Goal: Information Seeking & Learning: Learn about a topic

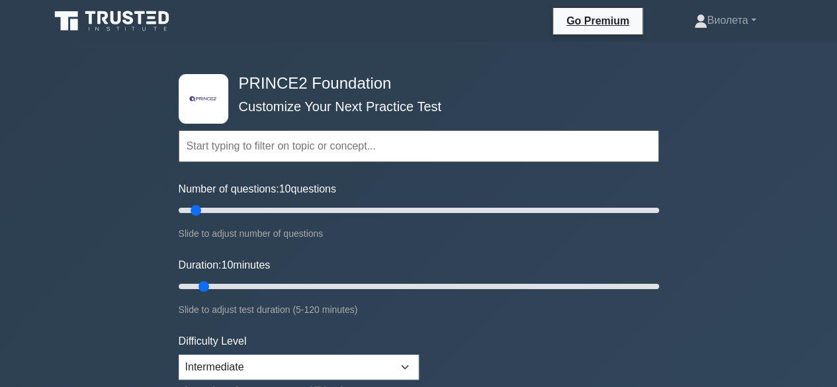
click at [646, 76] on div ".st0{fill-rule:evenodd;clip-rule:evenodd;fill:#000041;} .st1{fill-rule:evenodd;…" at bounding box center [419, 286] width 496 height 488
click at [798, 33] on nav "Go Premium Виолета" at bounding box center [418, 21] width 837 height 42
click at [718, 25] on link "Виолета" at bounding box center [725, 20] width 126 height 26
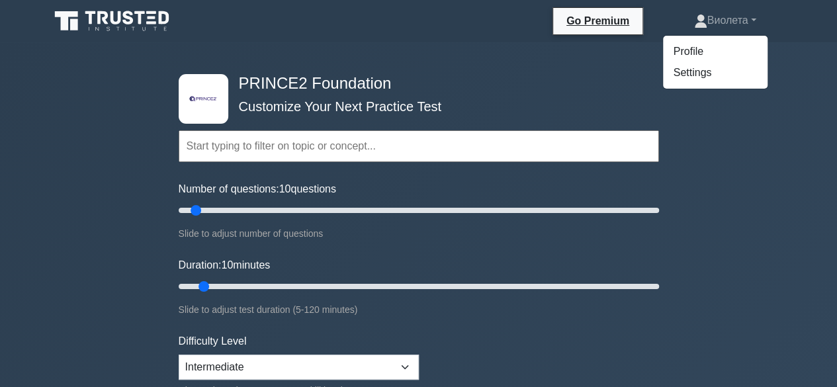
click at [611, 62] on div ".st0{fill-rule:evenodd;clip-rule:evenodd;fill:#000041;} .st1{fill-rule:evenodd;…" at bounding box center [419, 286] width 496 height 488
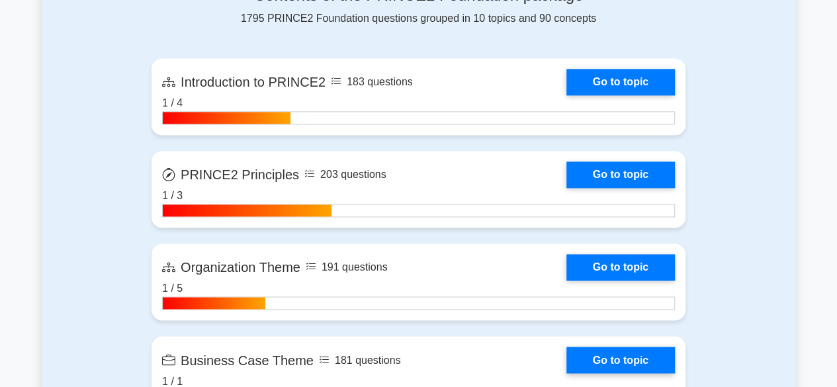
scroll to position [897, 0]
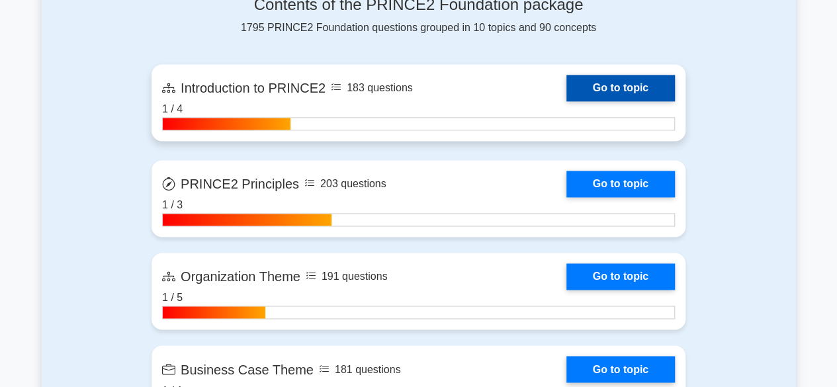
click at [641, 95] on link "Go to topic" at bounding box center [620, 88] width 109 height 26
click at [604, 83] on link "Go to topic" at bounding box center [620, 88] width 109 height 26
click at [638, 89] on link "Go to topic" at bounding box center [620, 88] width 109 height 26
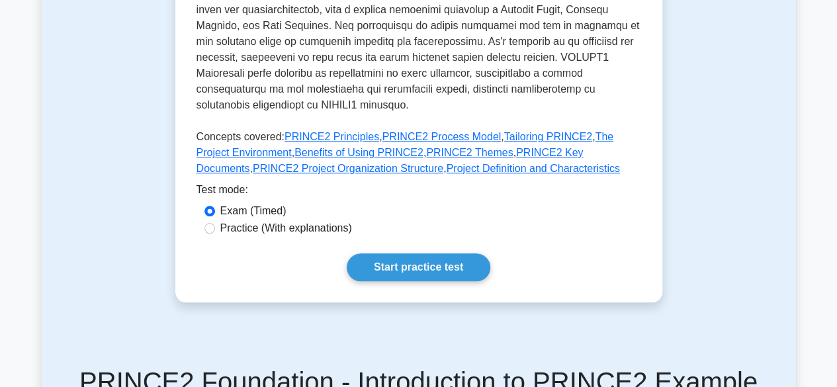
scroll to position [602, 0]
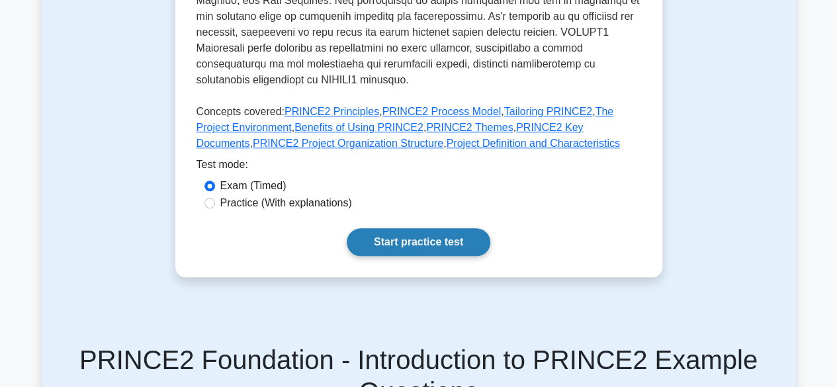
click at [428, 228] on link "Start practice test" at bounding box center [419, 242] width 144 height 28
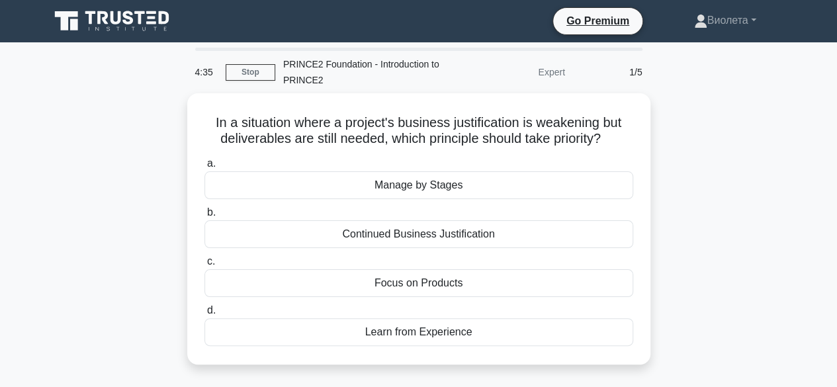
scroll to position [2, 0]
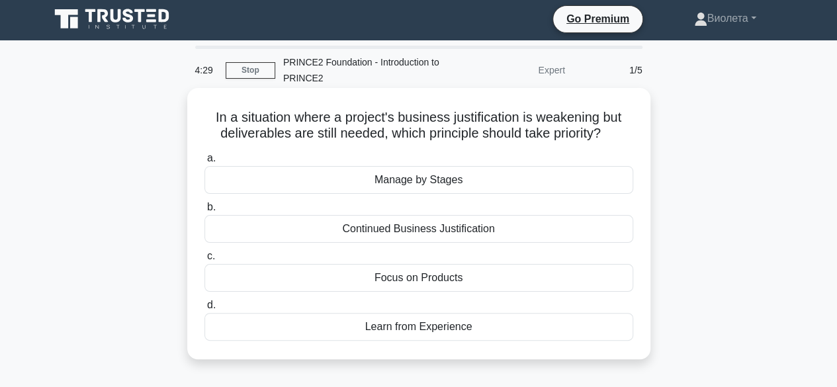
click at [458, 189] on div "Manage by Stages" at bounding box center [418, 180] width 429 height 28
click at [204, 163] on input "a. Manage by Stages" at bounding box center [204, 158] width 0 height 9
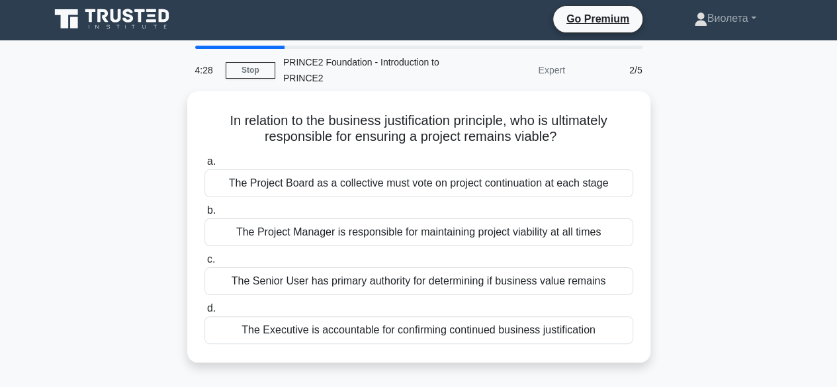
scroll to position [0, 0]
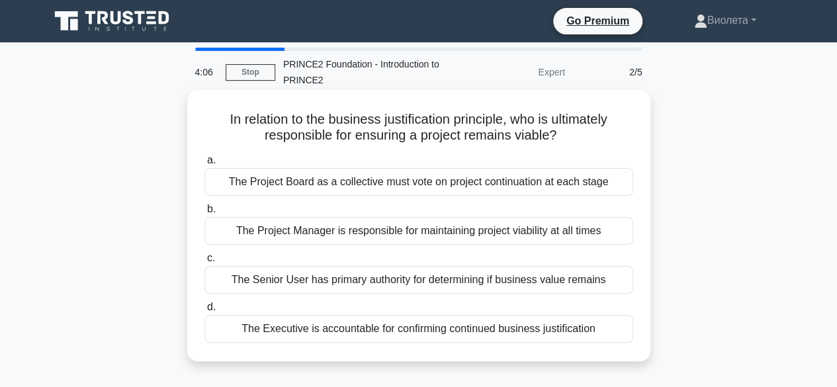
click at [552, 234] on div "The Project Manager is responsible for maintaining project viability at all tim…" at bounding box center [418, 231] width 429 height 28
click at [204, 214] on input "b. The Project Manager is responsible for maintaining project viability at all …" at bounding box center [204, 209] width 0 height 9
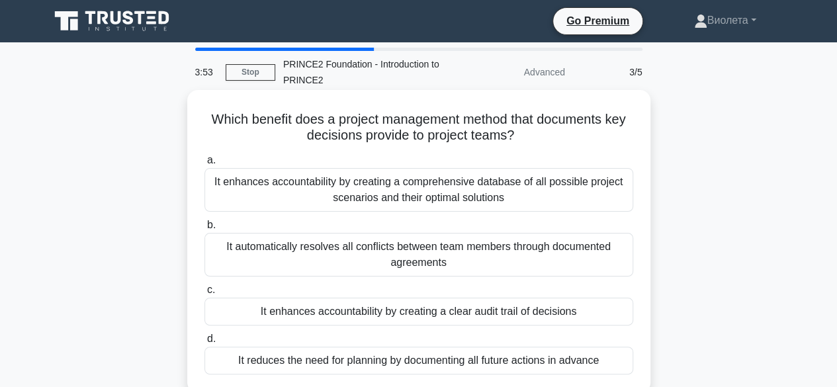
click at [394, 361] on div "It reduces the need for planning by documenting all future actions in advance" at bounding box center [418, 361] width 429 height 28
click at [204, 343] on input "d. It reduces the need for planning by documenting all future actions in advance" at bounding box center [204, 339] width 0 height 9
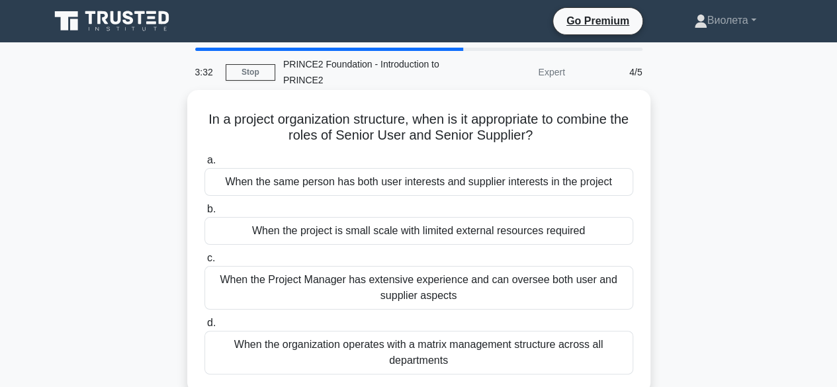
click at [360, 290] on div "When the Project Manager has extensive experience and can oversee both user and…" at bounding box center [418, 288] width 429 height 44
click at [204, 263] on input "c. When the Project Manager has extensive experience and can oversee both user …" at bounding box center [204, 258] width 0 height 9
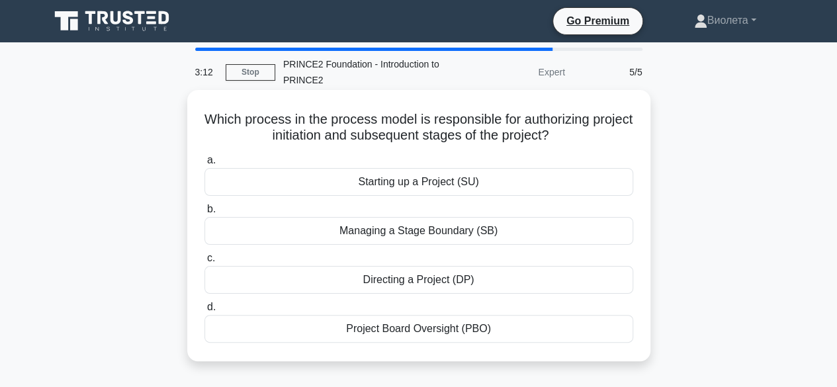
click at [435, 191] on div "Starting up a Project (SU)" at bounding box center [418, 182] width 429 height 28
click at [204, 165] on input "a. Starting up a Project (SU)" at bounding box center [204, 160] width 0 height 9
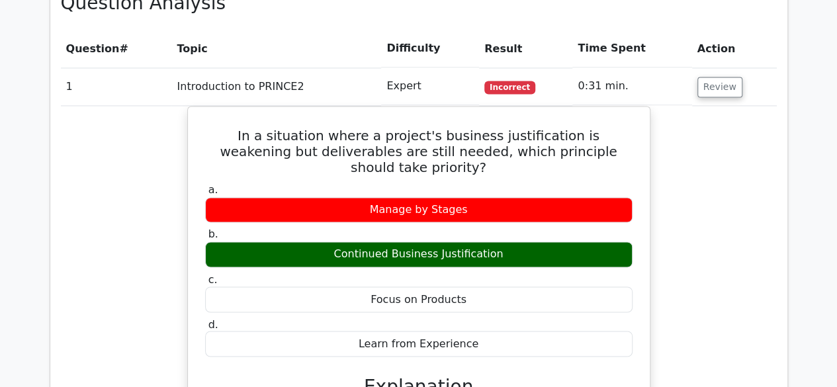
scroll to position [974, 0]
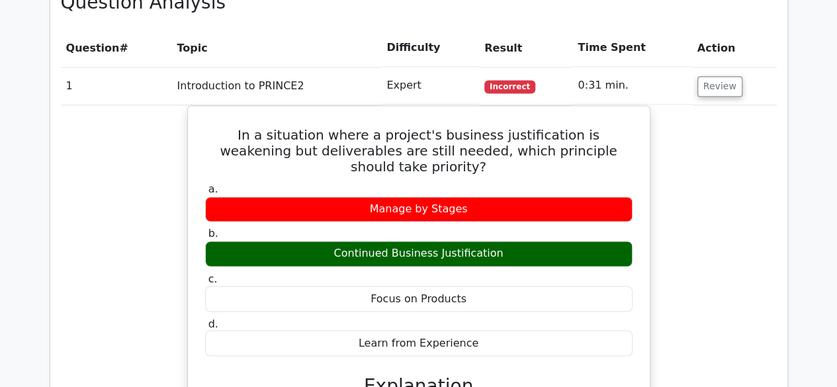
drag, startPoint x: 782, startPoint y: 218, endPoint x: 772, endPoint y: 341, distance: 123.5
drag, startPoint x: 770, startPoint y: 341, endPoint x: 75, endPoint y: 83, distance: 741.8
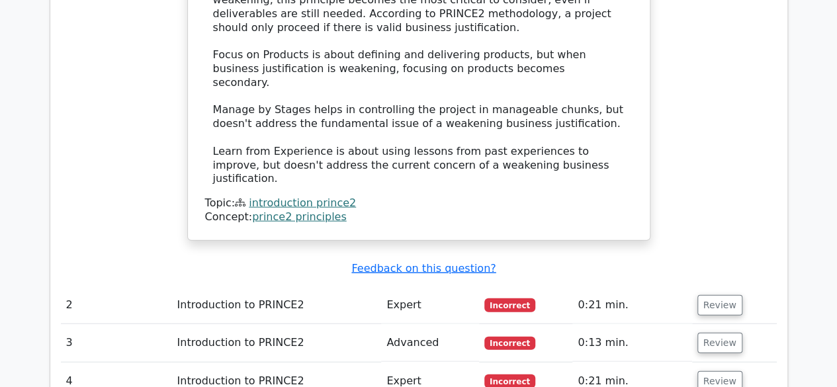
scroll to position [1450, 0]
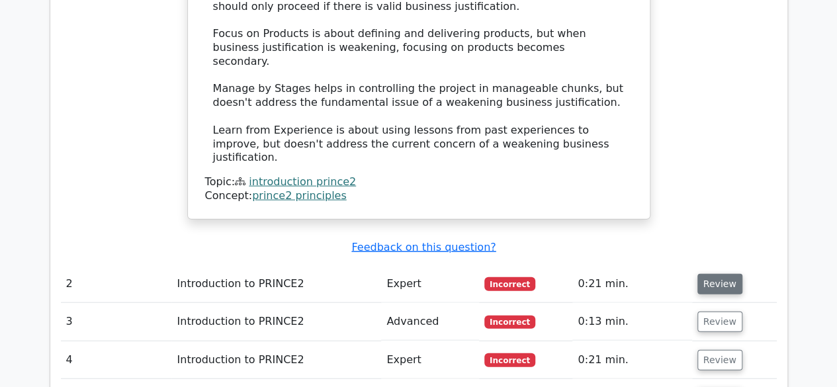
click at [721, 274] on button "Review" at bounding box center [719, 284] width 45 height 21
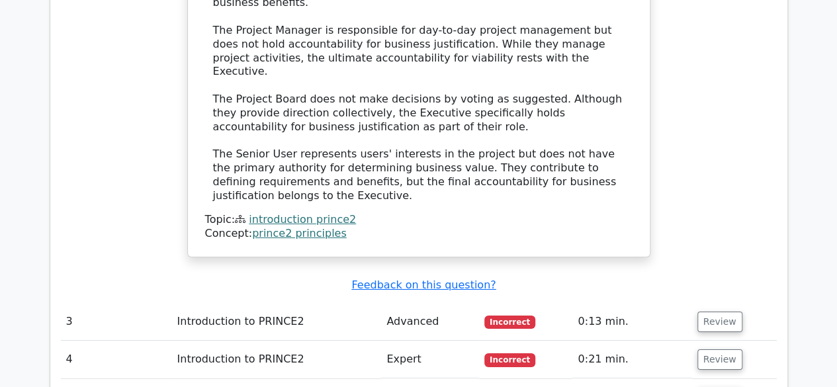
scroll to position [2165, 0]
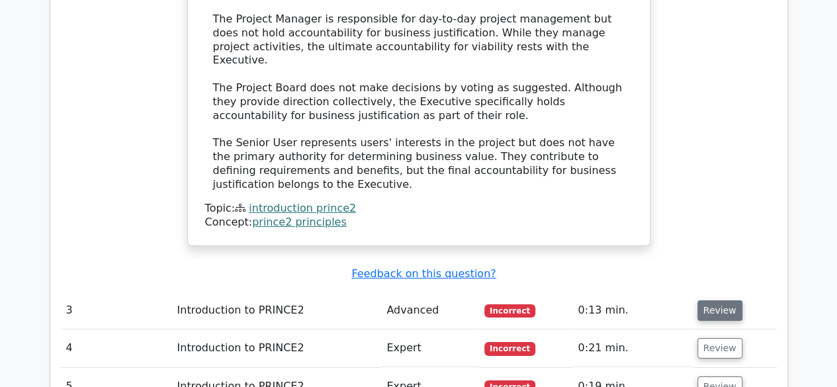
click at [709, 300] on button "Review" at bounding box center [719, 310] width 45 height 21
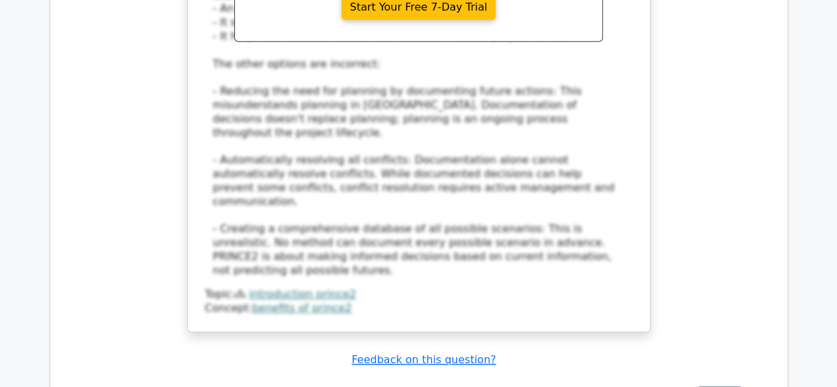
scroll to position [2966, 0]
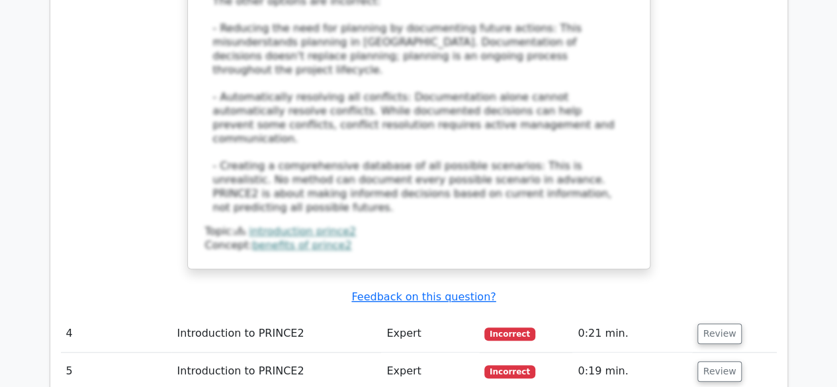
click at [711, 315] on td "Review" at bounding box center [734, 334] width 85 height 38
click at [724, 324] on button "Review" at bounding box center [719, 334] width 45 height 21
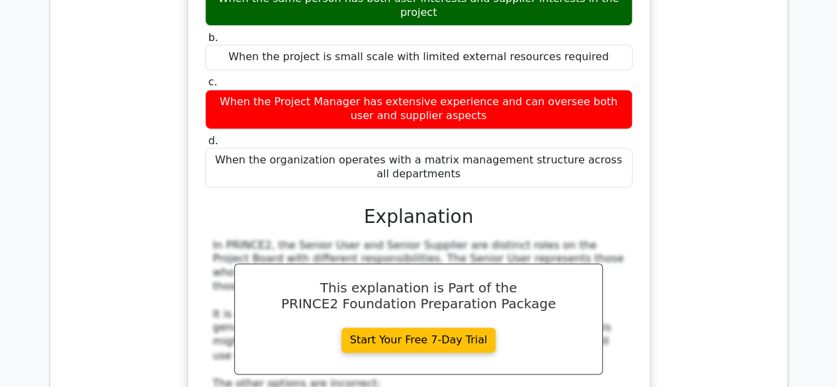
scroll to position [3465, 0]
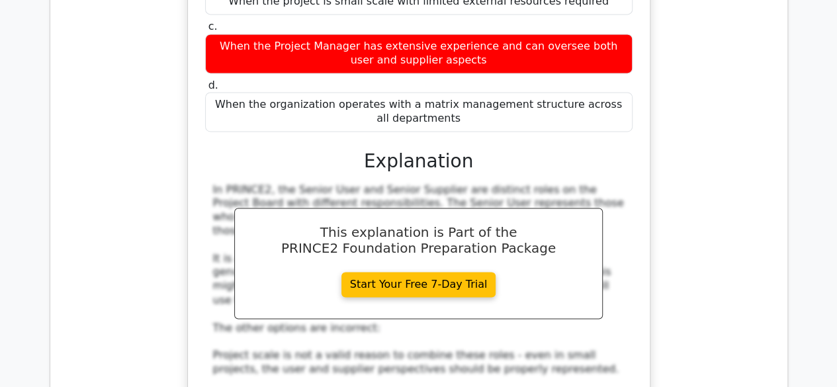
scroll to position [3461, 0]
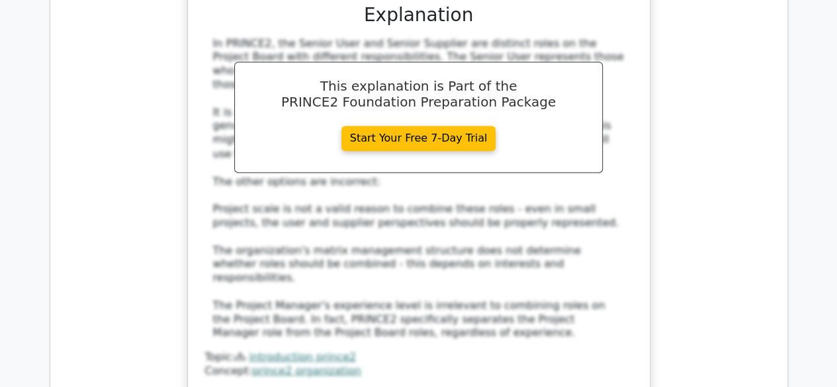
scroll to position [3607, 0]
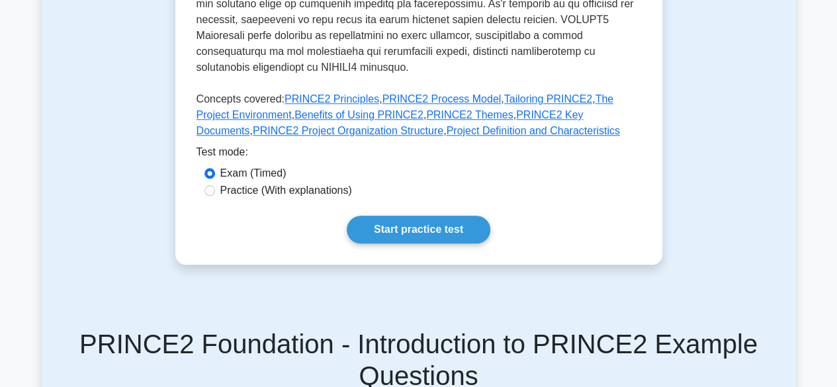
scroll to position [642, 0]
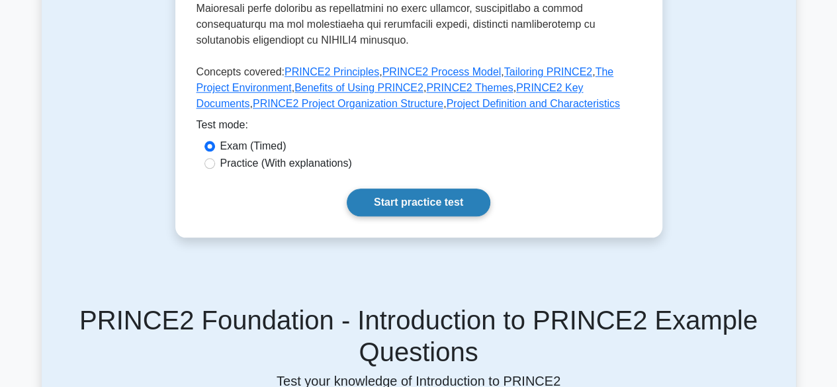
click at [429, 189] on link "Start practice test" at bounding box center [419, 203] width 144 height 28
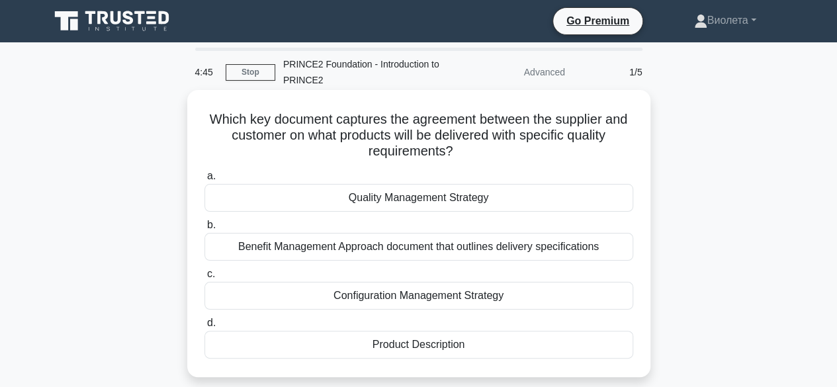
click at [433, 337] on div "Product Description" at bounding box center [418, 345] width 429 height 28
click at [204, 328] on input "d. Product Description" at bounding box center [204, 323] width 0 height 9
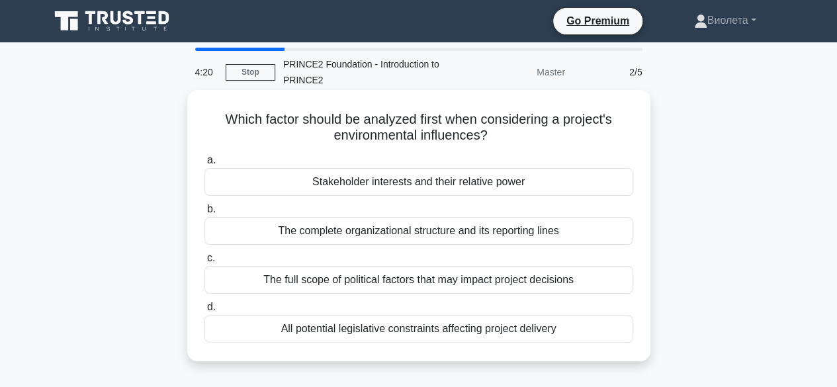
click at [486, 228] on div "The complete organizational structure and its reporting lines" at bounding box center [418, 231] width 429 height 28
click at [204, 214] on input "b. The complete organizational structure and its reporting lines" at bounding box center [204, 209] width 0 height 9
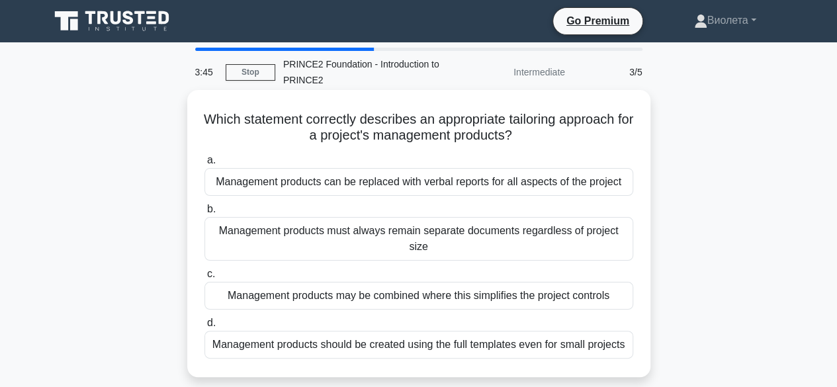
click at [482, 349] on div "Management products should be created using the full templates even for small p…" at bounding box center [418, 345] width 429 height 28
click at [204, 328] on input "d. Management products should be created using the full templates even for smal…" at bounding box center [204, 323] width 0 height 9
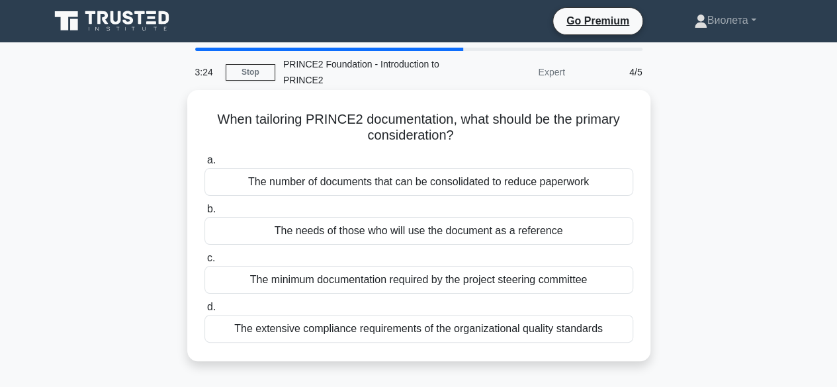
click at [531, 281] on div "The minimum documentation required by the project steering committee" at bounding box center [418, 280] width 429 height 28
click at [204, 263] on input "c. The minimum documentation required by the project steering committee" at bounding box center [204, 258] width 0 height 9
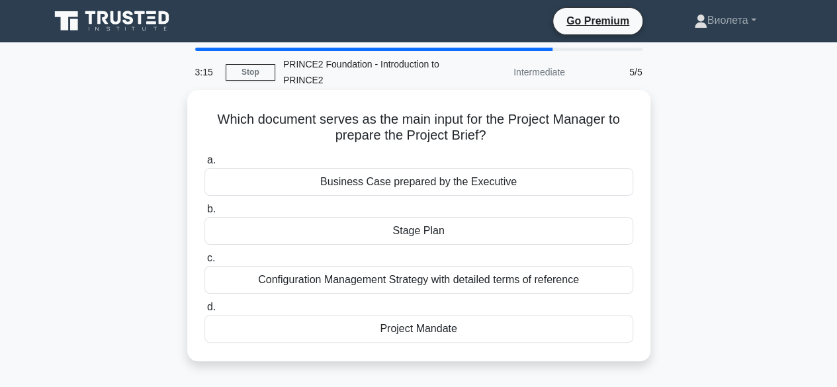
click at [451, 235] on div "Stage Plan" at bounding box center [418, 231] width 429 height 28
click at [204, 214] on input "b. Stage Plan" at bounding box center [204, 209] width 0 height 9
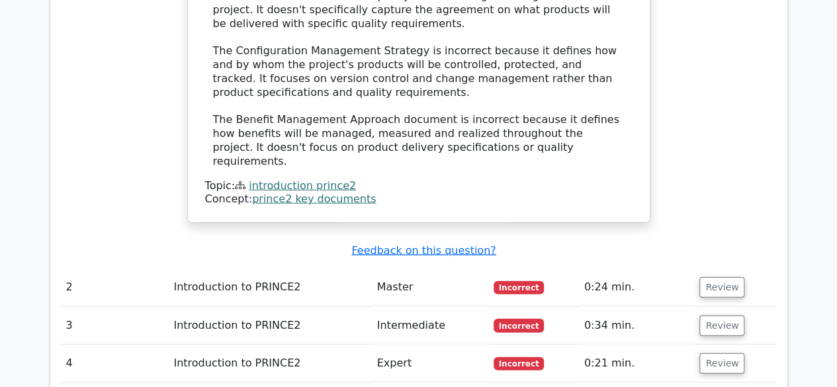
scroll to position [1501, 0]
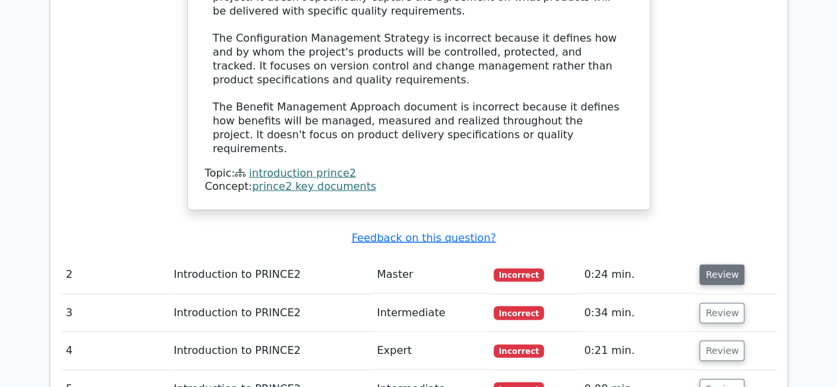
click at [720, 265] on button "Review" at bounding box center [721, 275] width 45 height 21
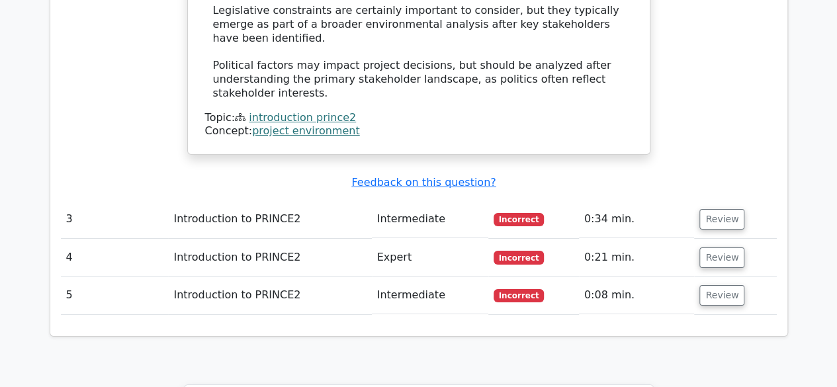
scroll to position [2338, 0]
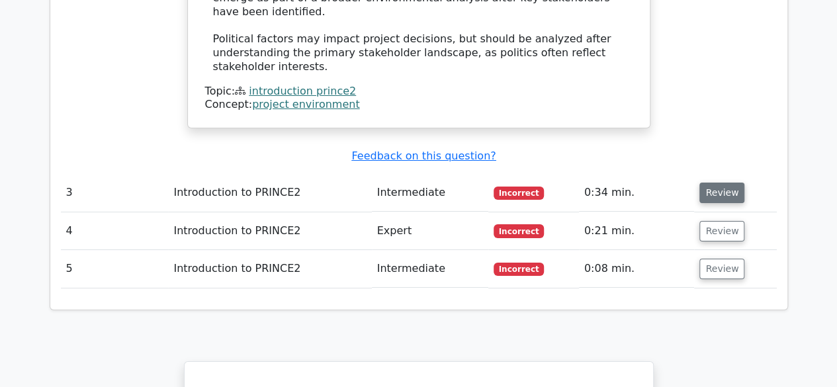
click at [717, 183] on button "Review" at bounding box center [721, 193] width 45 height 21
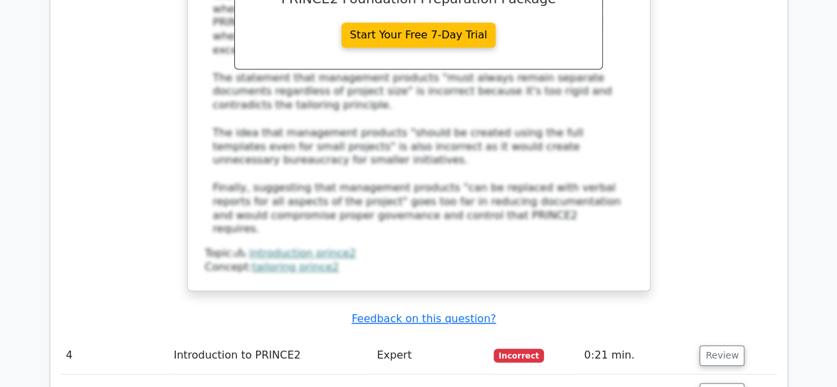
scroll to position [2984, 0]
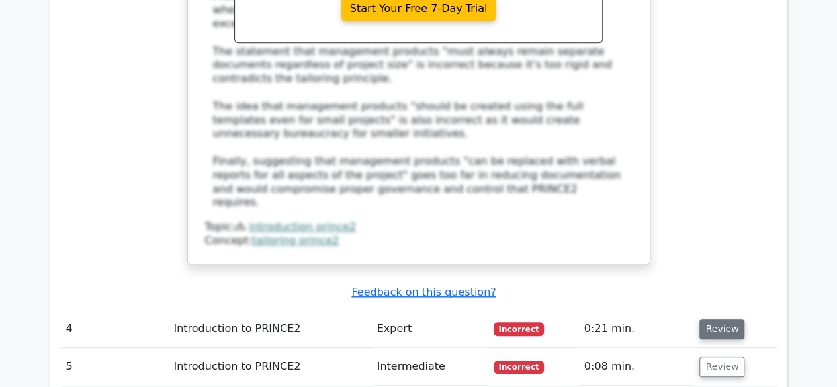
click at [720, 319] on button "Review" at bounding box center [721, 329] width 45 height 21
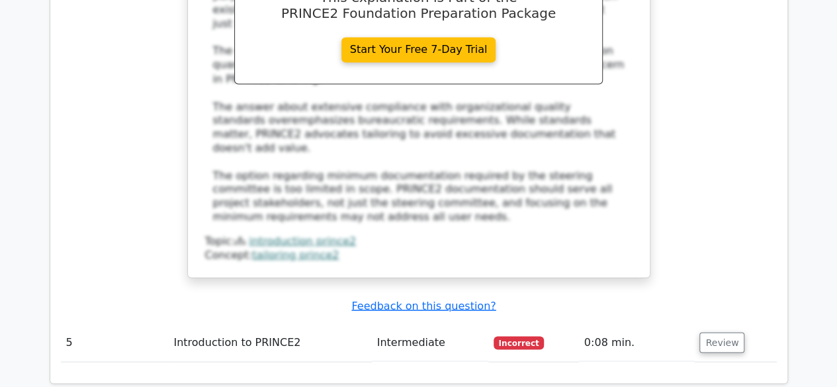
scroll to position [3709, 0]
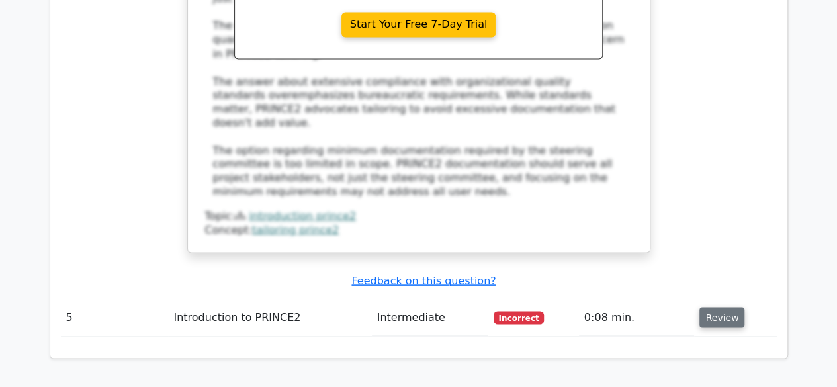
click at [711, 307] on button "Review" at bounding box center [721, 317] width 45 height 21
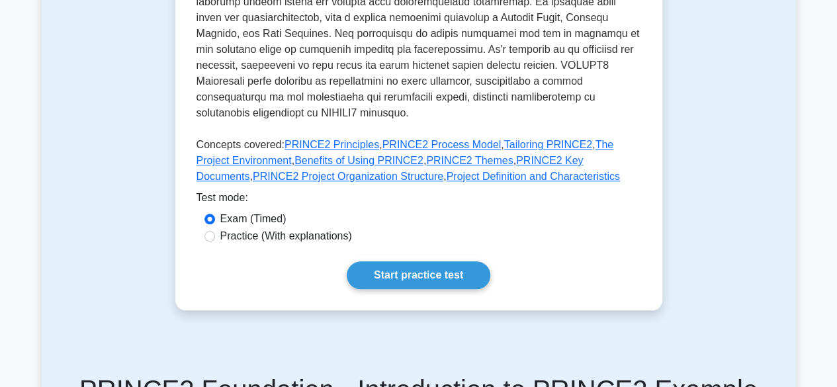
scroll to position [583, 0]
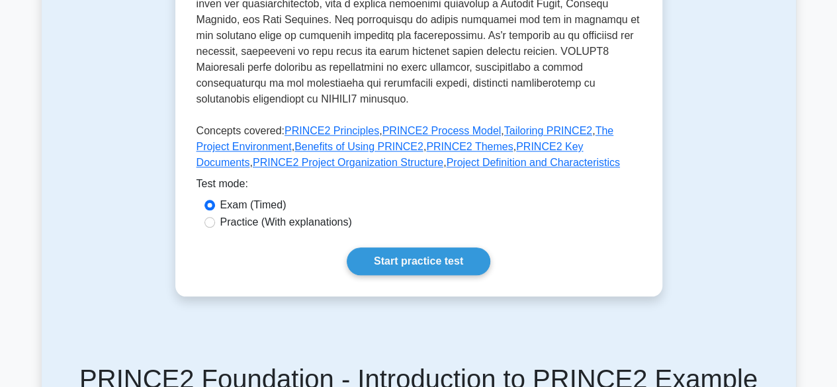
click at [323, 214] on label "Practice (With explanations)" at bounding box center [286, 222] width 132 height 16
click at [215, 217] on input "Practice (With explanations)" at bounding box center [209, 222] width 11 height 11
radio input "true"
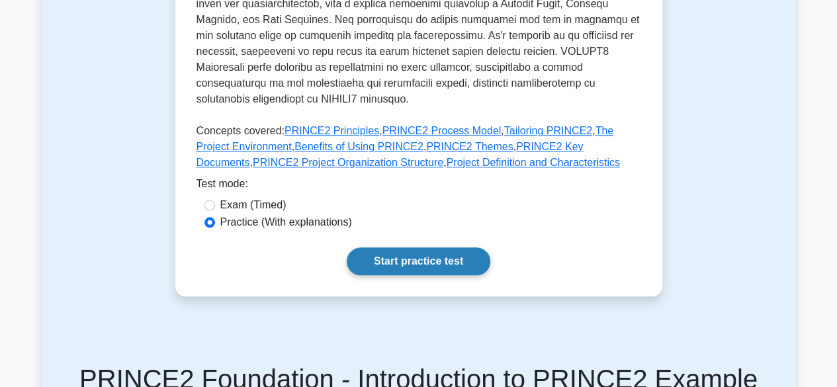
click at [454, 247] on link "Start practice test" at bounding box center [419, 261] width 144 height 28
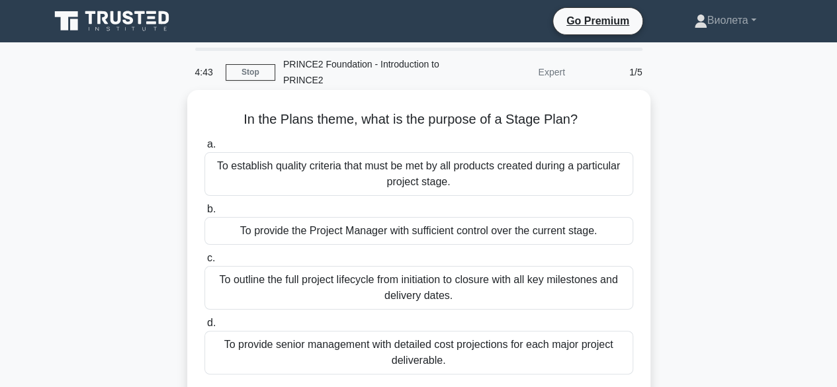
click at [532, 173] on div "To establish quality criteria that must be met by all products created during a…" at bounding box center [418, 174] width 429 height 44
click at [204, 149] on input "a. To establish quality criteria that must be met by all products created durin…" at bounding box center [204, 144] width 0 height 9
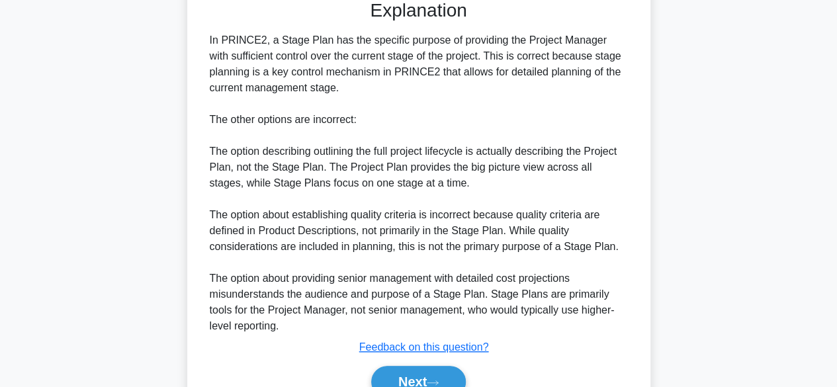
scroll to position [461, 0]
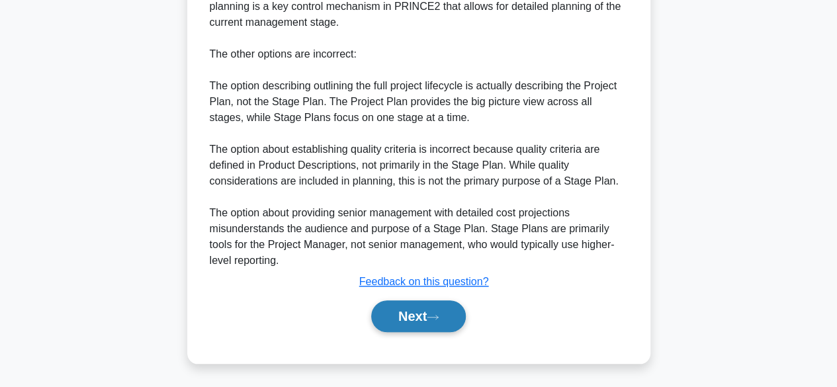
click at [417, 324] on button "Next" at bounding box center [418, 316] width 95 height 32
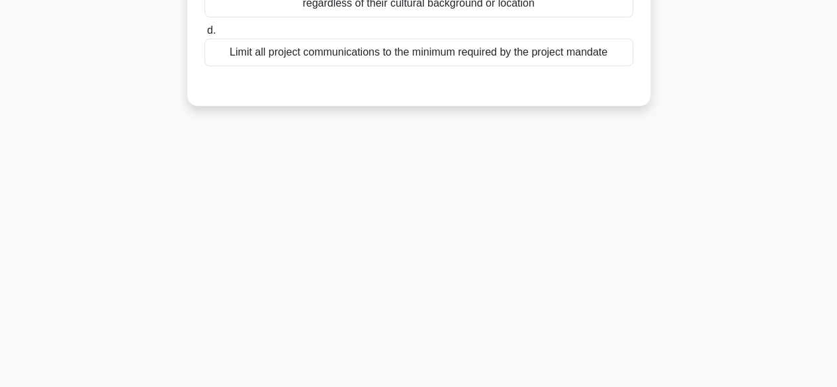
scroll to position [0, 0]
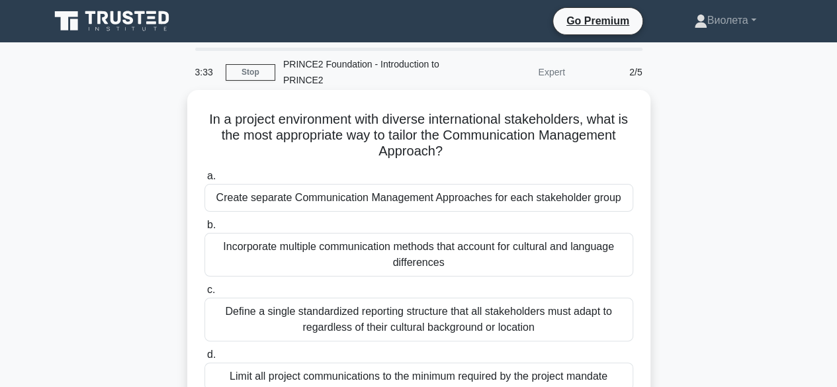
click at [572, 322] on div "Define a single standardized reporting structure that all stakeholders must ada…" at bounding box center [418, 320] width 429 height 44
click at [204, 294] on input "c. Define a single standardized reporting structure that all stakeholders must …" at bounding box center [204, 290] width 0 height 9
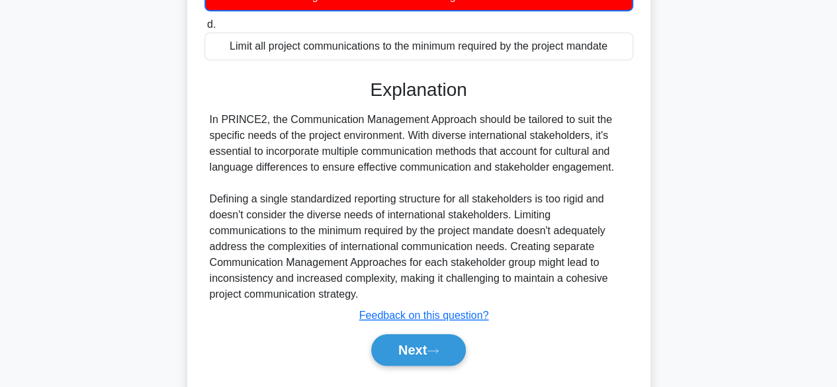
scroll to position [337, 0]
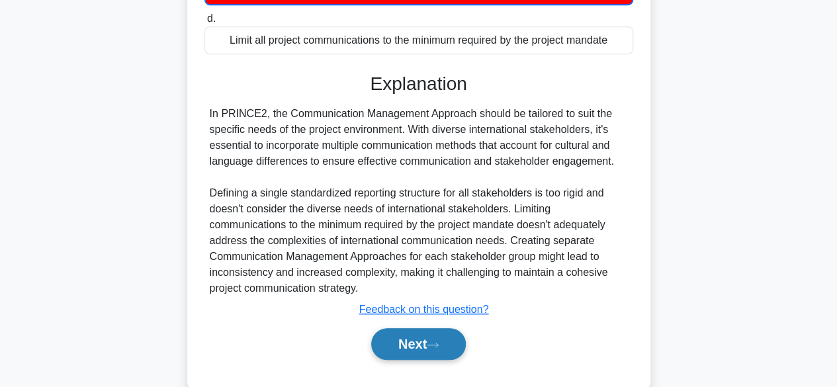
click at [421, 345] on button "Next" at bounding box center [418, 344] width 95 height 32
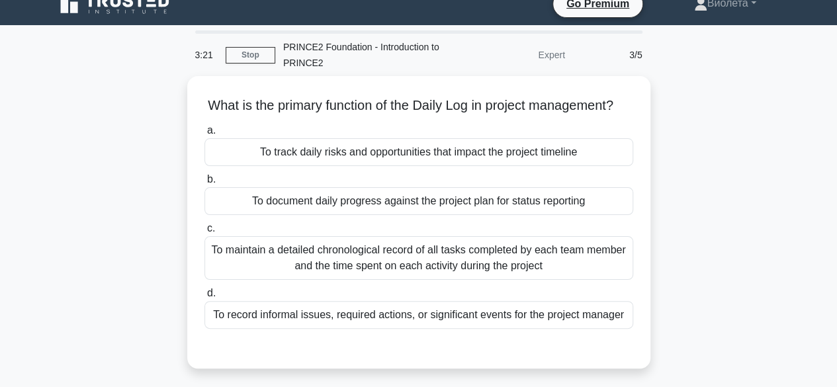
scroll to position [11, 0]
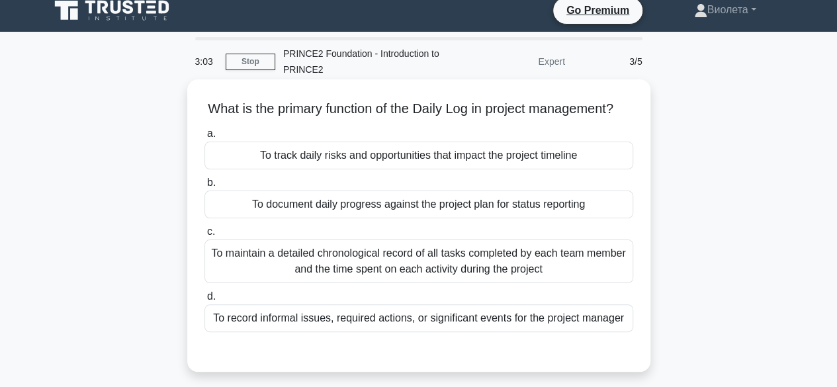
click at [454, 169] on div "To track daily risks and opportunities that impact the project timeline" at bounding box center [418, 156] width 429 height 28
click at [204, 138] on input "a. To track daily risks and opportunities that impact the project timeline" at bounding box center [204, 134] width 0 height 9
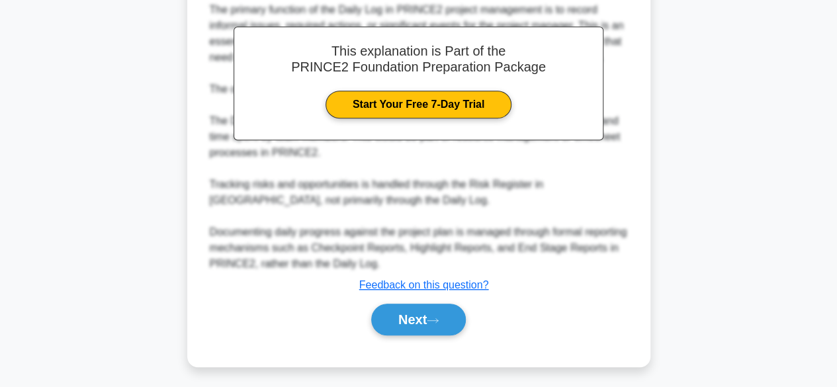
scroll to position [429, 0]
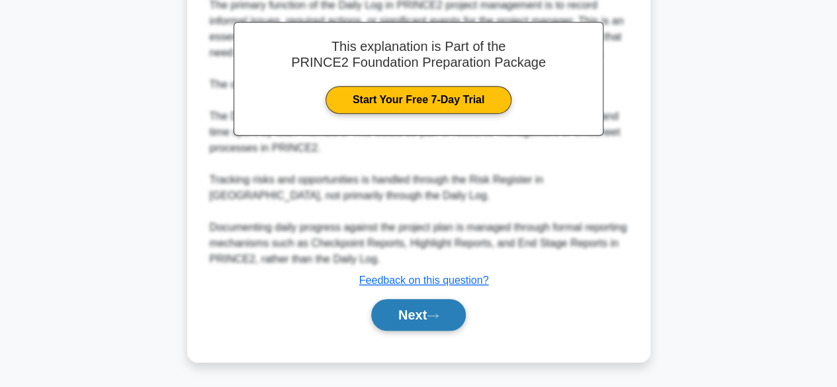
click at [428, 308] on button "Next" at bounding box center [418, 315] width 95 height 32
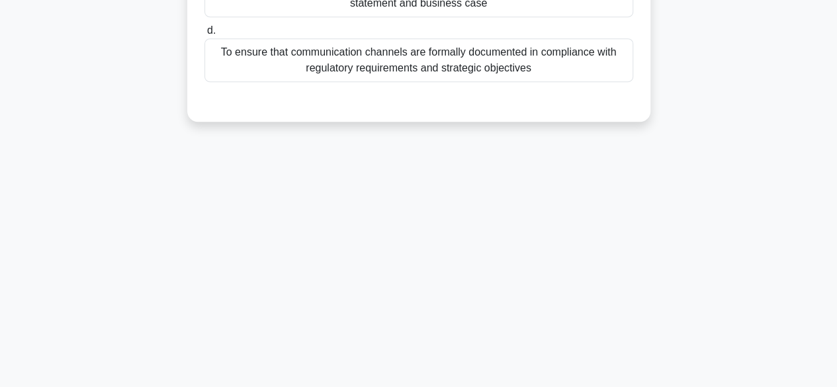
scroll to position [0, 0]
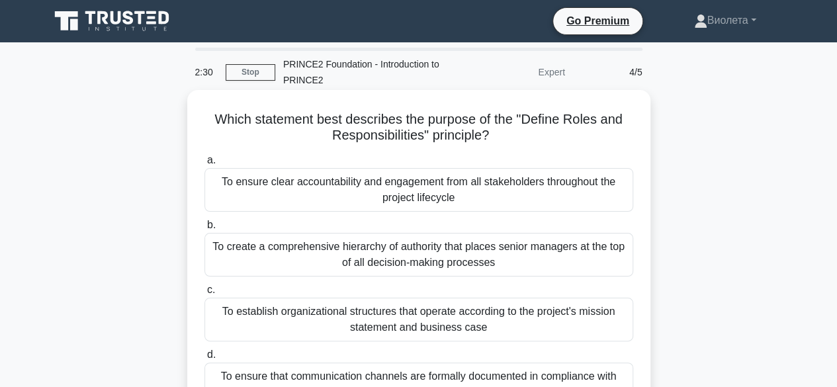
click at [539, 321] on div "To establish organizational structures that operate according to the project's …" at bounding box center [418, 320] width 429 height 44
click at [204, 294] on input "c. To establish organizational structures that operate according to the project…" at bounding box center [204, 290] width 0 height 9
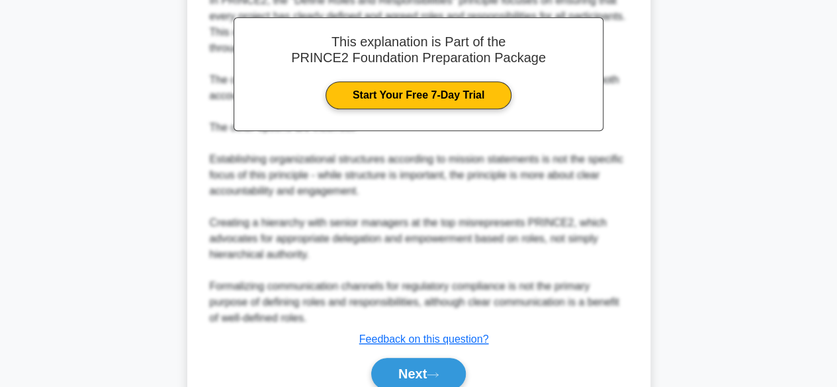
scroll to position [471, 0]
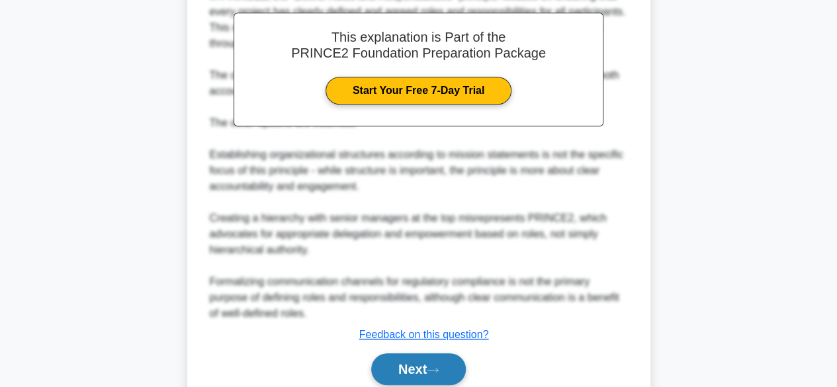
click at [410, 354] on button "Next" at bounding box center [418, 369] width 95 height 32
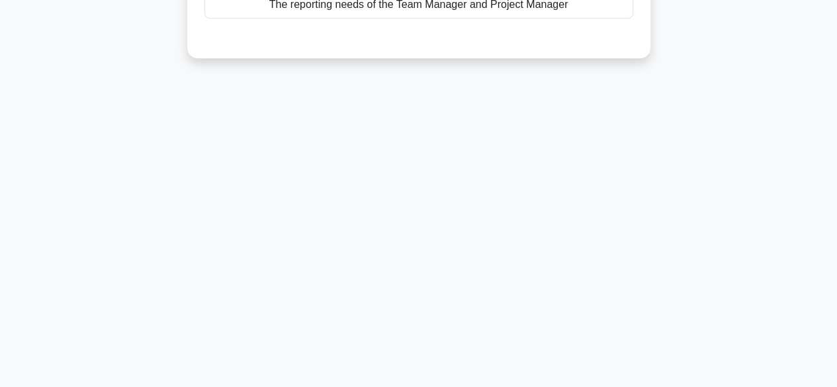
scroll to position [0, 0]
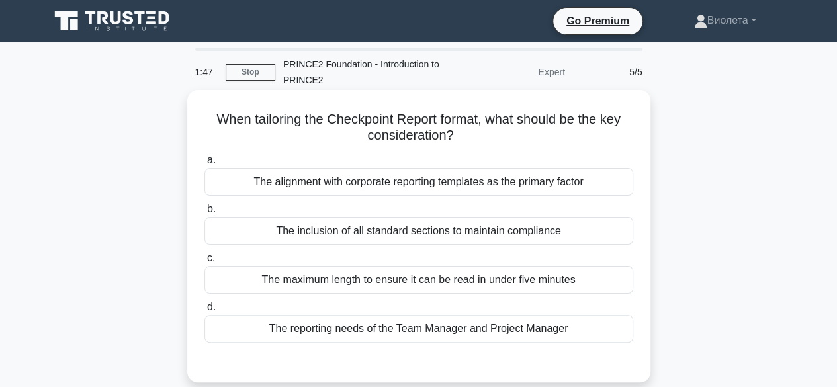
click at [439, 330] on div "The reporting needs of the Team Manager and Project Manager" at bounding box center [418, 329] width 429 height 28
click at [204, 312] on input "d. The reporting needs of the Team Manager and Project Manager" at bounding box center [204, 307] width 0 height 9
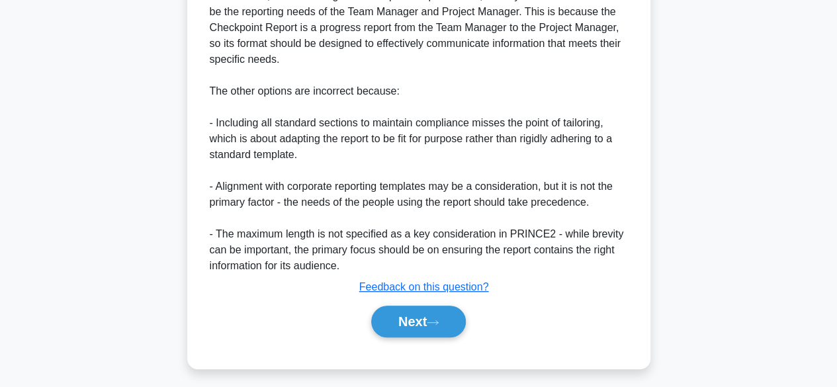
scroll to position [411, 0]
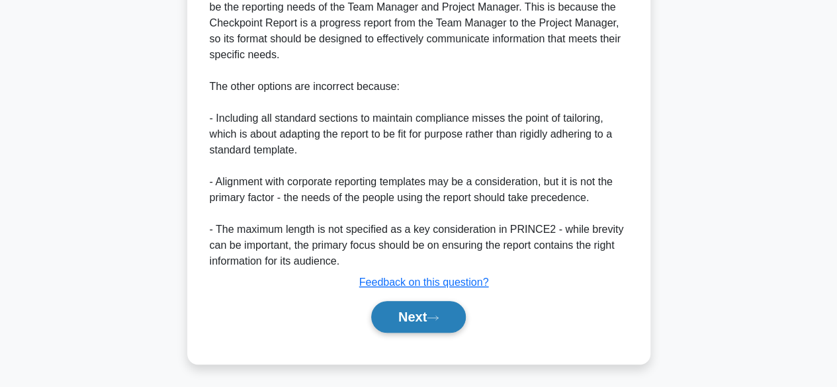
click at [401, 321] on button "Next" at bounding box center [418, 317] width 95 height 32
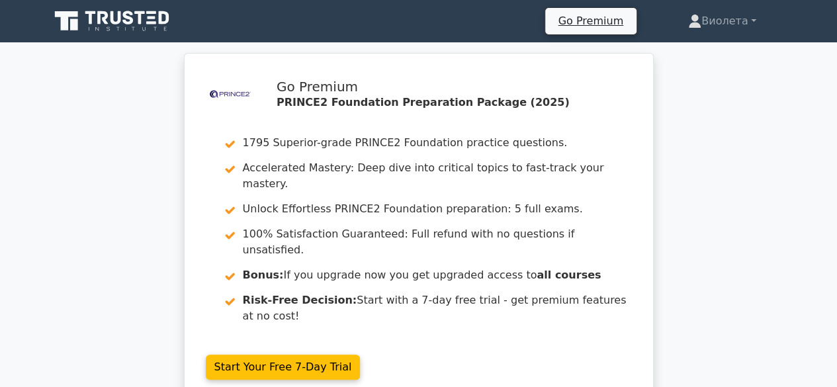
click at [110, 24] on icon at bounding box center [113, 21] width 127 height 25
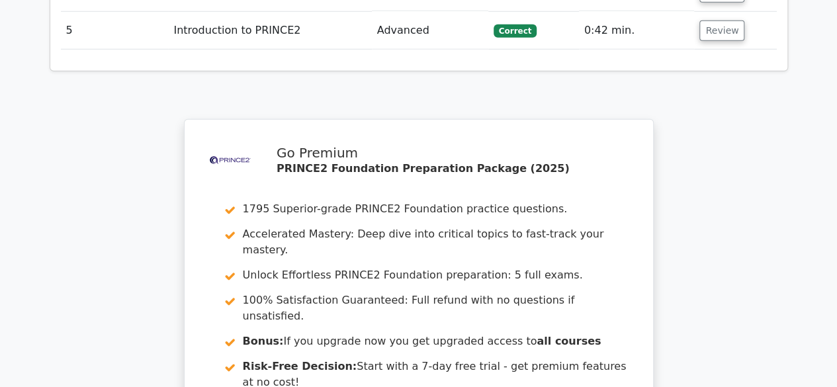
scroll to position [2107, 0]
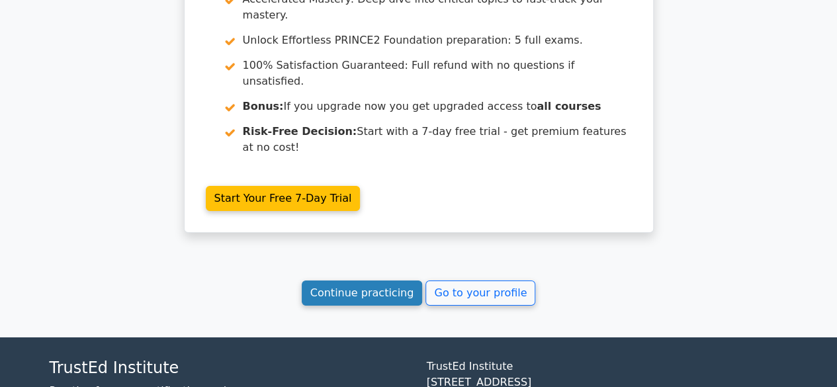
click at [407, 281] on link "Continue practicing" at bounding box center [362, 293] width 121 height 25
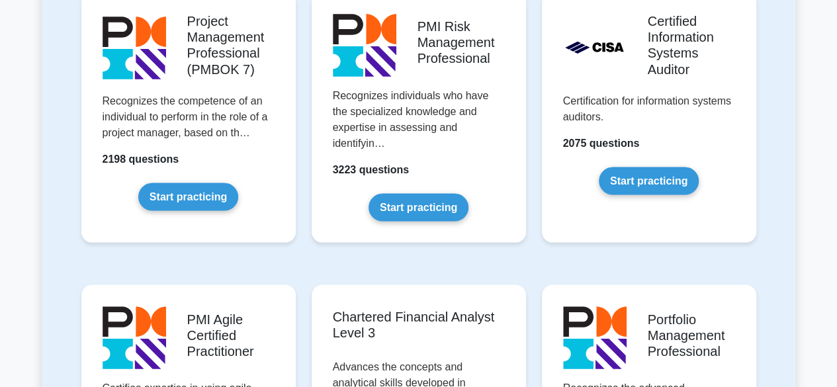
scroll to position [1194, 0]
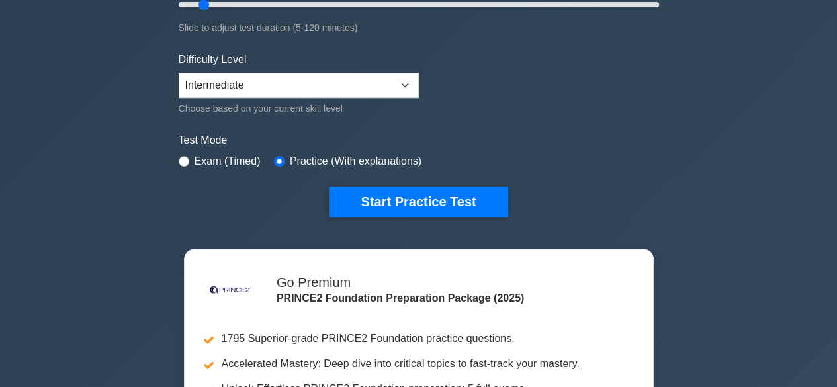
scroll to position [290, 0]
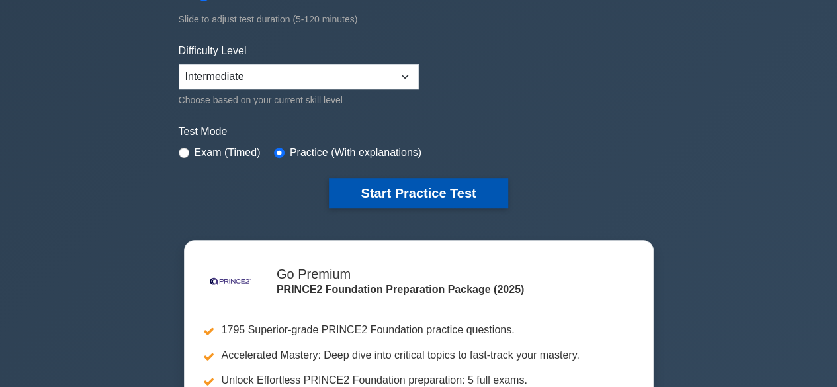
click at [398, 191] on button "Start Practice Test" at bounding box center [418, 193] width 179 height 30
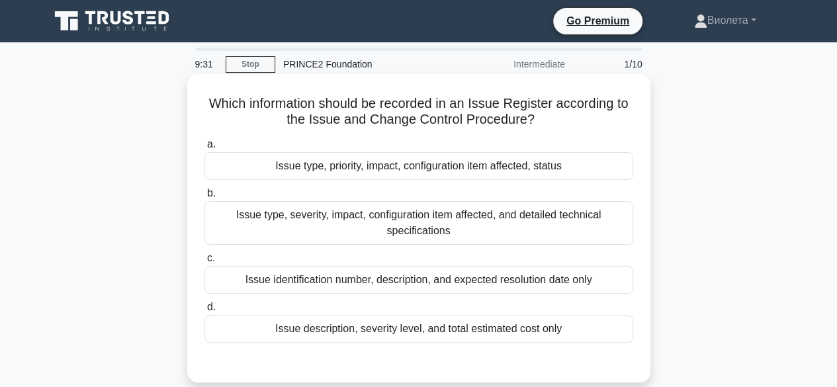
click at [369, 328] on div "Issue description, severity level, and total estimated cost only" at bounding box center [418, 329] width 429 height 28
click at [204, 312] on input "d. Issue description, severity level, and total estimated cost only" at bounding box center [204, 307] width 0 height 9
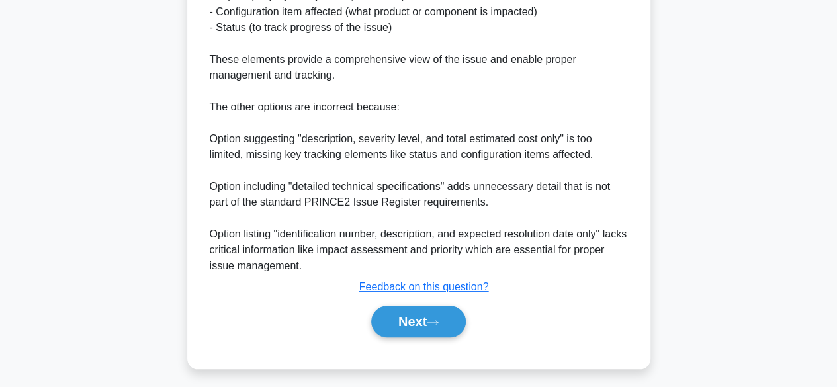
scroll to position [508, 0]
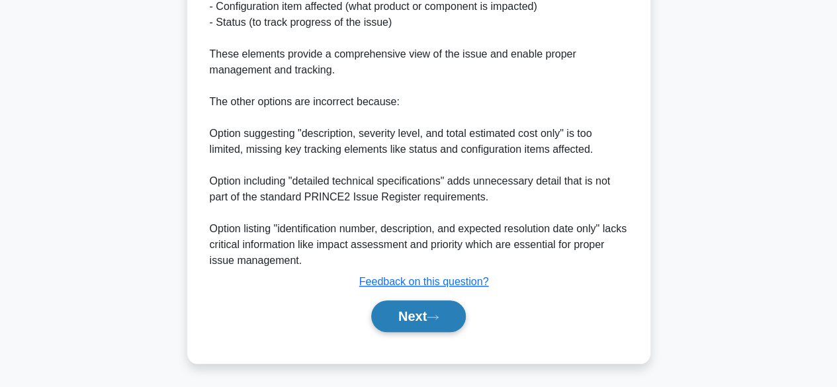
click at [402, 312] on button "Next" at bounding box center [418, 316] width 95 height 32
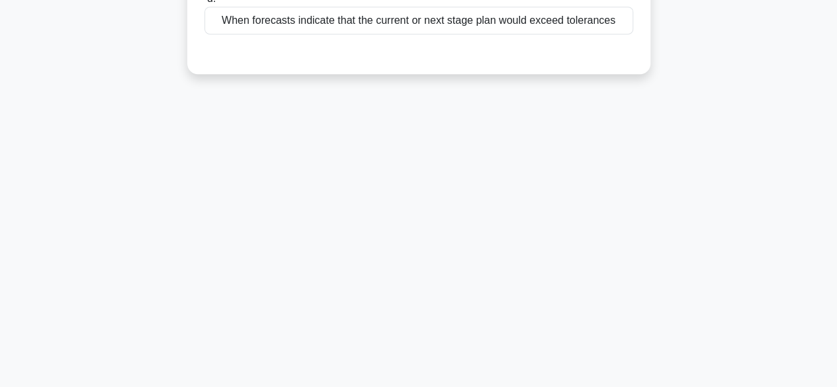
scroll to position [0, 0]
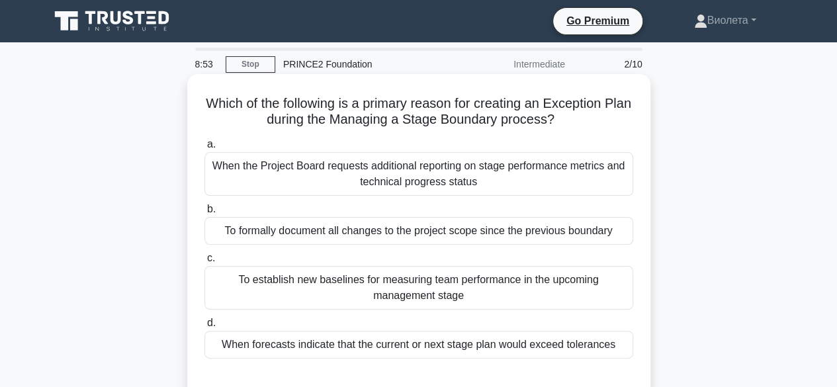
click at [412, 302] on div "To establish new baselines for measuring team performance in the upcoming manag…" at bounding box center [418, 288] width 429 height 44
click at [204, 263] on input "c. To establish new baselines for measuring team performance in the upcoming ma…" at bounding box center [204, 258] width 0 height 9
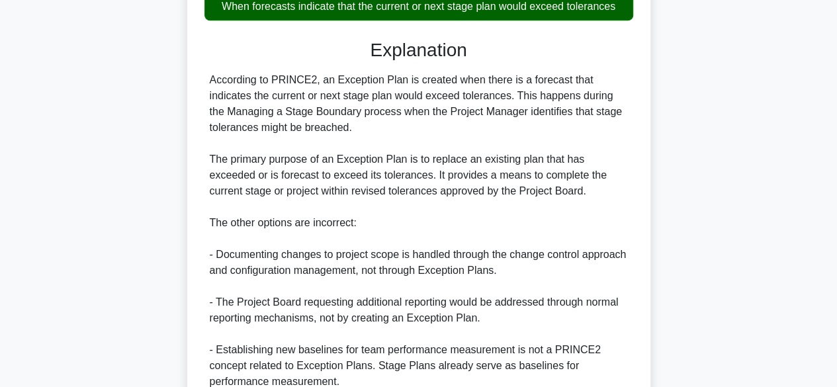
scroll to position [455, 0]
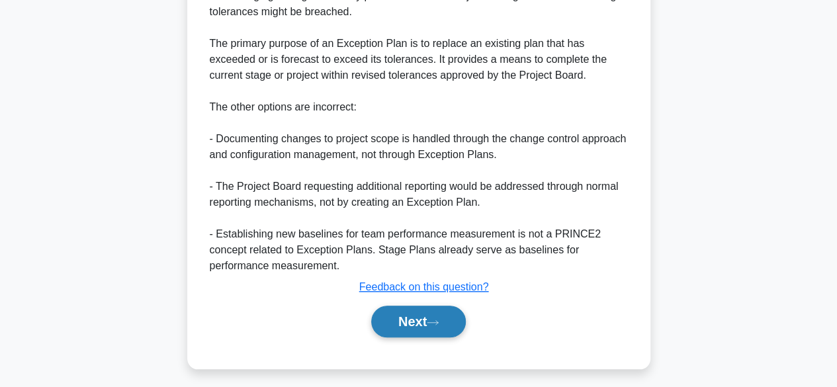
click at [406, 315] on button "Next" at bounding box center [418, 322] width 95 height 32
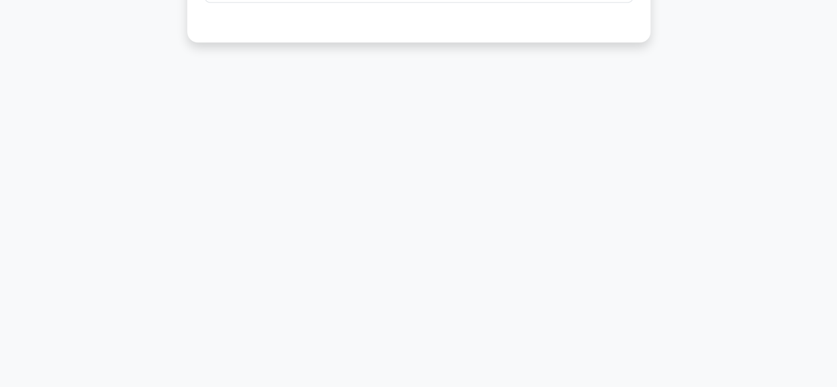
scroll to position [0, 0]
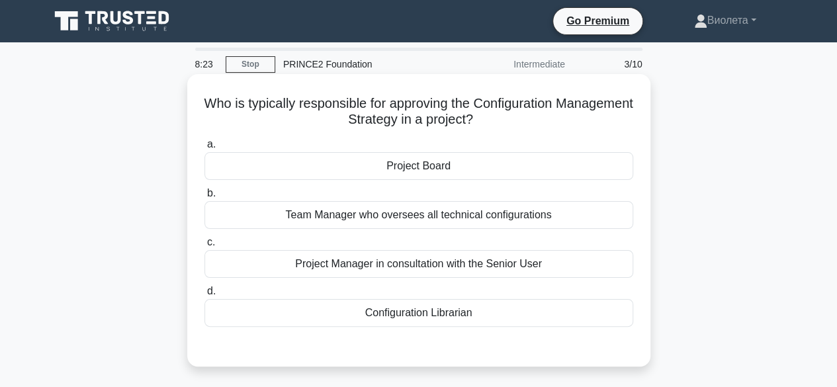
click at [431, 170] on div "Project Board" at bounding box center [418, 166] width 429 height 28
click at [204, 149] on input "a. Project Board" at bounding box center [204, 144] width 0 height 9
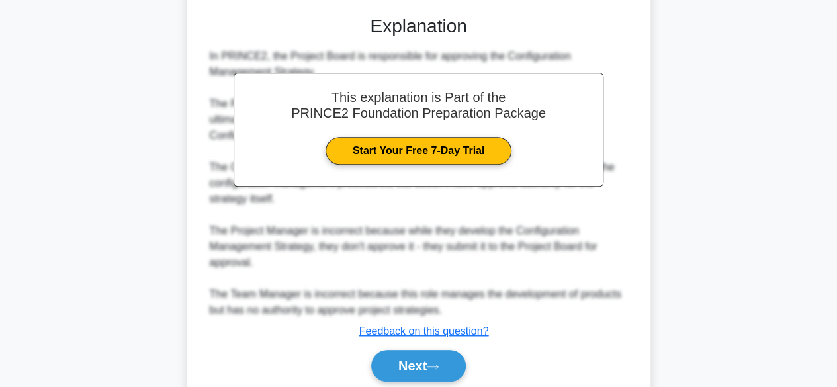
scroll to position [379, 0]
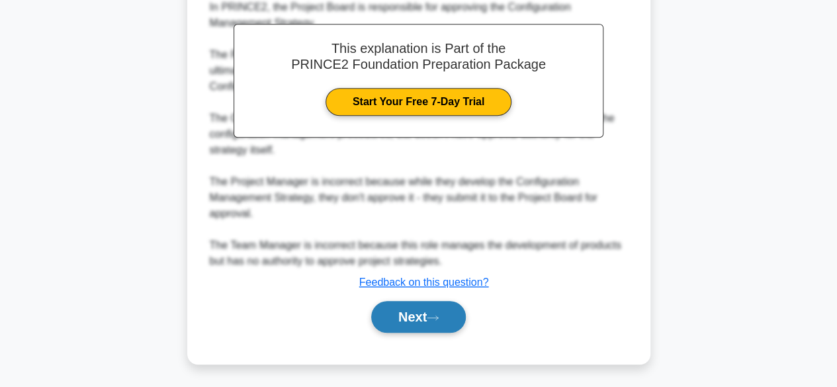
click at [441, 321] on button "Next" at bounding box center [418, 317] width 95 height 32
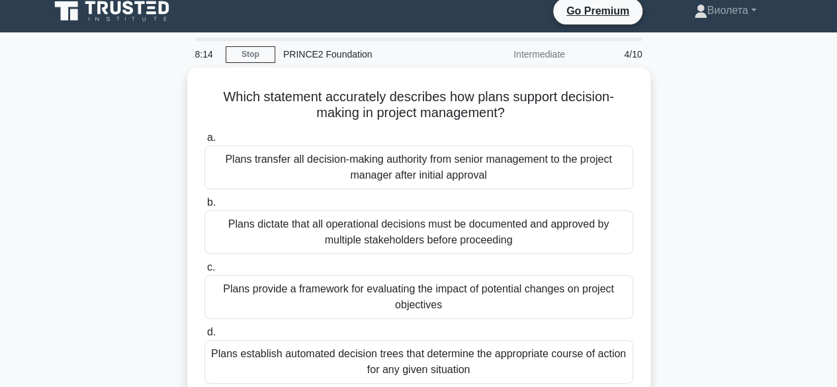
scroll to position [0, 0]
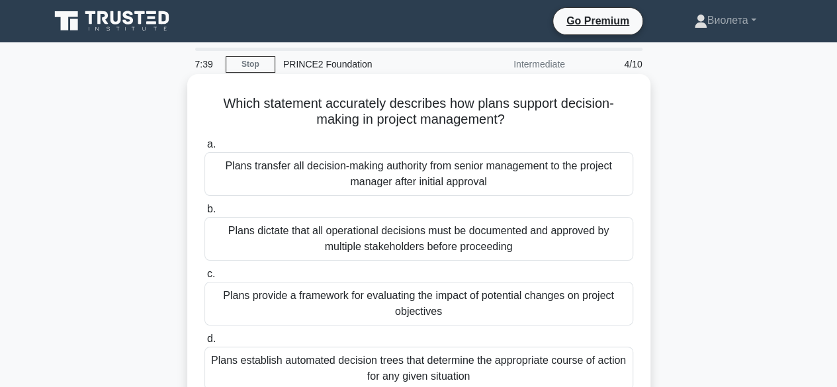
click at [326, 241] on div "Plans dictate that all operational decisions must be documented and approved by…" at bounding box center [418, 239] width 429 height 44
click at [204, 214] on input "b. Plans dictate that all operational decisions must be documented and approved…" at bounding box center [204, 209] width 0 height 9
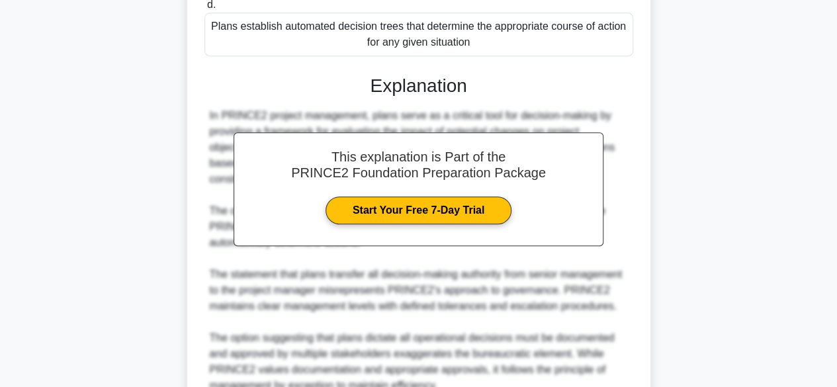
scroll to position [451, 0]
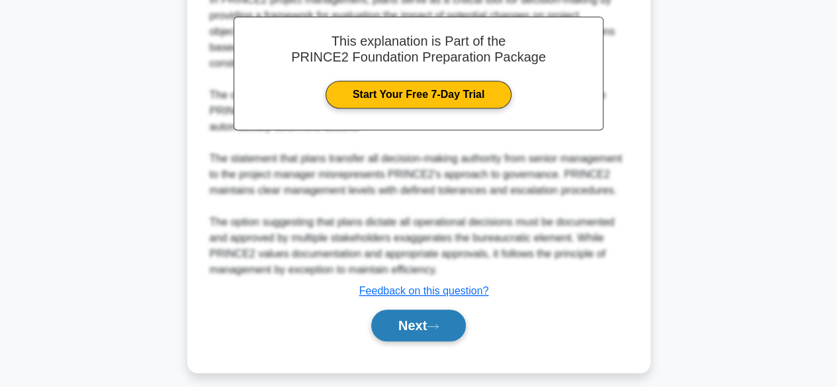
click at [433, 326] on icon at bounding box center [433, 326] width 12 height 7
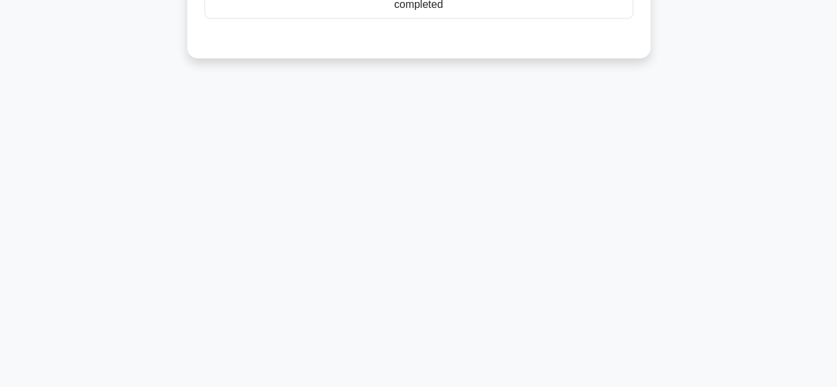
scroll to position [0, 0]
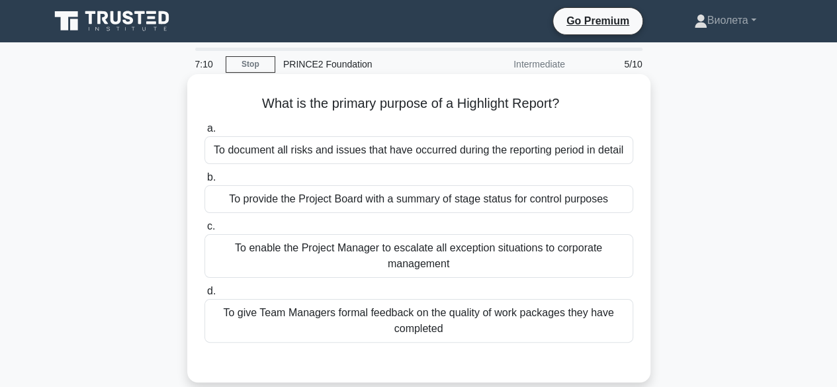
click at [416, 318] on div "To give Team Managers formal feedback on the quality of work packages they have…" at bounding box center [418, 321] width 429 height 44
click at [204, 296] on input "d. To give Team Managers formal feedback on the quality of work packages they h…" at bounding box center [204, 291] width 0 height 9
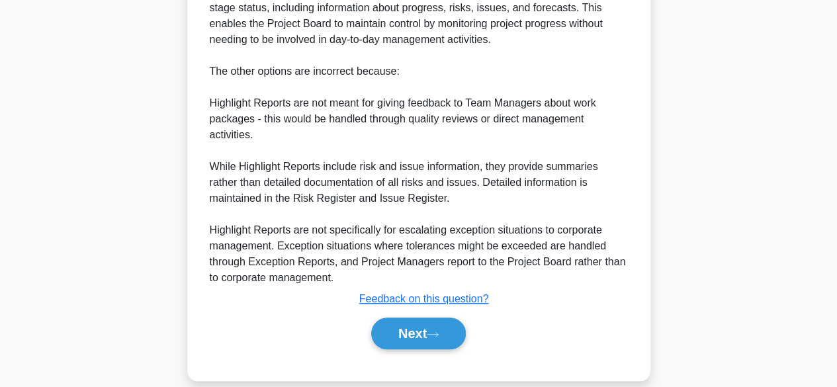
scroll to position [445, 0]
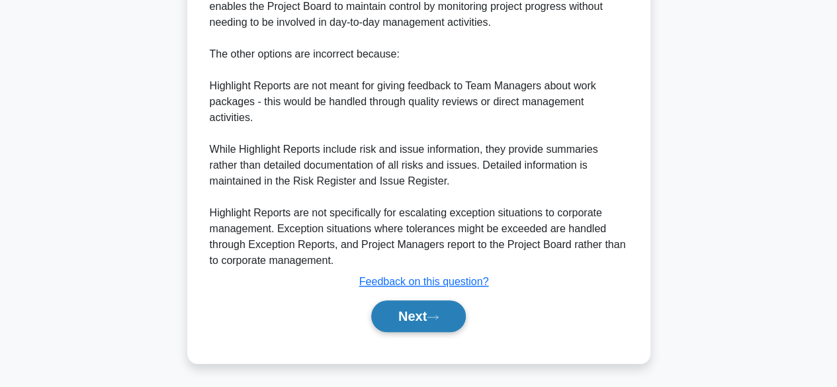
click at [434, 317] on icon at bounding box center [433, 317] width 12 height 7
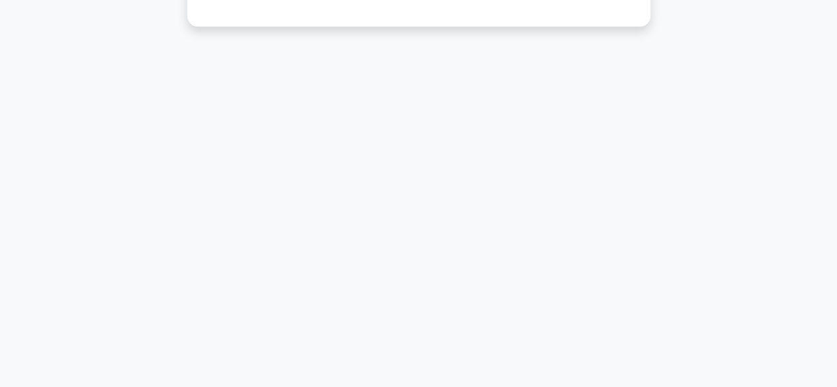
scroll to position [0, 0]
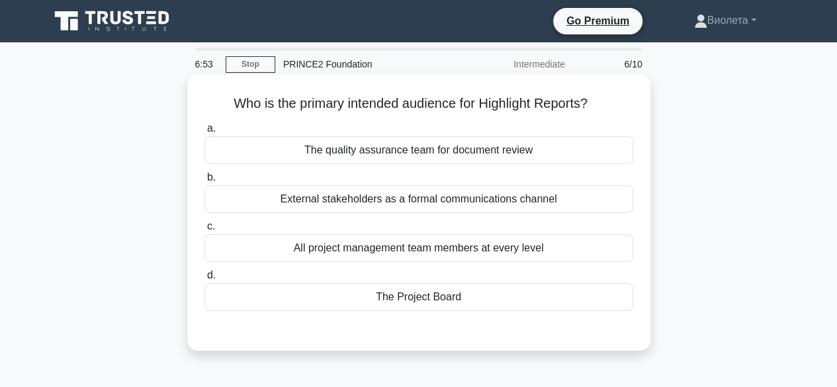
click at [520, 249] on div "All project management team members at every level" at bounding box center [418, 248] width 429 height 28
click at [204, 231] on input "c. All project management team members at every level" at bounding box center [204, 226] width 0 height 9
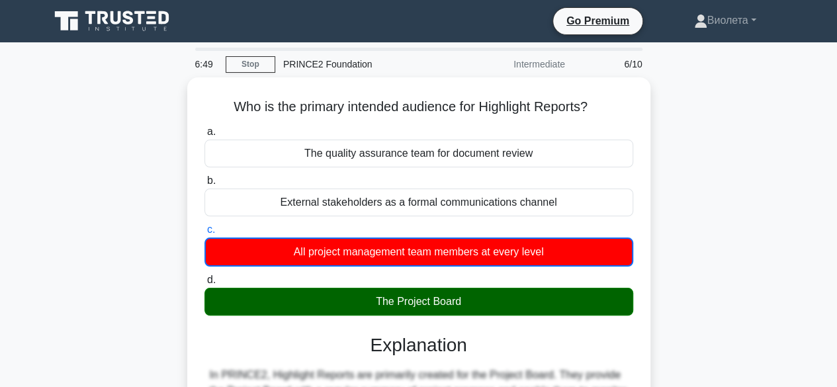
scroll to position [339, 0]
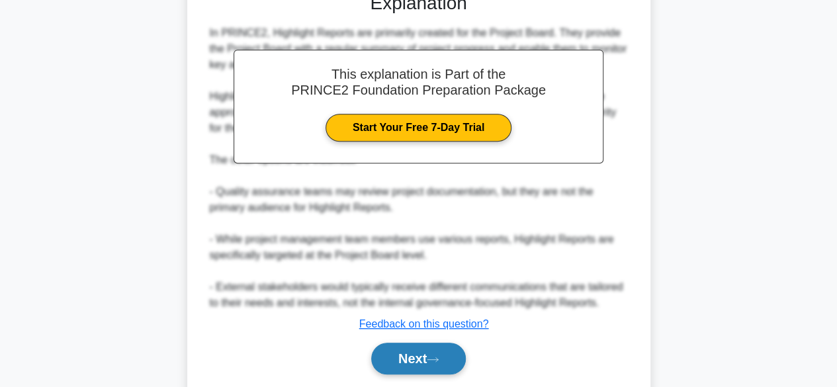
click at [418, 361] on button "Next" at bounding box center [418, 359] width 95 height 32
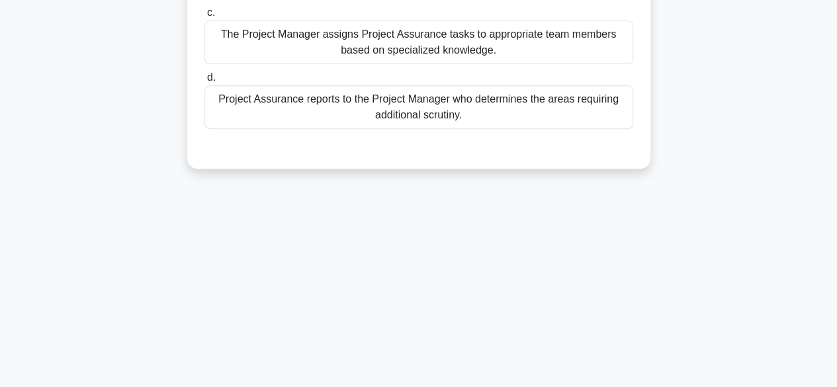
scroll to position [0, 0]
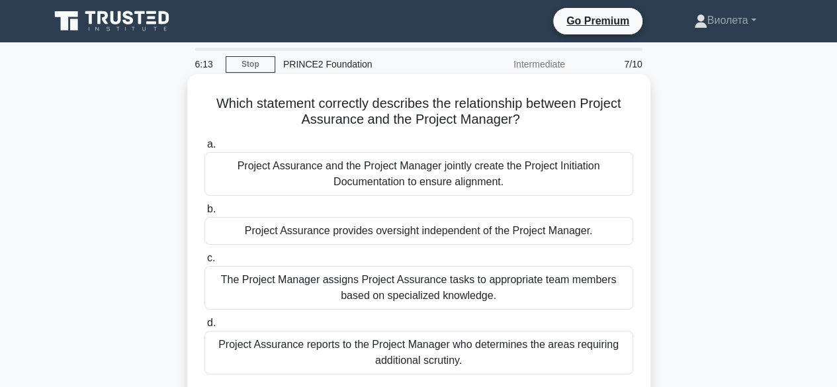
click at [474, 366] on div "Project Assurance reports to the Project Manager who determines the areas requi…" at bounding box center [418, 353] width 429 height 44
click at [204, 328] on input "d. Project Assurance reports to the Project Manager who determines the areas re…" at bounding box center [204, 323] width 0 height 9
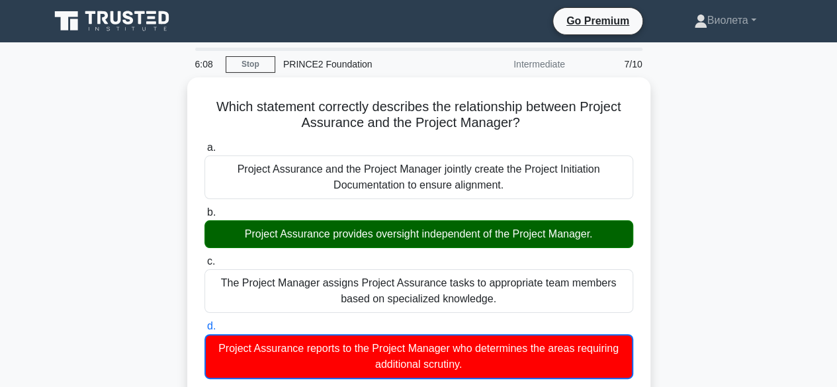
scroll to position [339, 0]
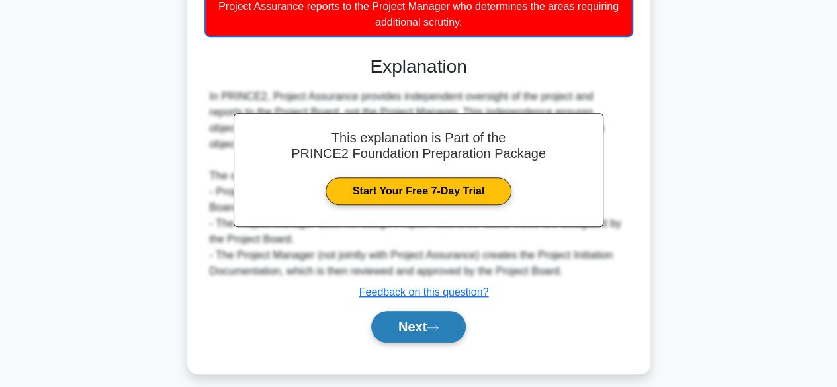
click at [437, 323] on button "Next" at bounding box center [418, 327] width 95 height 32
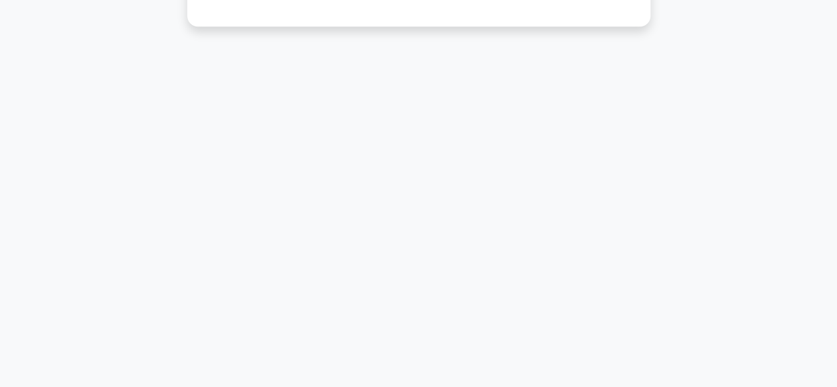
scroll to position [0, 0]
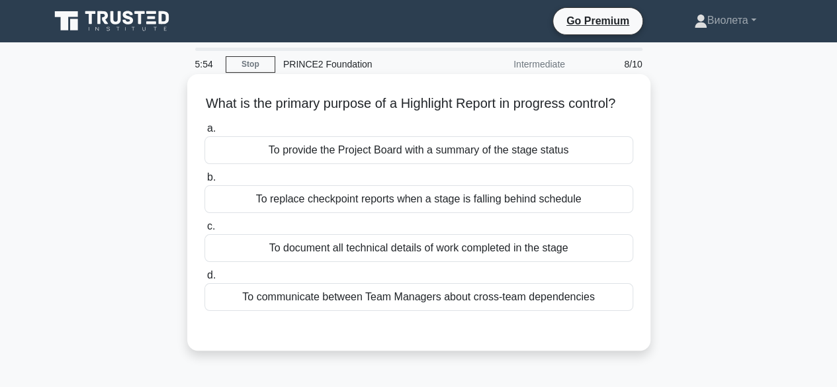
click at [471, 164] on div "To provide the Project Board with a summary of the stage status" at bounding box center [418, 150] width 429 height 28
click at [204, 133] on input "a. To provide the Project Board with a summary of the stage status" at bounding box center [204, 128] width 0 height 9
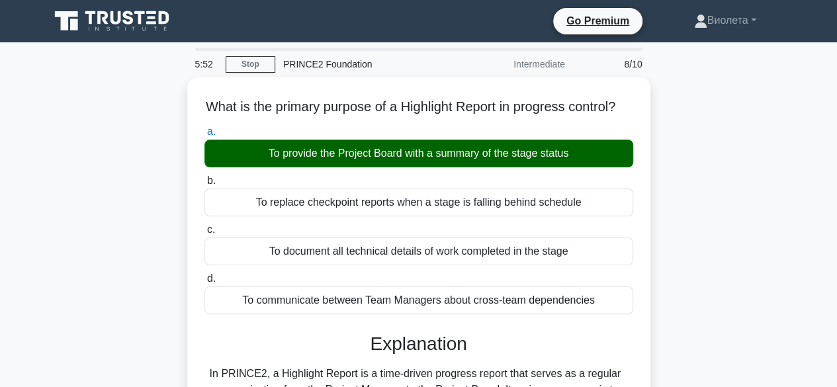
scroll to position [339, 0]
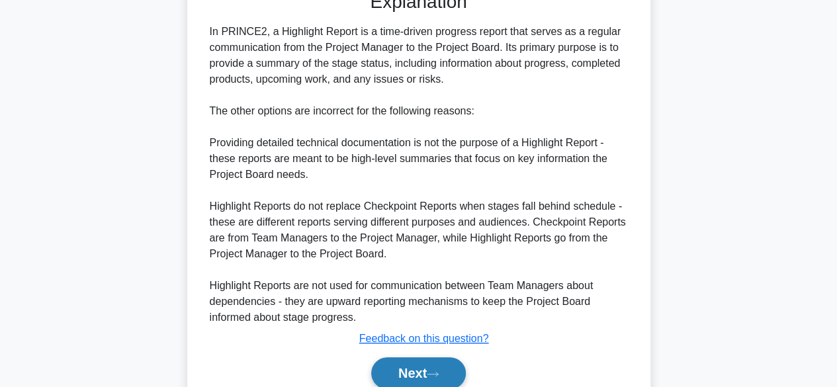
click at [394, 378] on button "Next" at bounding box center [418, 373] width 95 height 32
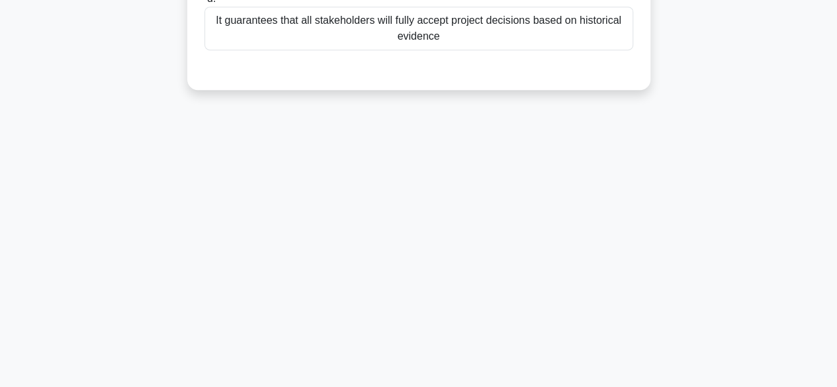
scroll to position [0, 0]
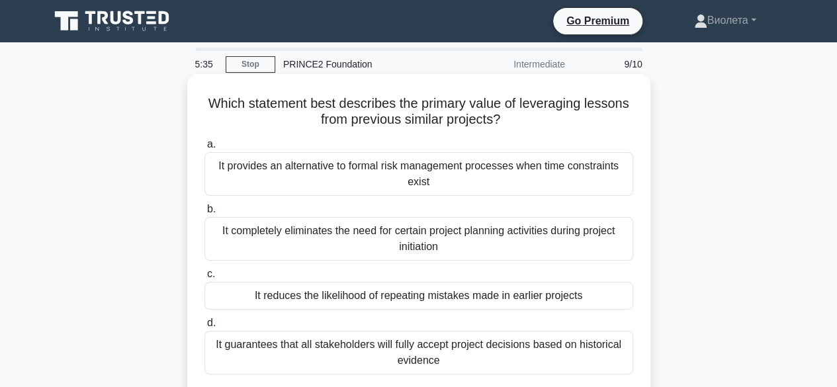
click at [553, 298] on div "It reduces the likelihood of repeating mistakes made in earlier projects" at bounding box center [418, 296] width 429 height 28
click at [204, 279] on input "c. It reduces the likelihood of repeating mistakes made in earlier projects" at bounding box center [204, 274] width 0 height 9
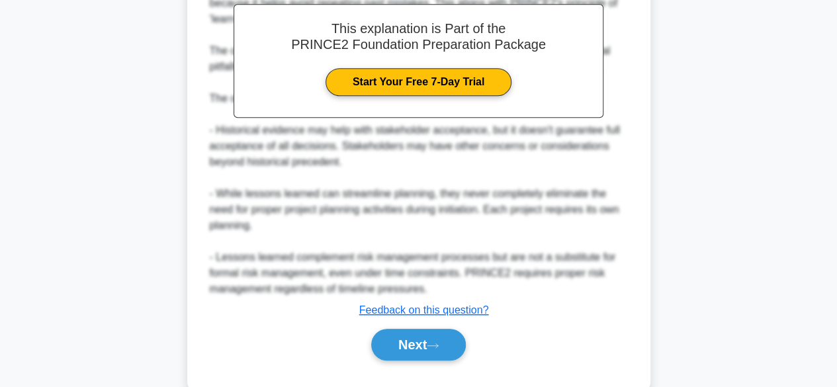
scroll to position [474, 0]
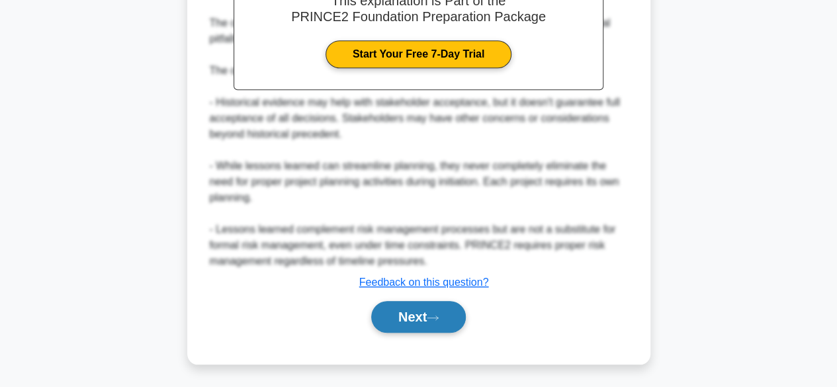
click at [417, 320] on button "Next" at bounding box center [418, 317] width 95 height 32
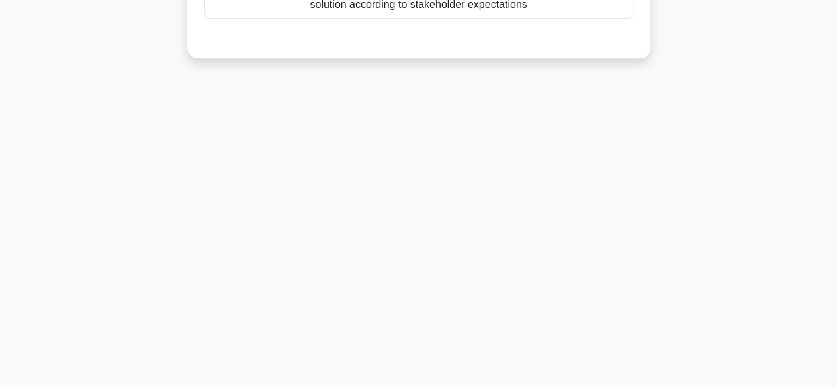
scroll to position [0, 0]
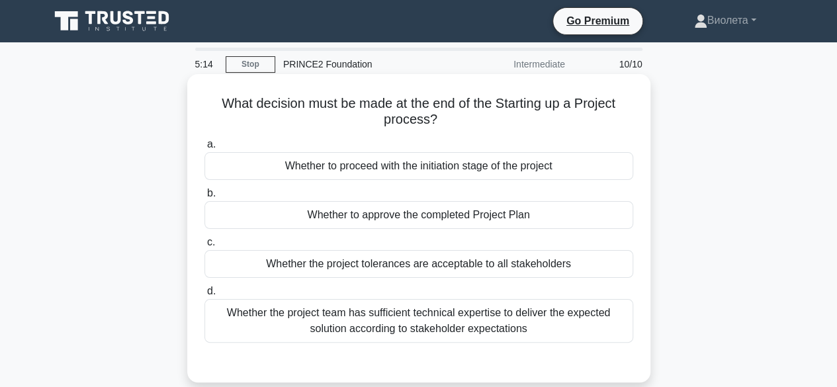
click at [480, 261] on div "Whether the project tolerances are acceptable to all stakeholders" at bounding box center [418, 264] width 429 height 28
click at [204, 247] on input "c. Whether the project tolerances are acceptable to all stakeholders" at bounding box center [204, 242] width 0 height 9
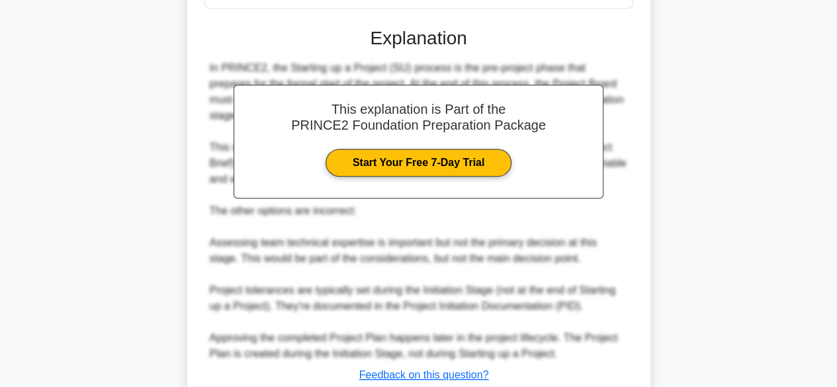
scroll to position [429, 0]
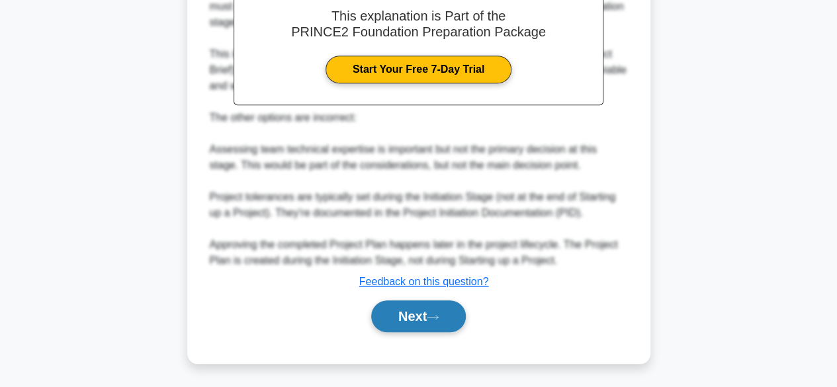
click at [414, 317] on button "Next" at bounding box center [418, 316] width 95 height 32
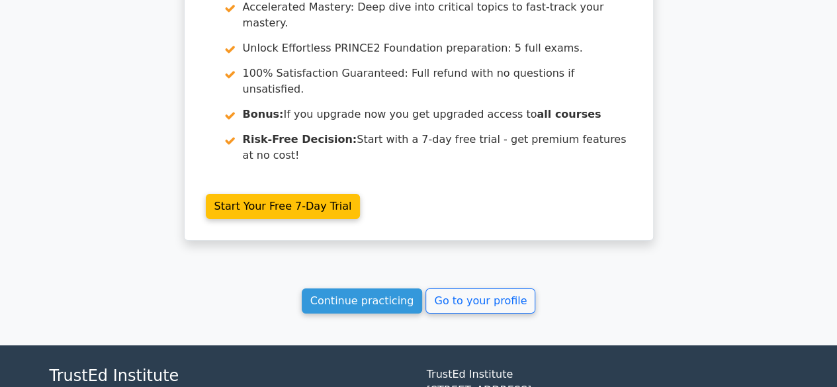
scroll to position [2419, 0]
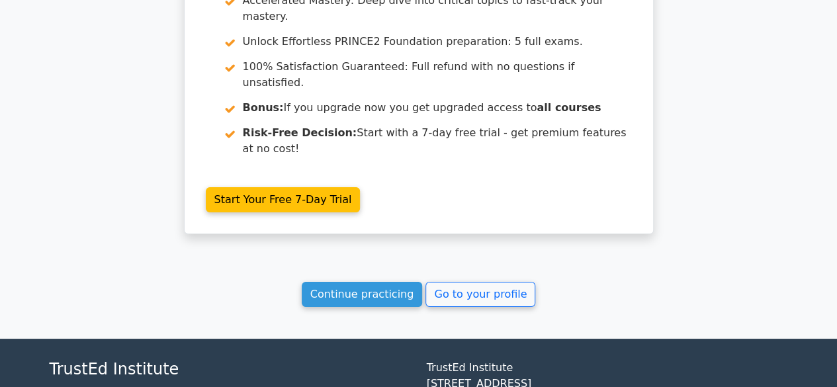
click at [370, 282] on link "Continue practicing" at bounding box center [362, 294] width 121 height 25
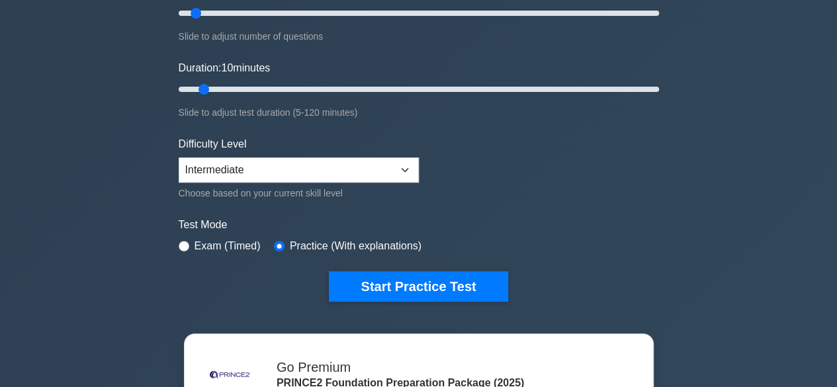
scroll to position [241, 0]
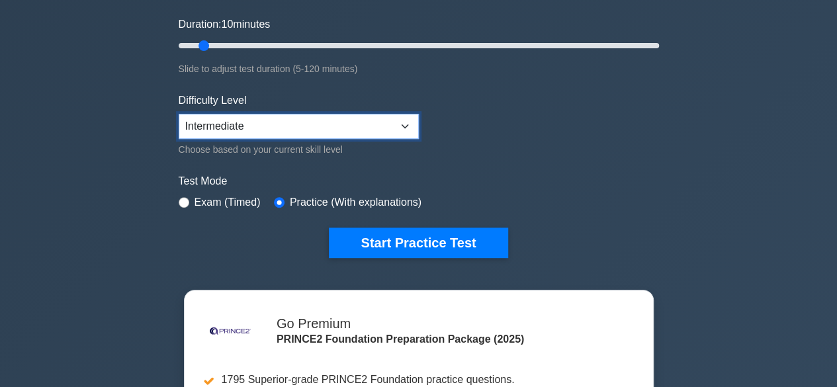
click at [320, 124] on select "Beginner Intermediate Expert" at bounding box center [299, 126] width 240 height 25
select select "expert"
click at [179, 114] on select "Beginner Intermediate Expert" at bounding box center [299, 126] width 240 height 25
click at [332, 200] on label "Practice (With explanations)" at bounding box center [356, 203] width 132 height 16
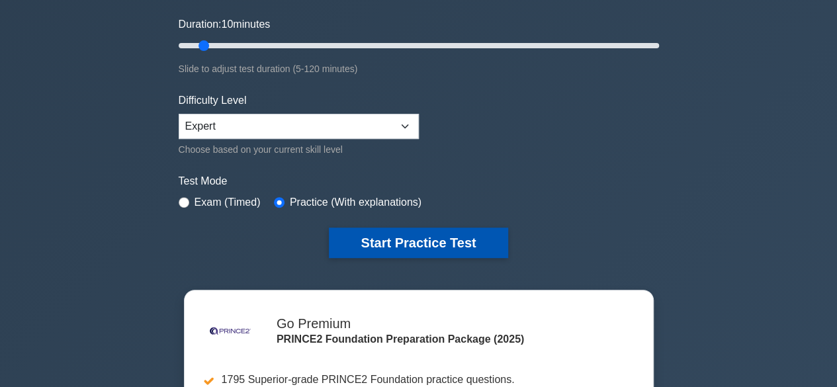
click at [388, 234] on button "Start Practice Test" at bounding box center [418, 243] width 179 height 30
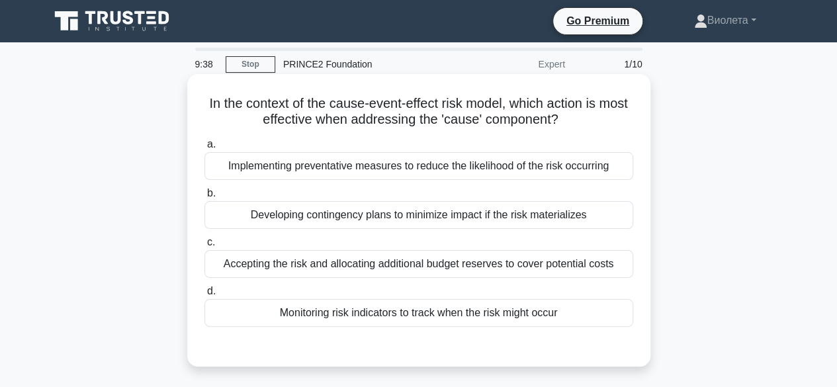
click at [560, 315] on div "Monitoring risk indicators to track when the risk might occur" at bounding box center [418, 313] width 429 height 28
click at [204, 296] on input "d. Monitoring risk indicators to track when the risk might occur" at bounding box center [204, 291] width 0 height 9
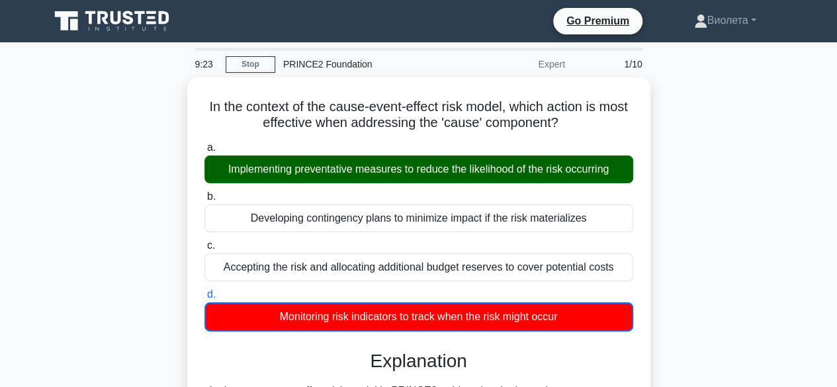
click at [836, 246] on main "9:23 Stop PRINCE2 Foundation Expert 1/10 In the context of the cause-event-effe…" at bounding box center [418, 378] width 837 height 672
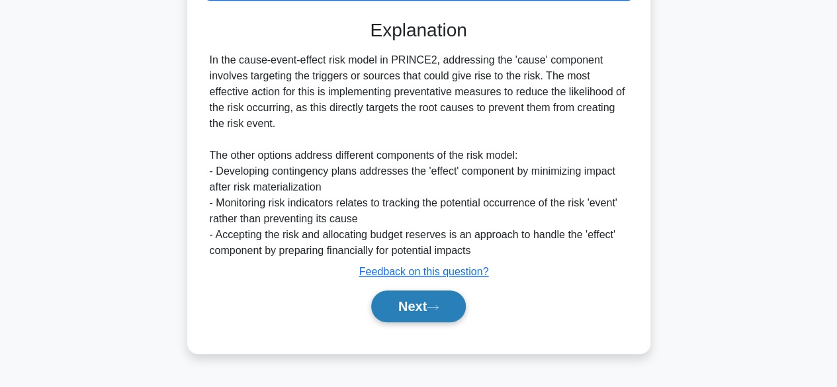
click at [420, 310] on button "Next" at bounding box center [418, 306] width 95 height 32
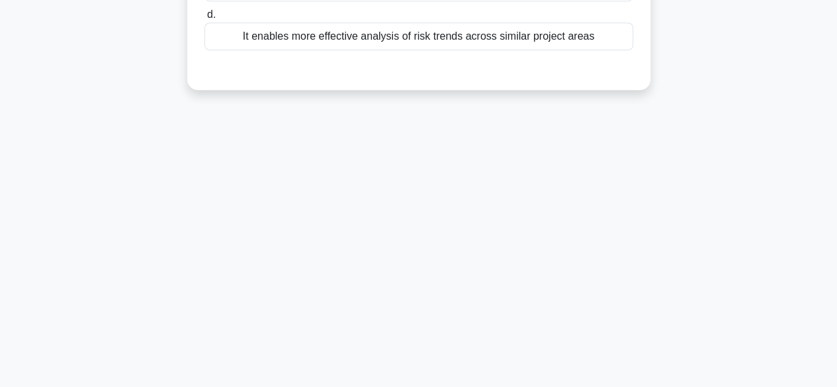
scroll to position [0, 0]
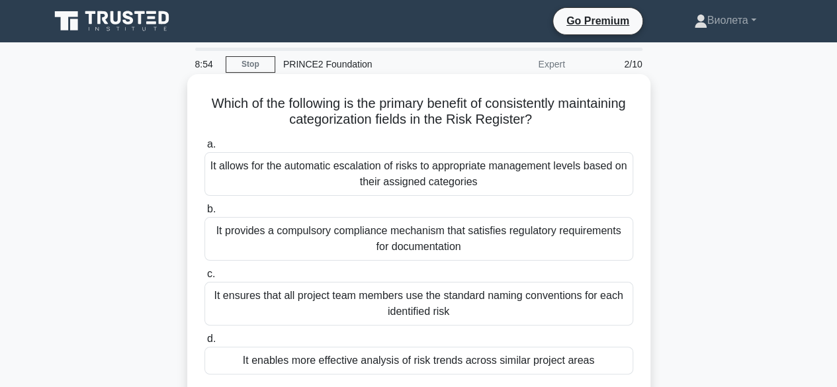
click at [482, 368] on div "It enables more effective analysis of risk trends across similar project areas" at bounding box center [418, 361] width 429 height 28
click at [204, 343] on input "d. It enables more effective analysis of risk trends across similar project are…" at bounding box center [204, 339] width 0 height 9
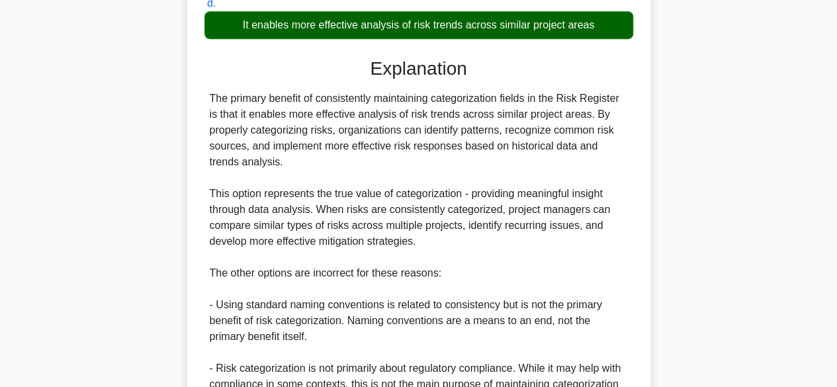
scroll to position [538, 0]
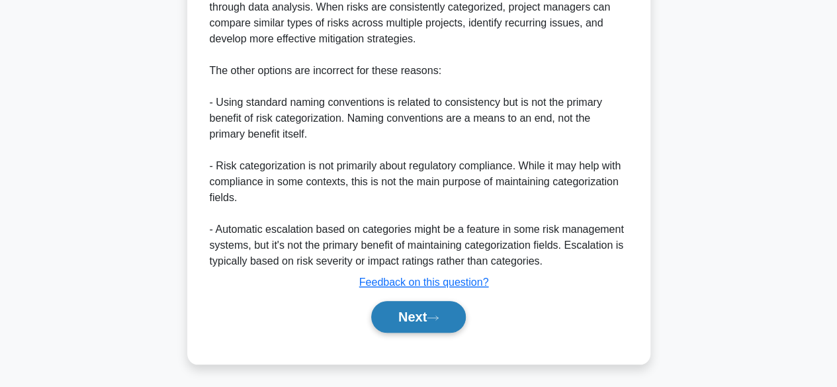
click at [416, 312] on button "Next" at bounding box center [418, 317] width 95 height 32
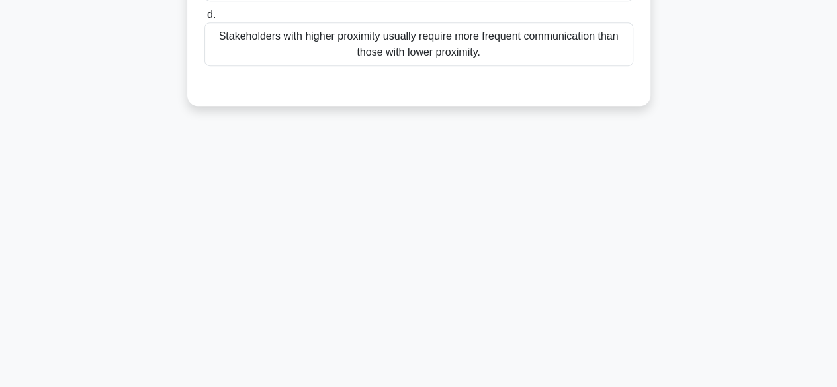
click at [0, 26] on main "8:44 Stop PRINCE2 Foundation Expert 3/10 Which statement most accurately reflec…" at bounding box center [418, 51] width 837 height 672
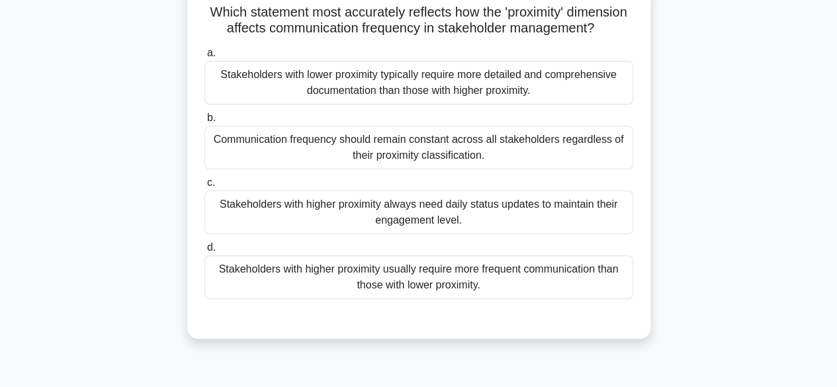
scroll to position [0, 0]
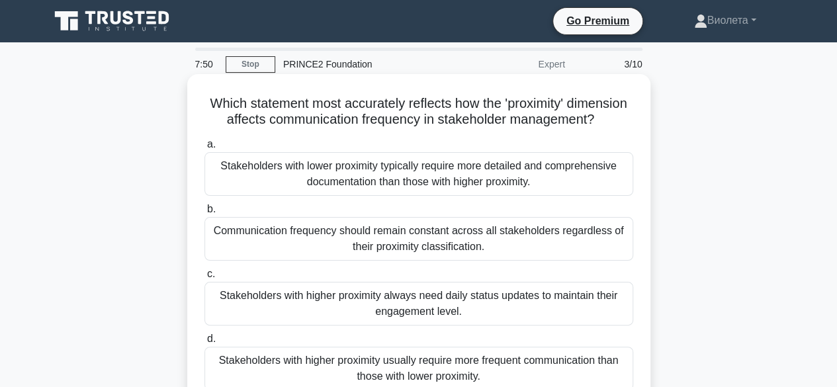
click at [573, 322] on div "Stakeholders with higher proximity always need daily status updates to maintain…" at bounding box center [418, 304] width 429 height 44
click at [204, 279] on input "c. Stakeholders with higher proximity always need daily status updates to maint…" at bounding box center [204, 274] width 0 height 9
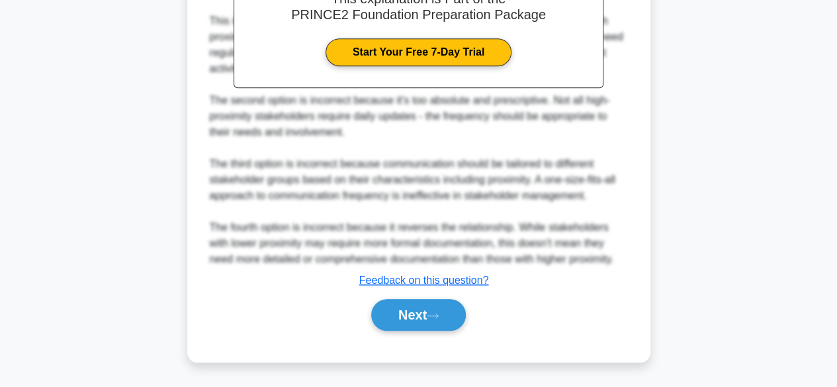
scroll to position [508, 0]
click at [399, 320] on button "Next" at bounding box center [418, 315] width 95 height 32
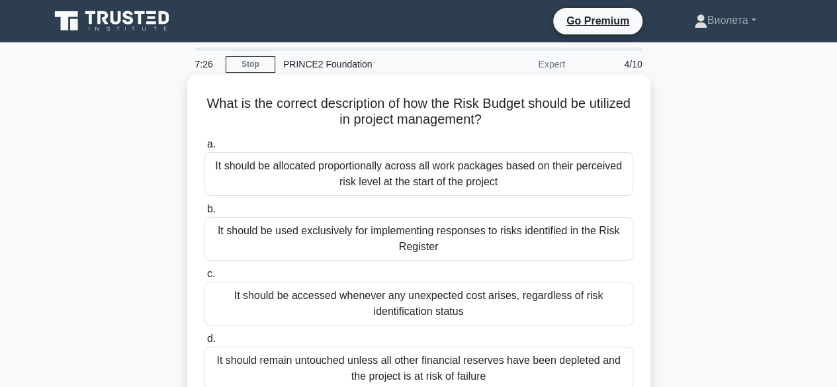
scroll to position [66, 0]
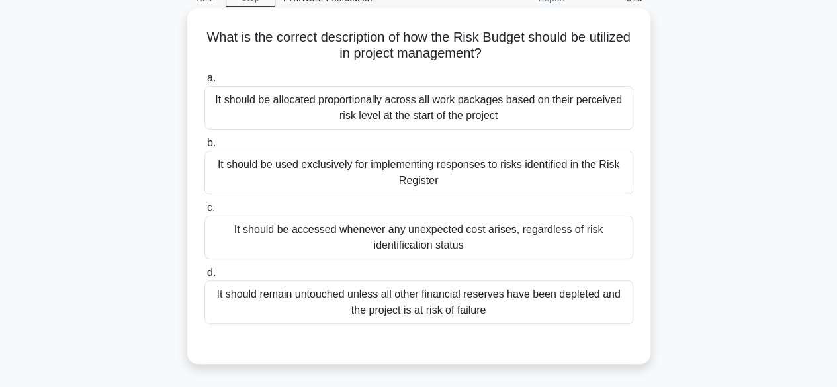
click at [351, 249] on div "It should be accessed whenever any unexpected cost arises, regardless of risk i…" at bounding box center [418, 238] width 429 height 44
click at [204, 212] on input "c. It should be accessed whenever any unexpected cost arises, regardless of ris…" at bounding box center [204, 208] width 0 height 9
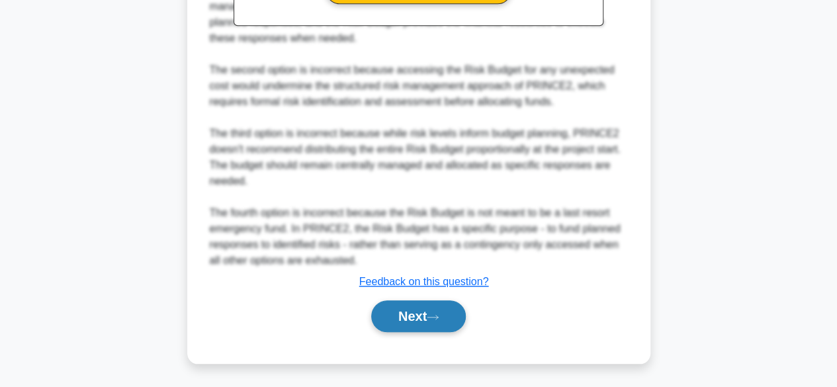
click at [447, 314] on button "Next" at bounding box center [418, 316] width 95 height 32
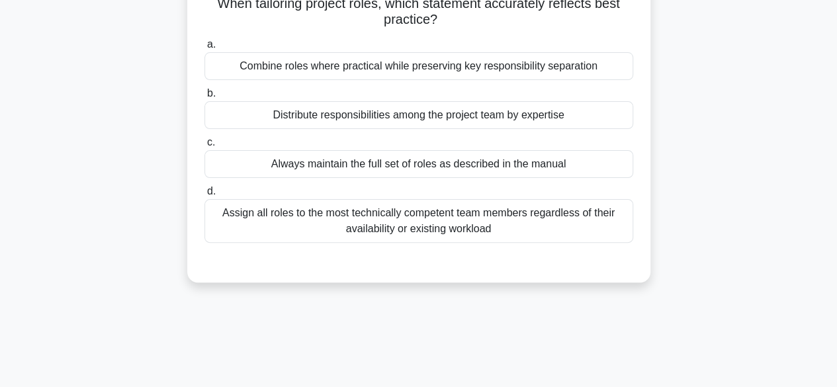
scroll to position [0, 0]
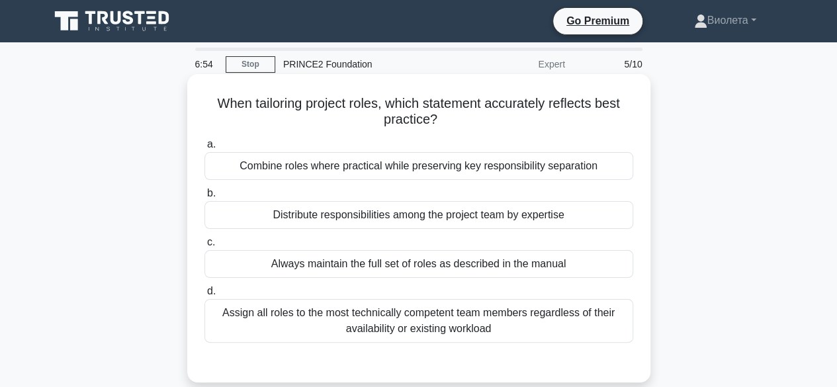
click at [519, 322] on div "Assign all roles to the most technically competent team members regardless of t…" at bounding box center [418, 321] width 429 height 44
click at [204, 296] on input "d. Assign all roles to the most technically competent team members regardless o…" at bounding box center [204, 291] width 0 height 9
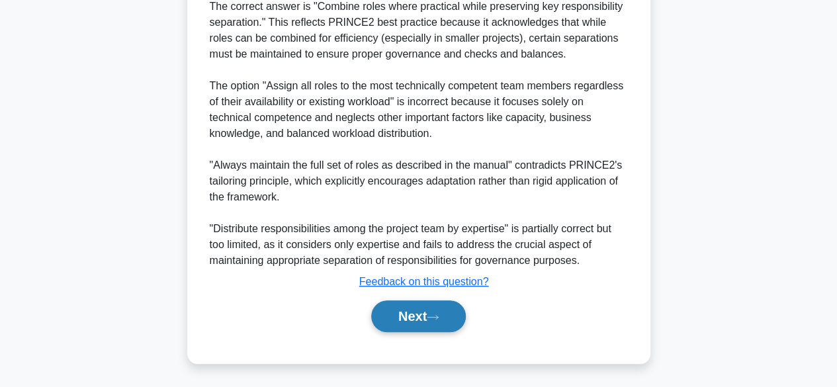
click at [439, 312] on button "Next" at bounding box center [418, 316] width 95 height 32
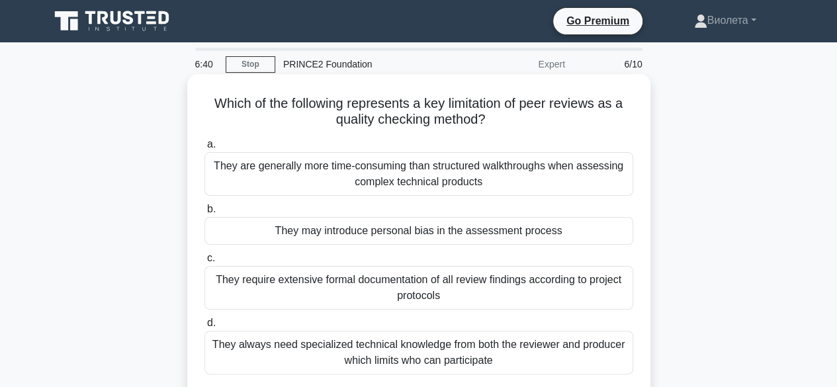
click at [416, 183] on div "They are generally more time-consuming than structured walkthroughs when assess…" at bounding box center [418, 174] width 429 height 44
click at [204, 149] on input "a. They are generally more time-consuming than structured walkthroughs when ass…" at bounding box center [204, 144] width 0 height 9
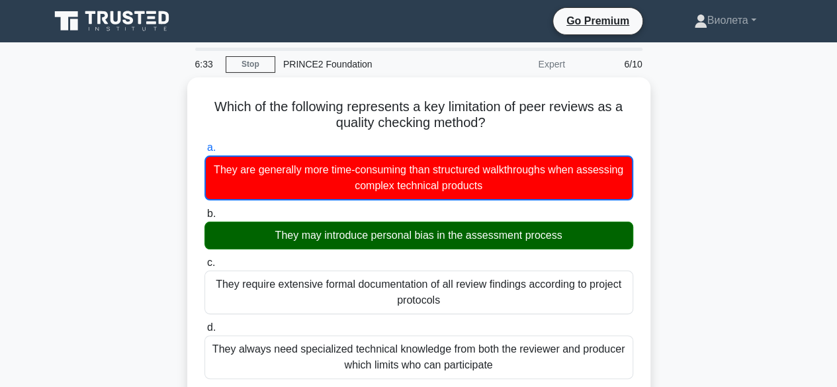
click at [140, 17] on icon at bounding box center [140, 17] width 11 height 13
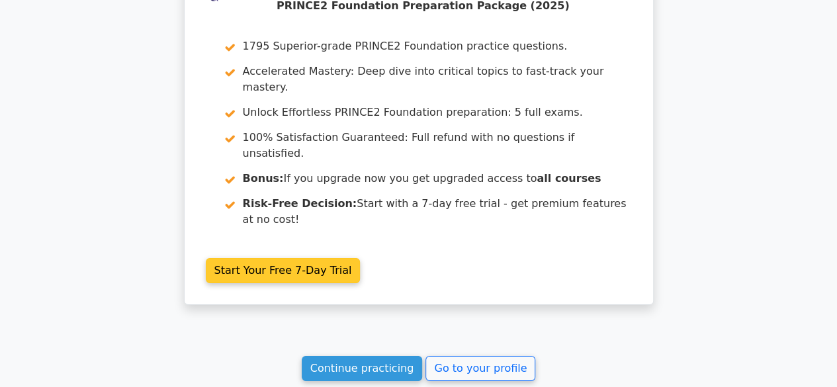
scroll to position [2419, 0]
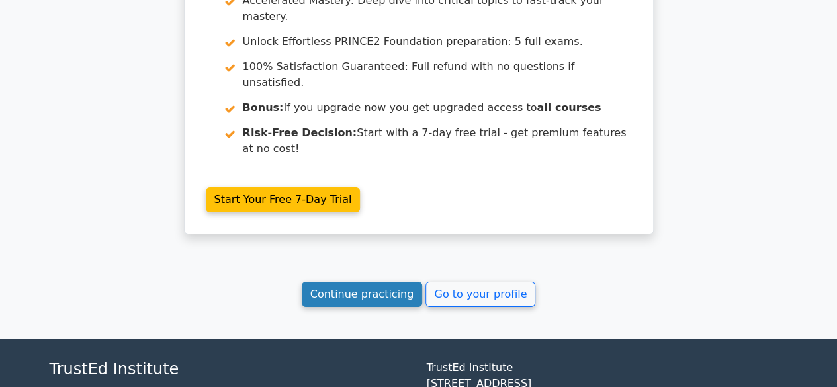
click at [365, 282] on link "Continue practicing" at bounding box center [362, 294] width 121 height 25
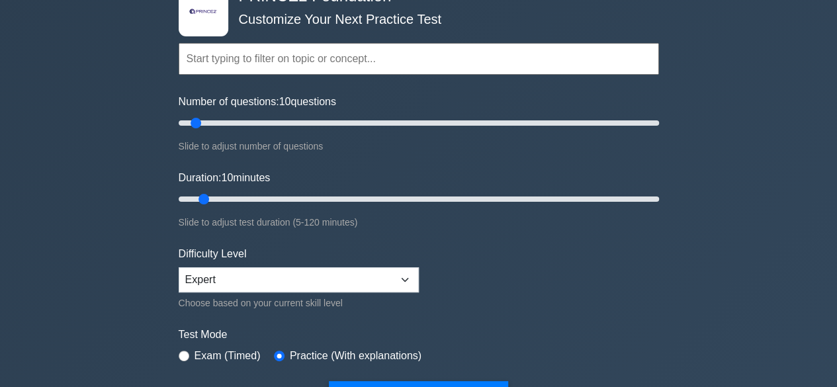
scroll to position [265, 0]
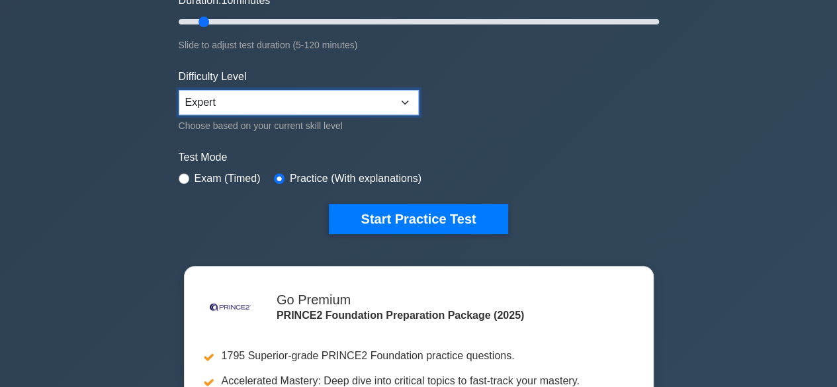
click at [302, 93] on select "Beginner Intermediate Expert" at bounding box center [299, 102] width 240 height 25
select select "intermediate"
click at [179, 90] on select "Beginner Intermediate Expert" at bounding box center [299, 102] width 240 height 25
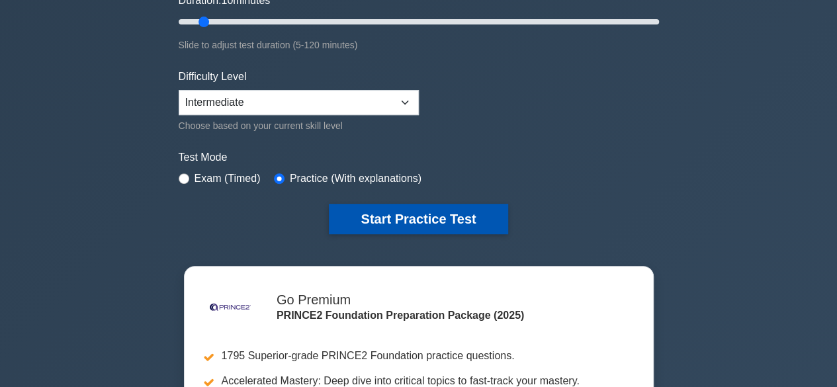
click at [413, 216] on button "Start Practice Test" at bounding box center [418, 219] width 179 height 30
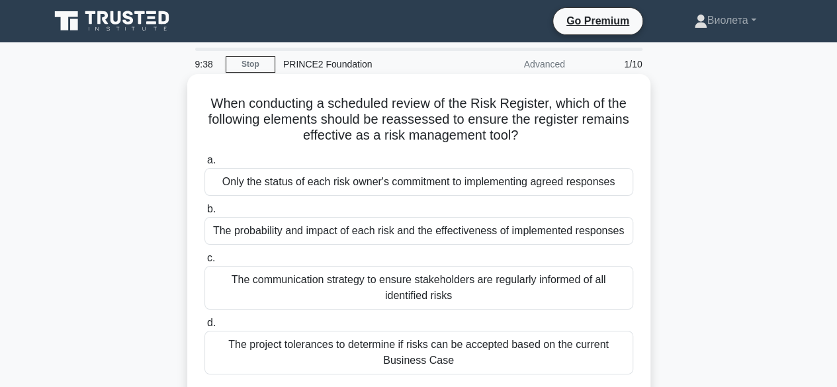
click at [403, 354] on div "The project tolerances to determine if risks can be accepted based on the curre…" at bounding box center [418, 353] width 429 height 44
click at [204, 328] on input "d. The project tolerances to determine if risks can be accepted based on the cu…" at bounding box center [204, 323] width 0 height 9
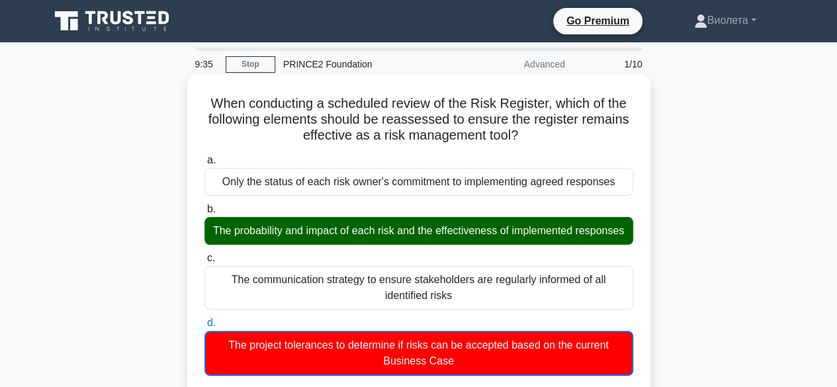
click at [373, 245] on div "The probability and impact of each risk and the effectiveness of implemented re…" at bounding box center [418, 231] width 429 height 28
click at [204, 214] on input "b. The probability and impact of each risk and the effectiveness of implemented…" at bounding box center [204, 209] width 0 height 9
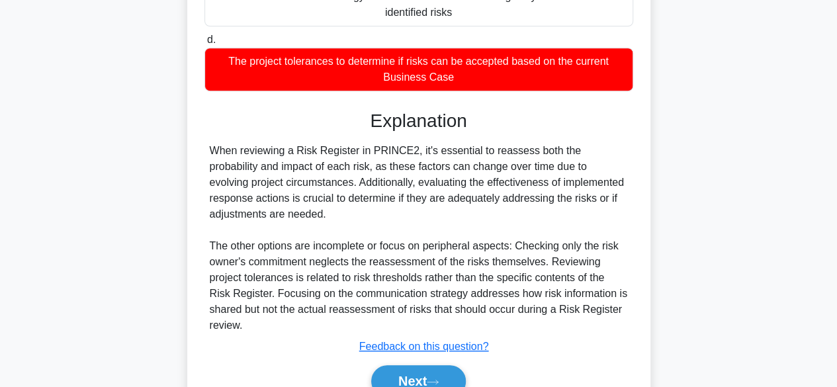
scroll to position [363, 0]
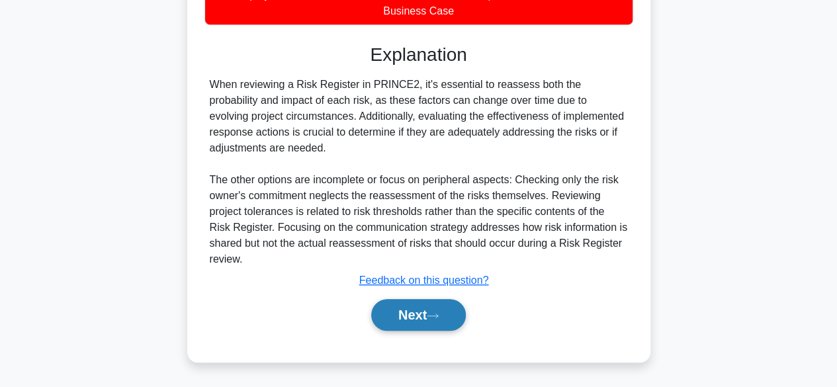
click at [429, 312] on button "Next" at bounding box center [418, 315] width 95 height 32
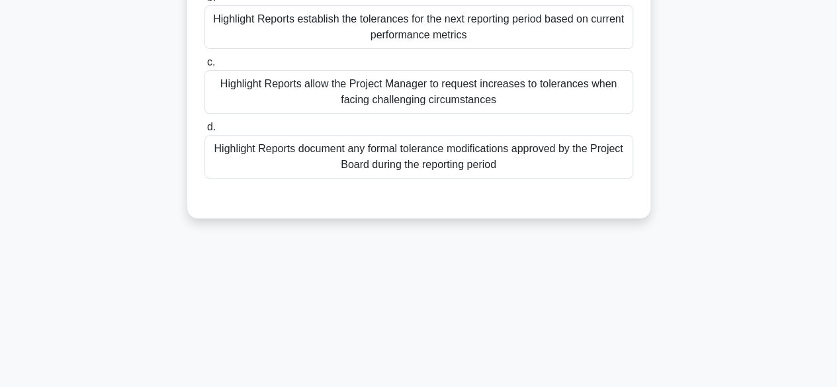
scroll to position [63, 0]
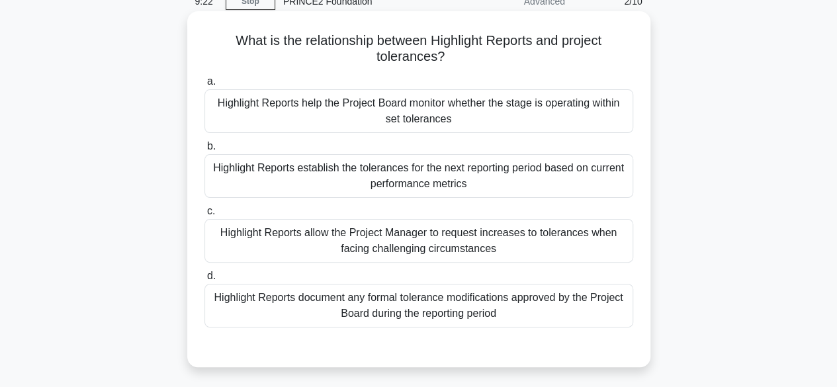
click at [359, 112] on div "Highlight Reports help the Project Board monitor whether the stage is operating…" at bounding box center [418, 111] width 429 height 44
click at [204, 86] on input "a. Highlight Reports help the Project Board monitor whether the stage is operat…" at bounding box center [204, 81] width 0 height 9
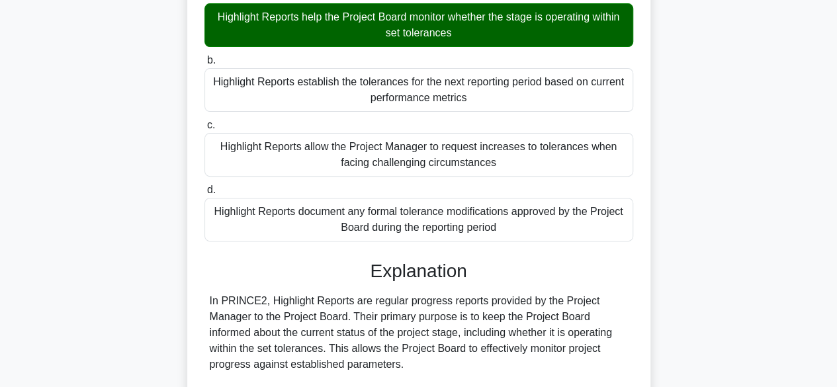
scroll to position [460, 0]
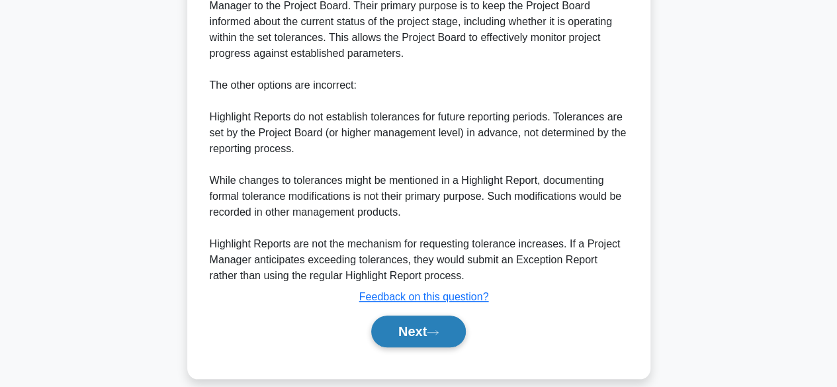
click at [397, 329] on button "Next" at bounding box center [418, 332] width 95 height 32
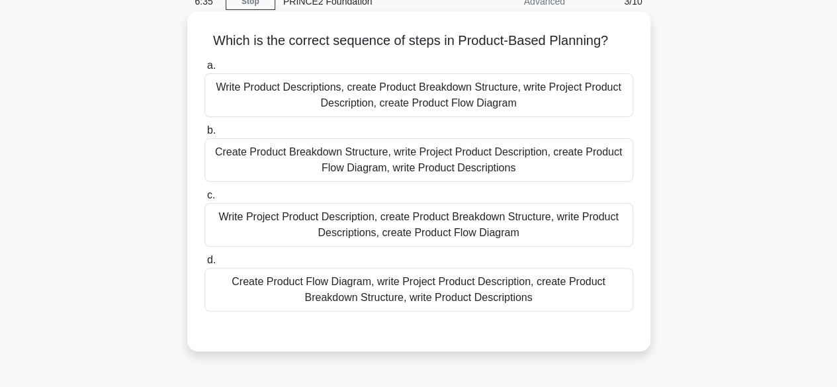
scroll to position [0, 0]
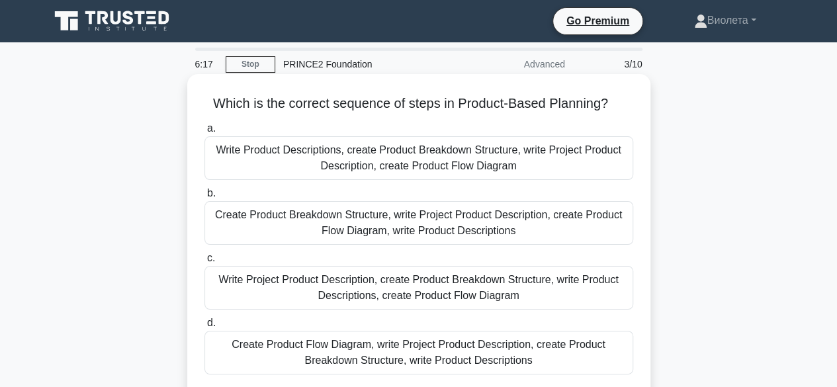
click at [425, 281] on div "Write Project Product Description, create Product Breakdown Structure, write Pr…" at bounding box center [418, 288] width 429 height 44
click at [204, 263] on input "c. Write Project Product Description, create Product Breakdown Structure, write…" at bounding box center [204, 258] width 0 height 9
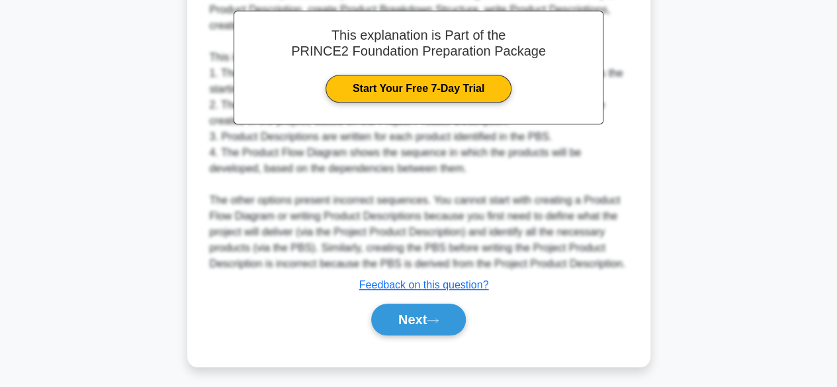
scroll to position [443, 0]
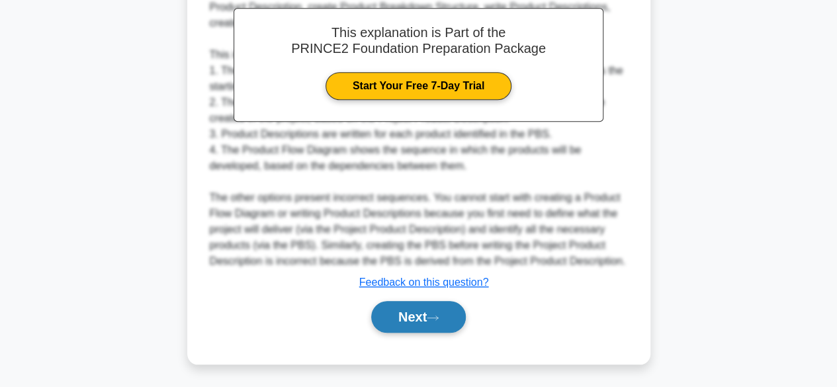
click at [401, 314] on button "Next" at bounding box center [418, 317] width 95 height 32
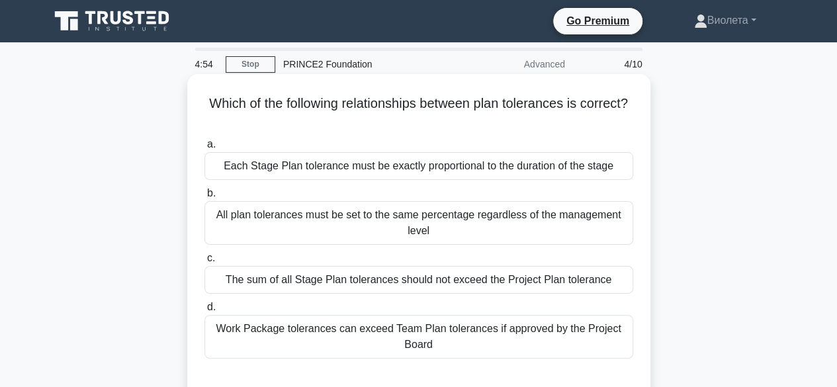
scroll to position [0, 0]
click at [461, 280] on div "The sum of all Stage Plan tolerances should not exceed the Project Plan toleran…" at bounding box center [418, 280] width 429 height 28
click at [204, 263] on input "c. The sum of all Stage Plan tolerances should not exceed the Project Plan tole…" at bounding box center [204, 258] width 0 height 9
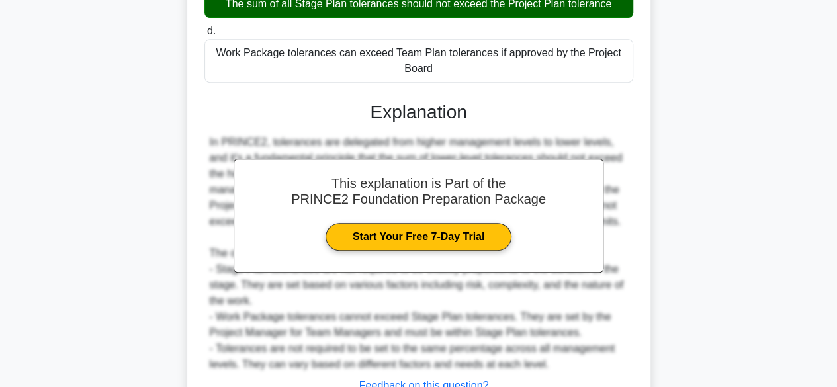
scroll to position [379, 0]
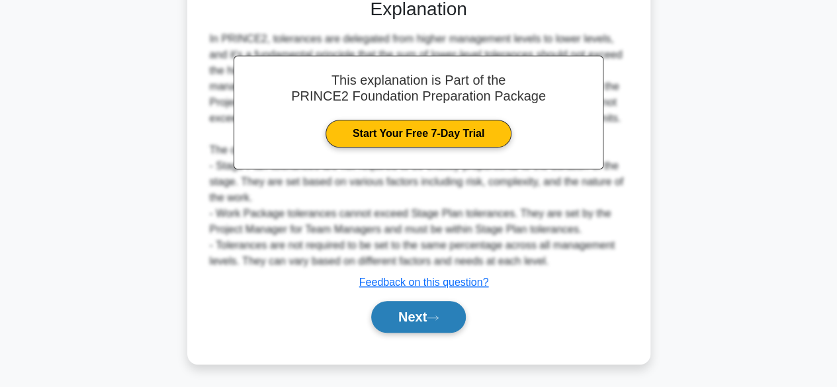
click at [431, 324] on button "Next" at bounding box center [418, 317] width 95 height 32
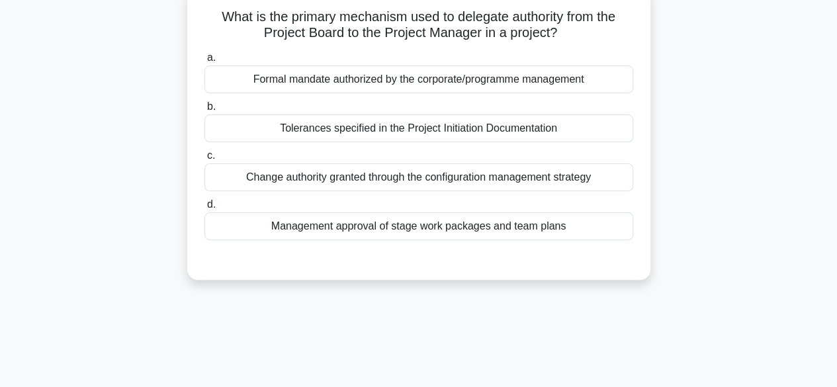
scroll to position [0, 0]
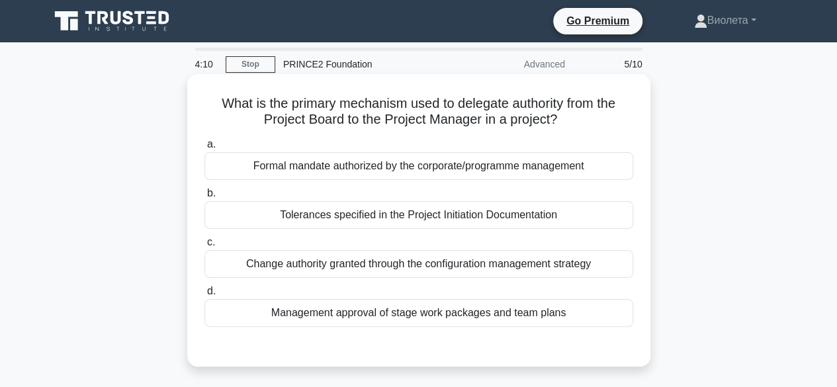
click at [330, 172] on div "Formal mandate authorized by the corporate/programme management" at bounding box center [418, 166] width 429 height 28
click at [405, 167] on div "Formal mandate authorized by the corporate/programme management" at bounding box center [418, 166] width 429 height 28
click at [204, 149] on input "a. Formal mandate authorized by the corporate/programme management" at bounding box center [204, 144] width 0 height 9
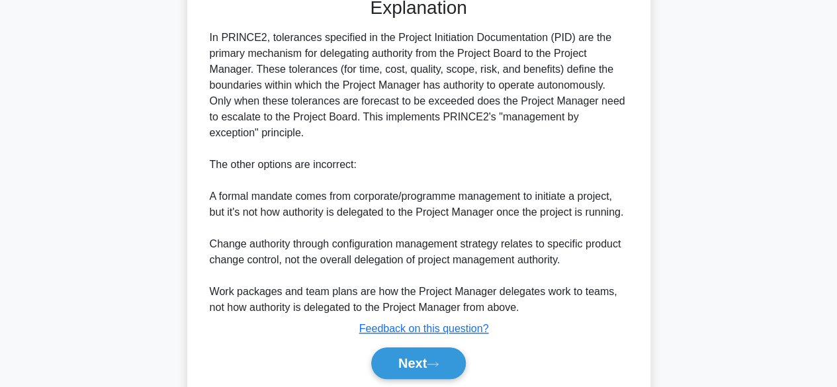
scroll to position [413, 0]
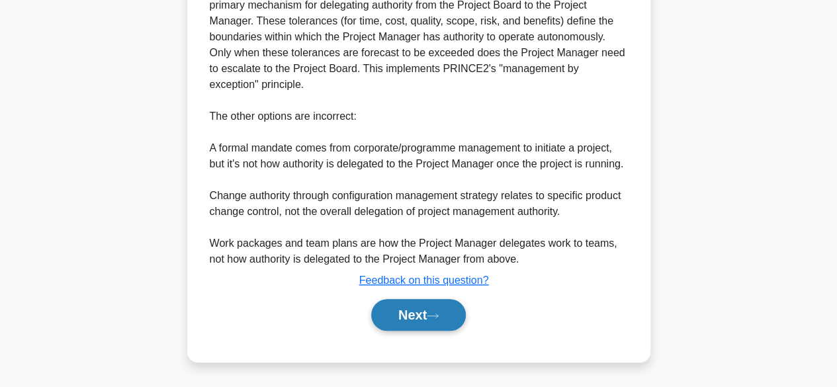
click at [429, 314] on button "Next" at bounding box center [418, 315] width 95 height 32
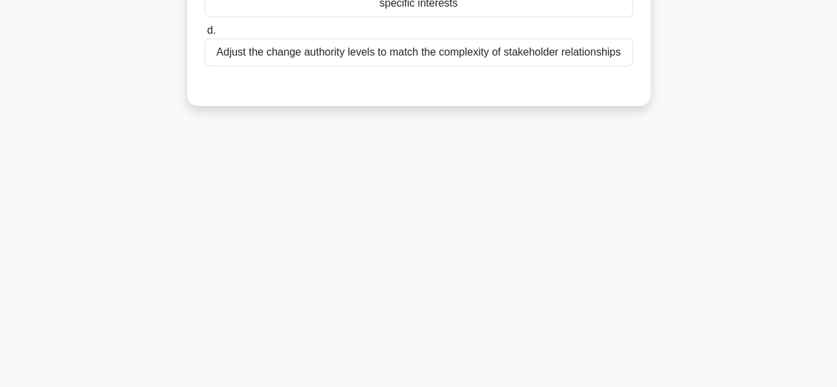
scroll to position [0, 0]
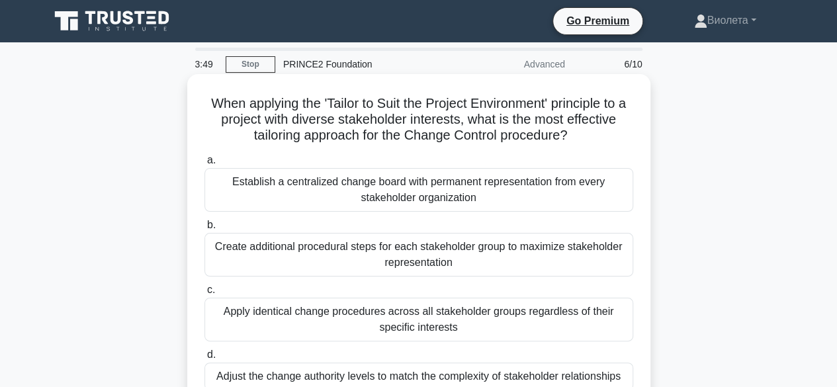
click at [432, 322] on div "Apply identical change procedures across all stakeholder groups regardless of t…" at bounding box center [418, 320] width 429 height 44
click at [464, 317] on div "Apply identical change procedures across all stakeholder groups regardless of t…" at bounding box center [418, 320] width 429 height 44
click at [204, 294] on input "c. Apply identical change procedures across all stakeholder groups regardless o…" at bounding box center [204, 290] width 0 height 9
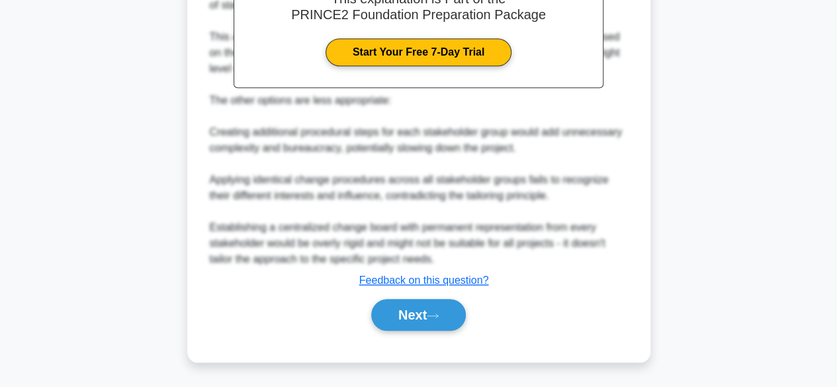
scroll to position [508, 0]
click at [409, 315] on button "Next" at bounding box center [418, 315] width 95 height 32
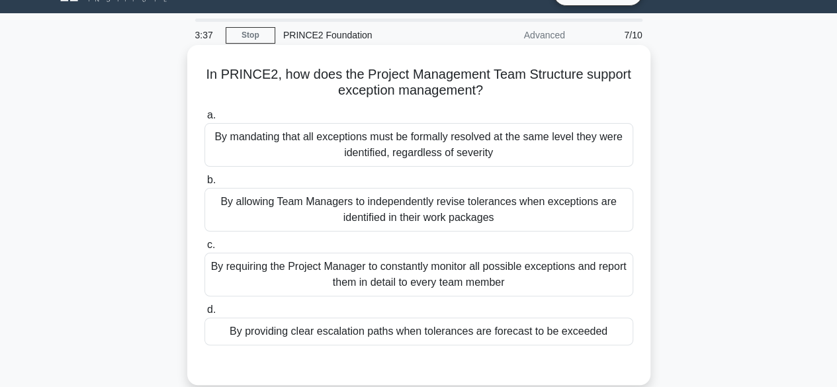
scroll to position [0, 0]
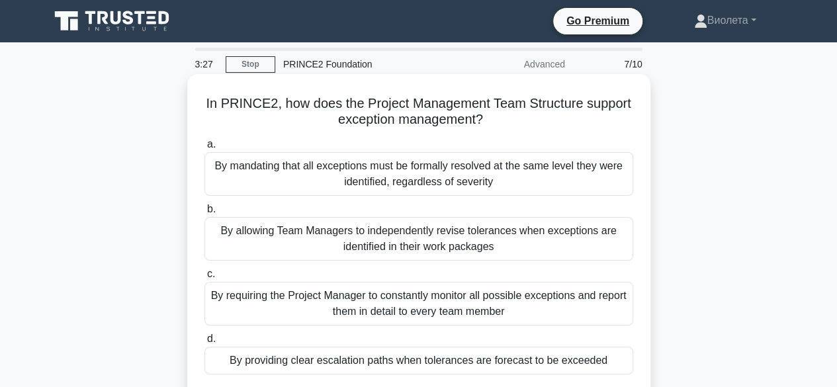
click at [319, 178] on div "By mandating that all exceptions must be formally resolved at the same level th…" at bounding box center [418, 174] width 429 height 44
click at [204, 149] on input "a. By mandating that all exceptions must be formally resolved at the same level…" at bounding box center [204, 144] width 0 height 9
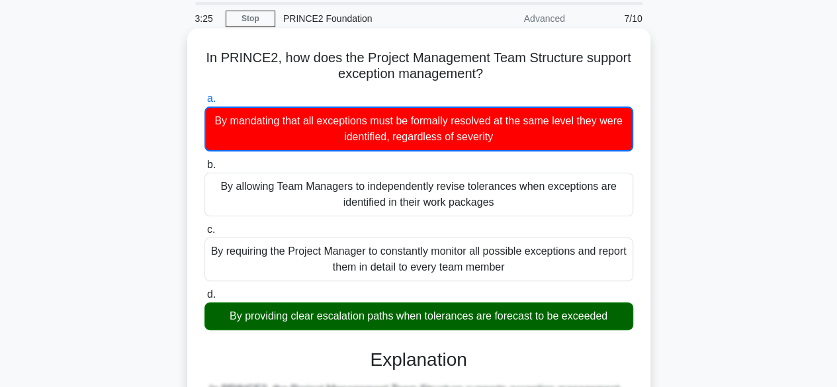
scroll to position [66, 0]
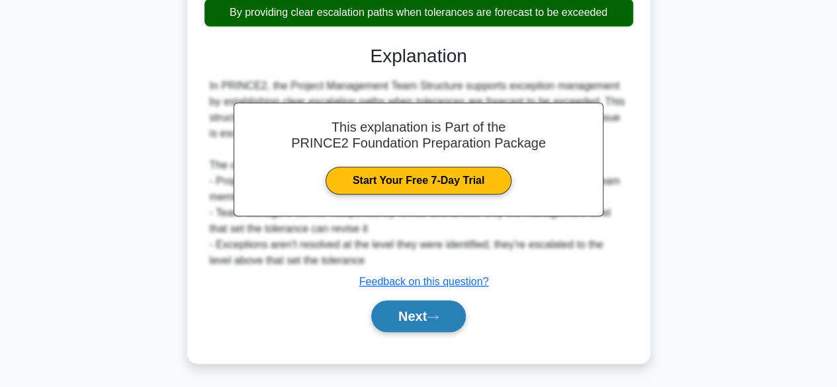
drag, startPoint x: 439, startPoint y: 312, endPoint x: 445, endPoint y: 306, distance: 8.0
click at [438, 309] on button "Next" at bounding box center [418, 316] width 95 height 32
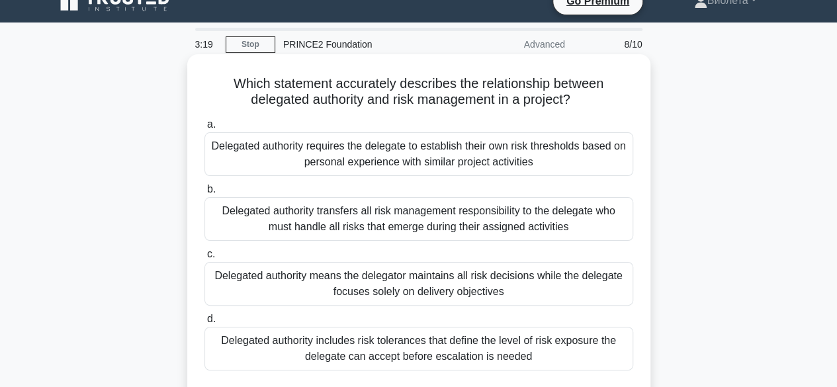
scroll to position [0, 0]
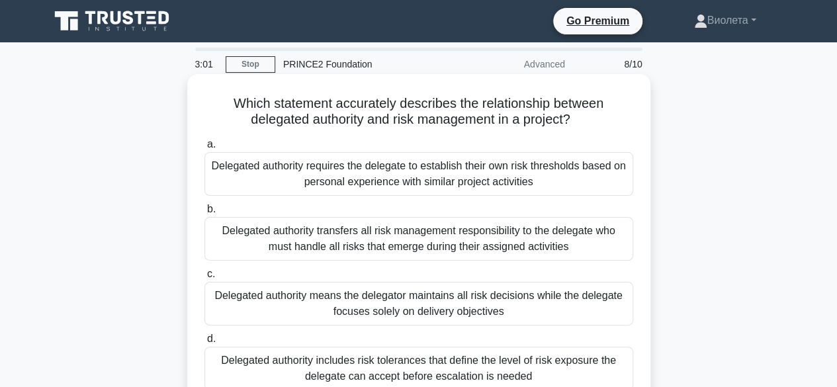
click at [487, 362] on div "Delegated authority includes risk tolerances that define the level of risk expo…" at bounding box center [418, 369] width 429 height 44
click at [204, 343] on input "d. Delegated authority includes risk tolerances that define the level of risk e…" at bounding box center [204, 339] width 0 height 9
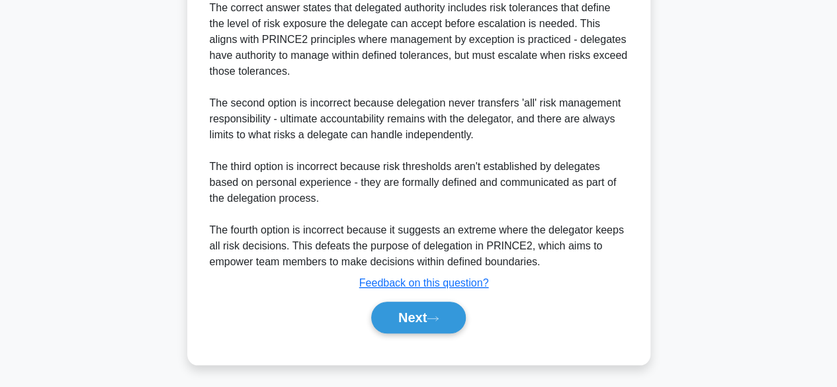
scroll to position [506, 0]
click at [412, 322] on button "Next" at bounding box center [418, 317] width 95 height 32
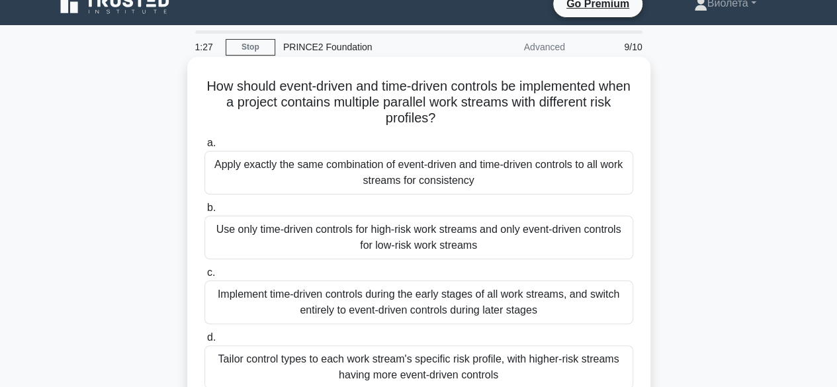
scroll to position [66, 0]
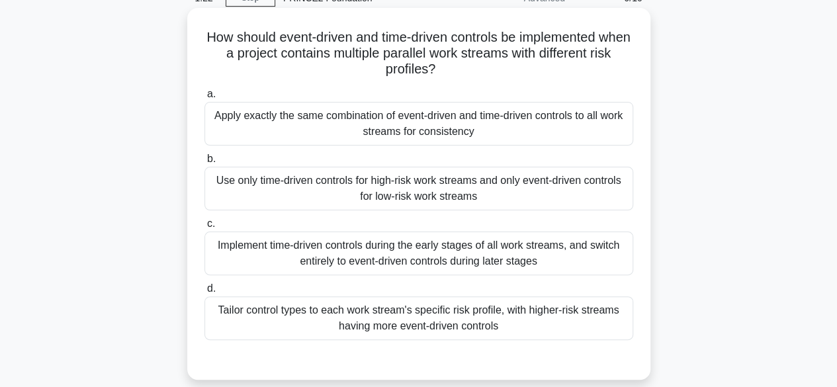
click at [362, 189] on div "Use only time-driven controls for high-risk work streams and only event-driven …" at bounding box center [418, 189] width 429 height 44
click at [377, 197] on div "Use only time-driven controls for high-risk work streams and only event-driven …" at bounding box center [418, 189] width 429 height 44
click at [204, 163] on input "b. Use only time-driven controls for high-risk work streams and only event-driv…" at bounding box center [204, 159] width 0 height 9
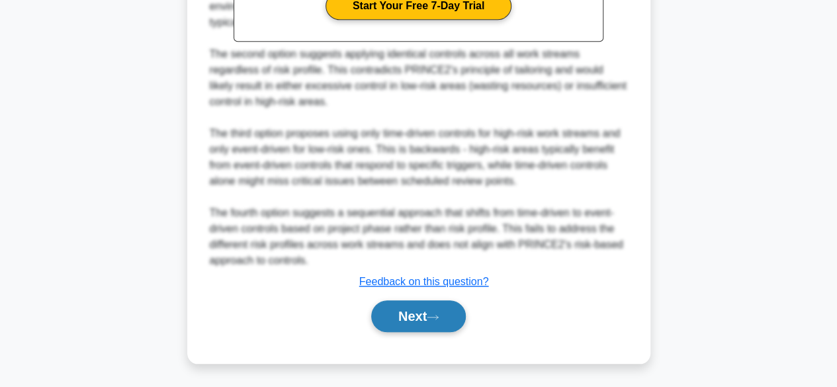
click at [402, 321] on button "Next" at bounding box center [418, 316] width 95 height 32
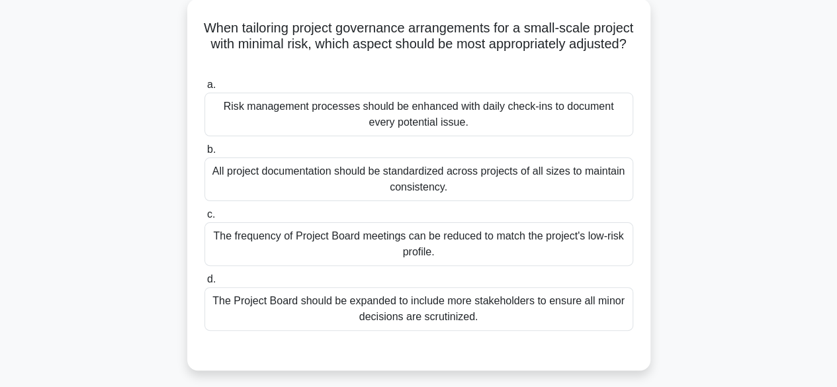
scroll to position [0, 0]
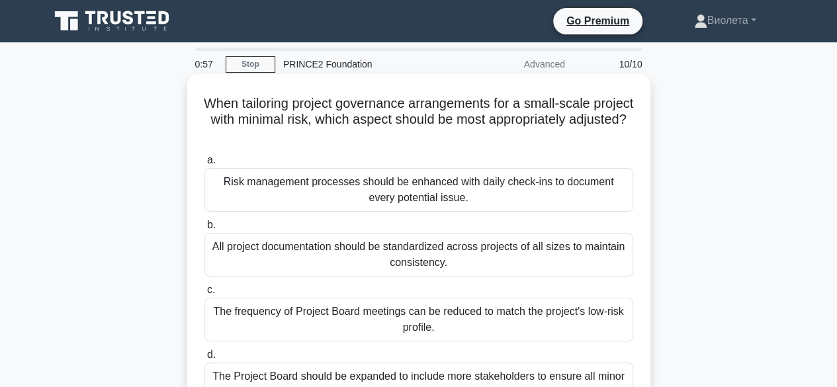
click at [380, 265] on div "All project documentation should be standardized across projects of all sizes t…" at bounding box center [418, 255] width 429 height 44
click at [204, 230] on input "b. All project documentation should be standardized across projects of all size…" at bounding box center [204, 225] width 0 height 9
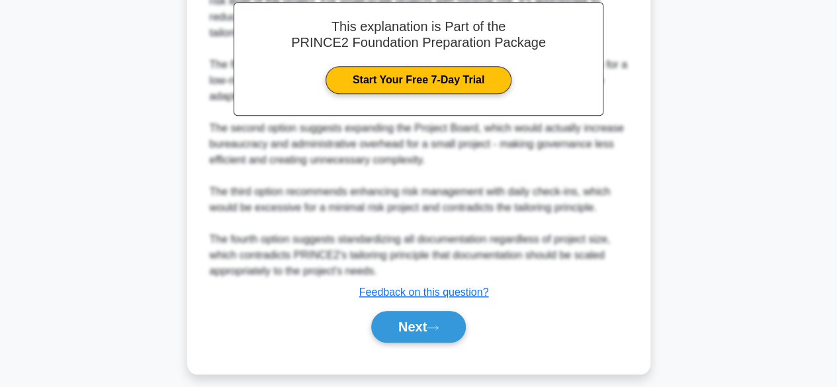
scroll to position [492, 0]
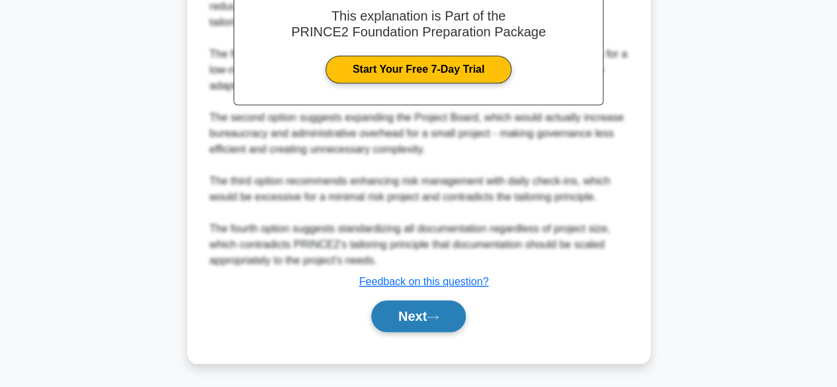
click at [427, 318] on button "Next" at bounding box center [418, 316] width 95 height 32
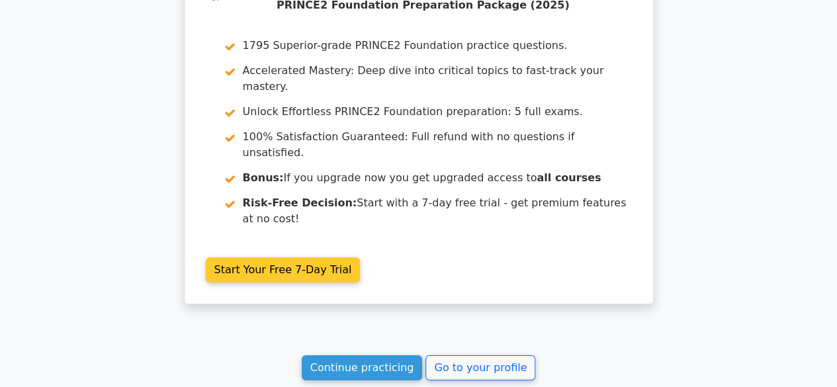
scroll to position [2262, 0]
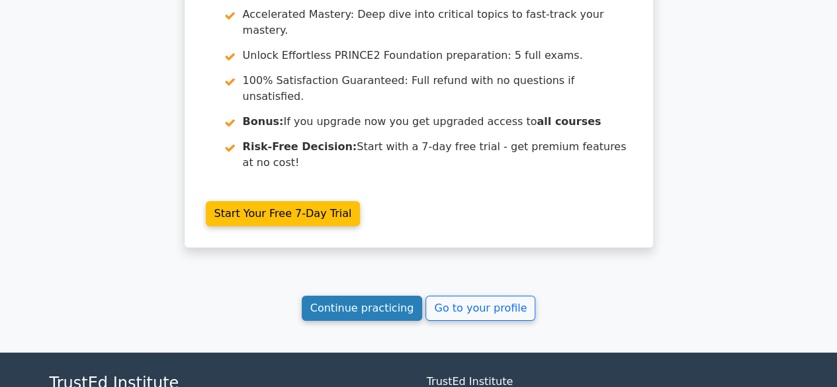
click at [379, 296] on link "Continue practicing" at bounding box center [362, 308] width 121 height 25
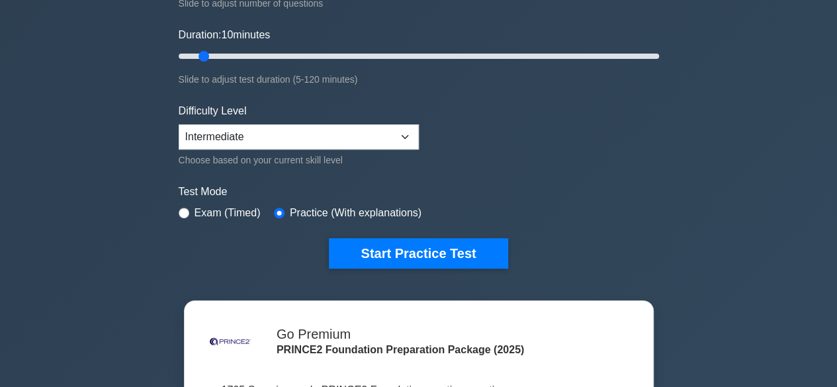
scroll to position [199, 0]
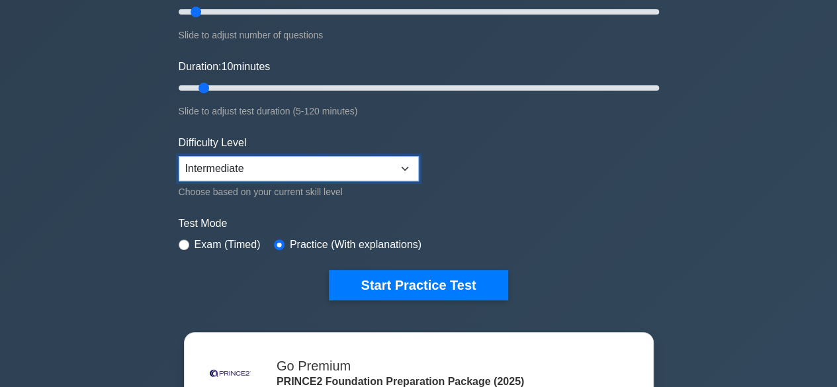
click at [336, 169] on select "Beginner Intermediate Expert" at bounding box center [299, 168] width 240 height 25
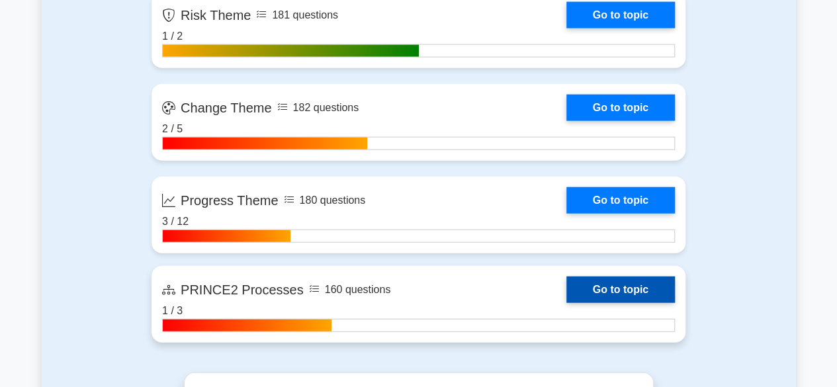
scroll to position [1588, 0]
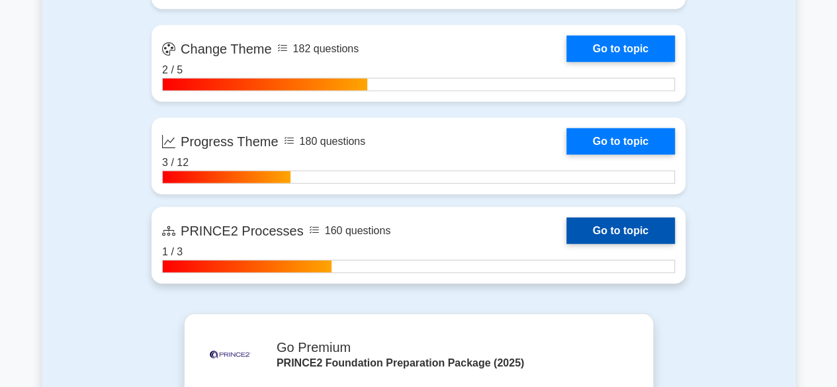
click at [658, 234] on link "Go to topic" at bounding box center [620, 231] width 109 height 26
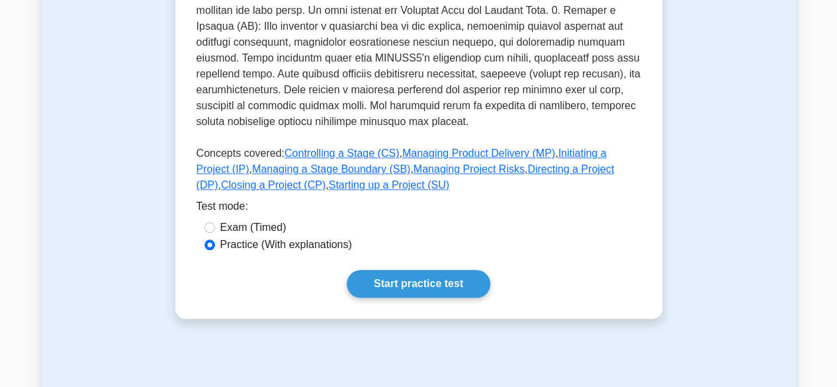
scroll to position [662, 0]
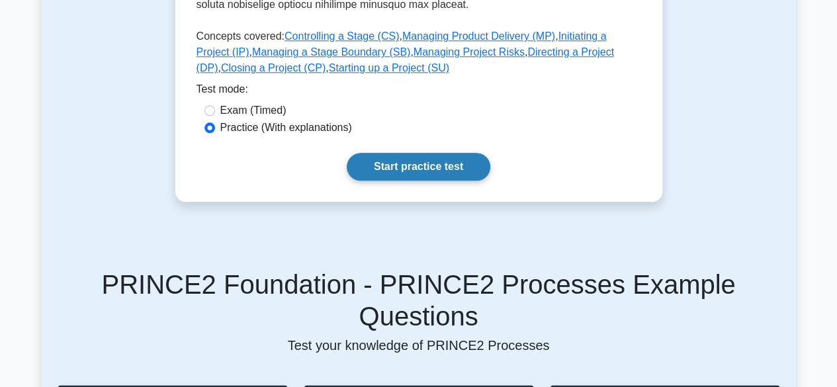
click at [416, 155] on link "Start practice test" at bounding box center [419, 167] width 144 height 28
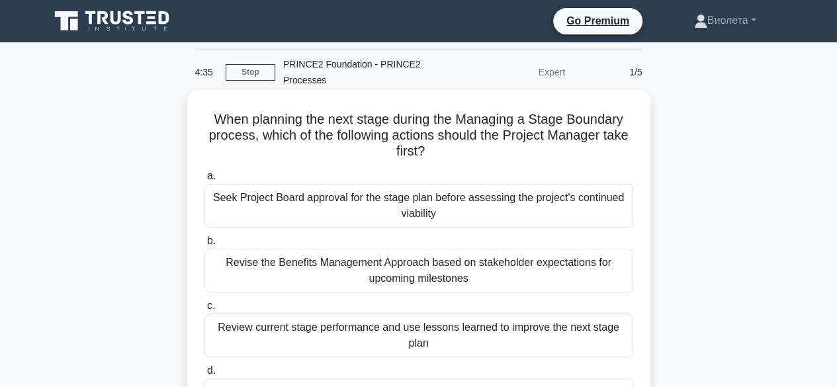
click at [414, 338] on div "Review current stage performance and use lessons learned to improve the next st…" at bounding box center [418, 336] width 429 height 44
click at [204, 310] on input "c. Review current stage performance and use lessons learned to improve the next…" at bounding box center [204, 306] width 0 height 9
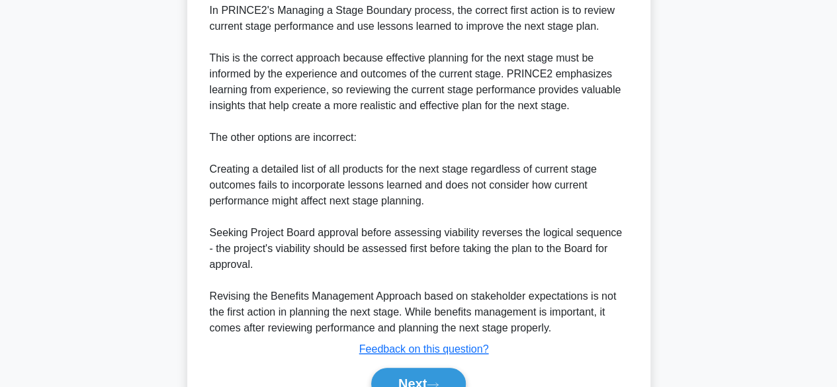
scroll to position [529, 0]
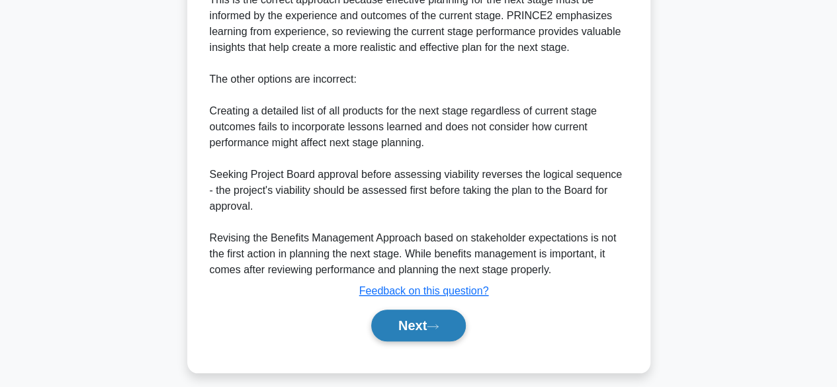
click at [422, 324] on button "Next" at bounding box center [418, 326] width 95 height 32
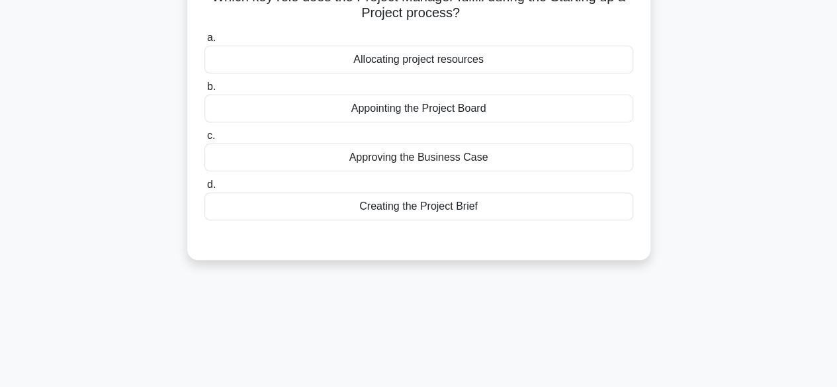
scroll to position [0, 0]
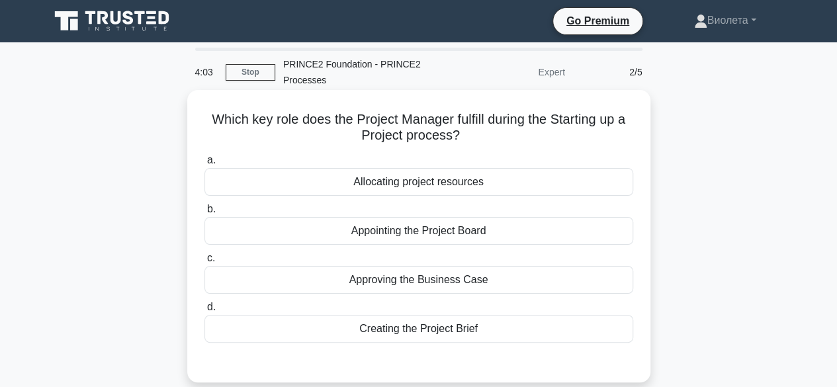
click at [421, 236] on div "Appointing the Project Board" at bounding box center [418, 231] width 429 height 28
click at [204, 214] on input "b. Appointing the Project Board" at bounding box center [204, 209] width 0 height 9
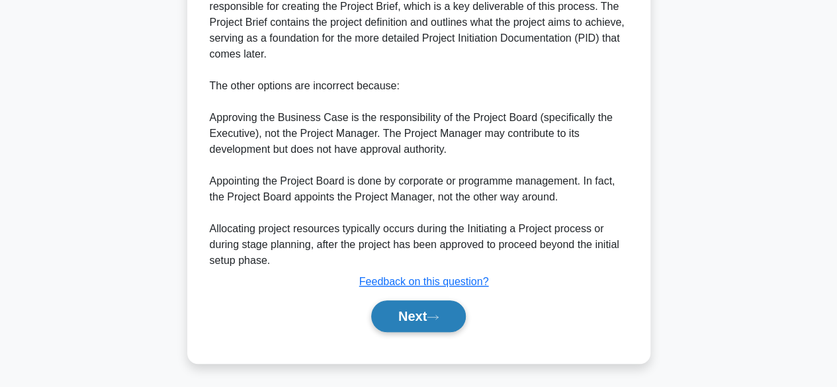
drag, startPoint x: 439, startPoint y: 310, endPoint x: 447, endPoint y: 305, distance: 10.1
click at [439, 310] on button "Next" at bounding box center [418, 316] width 95 height 32
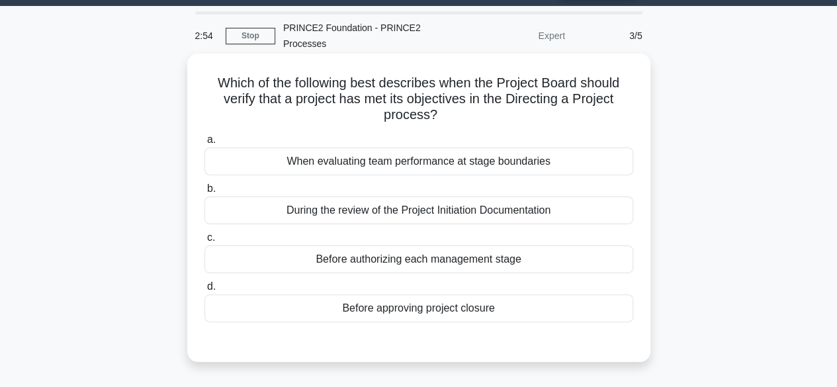
scroll to position [66, 0]
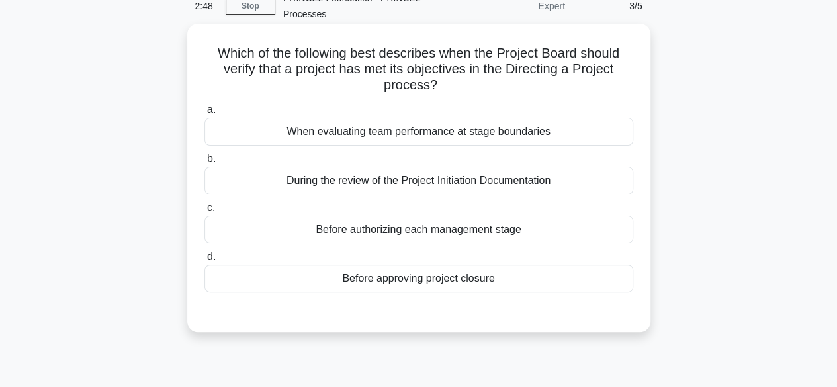
click at [391, 182] on div "During the review of the Project Initiation Documentation" at bounding box center [418, 181] width 429 height 28
click at [204, 163] on input "b. During the review of the Project Initiation Documentation" at bounding box center [204, 159] width 0 height 9
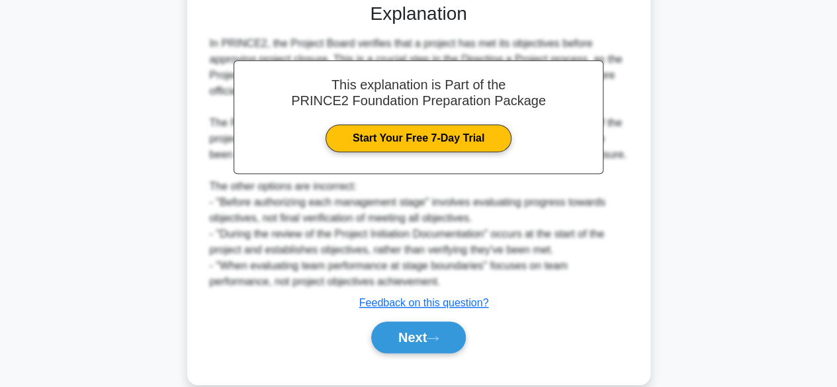
scroll to position [397, 0]
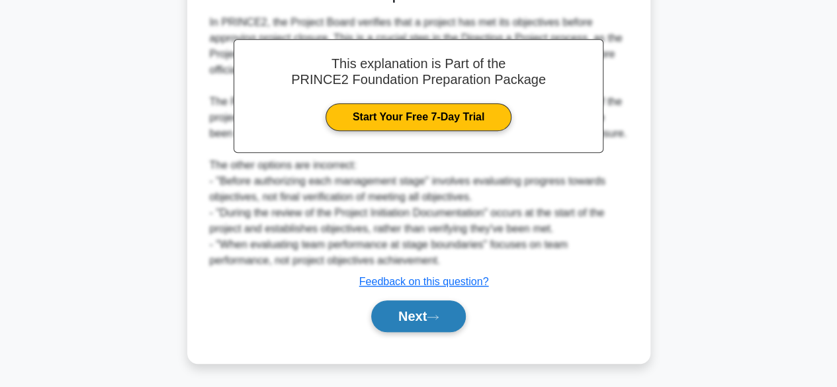
click at [416, 320] on button "Next" at bounding box center [418, 316] width 95 height 32
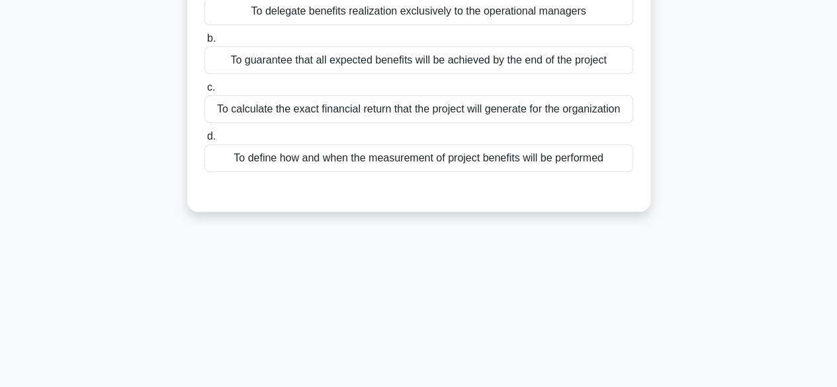
scroll to position [0, 0]
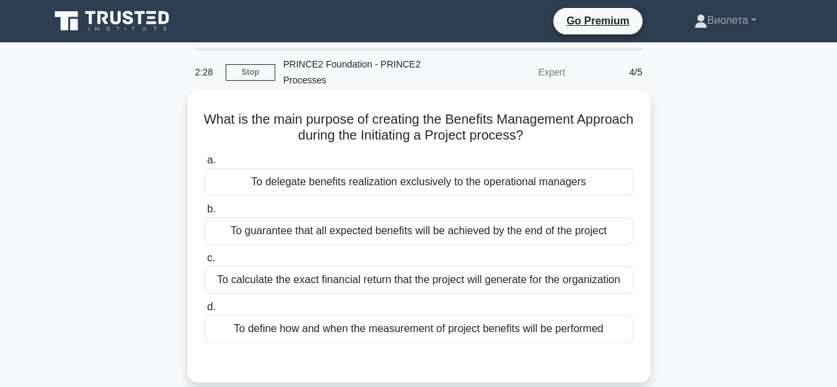
click at [446, 180] on div "To delegate benefits realization exclusively to the operational managers" at bounding box center [418, 182] width 429 height 28
click at [204, 165] on input "a. To delegate benefits realization exclusively to the operational managers" at bounding box center [204, 160] width 0 height 9
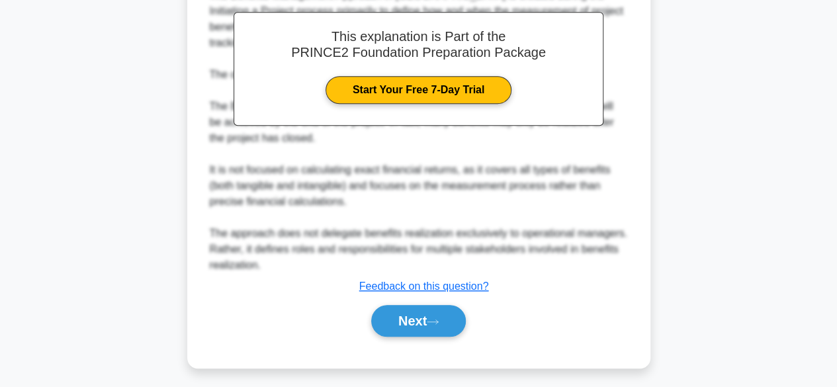
scroll to position [413, 0]
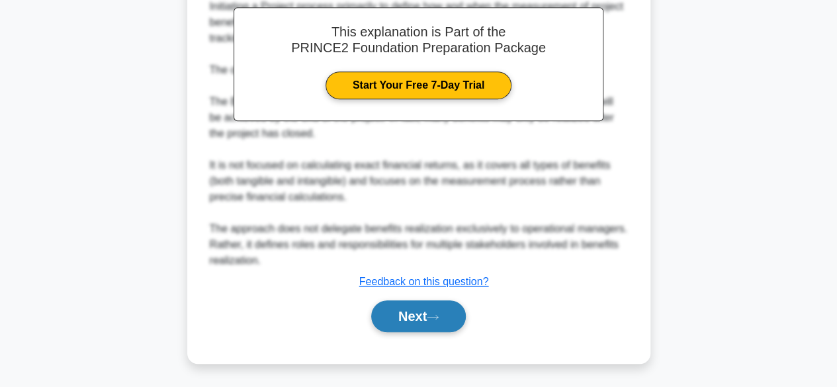
click at [415, 313] on button "Next" at bounding box center [418, 316] width 95 height 32
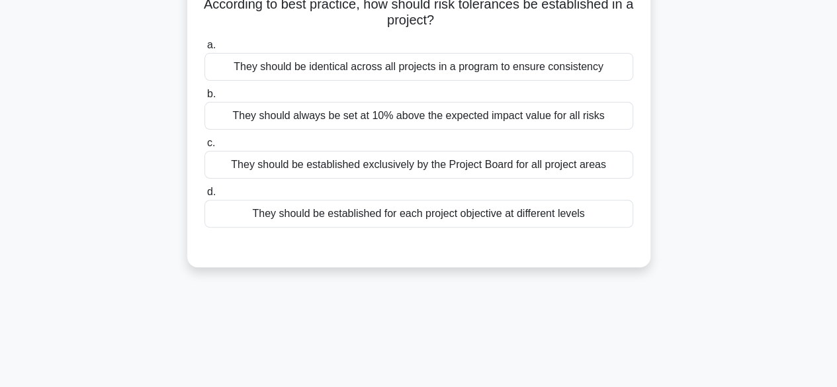
scroll to position [0, 0]
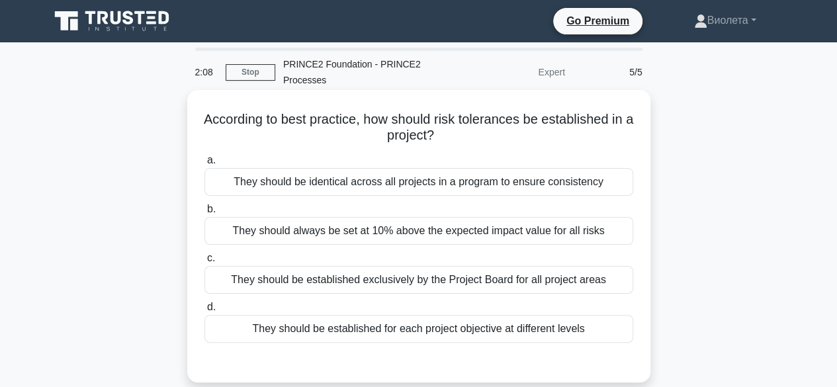
click at [562, 232] on div "They should always be set at 10% above the expected impact value for all risks" at bounding box center [418, 231] width 429 height 28
click at [204, 214] on input "b. They should always be set at 10% above the expected impact value for all ris…" at bounding box center [204, 209] width 0 height 9
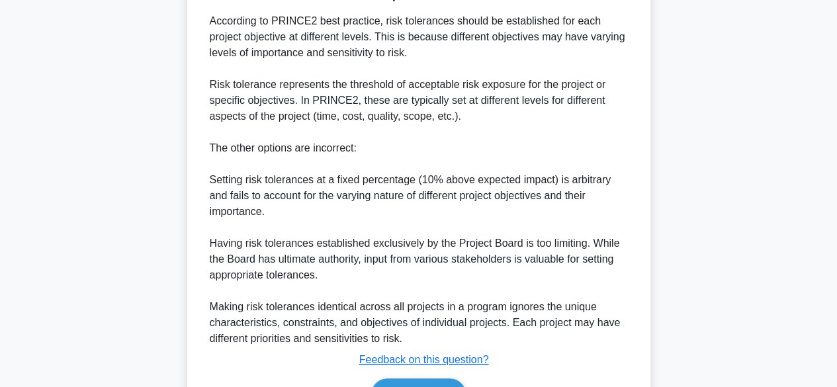
scroll to position [461, 0]
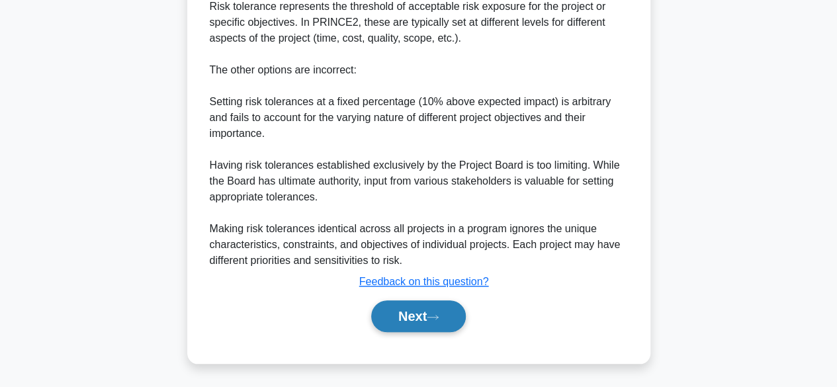
drag, startPoint x: 413, startPoint y: 320, endPoint x: 424, endPoint y: 316, distance: 11.7
click at [416, 316] on button "Next" at bounding box center [418, 316] width 95 height 32
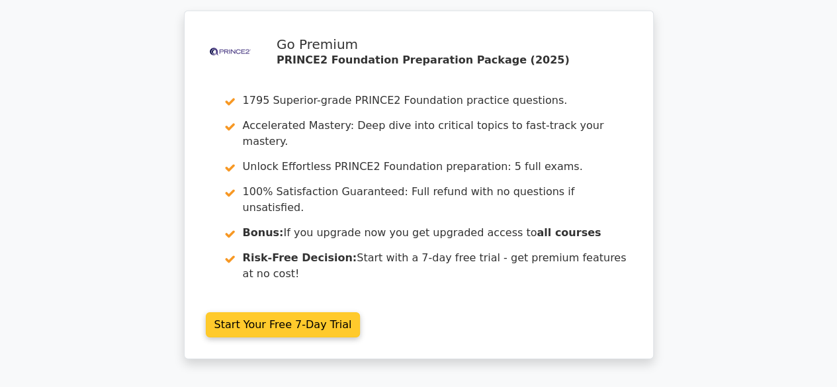
scroll to position [2180, 0]
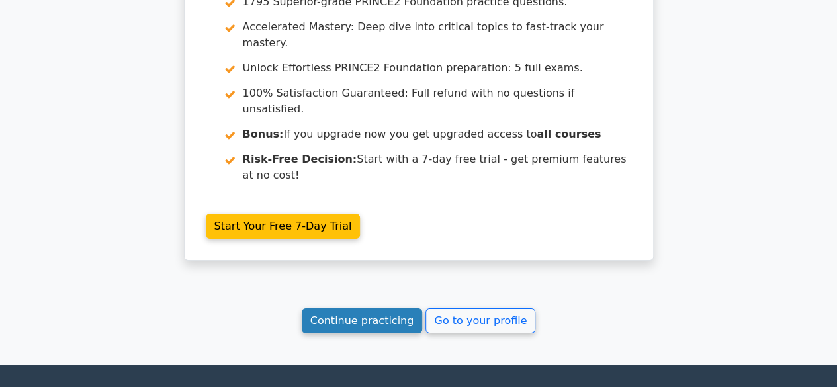
click at [349, 308] on link "Continue practicing" at bounding box center [362, 320] width 121 height 25
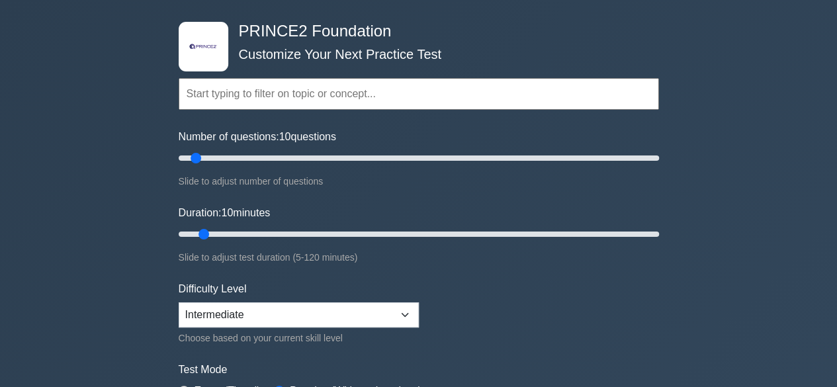
scroll to position [132, 0]
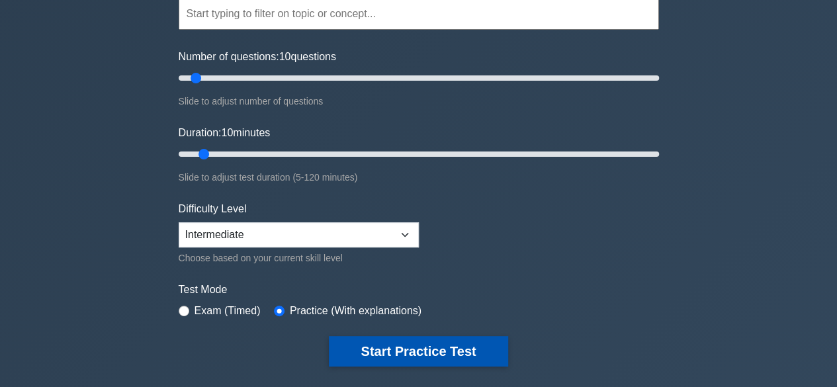
drag, startPoint x: 370, startPoint y: 349, endPoint x: 378, endPoint y: 349, distance: 8.0
click at [371, 349] on button "Start Practice Test" at bounding box center [418, 351] width 179 height 30
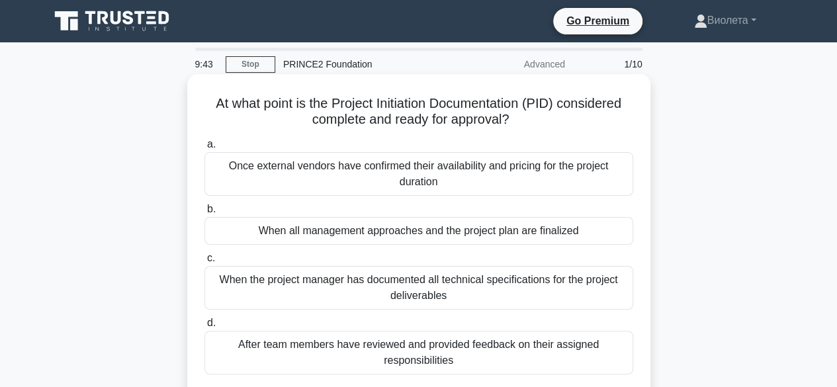
click at [441, 361] on div "After team members have reviewed and provided feedback on their assigned respon…" at bounding box center [418, 353] width 429 height 44
click at [204, 328] on input "d. After team members have reviewed and provided feedback on their assigned res…" at bounding box center [204, 323] width 0 height 9
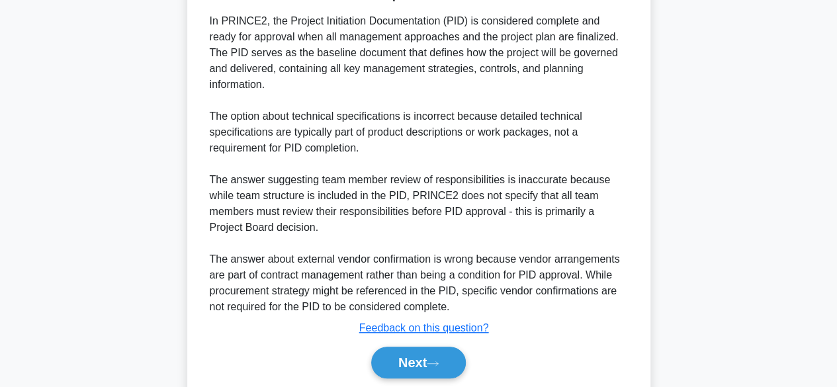
scroll to position [445, 0]
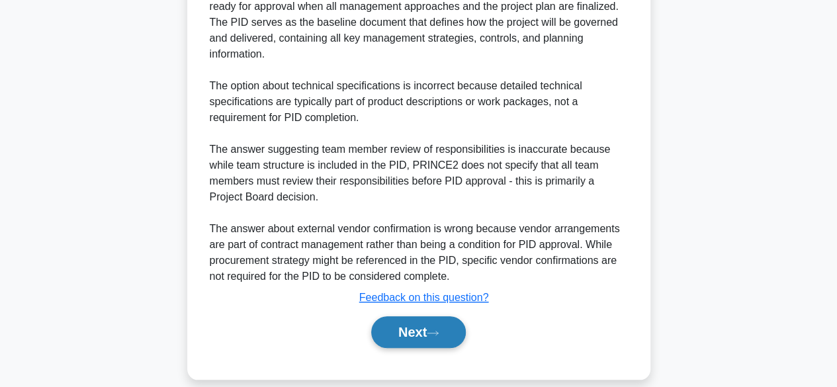
click at [431, 322] on button "Next" at bounding box center [418, 332] width 95 height 32
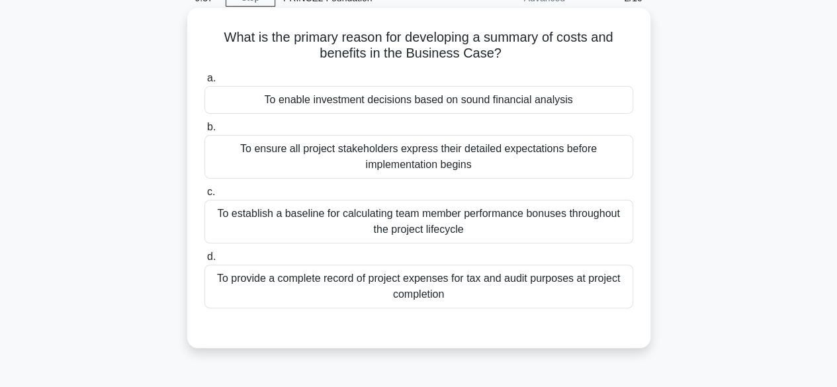
scroll to position [0, 0]
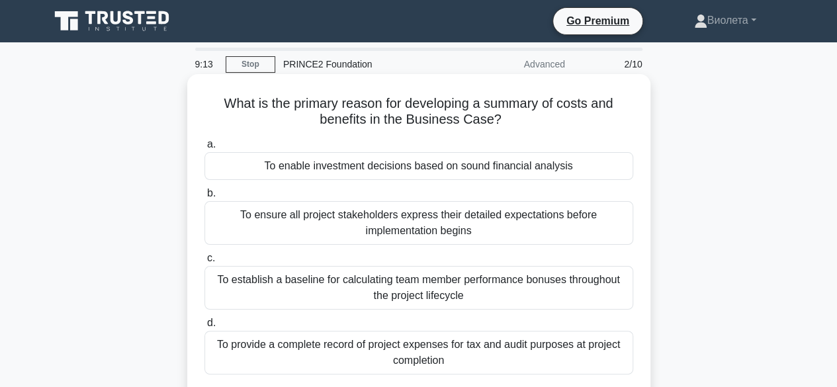
click at [398, 222] on div "To ensure all project stakeholders express their detailed expectations before i…" at bounding box center [418, 223] width 429 height 44
click at [204, 198] on input "b. To ensure all project stakeholders express their detailed expectations befor…" at bounding box center [204, 193] width 0 height 9
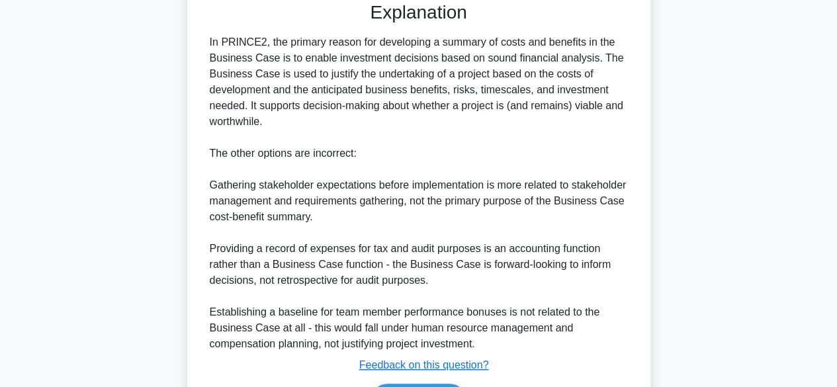
scroll to position [397, 0]
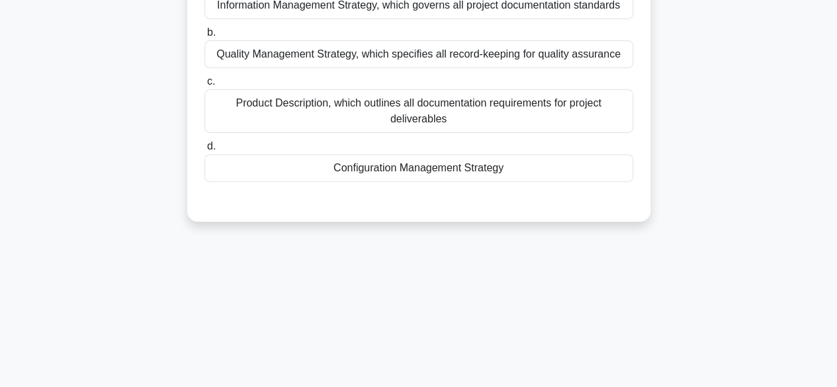
scroll to position [0, 0]
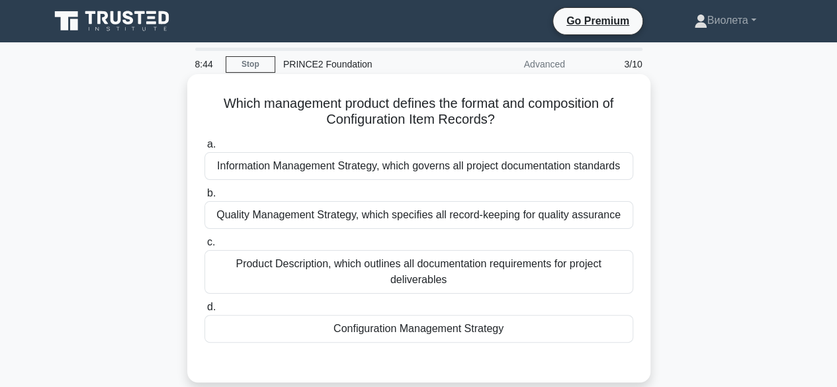
click at [498, 328] on div "Configuration Management Strategy" at bounding box center [418, 329] width 429 height 28
click at [204, 312] on input "d. Configuration Management Strategy" at bounding box center [204, 307] width 0 height 9
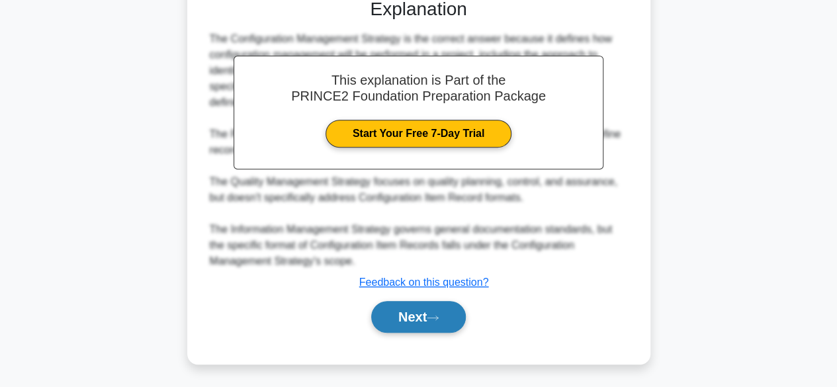
drag, startPoint x: 433, startPoint y: 319, endPoint x: 442, endPoint y: 317, distance: 8.8
click at [433, 318] on icon at bounding box center [433, 317] width 12 height 7
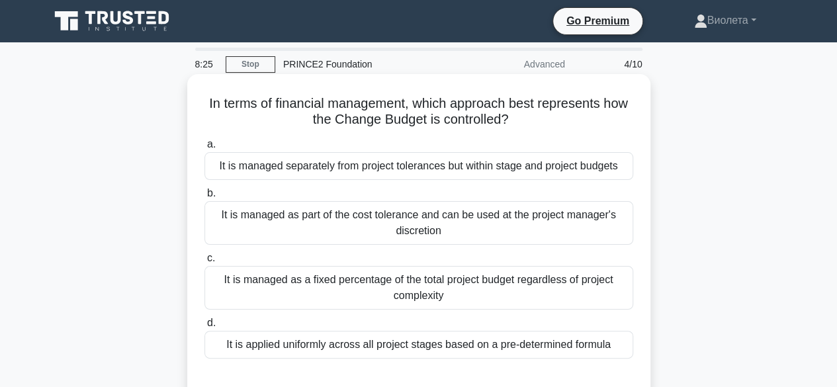
click at [345, 231] on div "It is managed as part of the cost tolerance and can be used at the project mana…" at bounding box center [418, 223] width 429 height 44
click at [204, 198] on input "b. It is managed as part of the cost tolerance and can be used at the project m…" at bounding box center [204, 193] width 0 height 9
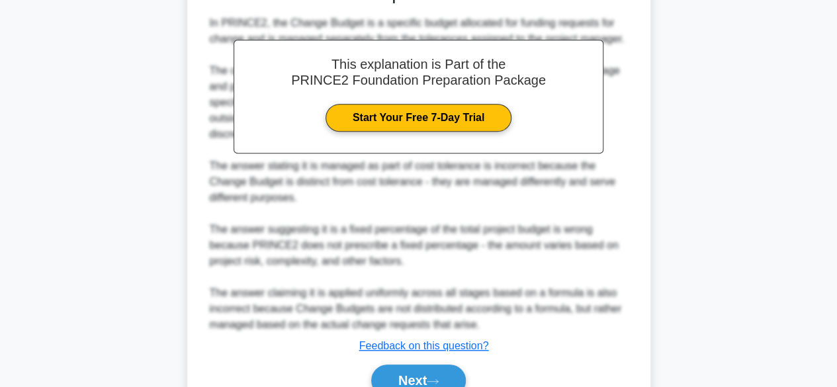
scroll to position [397, 0]
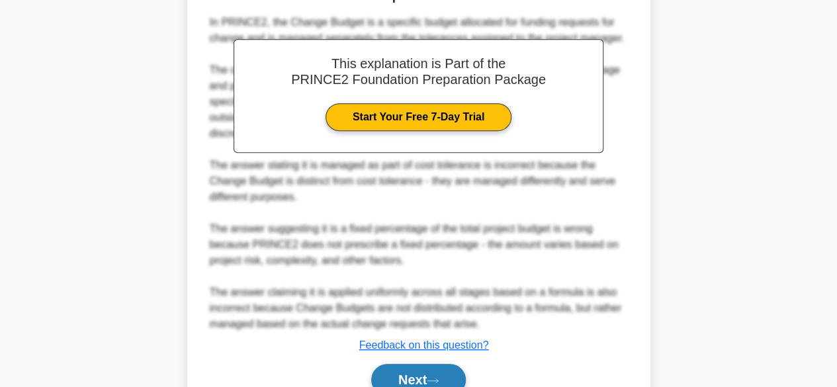
click at [422, 367] on button "Next" at bounding box center [418, 380] width 95 height 32
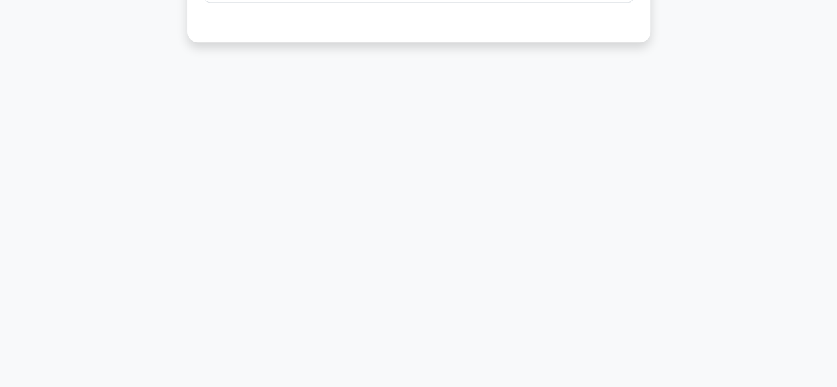
scroll to position [0, 0]
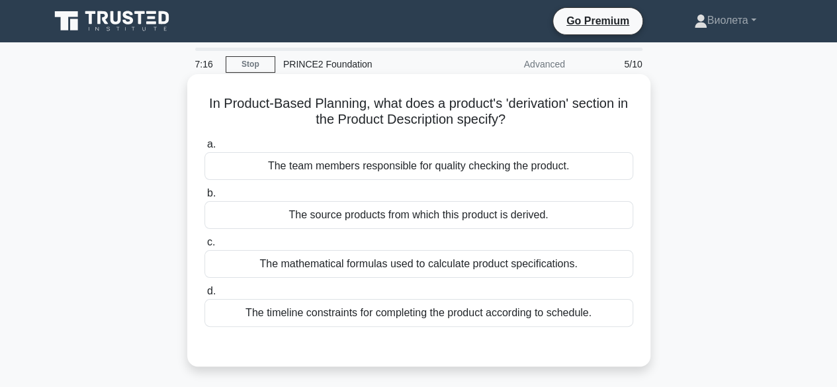
click at [435, 211] on div "The source products from which this product is derived." at bounding box center [418, 215] width 429 height 28
click at [204, 198] on input "b. The source products from which this product is derived." at bounding box center [204, 193] width 0 height 9
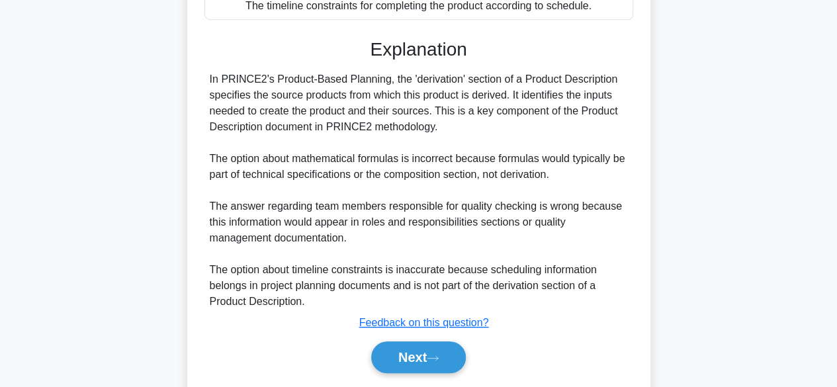
scroll to position [347, 0]
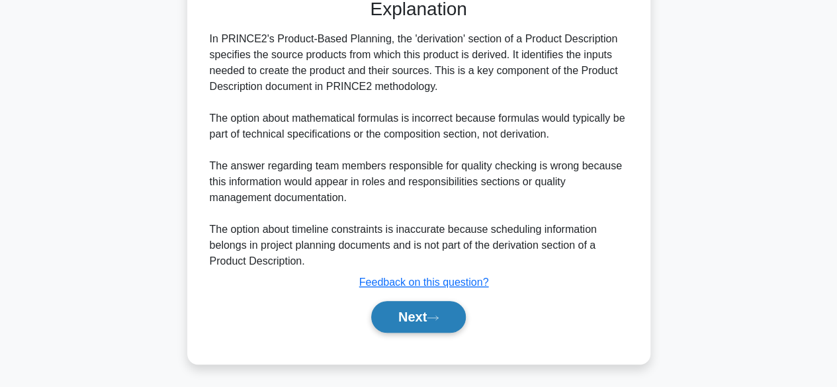
click at [439, 314] on icon at bounding box center [433, 317] width 12 height 7
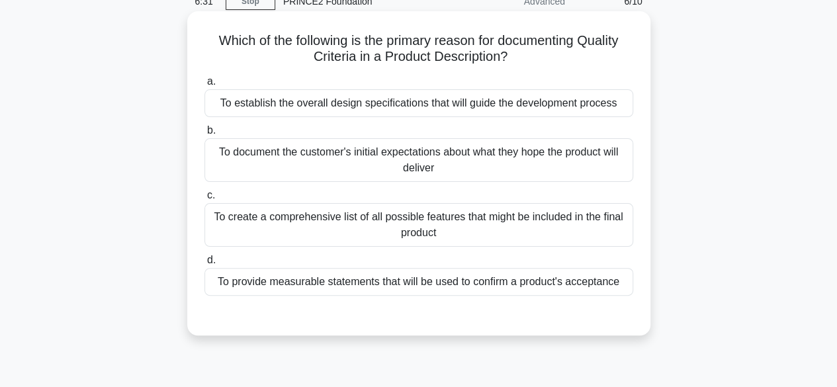
scroll to position [0, 0]
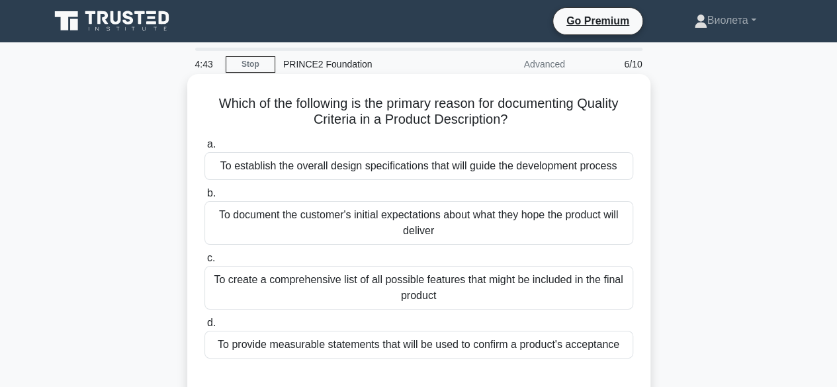
click at [404, 296] on div "To create a comprehensive list of all possible features that might be included …" at bounding box center [418, 288] width 429 height 44
click at [204, 263] on input "c. To create a comprehensive list of all possible features that might be includ…" at bounding box center [204, 258] width 0 height 9
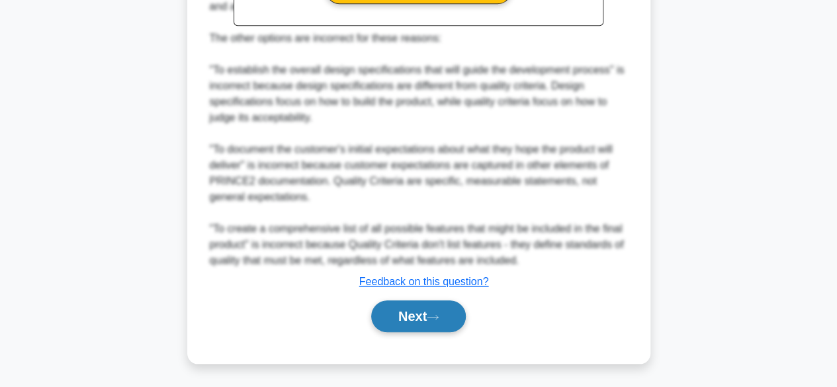
click at [432, 319] on icon at bounding box center [433, 317] width 12 height 7
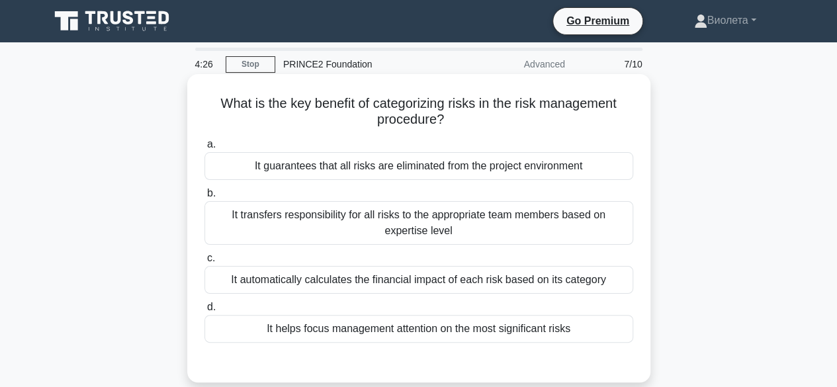
click at [404, 165] on div "It guarantees that all risks are eliminated from the project environment" at bounding box center [418, 166] width 429 height 28
click at [204, 149] on input "a. It guarantees that all risks are eliminated from the project environment" at bounding box center [204, 144] width 0 height 9
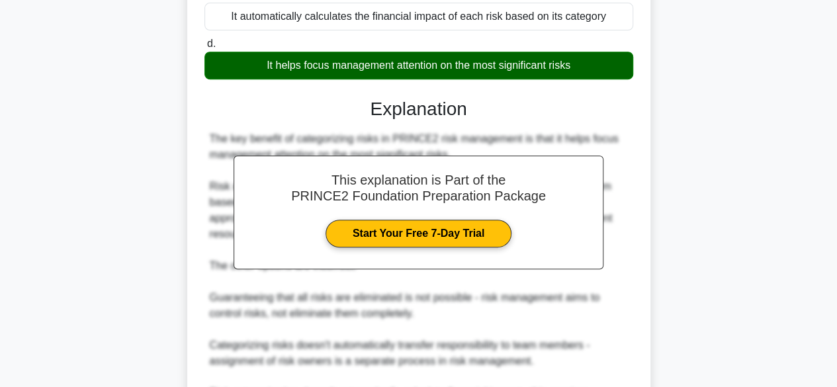
scroll to position [413, 0]
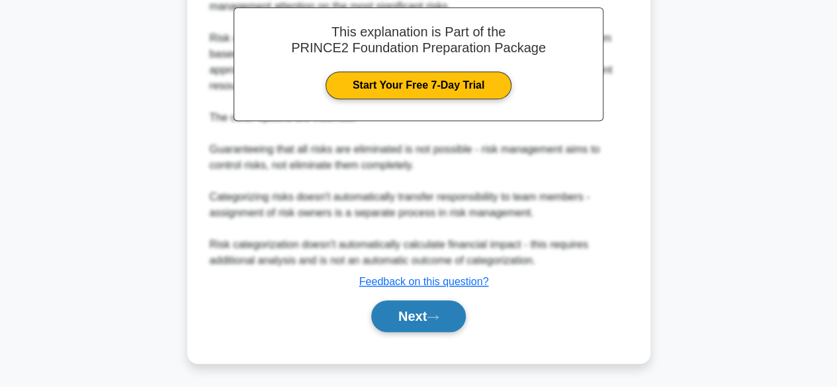
click at [439, 314] on icon at bounding box center [433, 317] width 12 height 7
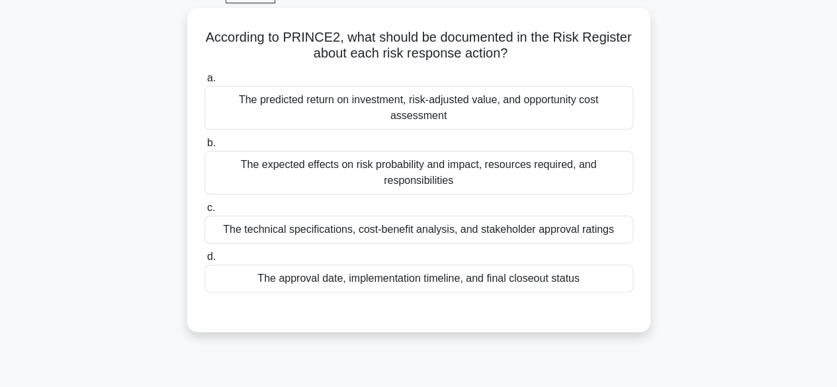
scroll to position [0, 0]
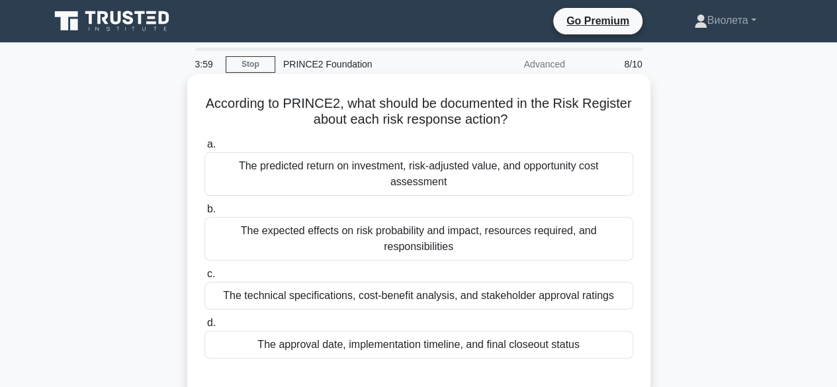
click at [435, 350] on div "The approval date, implementation timeline, and final closeout status" at bounding box center [418, 345] width 429 height 28
click at [204, 328] on input "d. The approval date, implementation timeline, and final closeout status" at bounding box center [204, 323] width 0 height 9
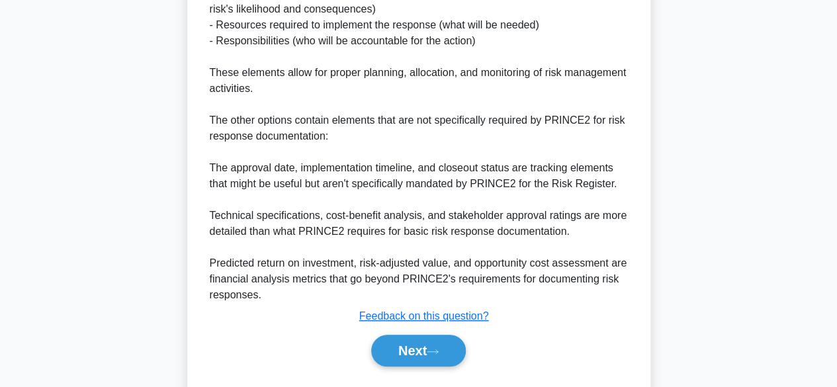
scroll to position [524, 0]
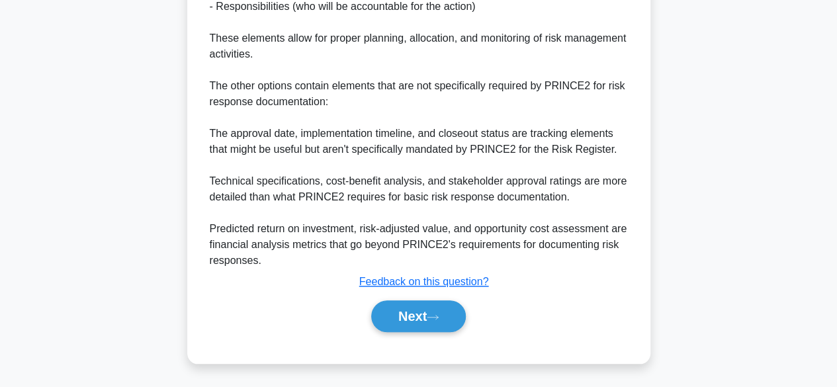
click at [389, 334] on div "Next" at bounding box center [418, 316] width 429 height 42
click at [400, 314] on button "Next" at bounding box center [418, 316] width 95 height 32
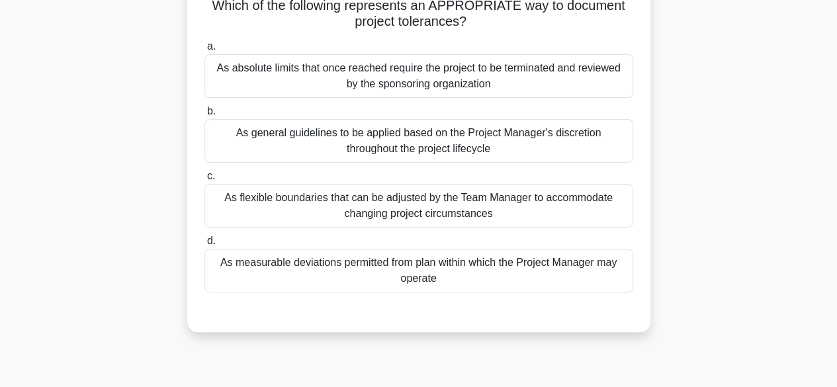
scroll to position [0, 0]
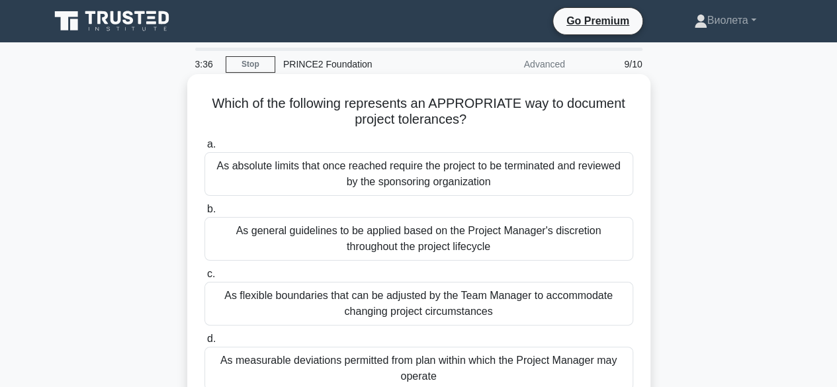
click at [519, 303] on div "As flexible boundaries that can be adjusted by the Team Manager to accommodate …" at bounding box center [418, 304] width 429 height 44
click at [204, 279] on input "c. As flexible boundaries that can be adjusted by the Team Manager to accommoda…" at bounding box center [204, 274] width 0 height 9
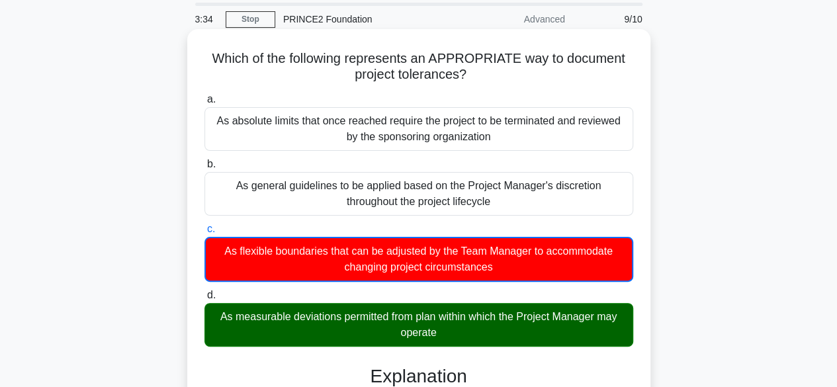
scroll to position [66, 0]
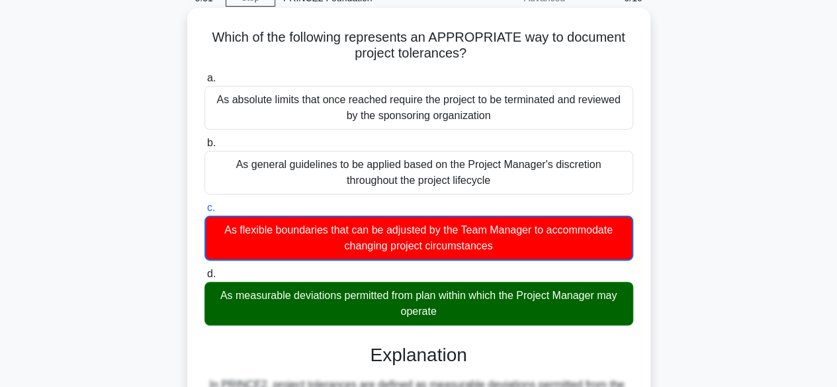
click at [500, 300] on div "As measurable deviations permitted from plan within which the Project Manager m…" at bounding box center [418, 304] width 429 height 44
click at [204, 279] on input "d. As measurable deviations permitted from plan within which the Project Manage…" at bounding box center [204, 274] width 0 height 9
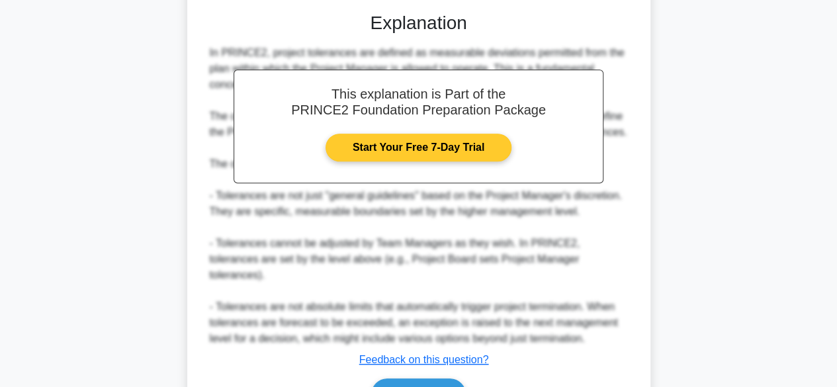
scroll to position [459, 0]
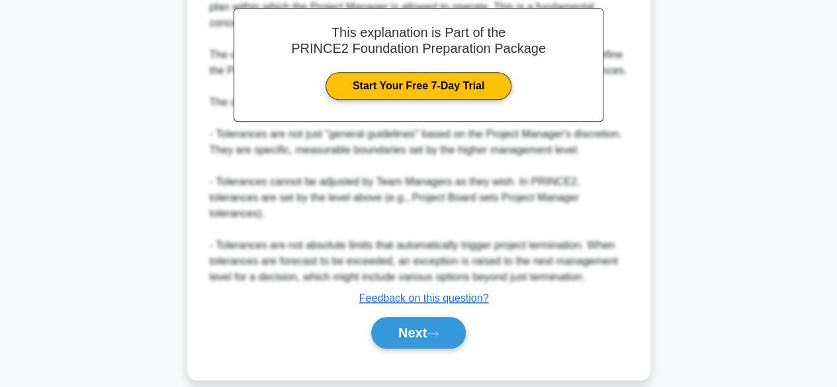
click at [403, 333] on div "Next" at bounding box center [418, 333] width 429 height 42
click at [411, 317] on button "Next" at bounding box center [418, 333] width 95 height 32
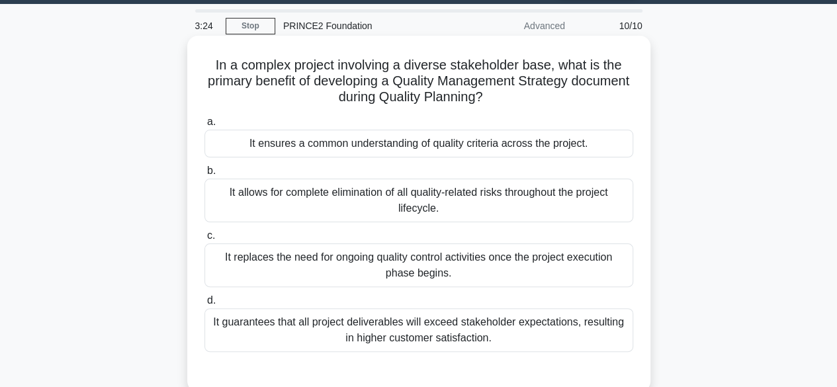
scroll to position [0, 0]
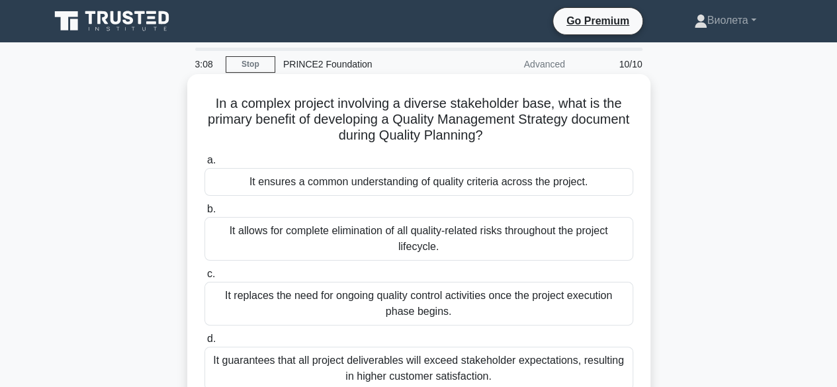
click at [455, 186] on div "It ensures a common understanding of quality criteria across the project." at bounding box center [418, 182] width 429 height 28
click at [204, 165] on input "a. It ensures a common understanding of quality criteria across the project." at bounding box center [204, 160] width 0 height 9
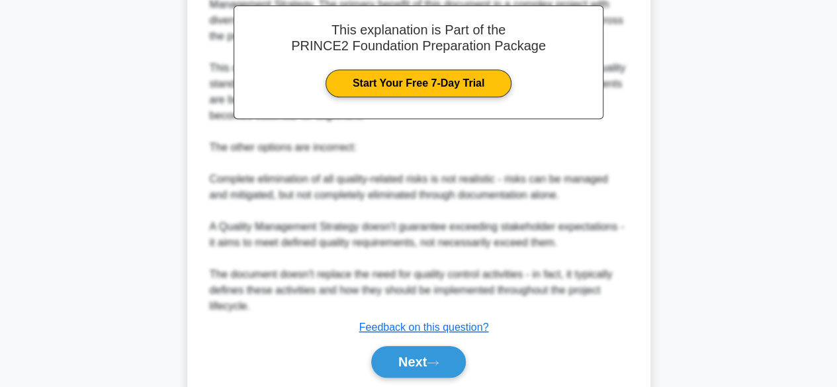
scroll to position [463, 0]
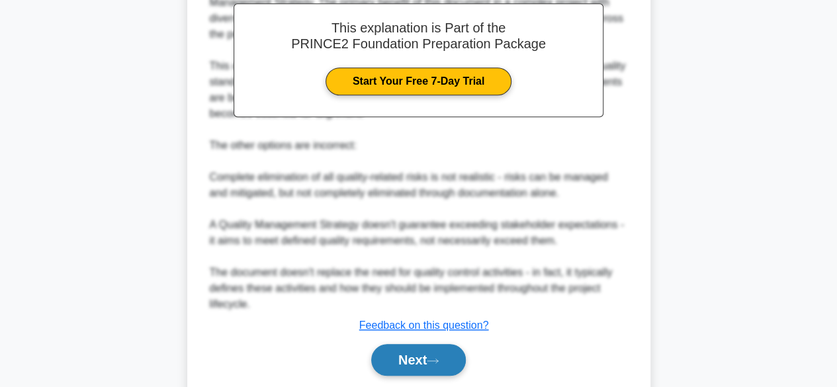
click at [404, 354] on button "Next" at bounding box center [418, 360] width 95 height 32
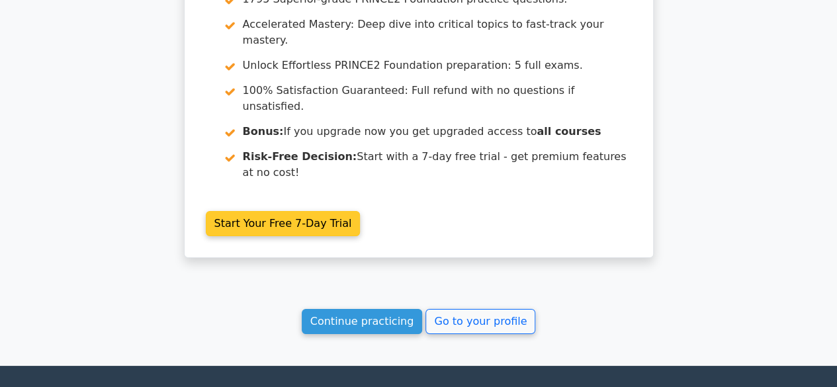
scroll to position [2377, 0]
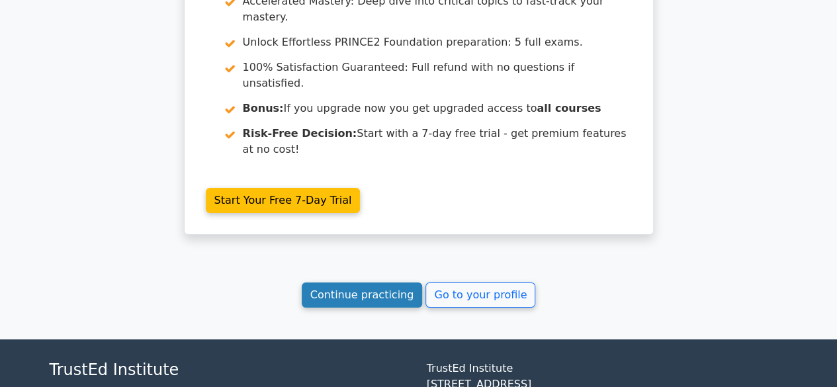
click at [378, 283] on link "Continue practicing" at bounding box center [362, 295] width 121 height 25
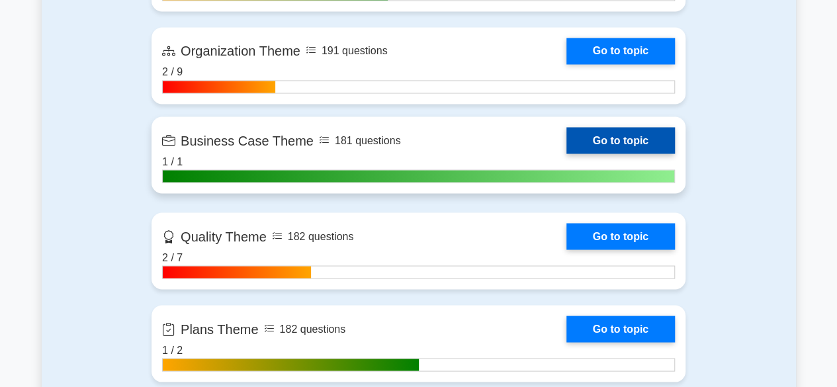
scroll to position [1125, 0]
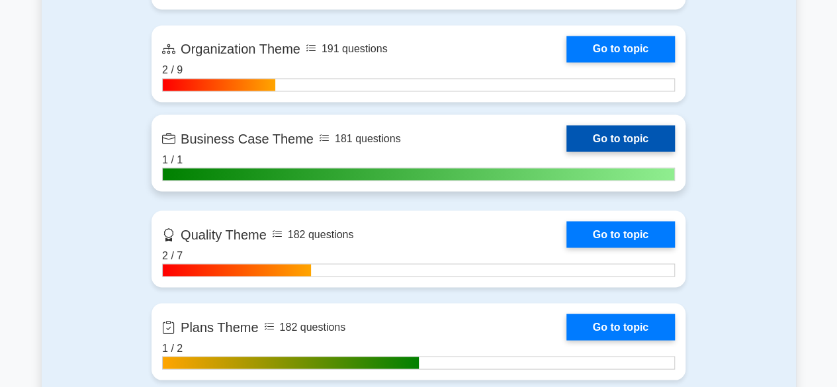
click at [629, 132] on link "Go to topic" at bounding box center [620, 138] width 109 height 26
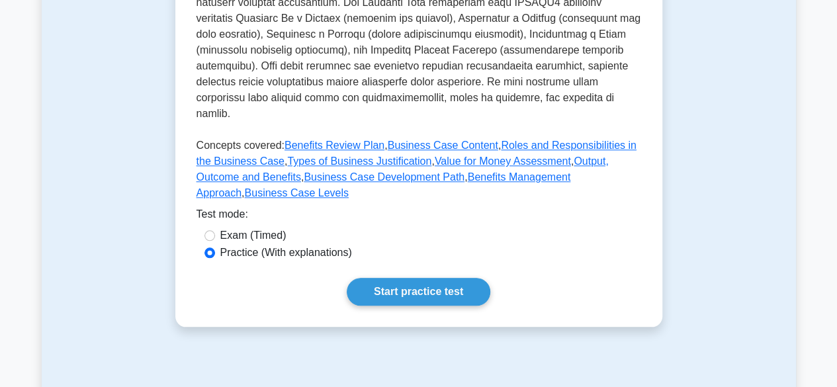
scroll to position [728, 0]
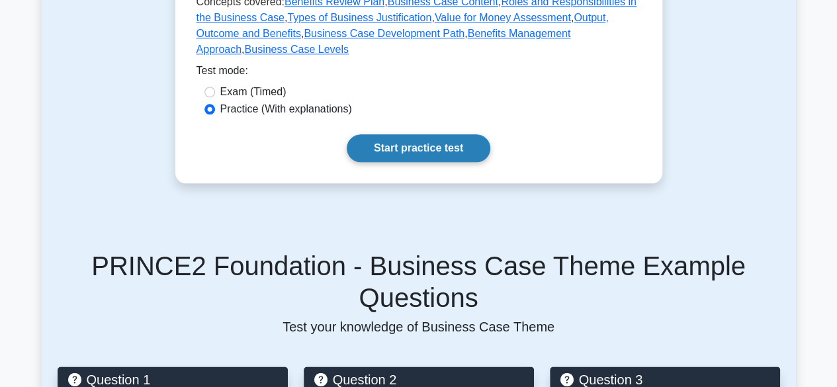
click at [448, 134] on link "Start practice test" at bounding box center [419, 148] width 144 height 28
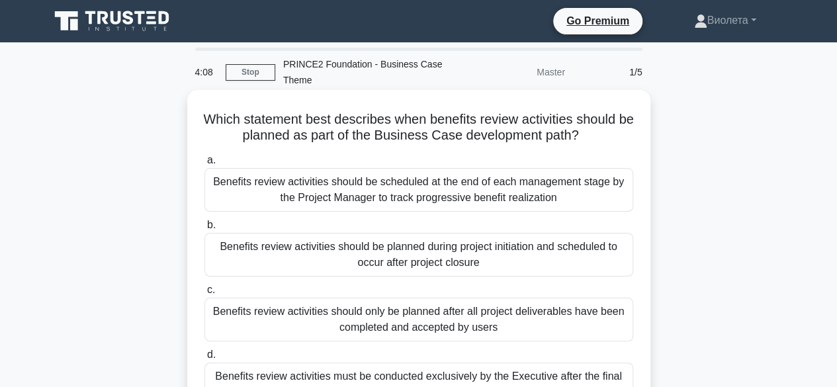
click at [475, 251] on div "Benefits review activities should be planned during project initiation and sche…" at bounding box center [418, 255] width 429 height 44
click at [204, 230] on input "b. Benefits review activities should be planned during project initiation and s…" at bounding box center [204, 225] width 0 height 9
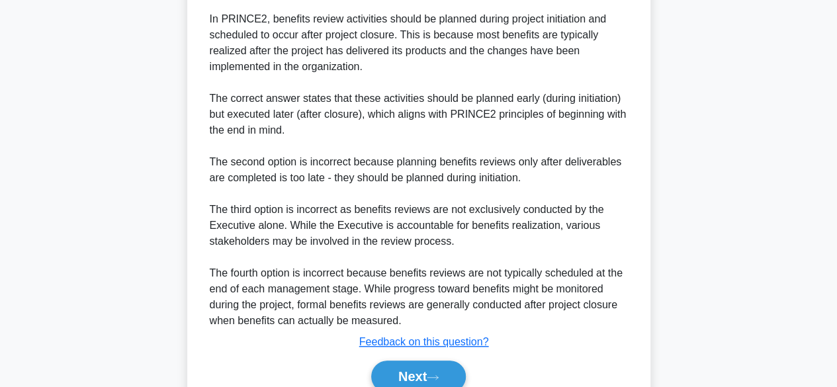
scroll to position [506, 0]
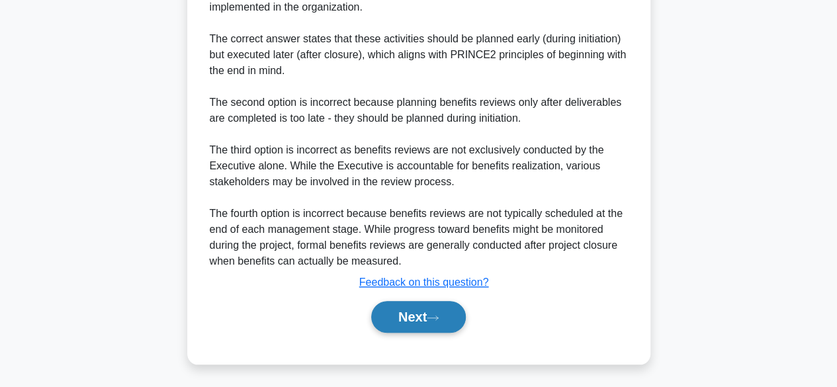
click at [445, 305] on button "Next" at bounding box center [418, 317] width 95 height 32
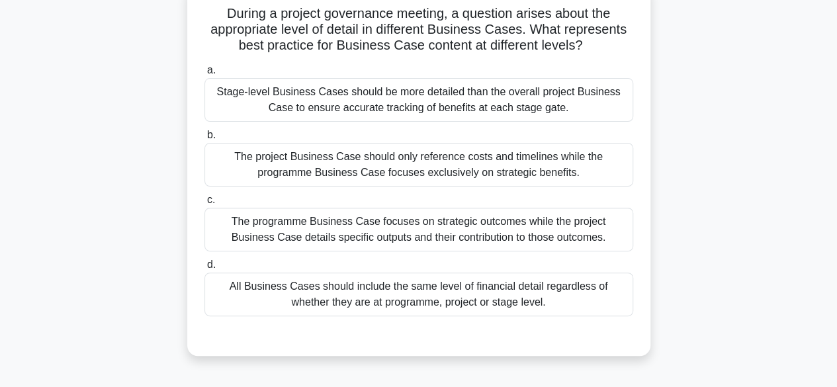
scroll to position [0, 0]
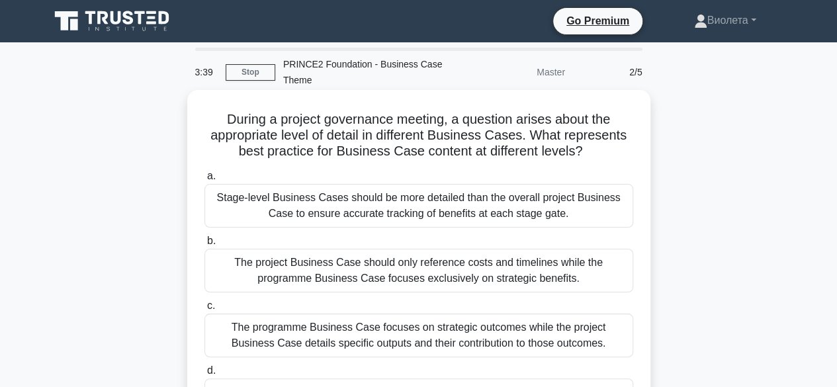
click at [392, 205] on div "Stage-level Business Cases should be more detailed than the overall project Bus…" at bounding box center [418, 206] width 429 height 44
click at [204, 181] on input "a. Stage-level Business Cases should be more detailed than the overall project …" at bounding box center [204, 176] width 0 height 9
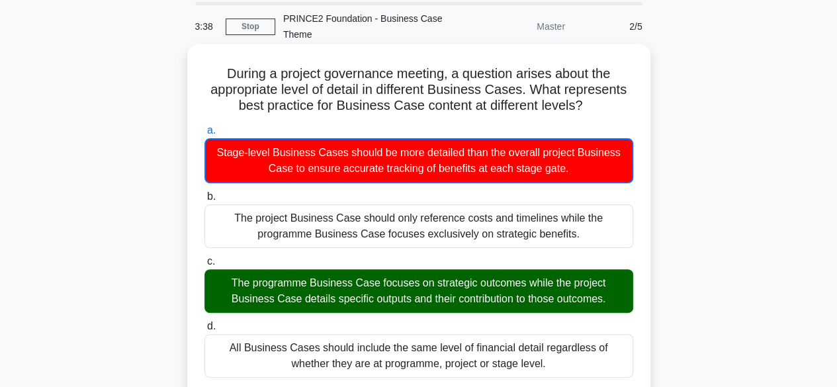
scroll to position [66, 0]
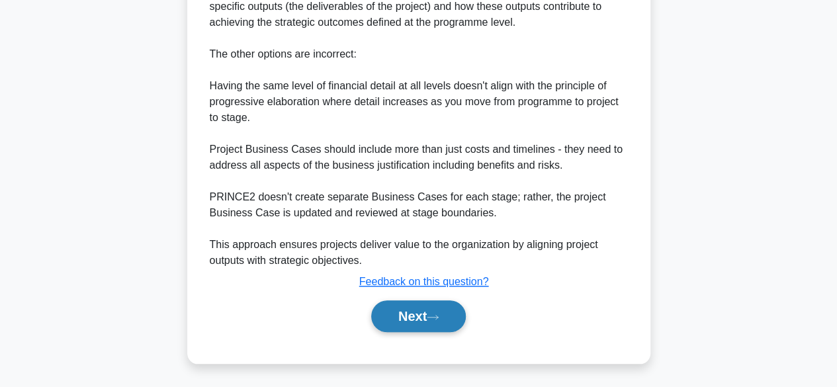
click at [427, 318] on button "Next" at bounding box center [418, 316] width 95 height 32
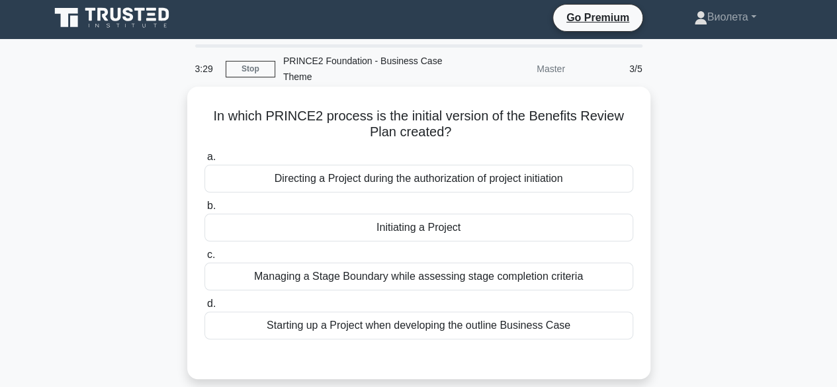
scroll to position [0, 0]
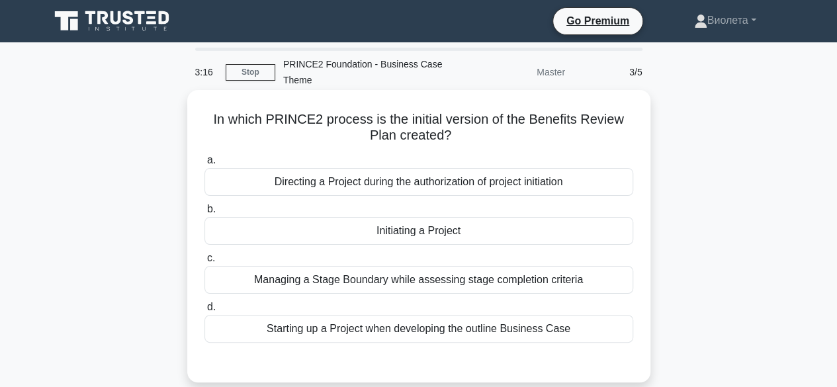
click at [442, 242] on div "Initiating a Project" at bounding box center [418, 231] width 429 height 28
click at [204, 214] on input "b. Initiating a Project" at bounding box center [204, 209] width 0 height 9
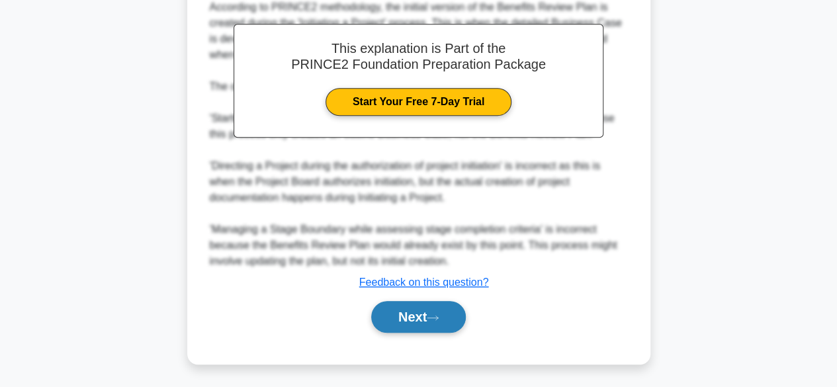
click at [429, 313] on button "Next" at bounding box center [418, 317] width 95 height 32
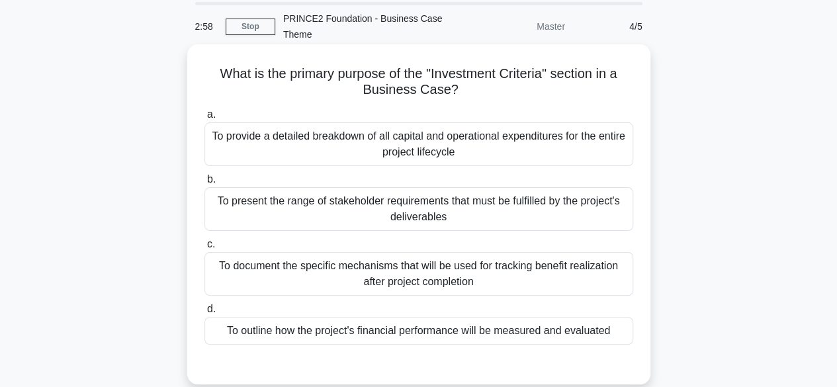
scroll to position [66, 0]
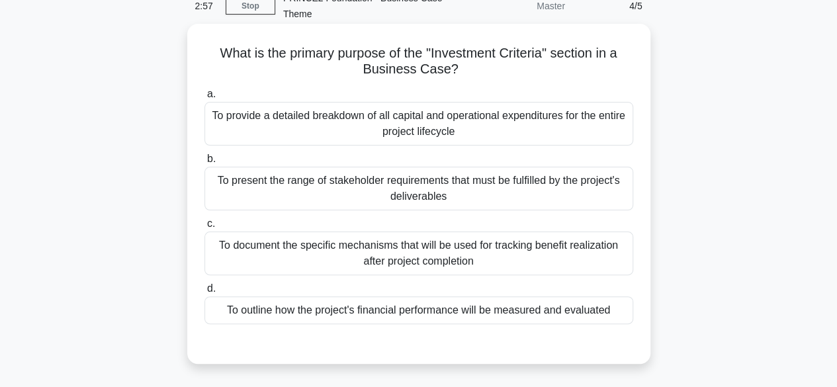
click at [414, 306] on div "To outline how the project's financial performance will be measured and evaluat…" at bounding box center [418, 310] width 429 height 28
click at [204, 293] on input "d. To outline how the project's financial performance will be measured and eval…" at bounding box center [204, 289] width 0 height 9
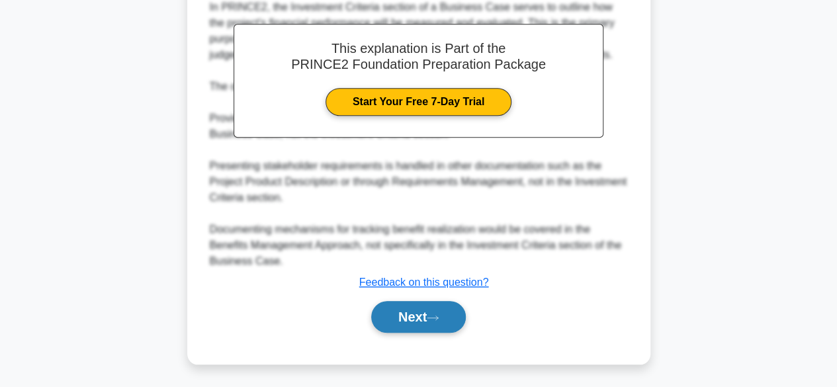
click at [439, 312] on button "Next" at bounding box center [418, 317] width 95 height 32
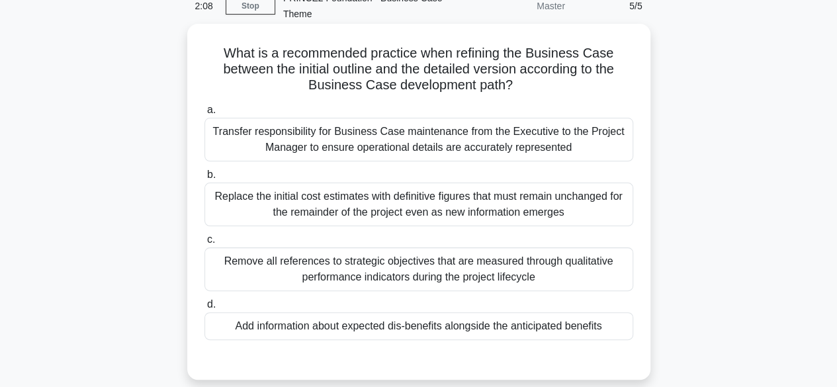
click at [355, 329] on div "Add information about expected dis-benefits alongside the anticipated benefits" at bounding box center [418, 326] width 429 height 28
click at [204, 309] on input "d. Add information about expected dis-benefits alongside the anticipated benefi…" at bounding box center [204, 304] width 0 height 9
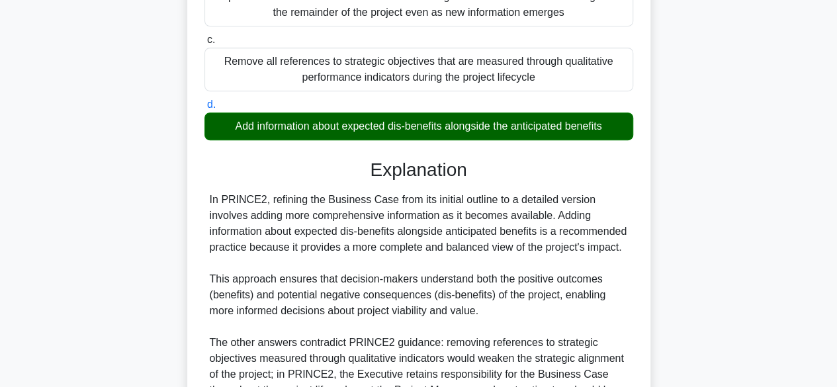
scroll to position [443, 0]
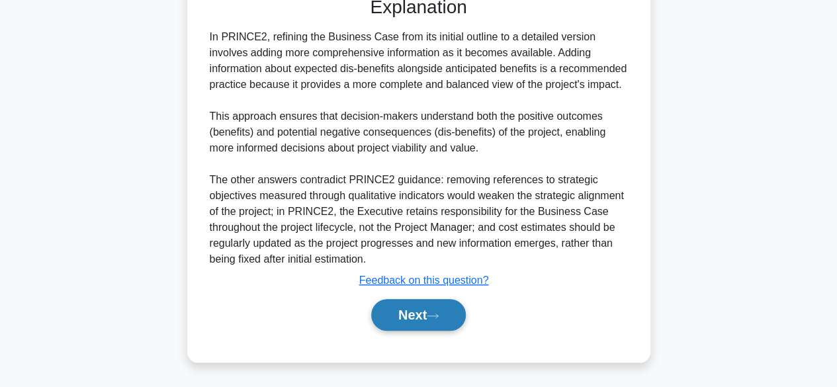
click at [418, 318] on button "Next" at bounding box center [418, 315] width 95 height 32
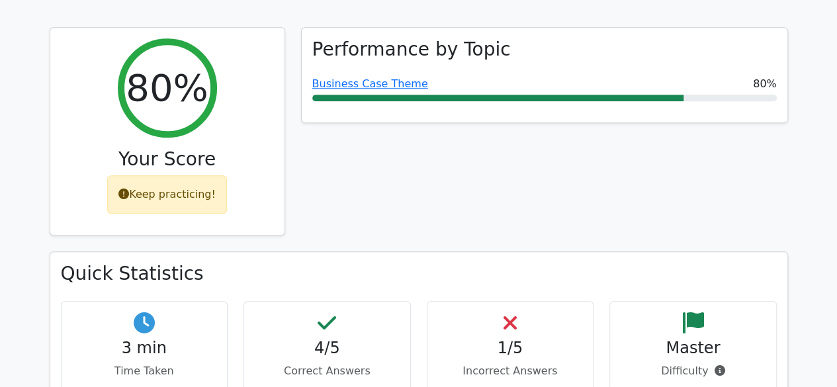
scroll to position [397, 0]
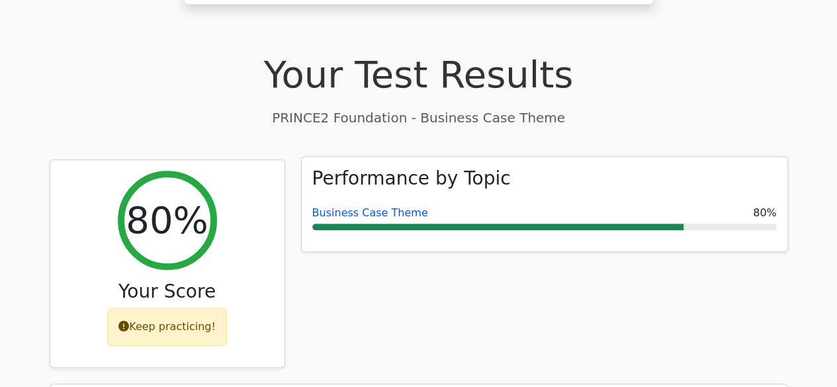
click at [347, 206] on link "Business Case Theme" at bounding box center [370, 212] width 116 height 13
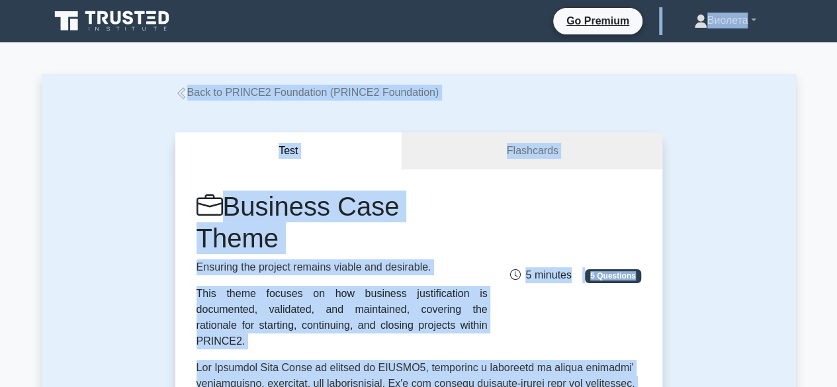
drag, startPoint x: 845, startPoint y: 140, endPoint x: 478, endPoint y: -48, distance: 412.5
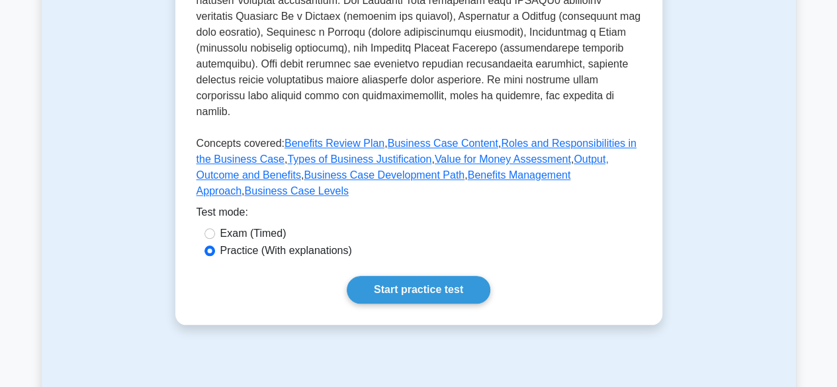
scroll to position [596, 0]
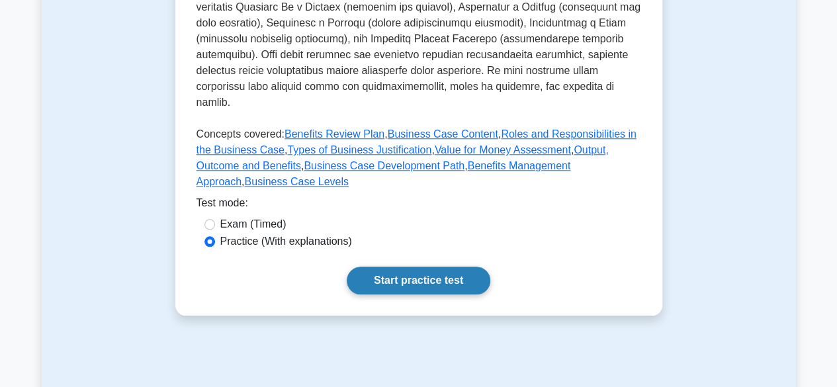
drag, startPoint x: 430, startPoint y: 201, endPoint x: 437, endPoint y: 205, distance: 8.3
click at [431, 267] on link "Start practice test" at bounding box center [419, 281] width 144 height 28
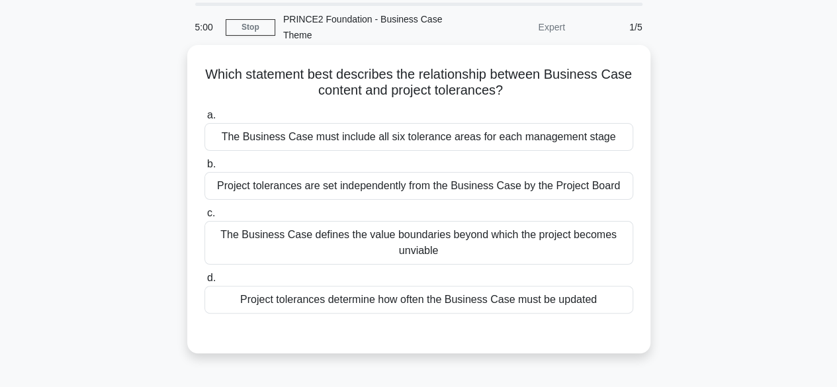
scroll to position [66, 0]
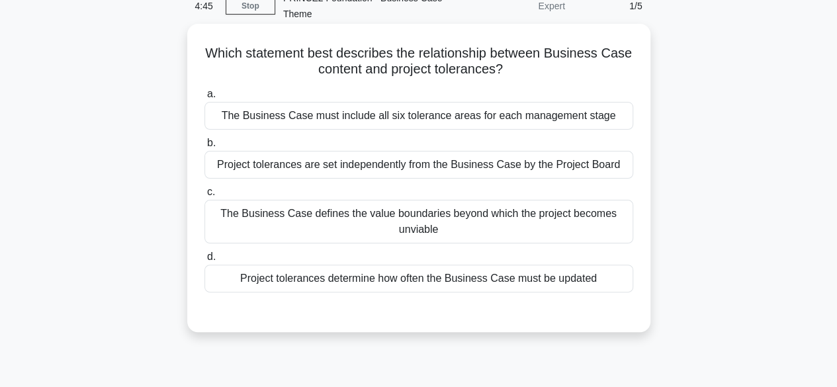
click at [430, 277] on div "Project tolerances determine how often the Business Case must be updated" at bounding box center [418, 279] width 429 height 28
click at [204, 261] on input "d. Project tolerances determine how often the Business Case must be updated" at bounding box center [204, 257] width 0 height 9
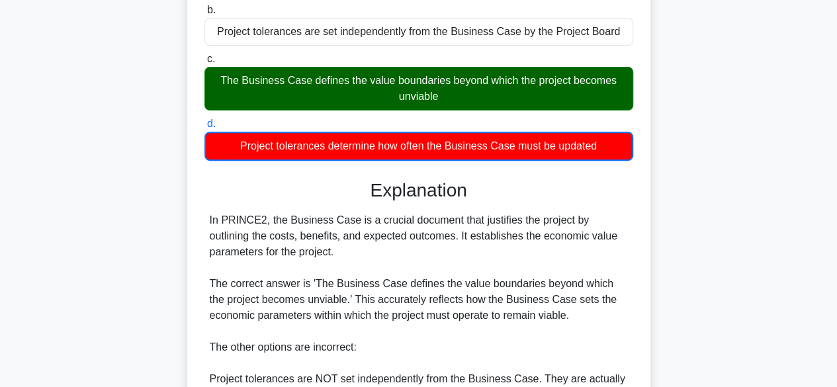
scroll to position [397, 0]
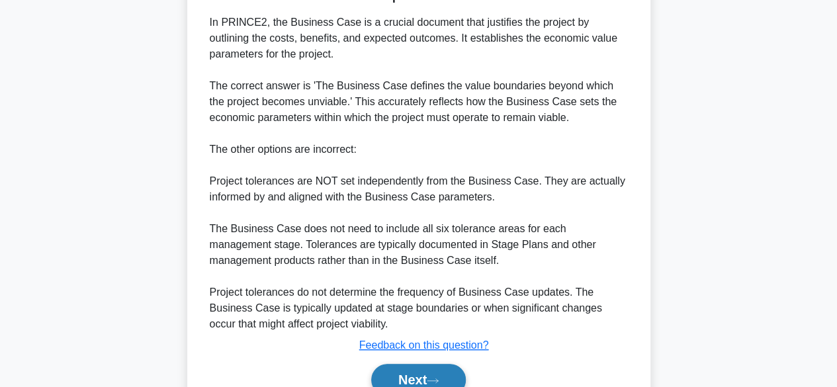
click at [455, 371] on button "Next" at bounding box center [418, 380] width 95 height 32
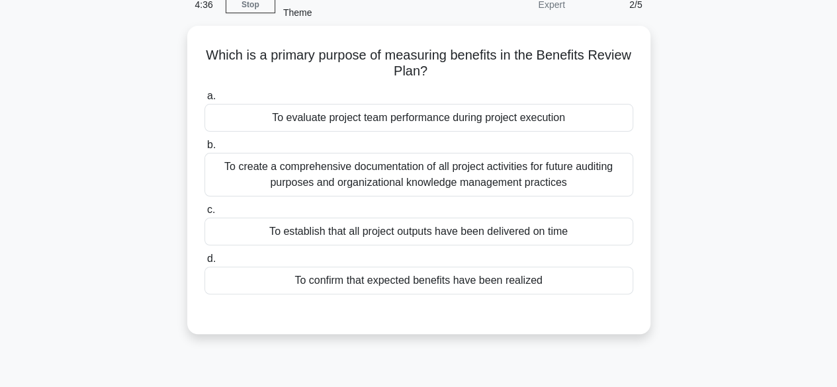
scroll to position [63, 0]
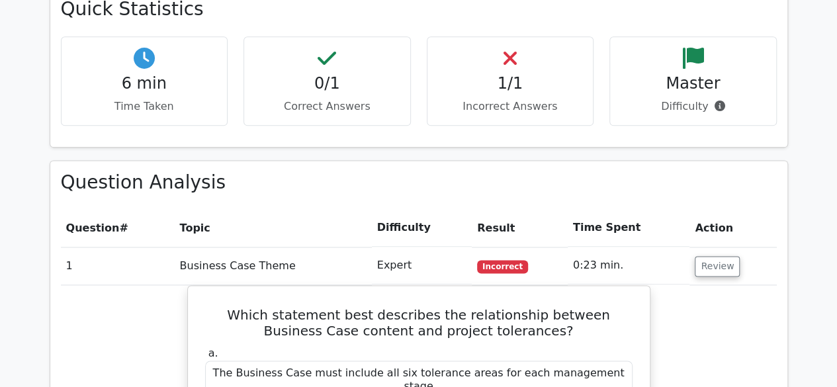
scroll to position [993, 0]
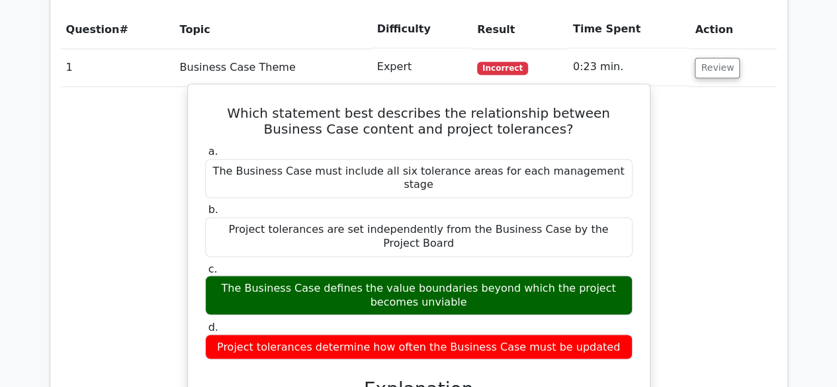
drag, startPoint x: 459, startPoint y: 255, endPoint x: 484, endPoint y: 348, distance: 96.5
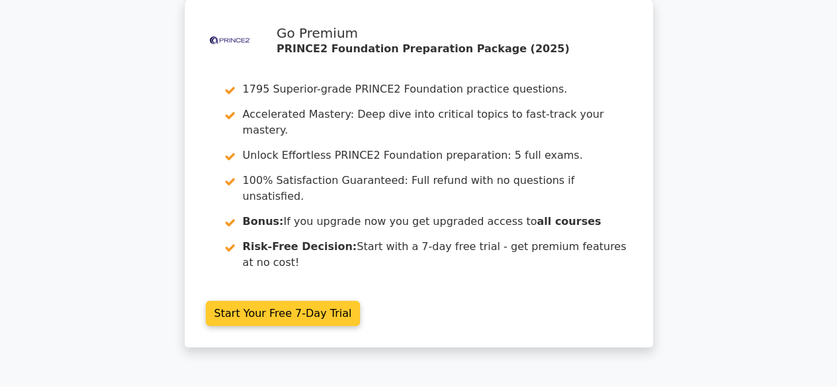
scroll to position [1957, 0]
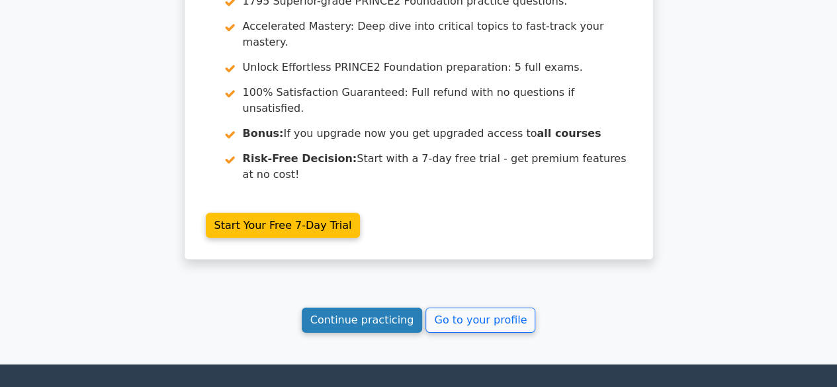
click at [387, 308] on link "Continue practicing" at bounding box center [362, 320] width 121 height 25
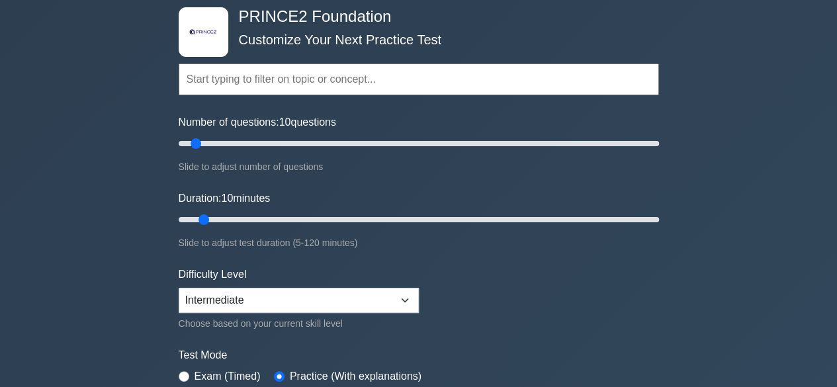
scroll to position [132, 0]
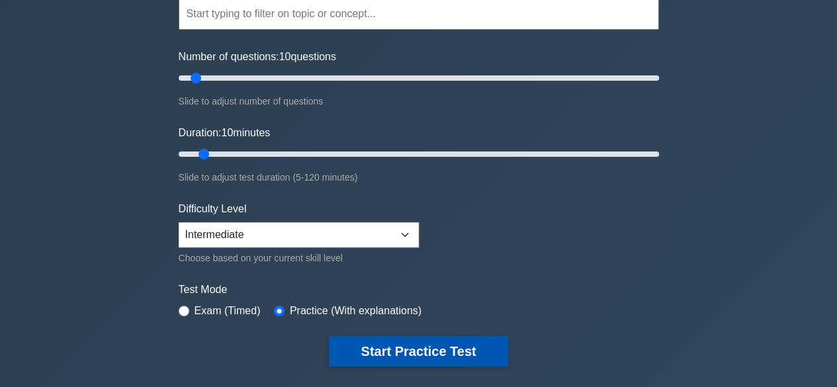
click at [434, 342] on button "Start Practice Test" at bounding box center [418, 351] width 179 height 30
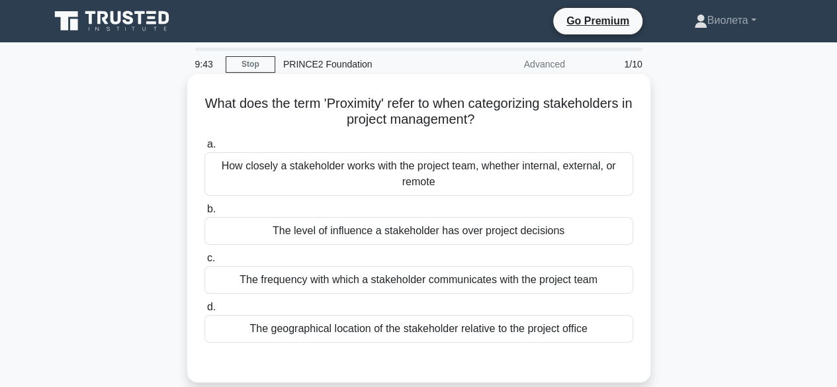
click at [504, 216] on label "b. The level of influence a stakeholder has over project decisions" at bounding box center [418, 223] width 429 height 44
click at [204, 214] on input "b. The level of influence a stakeholder has over project decisions" at bounding box center [204, 209] width 0 height 9
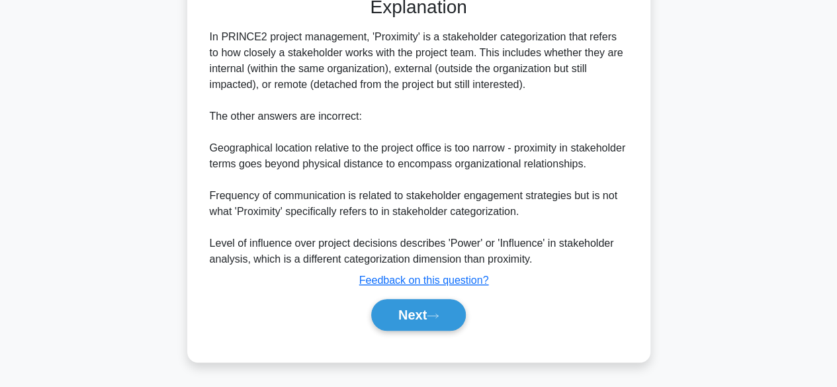
scroll to position [381, 0]
click at [450, 318] on button "Next" at bounding box center [418, 315] width 95 height 32
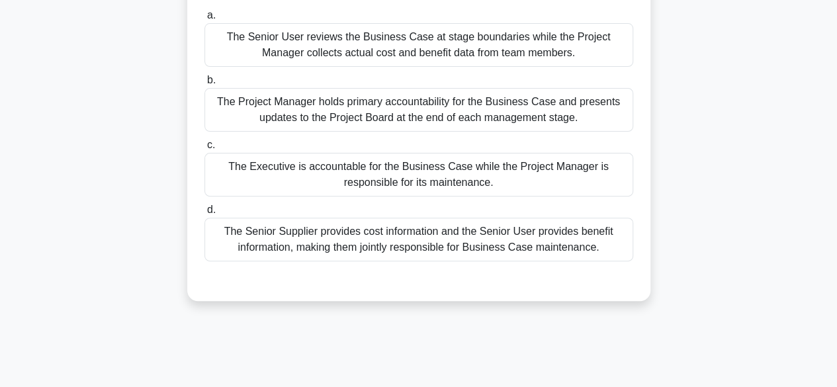
scroll to position [0, 0]
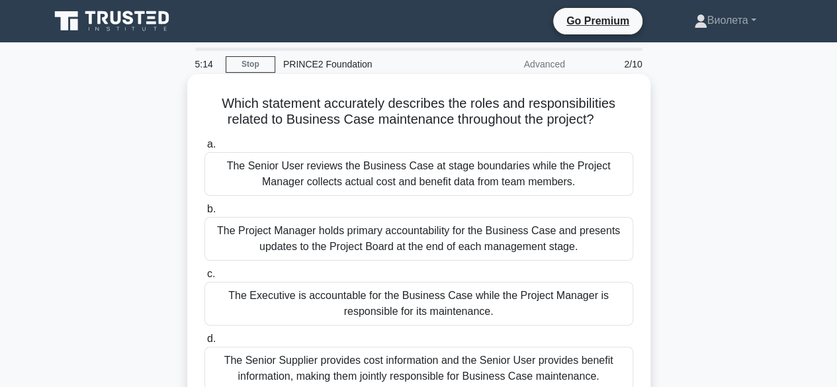
drag, startPoint x: 525, startPoint y: 159, endPoint x: 527, endPoint y: 168, distance: 8.7
click at [525, 164] on div "The Senior User reviews the Business Case at stage boundaries while the Project…" at bounding box center [418, 174] width 429 height 44
click at [204, 149] on input "a. The Senior User reviews the Business Case at stage boundaries while the Proj…" at bounding box center [204, 144] width 0 height 9
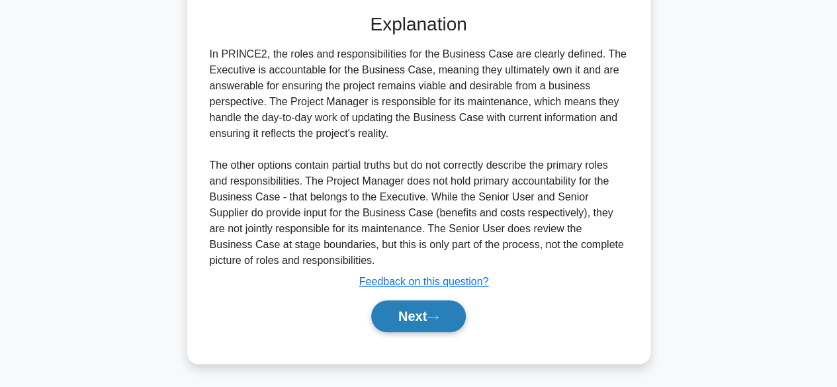
click at [431, 316] on button "Next" at bounding box center [418, 316] width 95 height 32
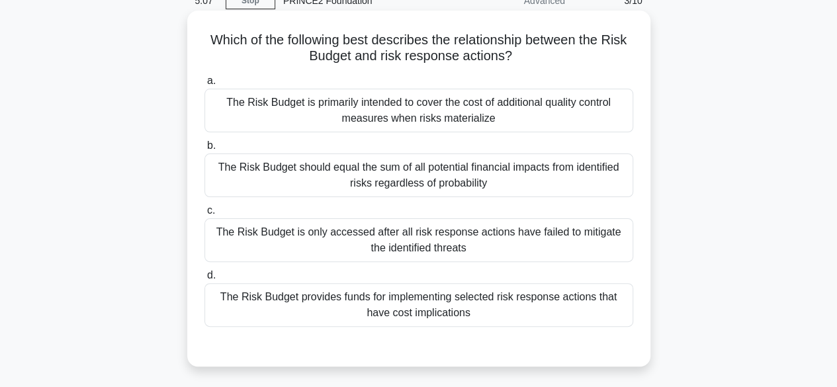
scroll to position [63, 0]
click at [455, 165] on div "The Risk Budget should equal the sum of all potential financial impacts from id…" at bounding box center [418, 176] width 429 height 44
click at [204, 151] on input "b. The Risk Budget should equal the sum of all potential financial impacts from…" at bounding box center [204, 146] width 0 height 9
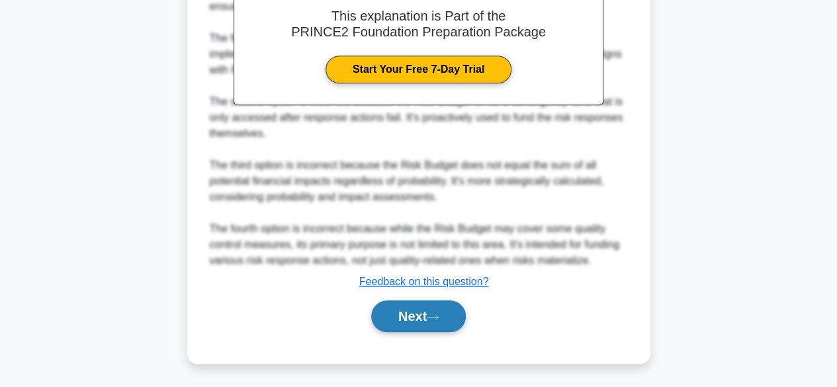
click at [426, 320] on button "Next" at bounding box center [418, 316] width 95 height 32
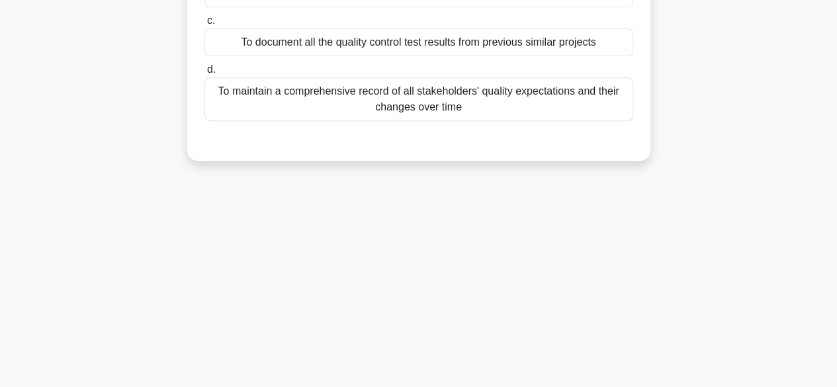
scroll to position [0, 0]
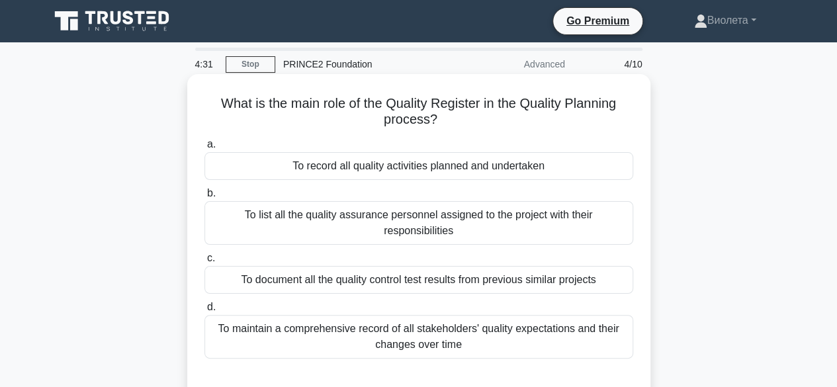
click at [480, 178] on div "To record all quality activities planned and undertaken" at bounding box center [418, 166] width 429 height 28
click at [204, 149] on input "a. To record all quality activities planned and undertaken" at bounding box center [204, 144] width 0 height 9
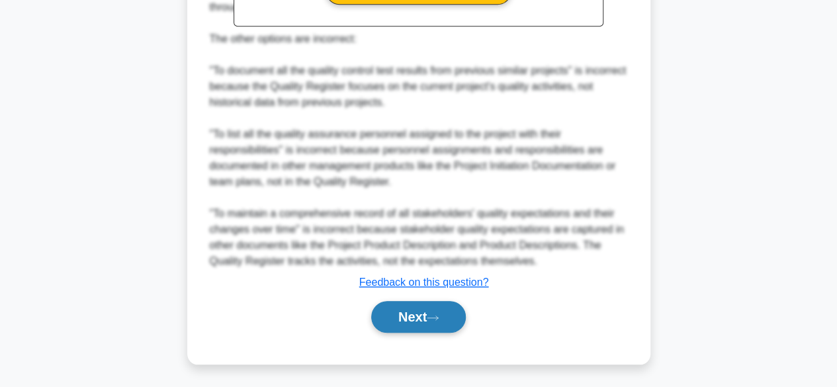
click at [430, 304] on button "Next" at bounding box center [418, 317] width 95 height 32
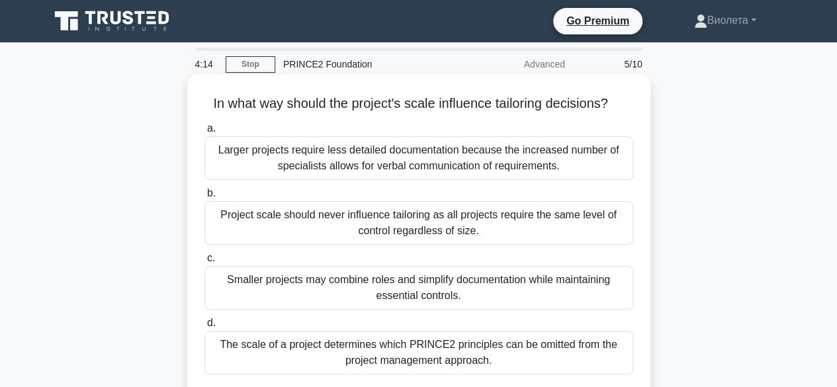
drag, startPoint x: 443, startPoint y: 347, endPoint x: 449, endPoint y: 352, distance: 7.0
click at [445, 347] on div "The scale of a project determines which PRINCE2 principles can be omitted from …" at bounding box center [418, 353] width 429 height 44
click at [204, 328] on input "d. The scale of a project determines which PRINCE2 principles can be omitted fr…" at bounding box center [204, 323] width 0 height 9
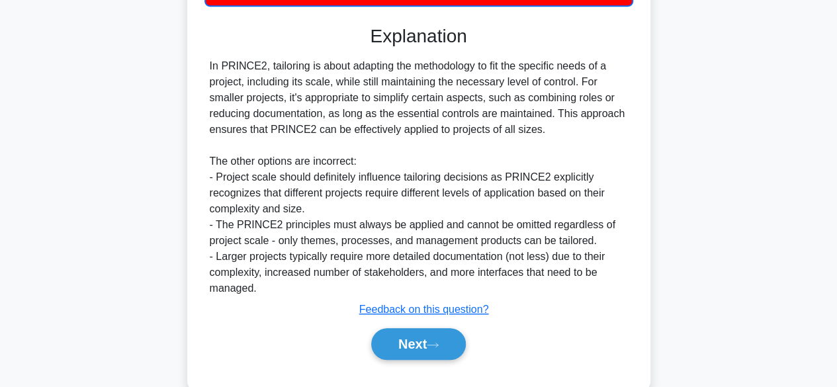
scroll to position [397, 0]
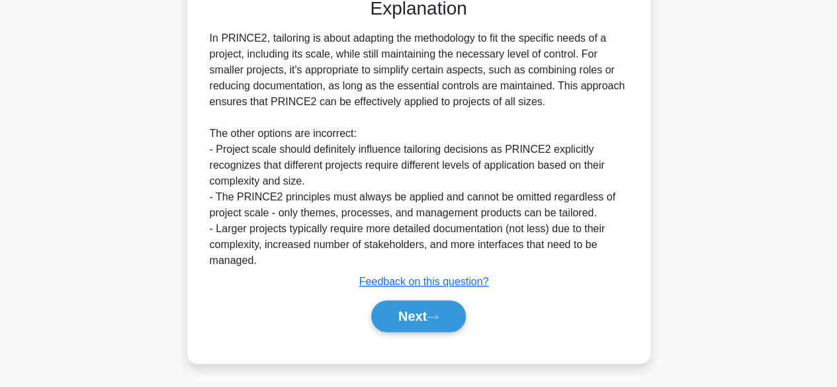
drag, startPoint x: 409, startPoint y: 313, endPoint x: 431, endPoint y: 298, distance: 26.2
click at [409, 313] on button "Next" at bounding box center [418, 316] width 95 height 32
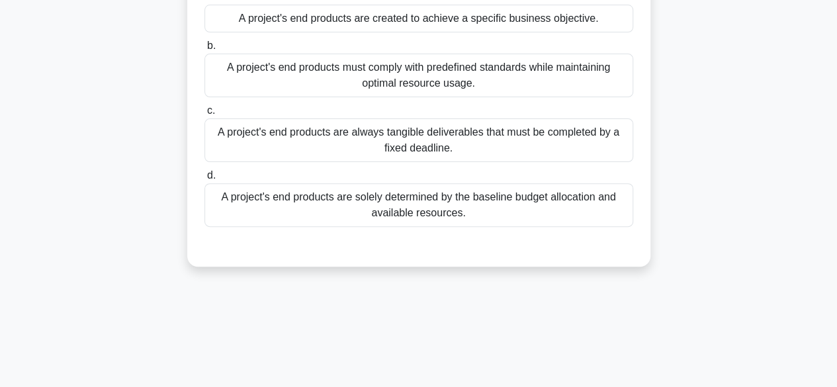
scroll to position [0, 0]
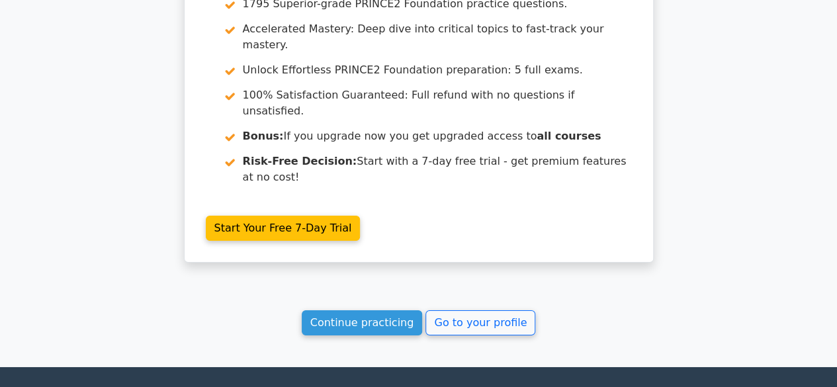
scroll to position [2054, 0]
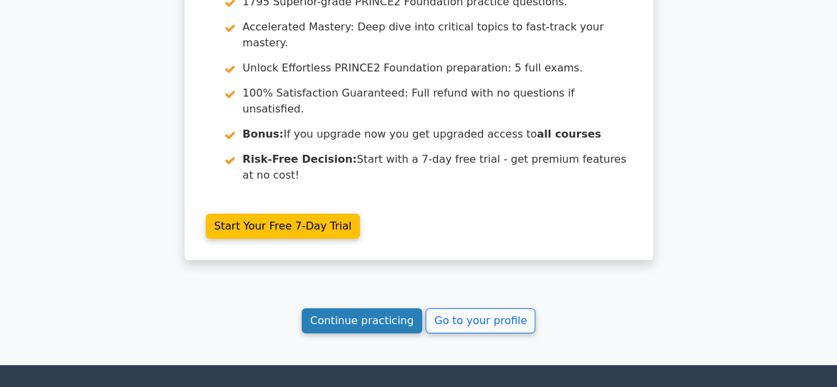
click at [361, 308] on link "Continue practicing" at bounding box center [362, 320] width 121 height 25
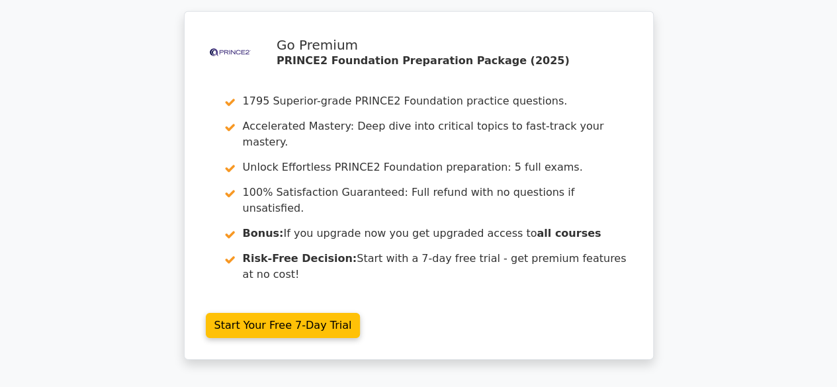
scroll to position [1988, 0]
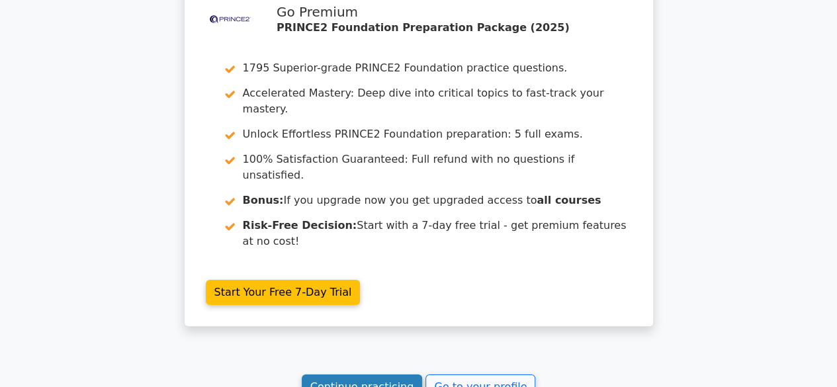
click at [385, 375] on link "Continue practicing" at bounding box center [362, 387] width 121 height 25
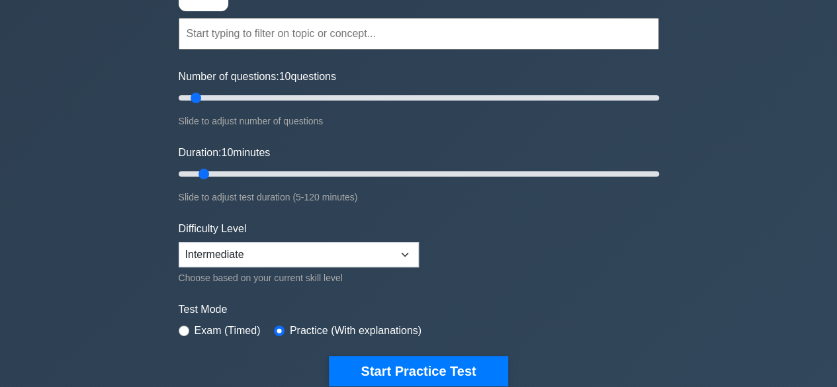
scroll to position [132, 0]
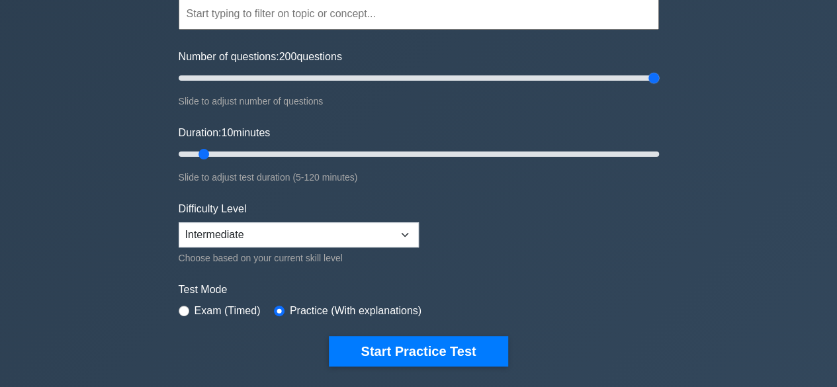
drag, startPoint x: 191, startPoint y: 72, endPoint x: 554, endPoint y: 97, distance: 363.5
type input "200"
click at [659, 70] on input "Number of questions: 200 questions" at bounding box center [419, 78] width 480 height 16
drag, startPoint x: 205, startPoint y: 155, endPoint x: 670, endPoint y: 156, distance: 465.2
type input "120"
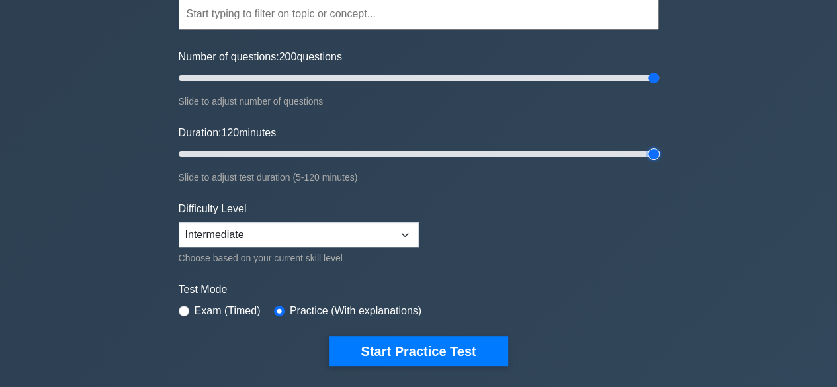
click at [659, 156] on input "Duration: 120 minutes" at bounding box center [419, 154] width 480 height 16
click at [209, 308] on label "Exam (Timed)" at bounding box center [228, 311] width 66 height 16
click at [183, 312] on input "radio" at bounding box center [184, 311] width 11 height 11
radio input "true"
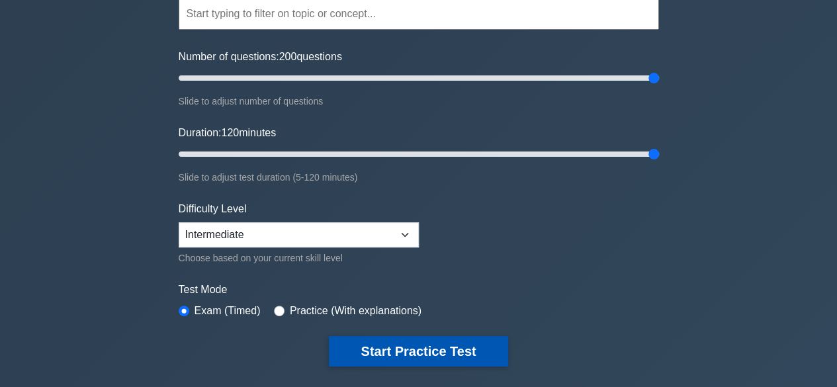
click at [470, 345] on button "Start Practice Test" at bounding box center [418, 351] width 179 height 30
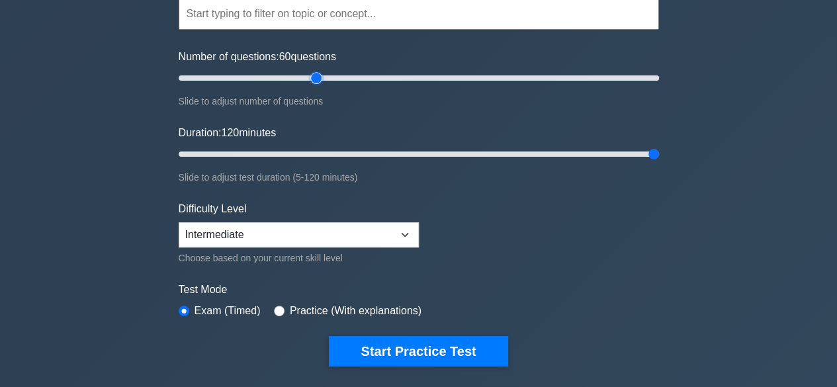
drag, startPoint x: 650, startPoint y: 83, endPoint x: 313, endPoint y: 101, distance: 337.9
type input "60"
click at [313, 86] on input "Number of questions: 60 questions" at bounding box center [419, 78] width 480 height 16
drag, startPoint x: 648, startPoint y: 153, endPoint x: 398, endPoint y: 155, distance: 250.8
type input "60"
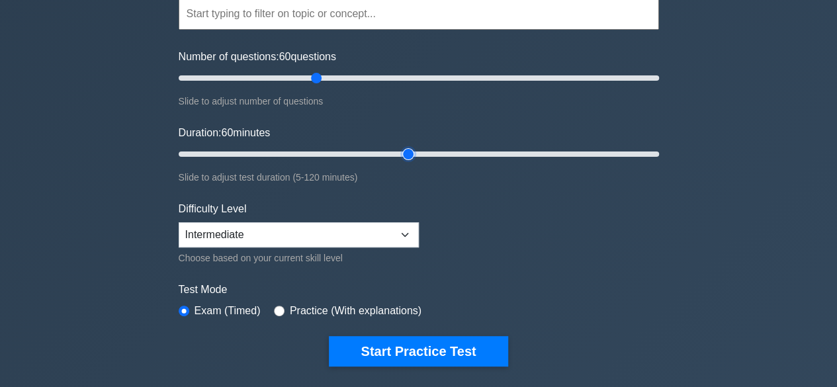
click at [404, 152] on input "Duration: 60 minutes" at bounding box center [419, 154] width 480 height 16
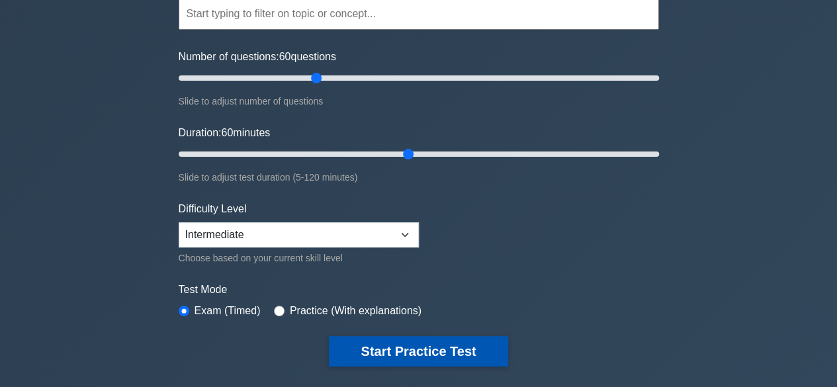
click at [438, 339] on button "Start Practice Test" at bounding box center [418, 351] width 179 height 30
click at [432, 360] on button "Start Practice Test" at bounding box center [418, 351] width 179 height 30
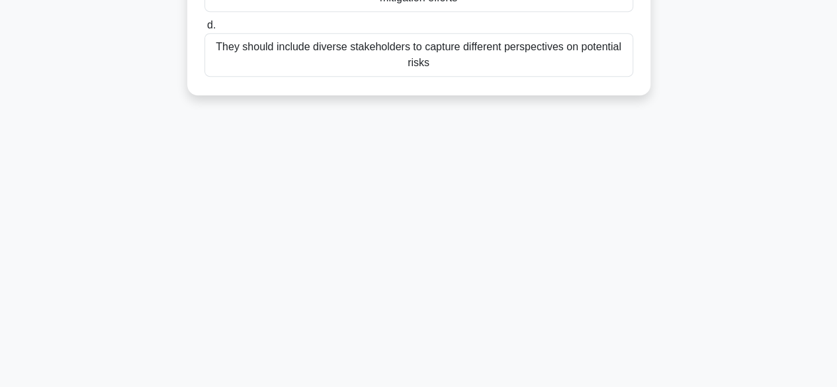
scroll to position [328, 0]
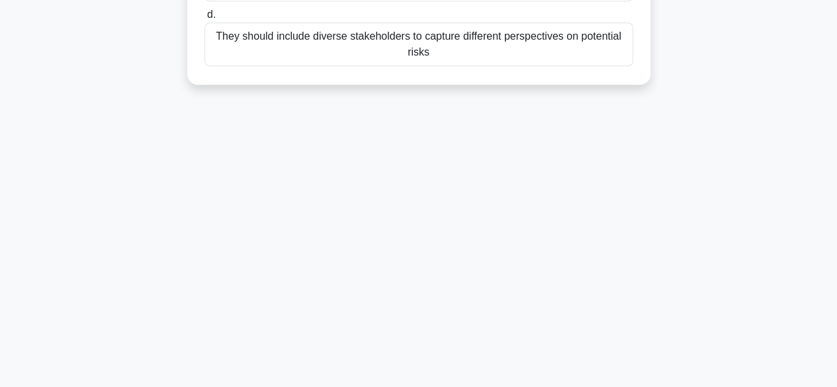
click at [692, 122] on div "117:41 Stop PRINCE2 Foundation Advanced 1/200 Which statement accurately descri…" at bounding box center [419, 51] width 754 height 662
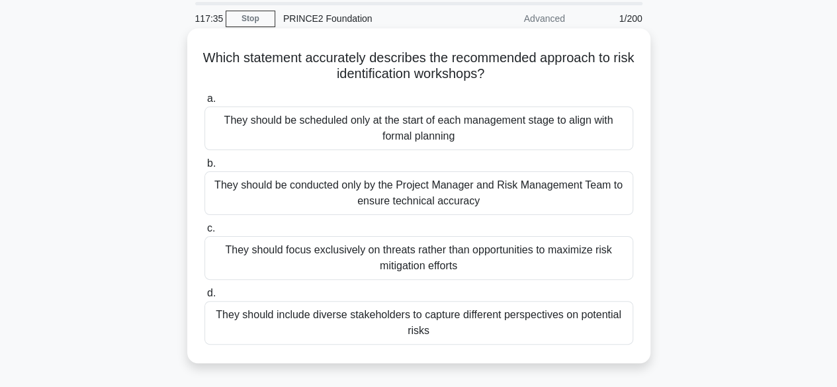
scroll to position [66, 0]
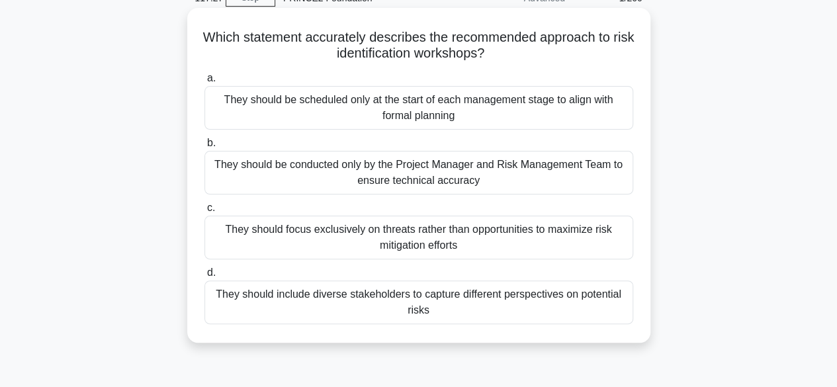
click at [375, 118] on div "They should be scheduled only at the start of each management stage to align wi…" at bounding box center [418, 108] width 429 height 44
click at [204, 83] on input "a. They should be scheduled only at the start of each management stage to align…" at bounding box center [204, 78] width 0 height 9
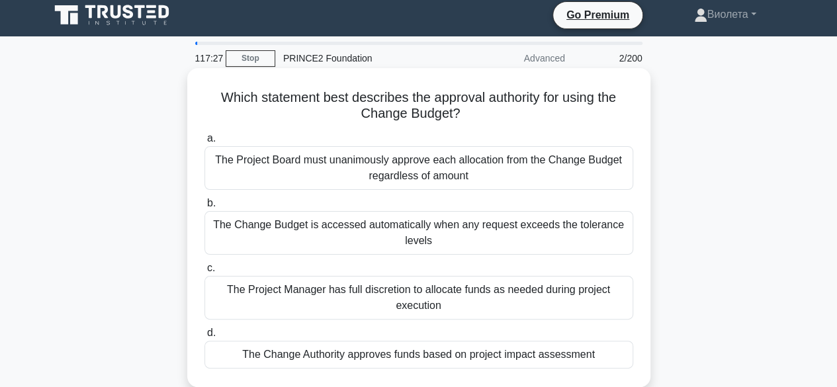
scroll to position [0, 0]
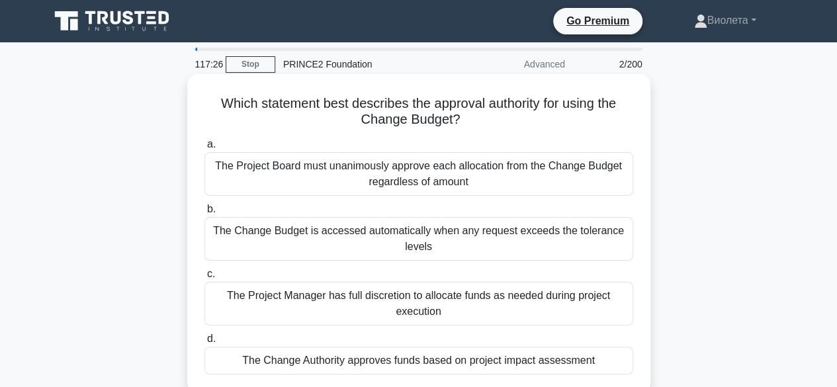
click at [440, 181] on div "The Project Board must unanimously approve each allocation from the Change Budg…" at bounding box center [418, 174] width 429 height 44
click at [204, 149] on input "a. The Project Board must unanimously approve each allocation from the Change B…" at bounding box center [204, 144] width 0 height 9
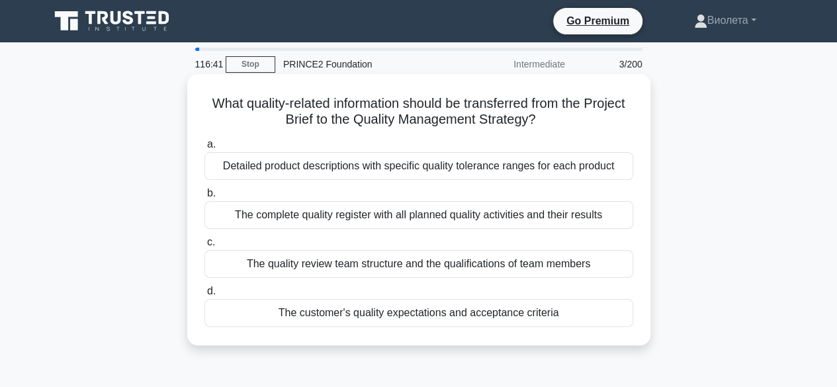
click at [418, 179] on div "Detailed product descriptions with specific quality tolerance ranges for each p…" at bounding box center [418, 166] width 429 height 28
click at [204, 149] on input "a. Detailed product descriptions with specific quality tolerance ranges for eac…" at bounding box center [204, 144] width 0 height 9
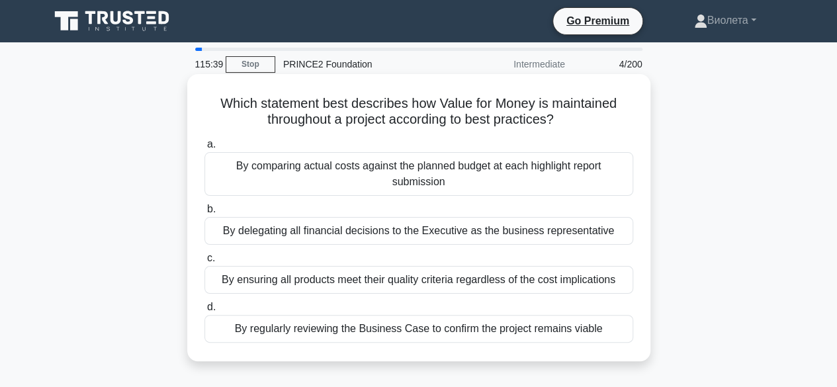
click at [466, 277] on div "By ensuring all products meet their quality criteria regardless of the cost imp…" at bounding box center [418, 280] width 429 height 28
click at [204, 263] on input "c. By ensuring all products meet their quality criteria regardless of the cost …" at bounding box center [204, 258] width 0 height 9
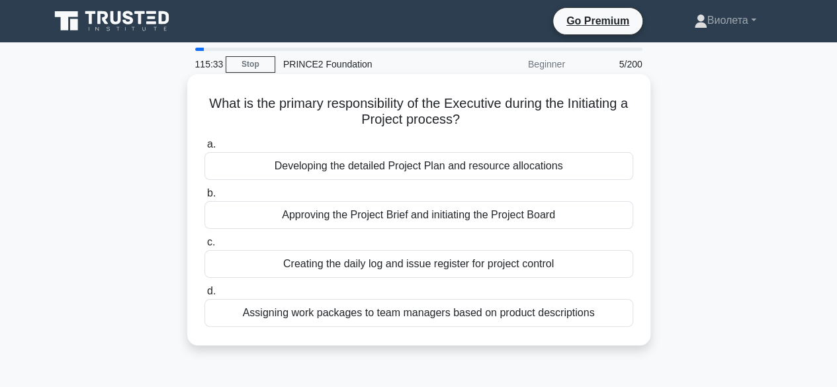
click at [425, 173] on div "Developing the detailed Project Plan and resource allocations" at bounding box center [418, 166] width 429 height 28
click at [204, 149] on input "a. Developing the detailed Project Plan and resource allocations" at bounding box center [204, 144] width 0 height 9
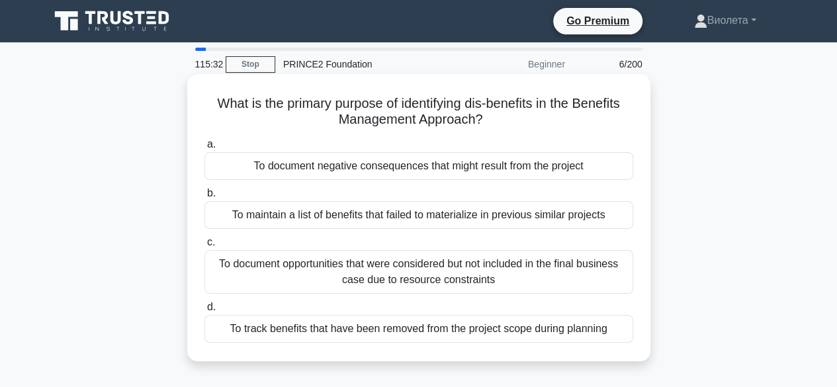
click at [420, 163] on div "To document negative consequences that might result from the project" at bounding box center [418, 166] width 429 height 28
click at [204, 149] on input "a. To document negative consequences that might result from the project" at bounding box center [204, 144] width 0 height 9
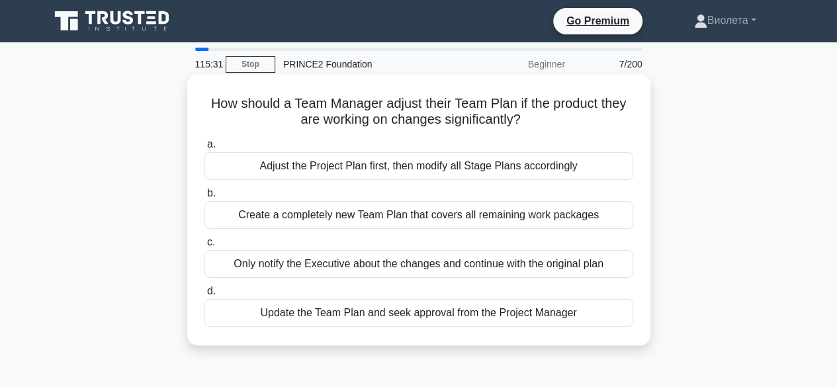
click at [433, 172] on div "Adjust the Project Plan first, then modify all Stage Plans accordingly" at bounding box center [418, 166] width 429 height 28
click at [204, 149] on input "a. Adjust the Project Plan first, then modify all Stage Plans accordingly" at bounding box center [204, 144] width 0 height 9
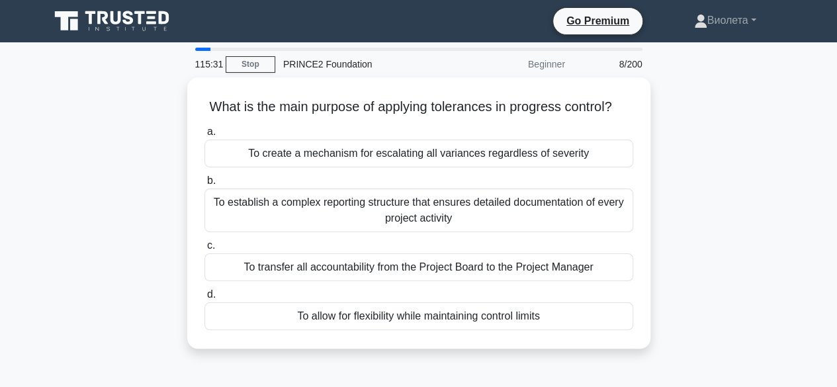
click at [433, 167] on div "To create a mechanism for escalating all variances regardless of severity" at bounding box center [418, 154] width 429 height 28
click at [204, 136] on input "a. To create a mechanism for escalating all variances regardless of severity" at bounding box center [204, 132] width 0 height 9
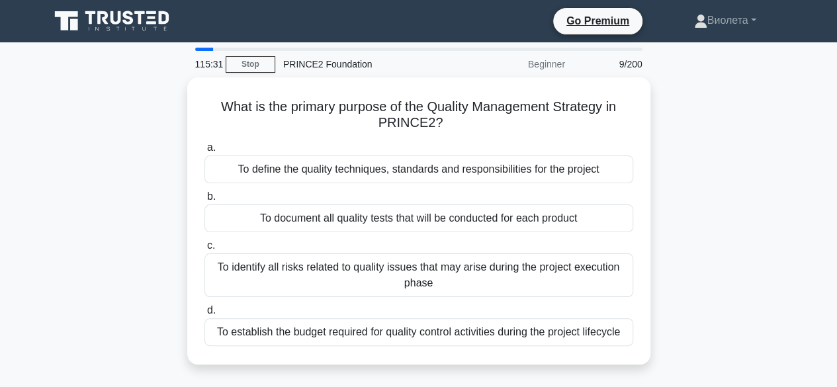
click at [433, 172] on div "To define the quality techniques, standards and responsibilities for the project" at bounding box center [418, 169] width 429 height 28
click at [204, 152] on input "a. To define the quality techniques, standards and responsibilities for the pro…" at bounding box center [204, 148] width 0 height 9
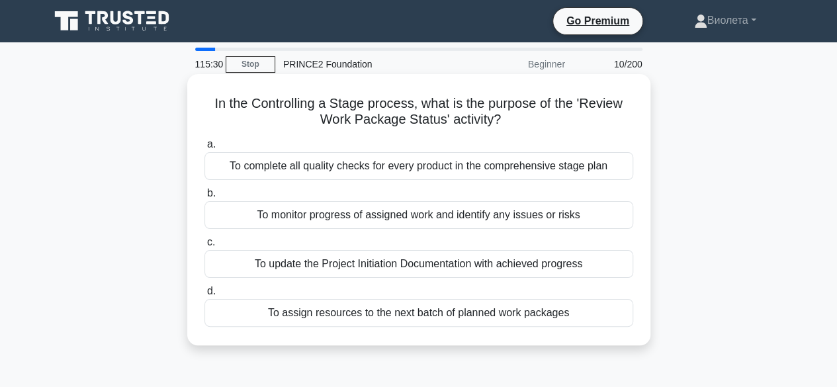
click at [417, 167] on div "To complete all quality checks for every product in the comprehensive stage plan" at bounding box center [418, 166] width 429 height 28
click at [204, 149] on input "a. To complete all quality checks for every product in the comprehensive stage …" at bounding box center [204, 144] width 0 height 9
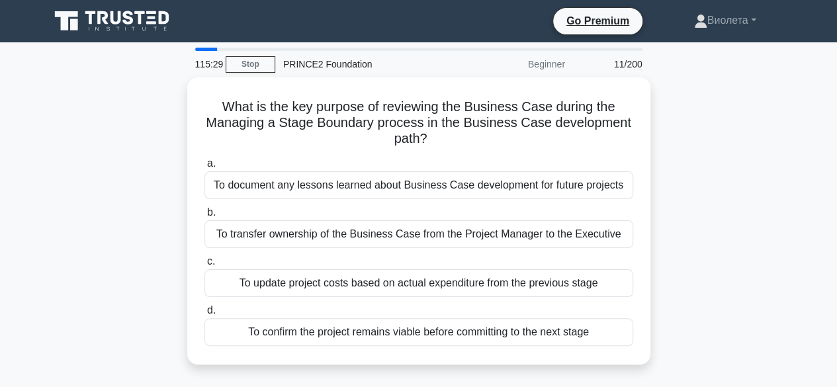
click at [423, 171] on label "a. To document any lessons learned about Business Case development for future p…" at bounding box center [418, 177] width 429 height 44
click at [204, 168] on input "a. To document any lessons learned about Business Case development for future p…" at bounding box center [204, 163] width 0 height 9
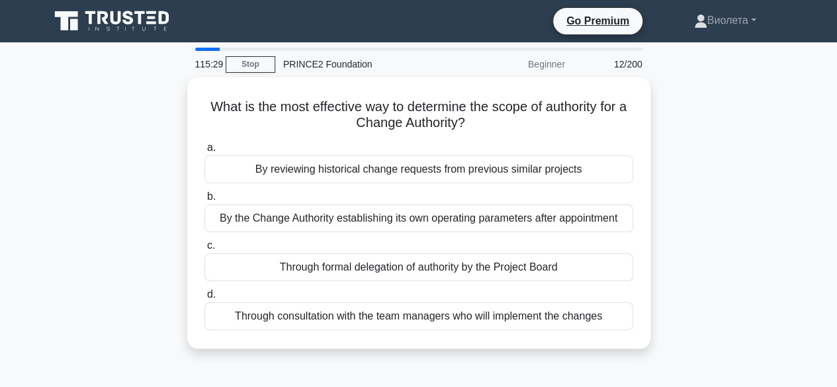
click at [423, 171] on div "By reviewing historical change requests from previous similar projects" at bounding box center [418, 169] width 429 height 28
click at [204, 152] on input "a. By reviewing historical change requests from previous similar projects" at bounding box center [204, 148] width 0 height 9
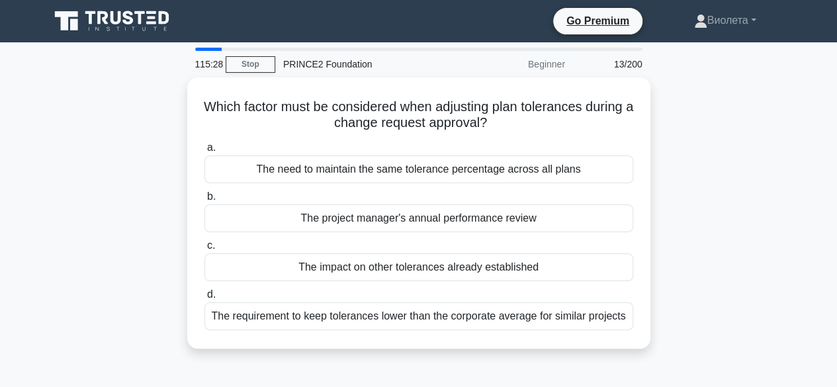
click at [424, 171] on div "The need to maintain the same tolerance percentage across all plans" at bounding box center [418, 169] width 429 height 28
click at [204, 152] on input "a. The need to maintain the same tolerance percentage across all plans" at bounding box center [204, 148] width 0 height 9
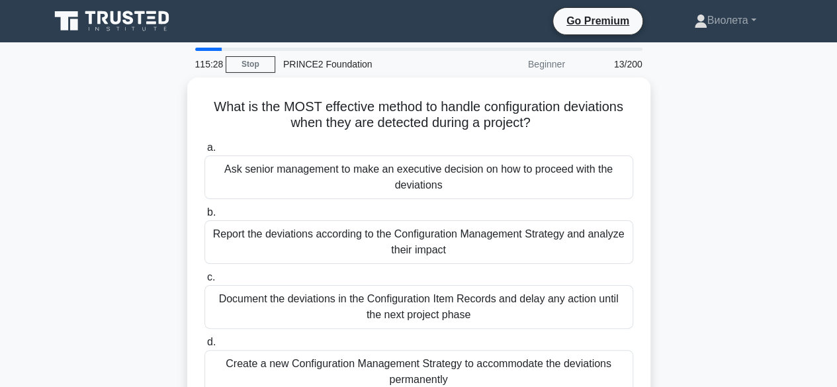
click at [424, 171] on div "Ask senior management to make an executive decision on how to proceed with the …" at bounding box center [418, 177] width 429 height 44
click at [204, 152] on input "a. Ask senior management to make an executive decision on how to proceed with t…" at bounding box center [204, 148] width 0 height 9
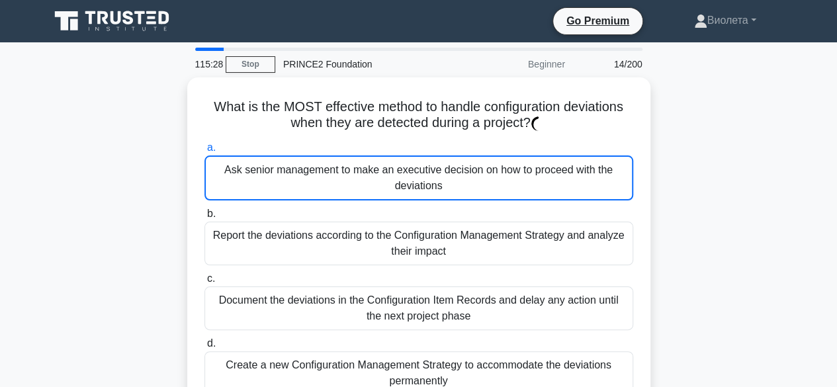
click at [424, 171] on div "Ask senior management to make an executive decision on how to proceed with the …" at bounding box center [418, 177] width 429 height 45
click at [204, 152] on input "a. Ask senior management to make an executive decision on how to proceed with t…" at bounding box center [204, 148] width 0 height 9
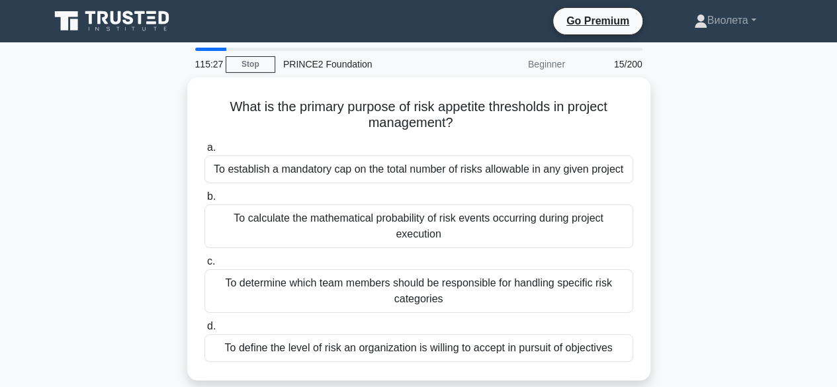
click at [424, 171] on div "To establish a mandatory cap on the total number of risks allowable in any give…" at bounding box center [418, 169] width 429 height 28
click at [204, 152] on input "a. To establish a mandatory cap on the total number of risks allowable in any g…" at bounding box center [204, 148] width 0 height 9
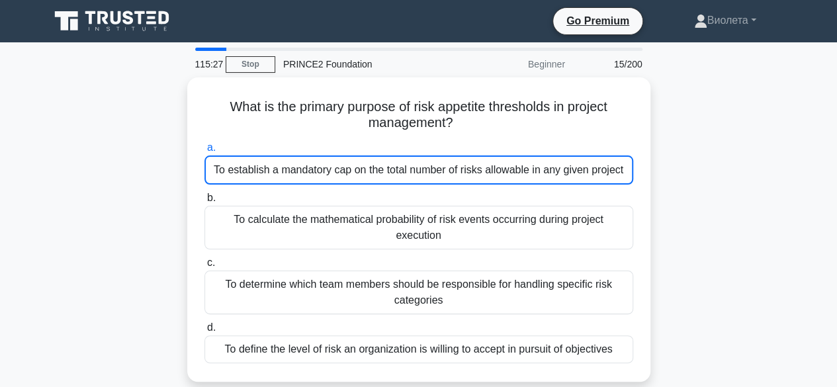
click at [424, 171] on div "To establish a mandatory cap on the total number of risks allowable in any give…" at bounding box center [418, 169] width 429 height 29
click at [204, 152] on input "a. To establish a mandatory cap on the total number of risks allowable in any g…" at bounding box center [204, 148] width 0 height 9
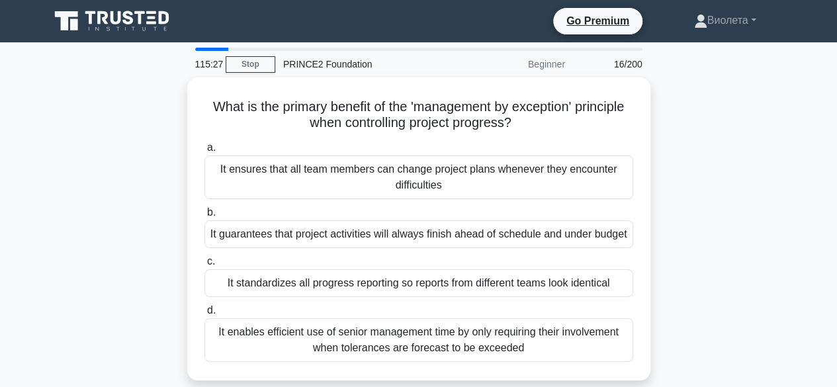
click at [424, 171] on div "It ensures that all team members can change project plans whenever they encount…" at bounding box center [418, 177] width 429 height 44
click at [204, 152] on input "a. It ensures that all team members can change project plans whenever they enco…" at bounding box center [204, 148] width 0 height 9
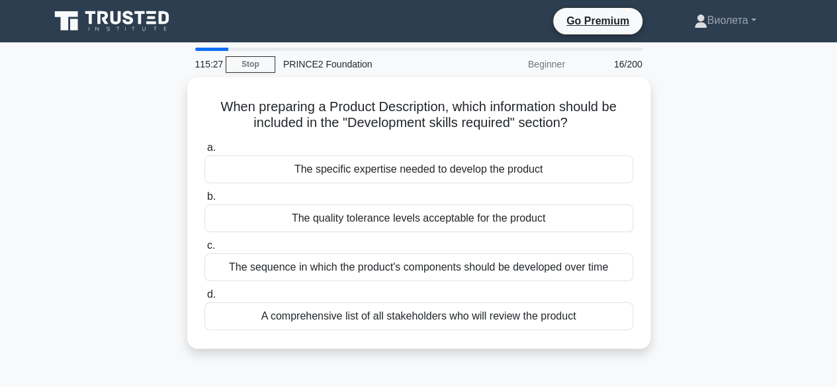
click at [424, 171] on div "The specific expertise needed to develop the product" at bounding box center [418, 169] width 429 height 28
click at [204, 152] on input "a. The specific expertise needed to develop the product" at bounding box center [204, 148] width 0 height 9
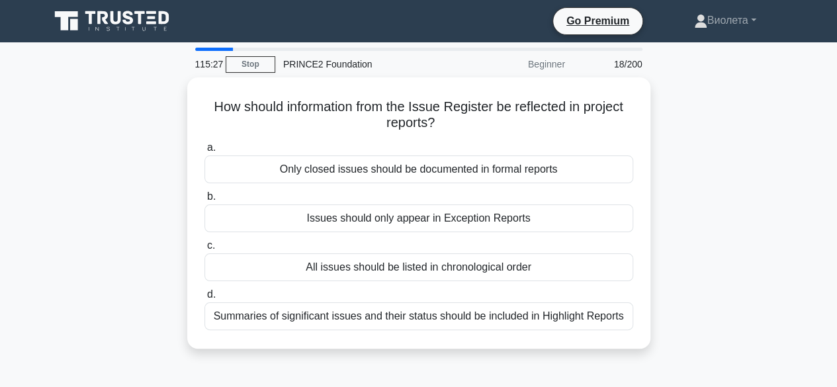
click at [424, 171] on div "Only closed issues should be documented in formal reports" at bounding box center [418, 169] width 429 height 28
click at [204, 152] on input "a. Only closed issues should be documented in formal reports" at bounding box center [204, 148] width 0 height 9
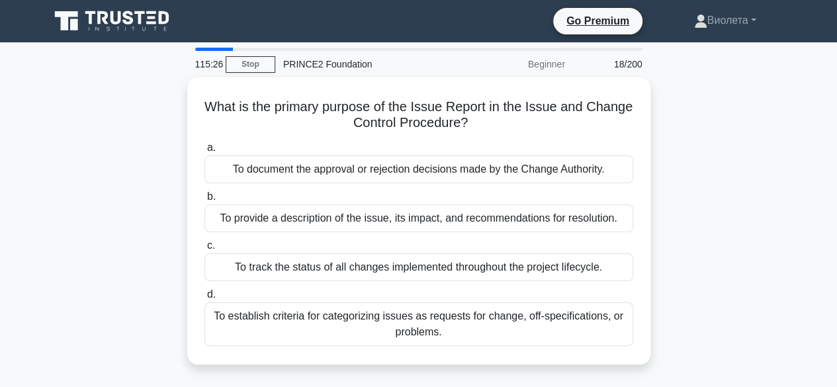
click at [424, 171] on div "To document the approval or rejection decisions made by the Change Authority." at bounding box center [418, 169] width 429 height 28
click at [204, 152] on input "a. To document the approval or rejection decisions made by the Change Authority." at bounding box center [204, 148] width 0 height 9
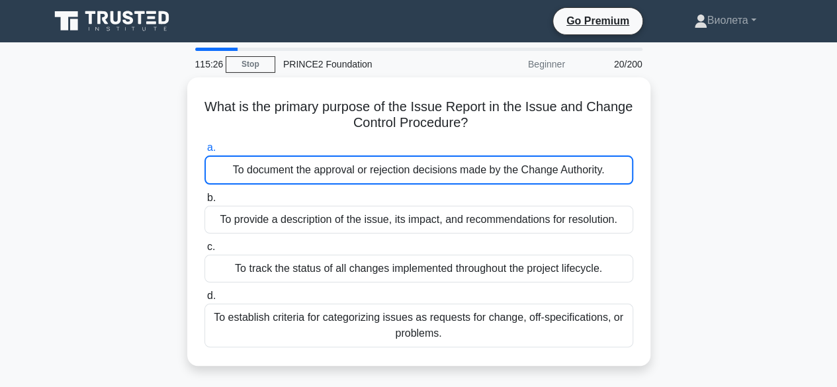
click at [424, 171] on div "To document the approval or rejection decisions made by the Change Authority." at bounding box center [418, 169] width 429 height 29
click at [204, 152] on input "a. To document the approval or rejection decisions made by the Change Authority." at bounding box center [204, 148] width 0 height 9
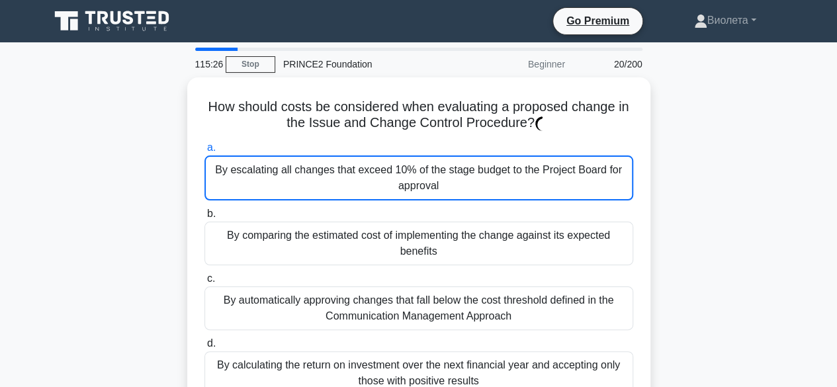
click at [424, 171] on div "By escalating all changes that exceed 10% of the stage budget to the Project Bo…" at bounding box center [418, 177] width 429 height 45
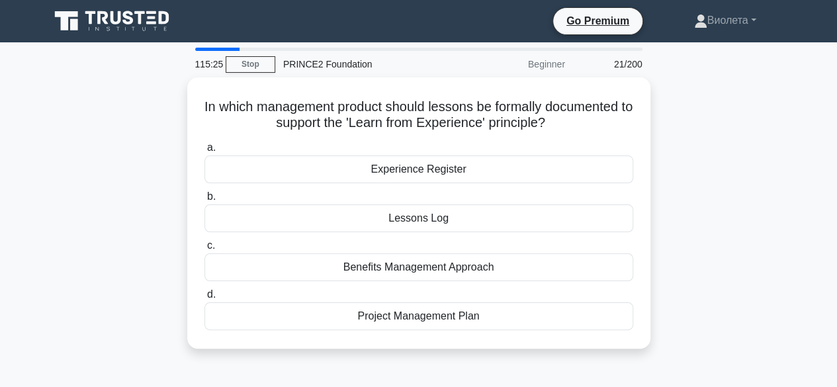
click at [424, 171] on div "Experience Register" at bounding box center [418, 169] width 429 height 28
click at [204, 152] on input "a. Experience Register" at bounding box center [204, 148] width 0 height 9
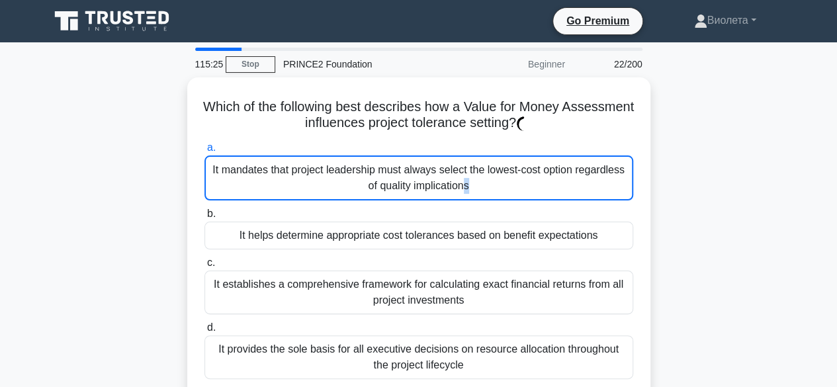
click at [424, 171] on div "It mandates that project leadership must always select the lowest-cost option r…" at bounding box center [418, 177] width 429 height 45
click at [204, 152] on input "a. It mandates that project leadership must always select the lowest-cost optio…" at bounding box center [204, 148] width 0 height 9
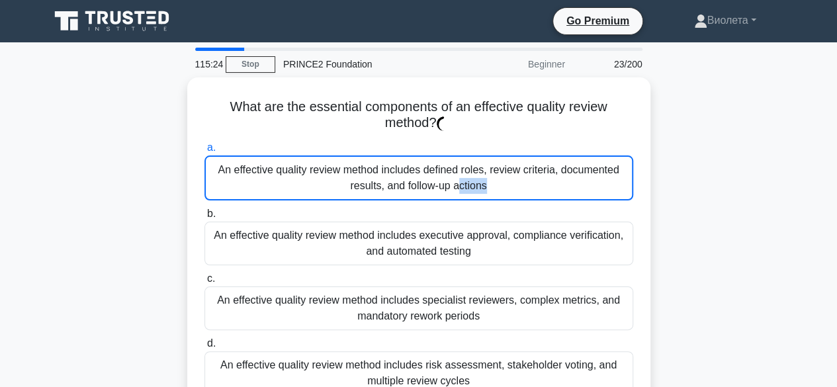
click at [424, 171] on div "An effective quality review method includes defined roles, review criteria, doc…" at bounding box center [418, 177] width 429 height 45
click at [204, 152] on input "a. An effective quality review method includes defined roles, review criteria, …" at bounding box center [204, 148] width 0 height 9
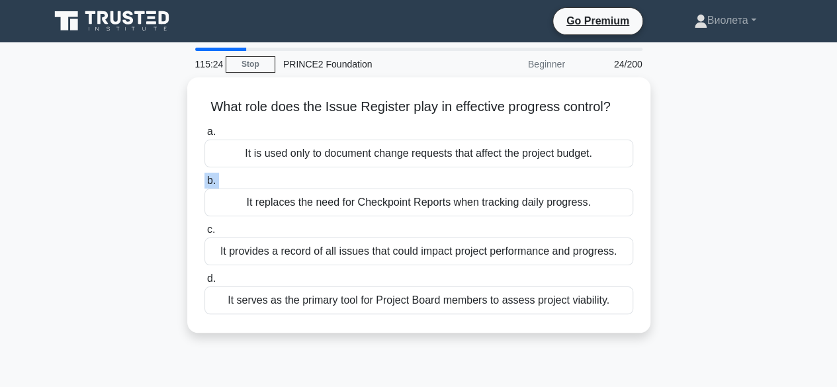
click at [424, 173] on label "b. It replaces the need for Checkpoint Reports when tracking daily progress." at bounding box center [418, 195] width 429 height 44
click at [204, 177] on input "b. It replaces the need for Checkpoint Reports when tracking daily progress." at bounding box center [204, 181] width 0 height 9
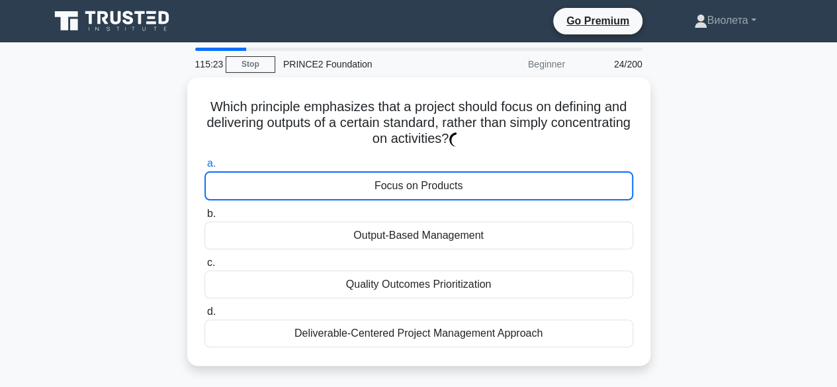
click at [424, 171] on div "Focus on Products" at bounding box center [418, 185] width 429 height 29
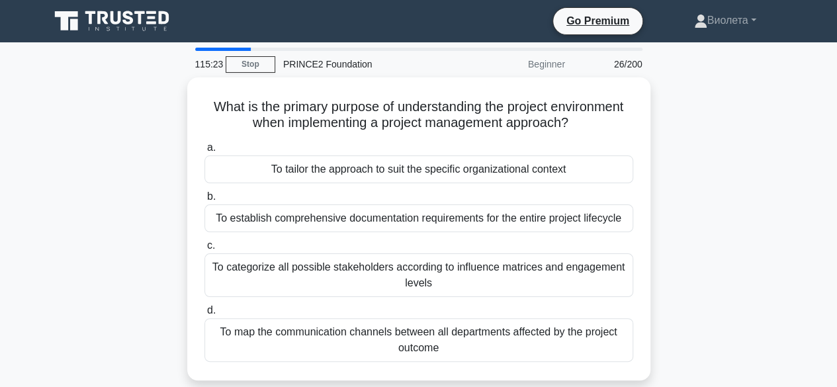
click at [424, 171] on div "To tailor the approach to suit the specific organizational context" at bounding box center [418, 169] width 429 height 28
click at [204, 152] on input "a. To tailor the approach to suit the specific organizational context" at bounding box center [204, 148] width 0 height 9
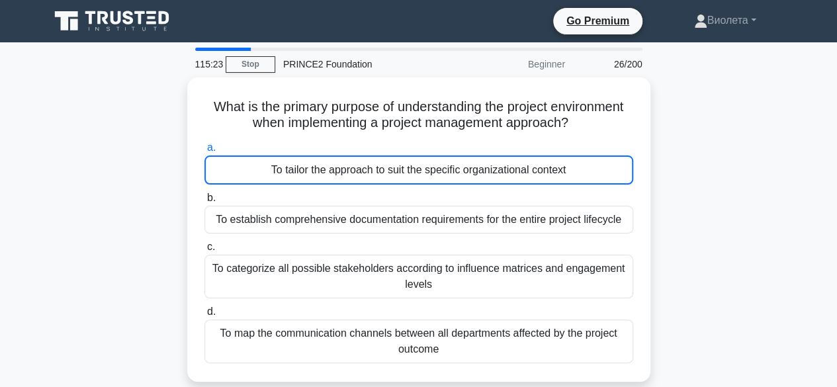
click at [424, 171] on div "To tailor the approach to suit the specific organizational context" at bounding box center [418, 169] width 429 height 29
click at [204, 152] on input "a. To tailor the approach to suit the specific organizational context" at bounding box center [204, 148] width 0 height 9
click at [424, 171] on div "To tailor the approach to suit the specific organizational context" at bounding box center [418, 169] width 429 height 29
click at [204, 152] on input "a. To tailor the approach to suit the specific organizational context" at bounding box center [204, 148] width 0 height 9
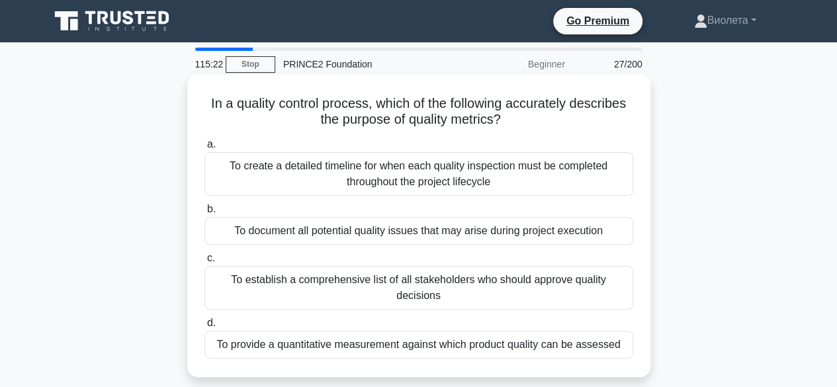
click at [421, 168] on div "To create a detailed timeline for when each quality inspection must be complete…" at bounding box center [418, 174] width 429 height 44
click at [204, 149] on input "a. To create a detailed timeline for when each quality inspection must be compl…" at bounding box center [204, 144] width 0 height 9
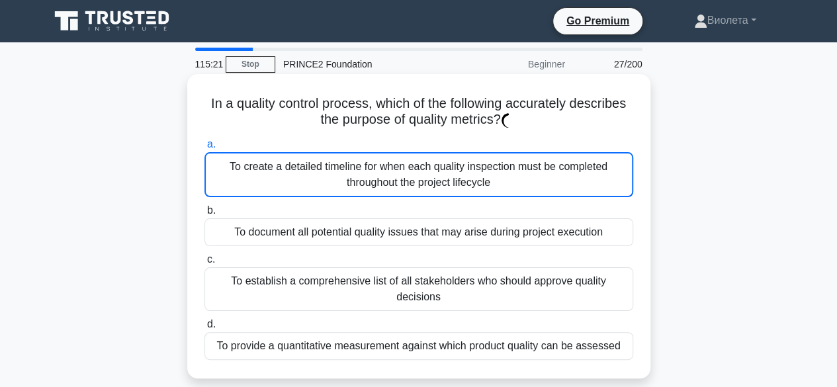
click at [421, 168] on div "To create a detailed timeline for when each quality inspection must be complete…" at bounding box center [418, 174] width 429 height 45
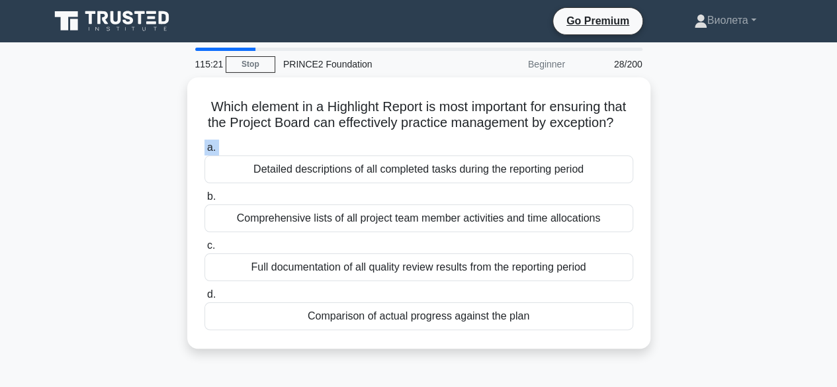
click at [421, 168] on label "a. Detailed descriptions of all completed tasks during the reporting period" at bounding box center [418, 162] width 429 height 44
click at [204, 152] on input "a. Detailed descriptions of all completed tasks during the reporting period" at bounding box center [204, 148] width 0 height 9
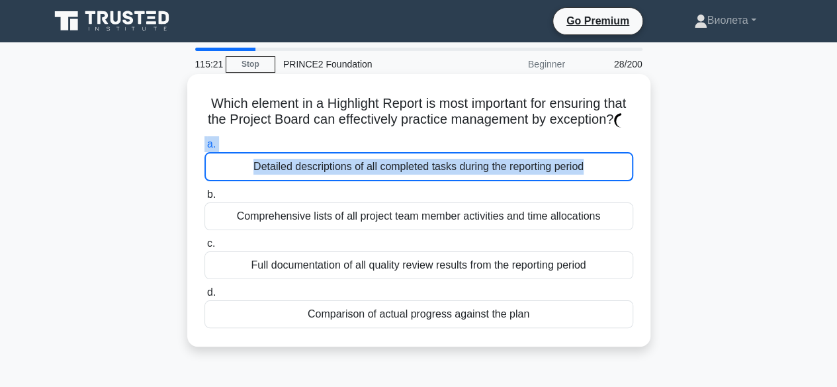
click at [421, 169] on label "a. Detailed descriptions of all completed tasks during the reporting period" at bounding box center [418, 158] width 429 height 45
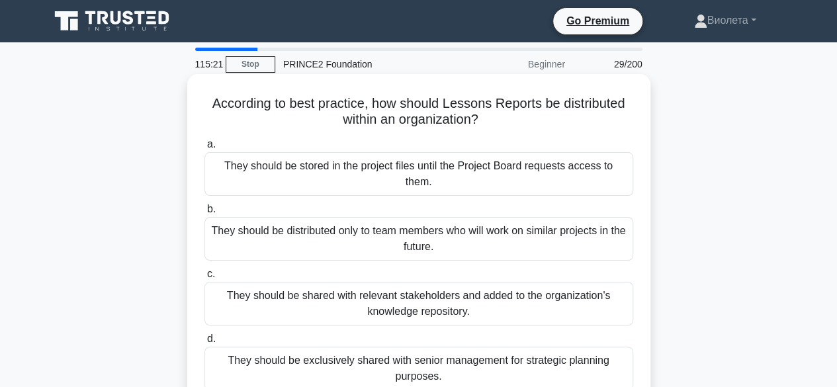
click at [421, 173] on div "They should be stored in the project files until the Project Board requests acc…" at bounding box center [418, 174] width 429 height 44
click at [204, 149] on input "a. They should be stored in the project files until the Project Board requests …" at bounding box center [204, 144] width 0 height 9
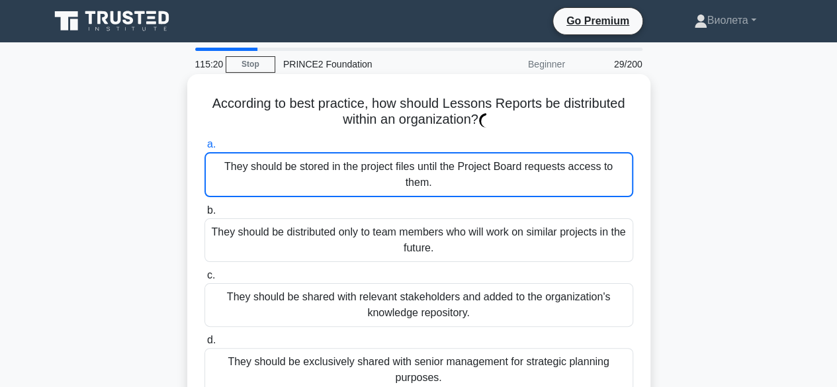
click at [421, 177] on div "They should be stored in the project files until the Project Board requests acc…" at bounding box center [418, 174] width 429 height 45
click at [204, 149] on input "a. They should be stored in the project files until the Project Board requests …" at bounding box center [204, 144] width 0 height 9
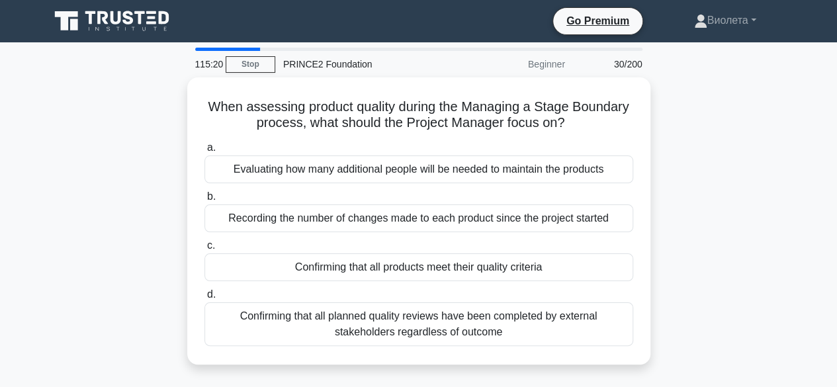
click at [421, 177] on div "Evaluating how many additional people will be needed to maintain the products" at bounding box center [418, 169] width 429 height 28
click at [204, 152] on input "a. Evaluating how many additional people will be needed to maintain the products" at bounding box center [204, 148] width 0 height 9
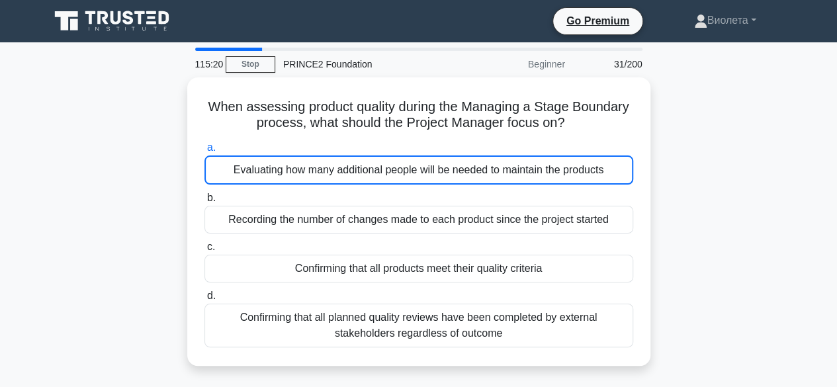
click at [421, 177] on div "Evaluating how many additional people will be needed to maintain the products" at bounding box center [418, 169] width 429 height 29
click at [204, 152] on input "a. Evaluating how many additional people will be needed to maintain the products" at bounding box center [204, 148] width 0 height 9
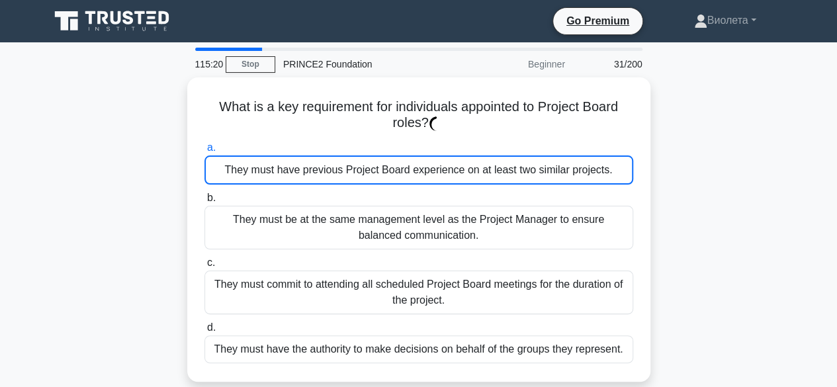
click at [421, 177] on div "They must have previous Project Board experience on at least two similar projec…" at bounding box center [418, 169] width 429 height 29
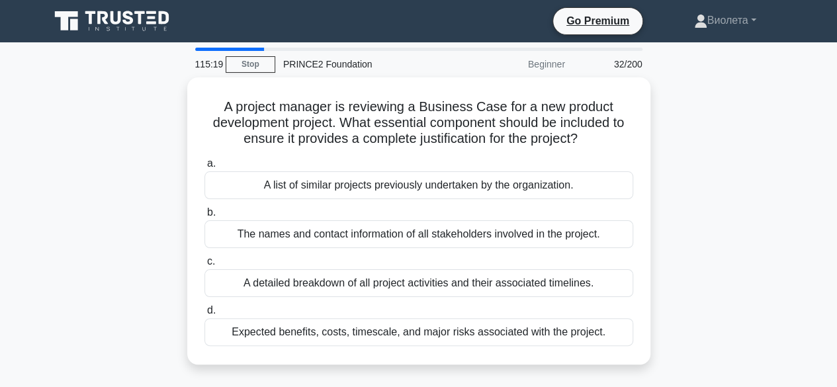
click at [421, 177] on div "A list of similar projects previously undertaken by the organization." at bounding box center [418, 185] width 429 height 28
click at [204, 168] on input "a. A list of similar projects previously undertaken by the organization." at bounding box center [204, 163] width 0 height 9
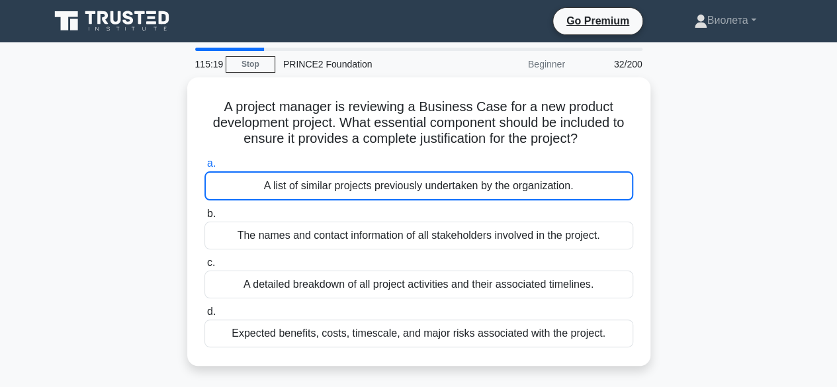
click at [421, 177] on div "A list of similar projects previously undertaken by the organization." at bounding box center [418, 185] width 429 height 29
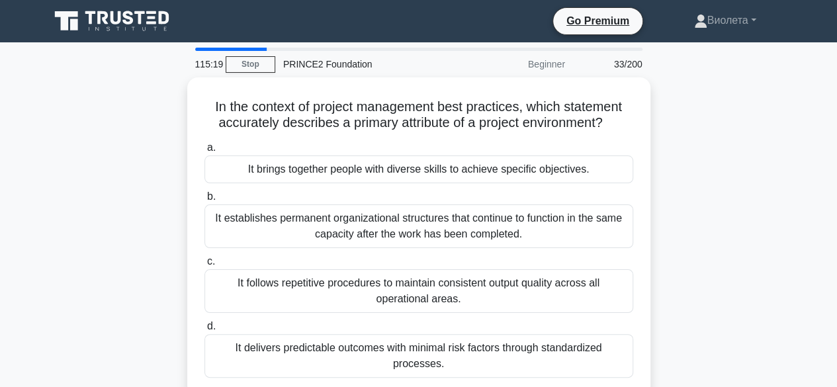
click at [421, 177] on div "It brings together people with diverse skills to achieve specific objectives." at bounding box center [418, 169] width 429 height 28
click at [204, 152] on input "a. It brings together people with diverse skills to achieve specific objectives." at bounding box center [204, 148] width 0 height 9
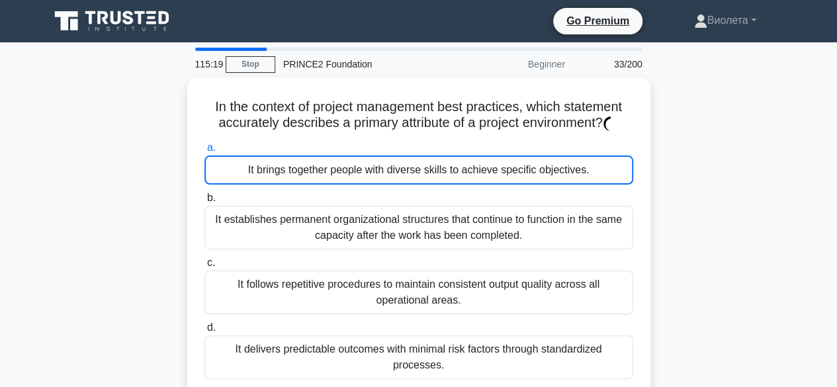
click at [421, 177] on div "It brings together people with diverse skills to achieve specific objectives." at bounding box center [418, 169] width 429 height 29
click at [204, 152] on input "a. It brings together people with diverse skills to achieve specific objectives." at bounding box center [204, 148] width 0 height 9
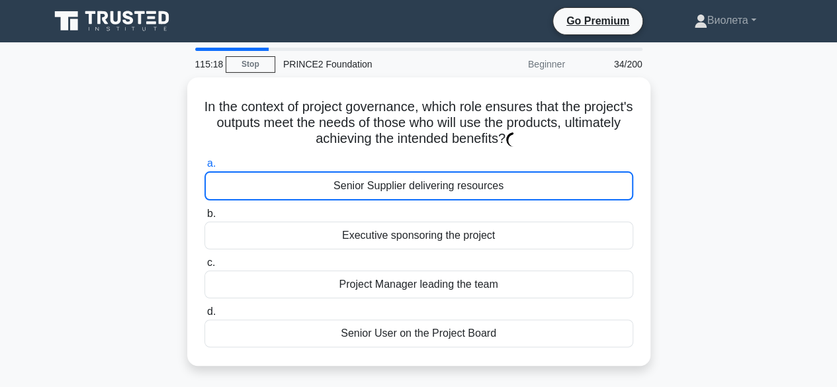
click at [421, 177] on div "Senior Supplier delivering resources" at bounding box center [418, 185] width 429 height 29
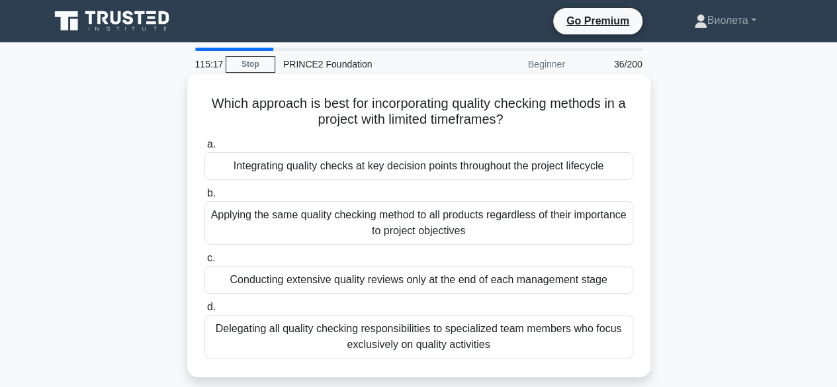
click at [425, 175] on div "Integrating quality checks at key decision points throughout the project lifecy…" at bounding box center [418, 166] width 429 height 28
click at [204, 149] on input "a. Integrating quality checks at key decision points throughout the project lif…" at bounding box center [204, 144] width 0 height 9
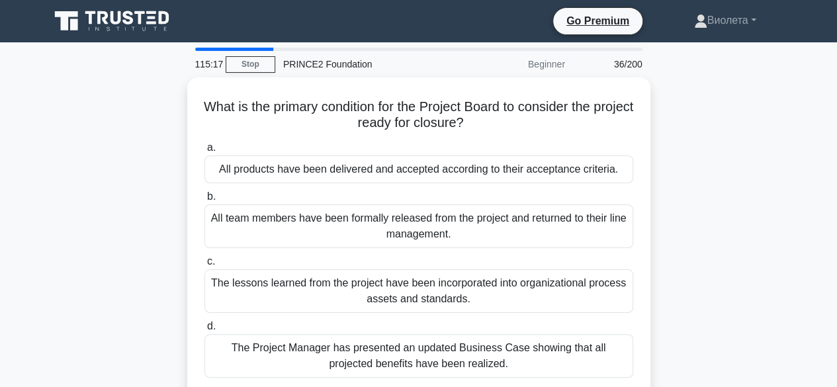
click at [425, 175] on div "All products have been delivered and accepted according to their acceptance cri…" at bounding box center [418, 169] width 429 height 28
click at [204, 152] on input "a. All products have been delivered and accepted according to their acceptance …" at bounding box center [204, 148] width 0 height 9
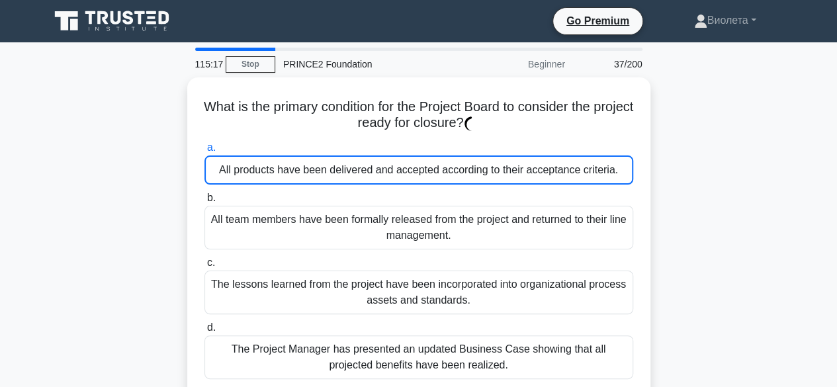
click at [425, 175] on div "All products have been delivered and accepted according to their acceptance cri…" at bounding box center [418, 169] width 429 height 29
click at [204, 152] on input "a. All products have been delivered and accepted according to their acceptance …" at bounding box center [204, 148] width 0 height 9
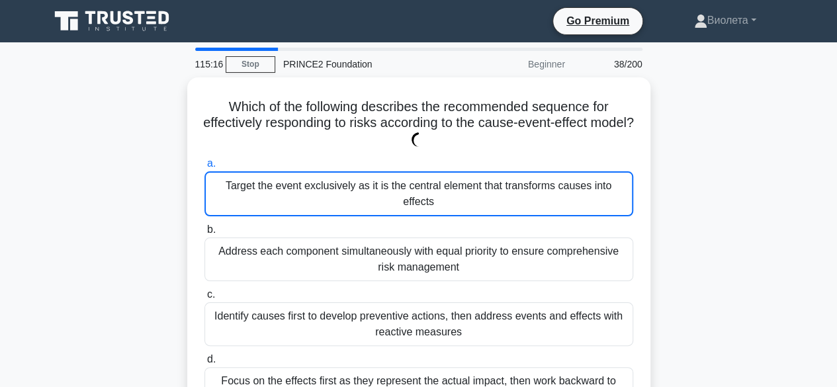
click at [425, 175] on div "Target the event exclusively as it is the central element that transforms cause…" at bounding box center [418, 193] width 429 height 45
click at [204, 168] on input "a. Target the event exclusively as it is the central element that transforms ca…" at bounding box center [204, 163] width 0 height 9
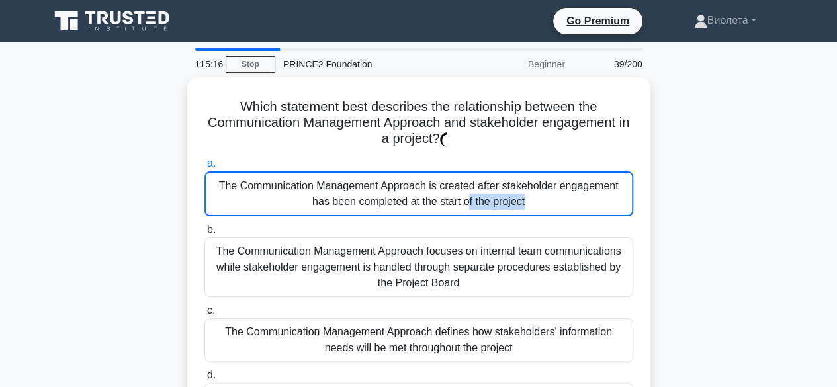
click at [425, 175] on div "The Communication Management Approach is created after stakeholder engagement h…" at bounding box center [418, 193] width 429 height 45
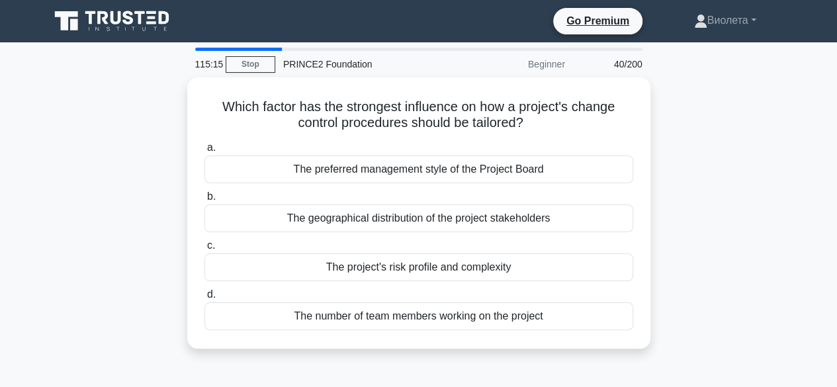
click at [425, 175] on div "The preferred management style of the Project Board" at bounding box center [418, 169] width 429 height 28
click at [204, 152] on input "a. The preferred management style of the Project Board" at bounding box center [204, 148] width 0 height 9
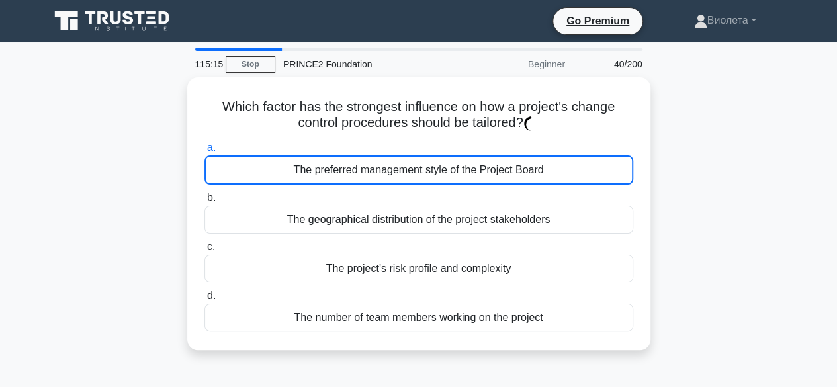
click at [425, 175] on div "The preferred management style of the Project Board" at bounding box center [418, 169] width 429 height 29
click at [204, 152] on input "a. The preferred management style of the Project Board" at bounding box center [204, 148] width 0 height 9
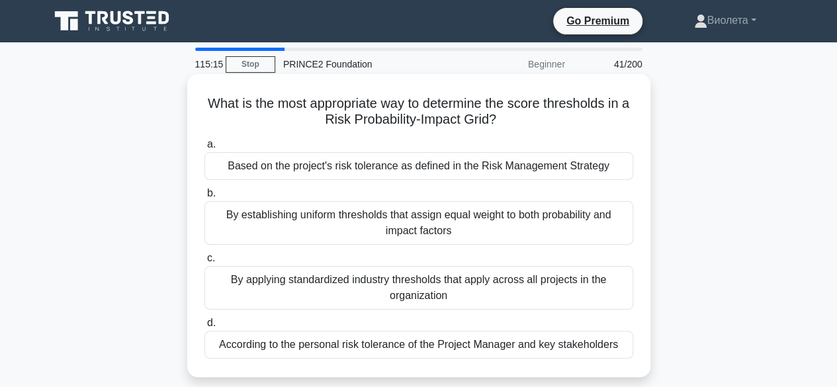
click at [425, 181] on div "a. Based on the project's risk tolerance as defined in the Risk Management Stra…" at bounding box center [419, 248] width 445 height 228
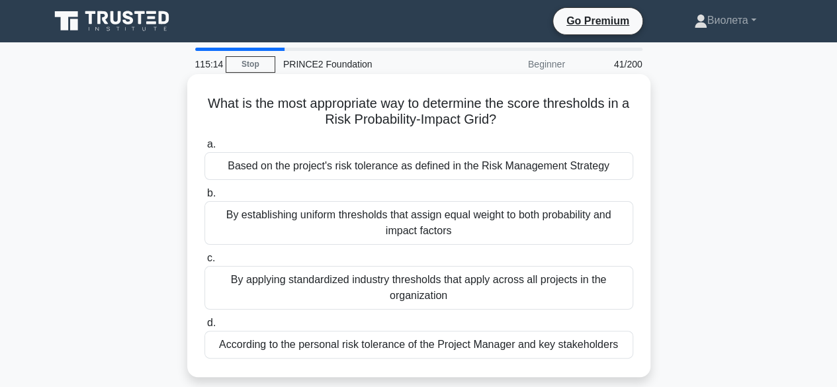
click at [425, 181] on div "a. Based on the project's risk tolerance as defined in the Risk Management Stra…" at bounding box center [419, 248] width 445 height 228
click at [421, 169] on div "Based on the project's risk tolerance as defined in the Risk Management Strategy" at bounding box center [418, 166] width 429 height 28
click at [204, 149] on input "a. Based on the project's risk tolerance as defined in the Risk Management Stra…" at bounding box center [204, 144] width 0 height 9
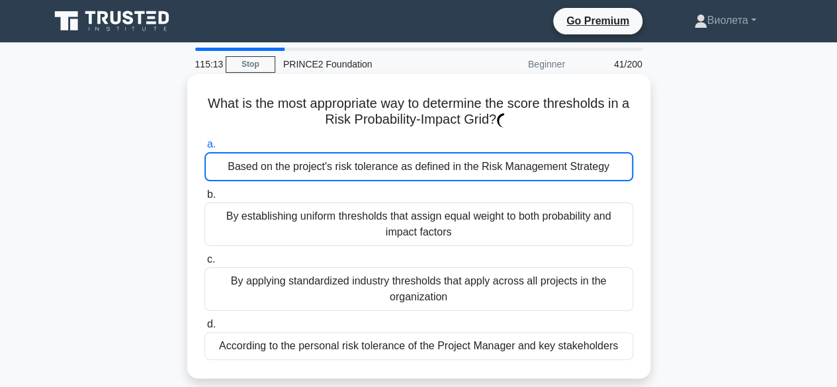
click at [421, 169] on div "Based on the project's risk tolerance as defined in the Risk Management Strategy" at bounding box center [418, 166] width 429 height 29
click at [204, 149] on input "a. Based on the project's risk tolerance as defined in the Risk Management Stra…" at bounding box center [204, 144] width 0 height 9
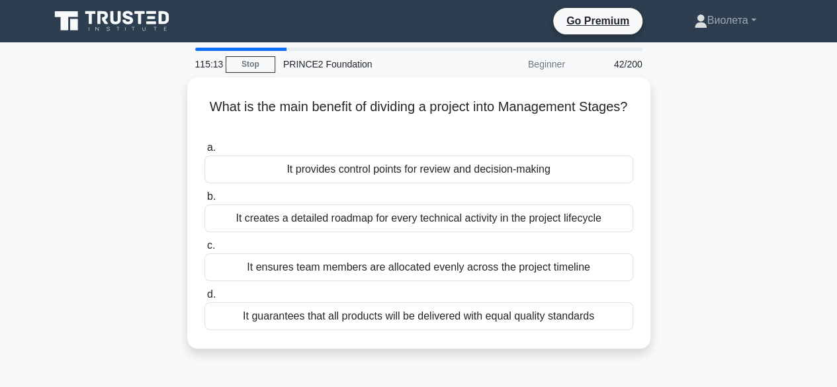
click at [421, 169] on div "It provides control points for review and decision-making" at bounding box center [418, 169] width 429 height 28
click at [204, 152] on input "a. It provides control points for review and decision-making" at bounding box center [204, 148] width 0 height 9
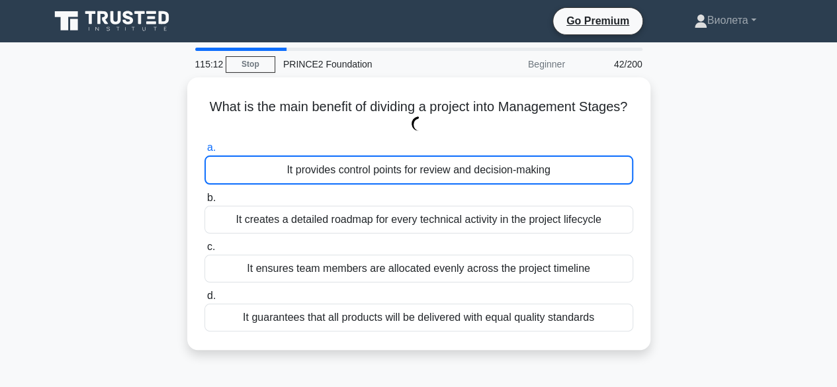
click at [421, 169] on div "It provides control points for review and decision-making" at bounding box center [418, 169] width 429 height 29
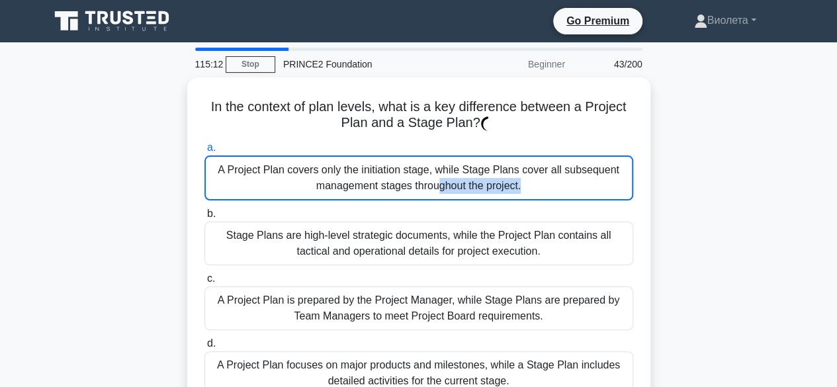
click at [421, 169] on div "A Project Plan covers only the initiation stage, while Stage Plans cover all su…" at bounding box center [418, 177] width 429 height 45
click at [204, 152] on input "a. A Project Plan covers only the initiation stage, while Stage Plans cover all…" at bounding box center [204, 148] width 0 height 9
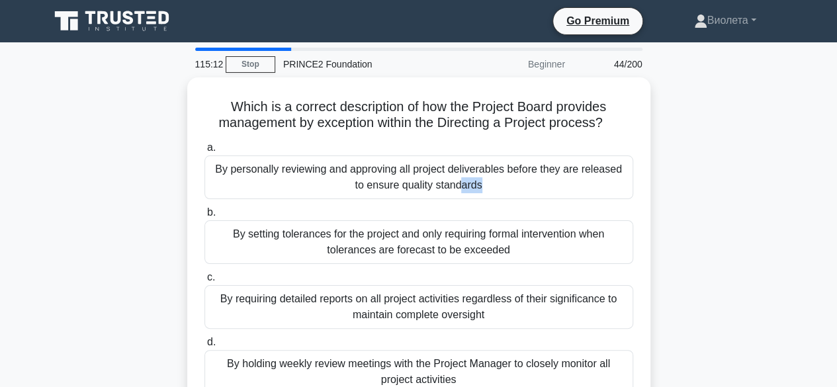
click at [421, 169] on div "By personally reviewing and approving all project deliverables before they are …" at bounding box center [418, 177] width 429 height 44
click at [204, 152] on input "a. By personally reviewing and approving all project deliverables before they a…" at bounding box center [204, 148] width 0 height 9
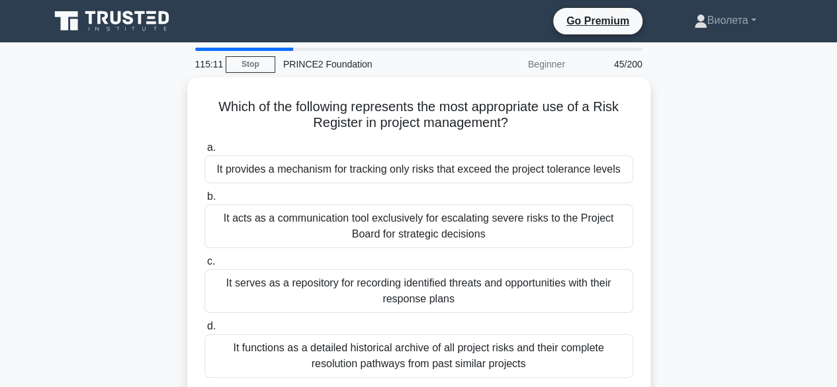
click at [421, 169] on div "It provides a mechanism for tracking only risks that exceed the project toleran…" at bounding box center [418, 169] width 429 height 28
click at [204, 152] on input "a. It provides a mechanism for tracking only risks that exceed the project tole…" at bounding box center [204, 148] width 0 height 9
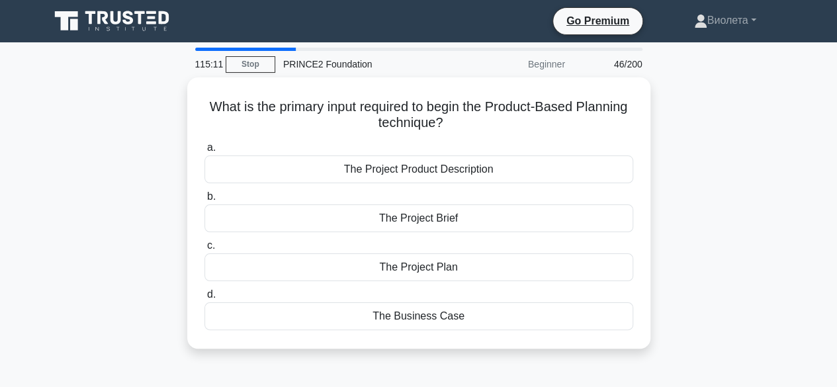
click at [421, 169] on div "The Project Product Description" at bounding box center [418, 169] width 429 height 28
click at [204, 152] on input "a. The Project Product Description" at bounding box center [204, 148] width 0 height 9
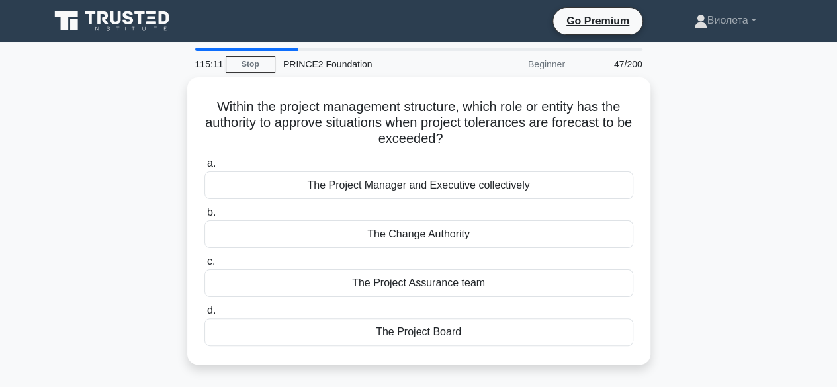
click at [421, 171] on div "The Project Manager and Executive collectively" at bounding box center [418, 185] width 429 height 28
click at [204, 168] on input "a. The Project Manager and Executive collectively" at bounding box center [204, 163] width 0 height 9
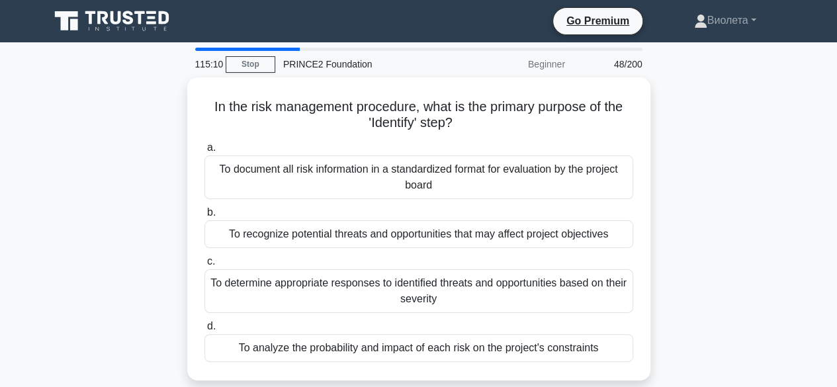
click at [421, 169] on div "To document all risk information in a standardized format for evaluation by the…" at bounding box center [418, 177] width 429 height 44
click at [204, 152] on input "a. To document all risk information in a standardized format for evaluation by …" at bounding box center [204, 148] width 0 height 9
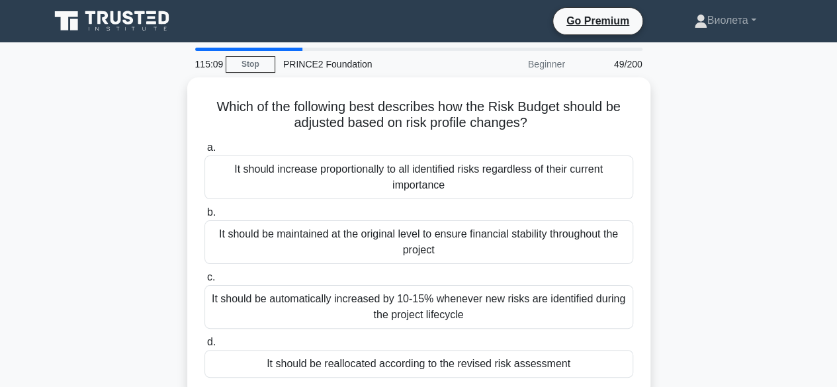
click at [421, 169] on div "It should increase proportionally to all identified risks regardless of their c…" at bounding box center [418, 177] width 429 height 44
click at [204, 152] on input "a. It should increase proportionally to all identified risks regardless of thei…" at bounding box center [204, 148] width 0 height 9
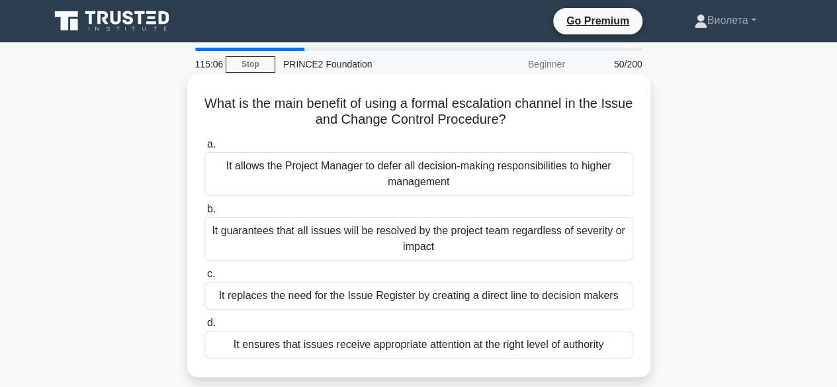
click at [488, 173] on div "It allows the Project Manager to defer all decision-making responsibilities to …" at bounding box center [418, 174] width 429 height 44
click at [204, 149] on input "a. It allows the Project Manager to defer all decision-making responsibilities …" at bounding box center [204, 144] width 0 height 9
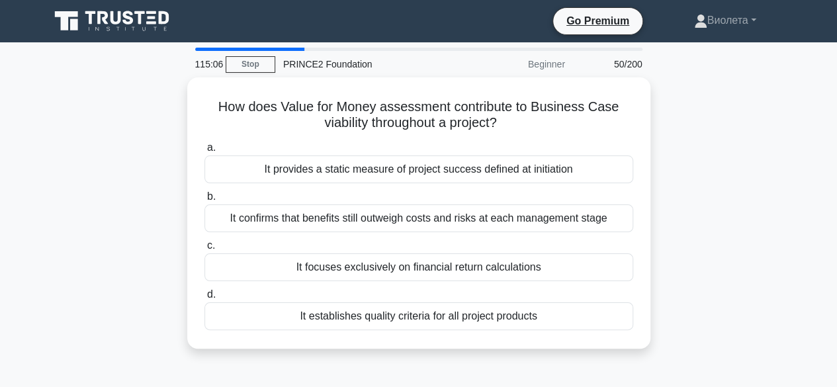
click at [488, 173] on div "It provides a static measure of project success defined at initiation" at bounding box center [418, 169] width 429 height 28
click at [204, 152] on input "a. It provides a static measure of project success defined at initiation" at bounding box center [204, 148] width 0 height 9
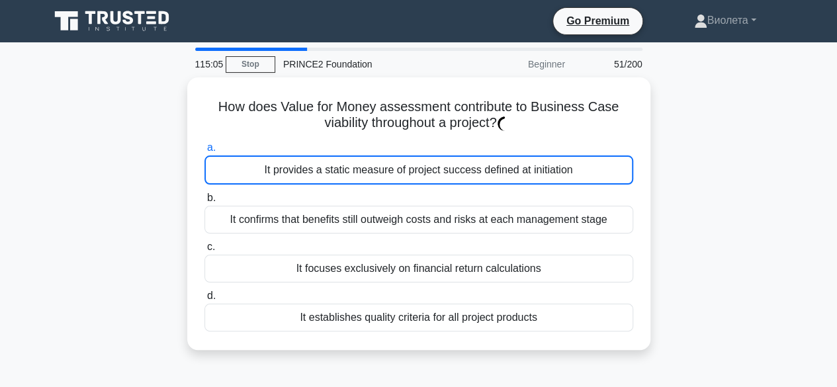
click at [488, 173] on div "It provides a static measure of project success defined at initiation" at bounding box center [418, 169] width 429 height 29
click at [204, 152] on input "a. It provides a static measure of project success defined at initiation" at bounding box center [204, 148] width 0 height 9
click at [488, 173] on div "It provides a static measure of project success defined at initiation" at bounding box center [418, 169] width 429 height 29
click at [204, 152] on input "a. It provides a static measure of project success defined at initiation" at bounding box center [204, 148] width 0 height 9
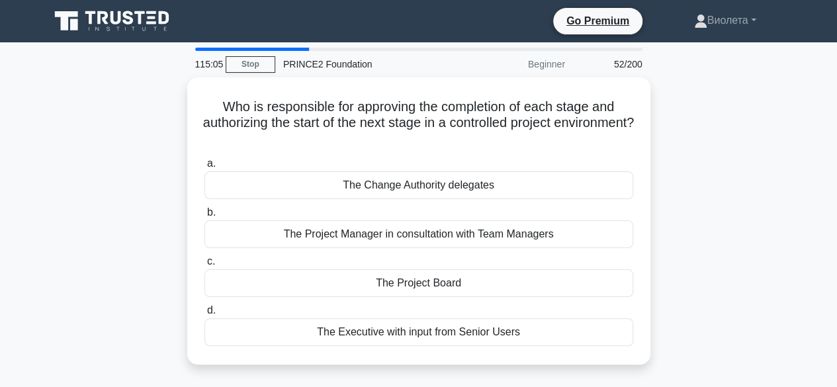
click at [488, 173] on div "The Change Authority delegates" at bounding box center [418, 185] width 429 height 28
click at [204, 168] on input "a. The Change Authority delegates" at bounding box center [204, 163] width 0 height 9
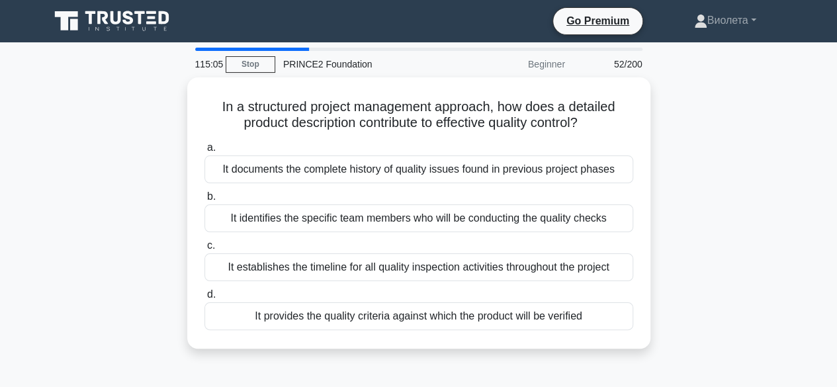
click at [488, 173] on div "It documents the complete history of quality issues found in previous project p…" at bounding box center [418, 169] width 429 height 28
click at [204, 152] on input "a. It documents the complete history of quality issues found in previous projec…" at bounding box center [204, 148] width 0 height 9
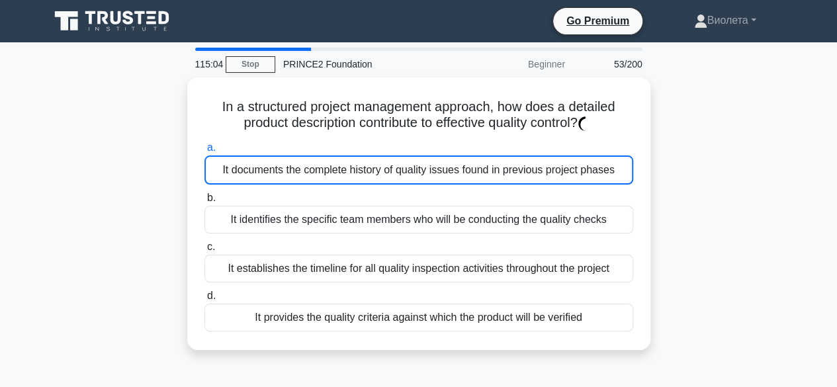
click at [488, 173] on div "It documents the complete history of quality issues found in previous project p…" at bounding box center [418, 169] width 429 height 29
click at [204, 152] on input "a. It documents the complete history of quality issues found in previous projec…" at bounding box center [204, 148] width 0 height 9
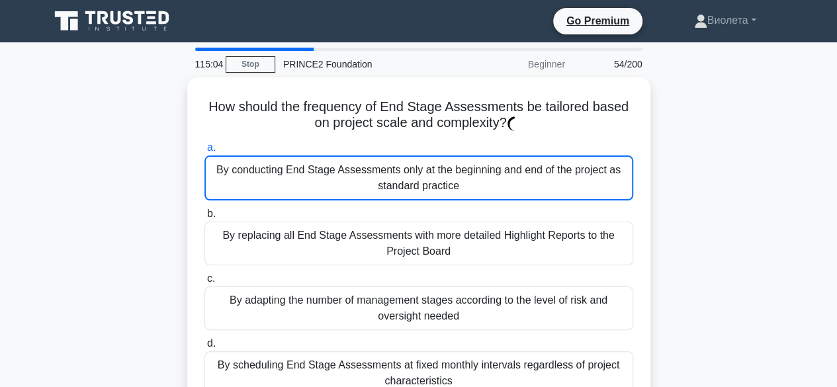
click at [488, 174] on div "By conducting End Stage Assessments only at the beginning and end of the projec…" at bounding box center [418, 177] width 429 height 45
click at [204, 152] on input "a. By conducting End Stage Assessments only at the beginning and end of the pro…" at bounding box center [204, 148] width 0 height 9
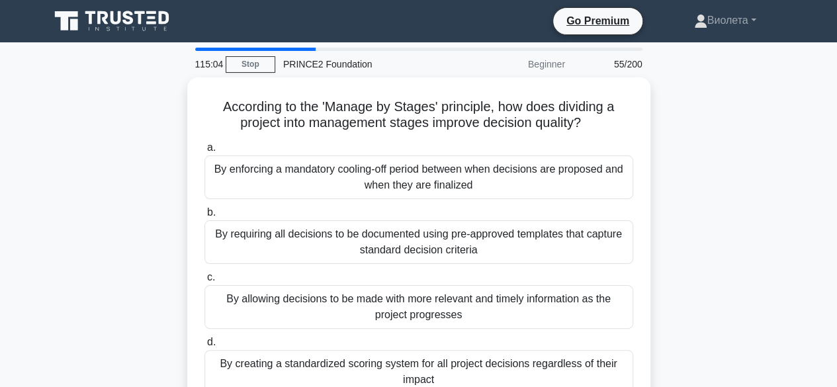
click at [488, 174] on div "By enforcing a mandatory cooling-off period between when decisions are proposed…" at bounding box center [418, 177] width 429 height 44
click at [204, 152] on input "a. By enforcing a mandatory cooling-off period between when decisions are propo…" at bounding box center [204, 148] width 0 height 9
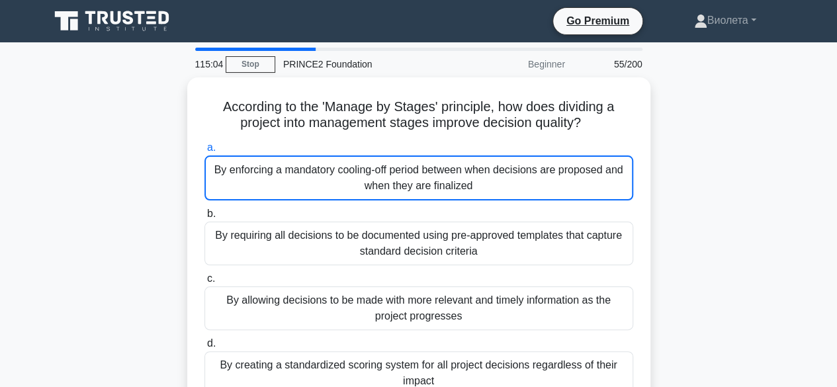
click at [488, 174] on div "By enforcing a mandatory cooling-off period between when decisions are proposed…" at bounding box center [418, 177] width 429 height 45
click at [204, 152] on input "a. By enforcing a mandatory cooling-off period between when decisions are propo…" at bounding box center [204, 148] width 0 height 9
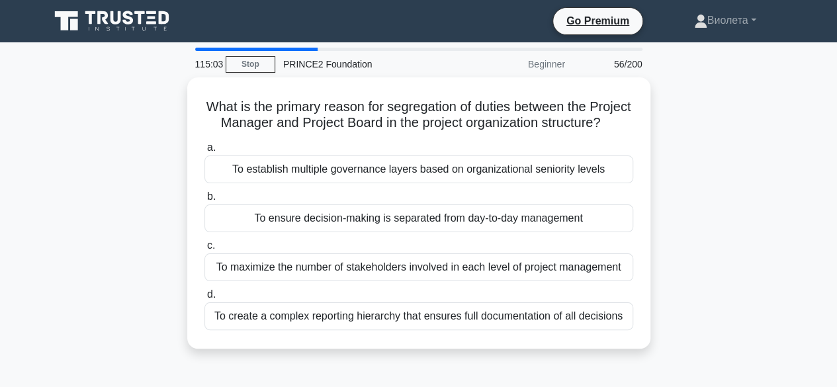
click at [488, 174] on div "To establish multiple governance layers based on organizational seniority levels" at bounding box center [418, 169] width 429 height 28
click at [204, 152] on input "a. To establish multiple governance layers based on organizational seniority le…" at bounding box center [204, 148] width 0 height 9
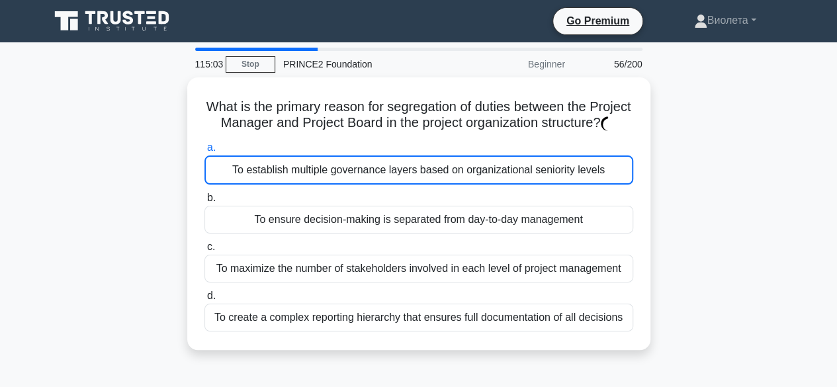
click at [488, 174] on div "To establish multiple governance layers based on organizational seniority levels" at bounding box center [418, 169] width 429 height 29
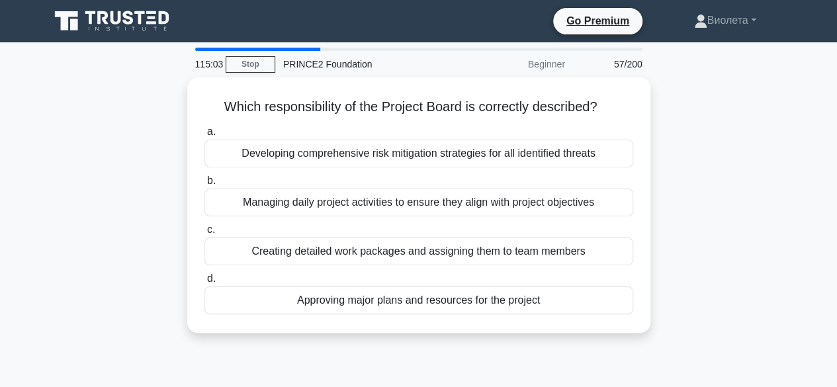
click at [488, 174] on label "b. Managing daily project activities to ensure they align with project objectiv…" at bounding box center [418, 195] width 429 height 44
click at [204, 177] on input "b. Managing daily project activities to ensure they align with project objectiv…" at bounding box center [204, 181] width 0 height 9
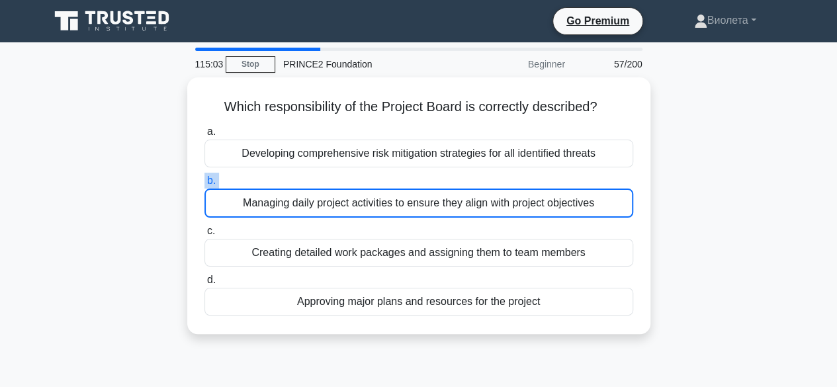
click at [488, 174] on label "b. Managing daily project activities to ensure they align with project objectiv…" at bounding box center [418, 195] width 429 height 45
click at [204, 177] on input "b. Managing daily project activities to ensure they align with project objectiv…" at bounding box center [204, 181] width 0 height 9
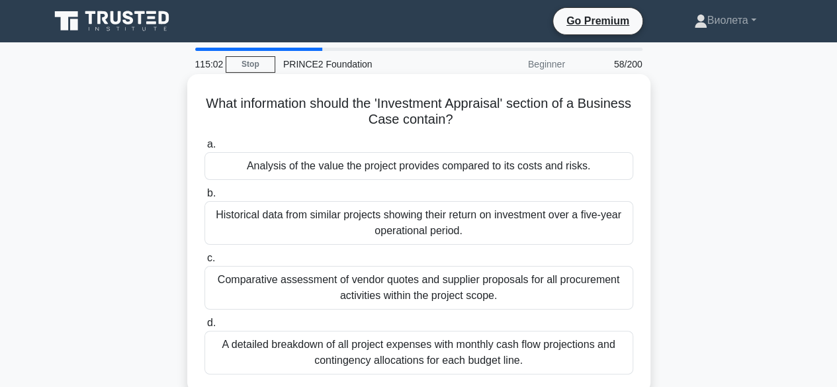
click at [480, 163] on div "Analysis of the value the project provides compared to its costs and risks." at bounding box center [418, 166] width 429 height 28
click at [204, 149] on input "a. Analysis of the value the project provides compared to its costs and risks." at bounding box center [204, 144] width 0 height 9
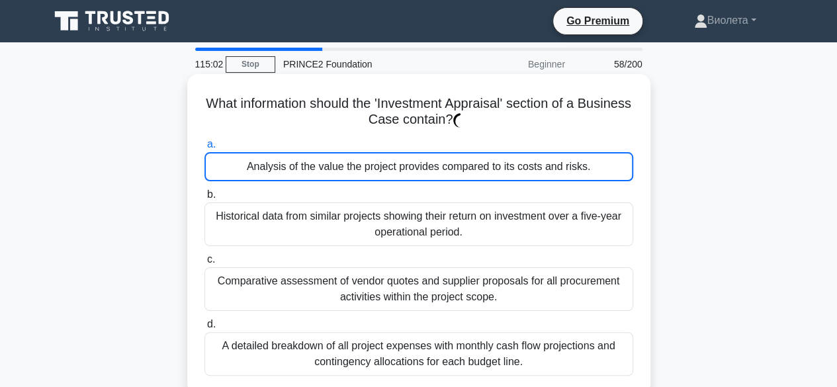
click at [480, 163] on div "Analysis of the value the project provides compared to its costs and risks." at bounding box center [418, 166] width 429 height 29
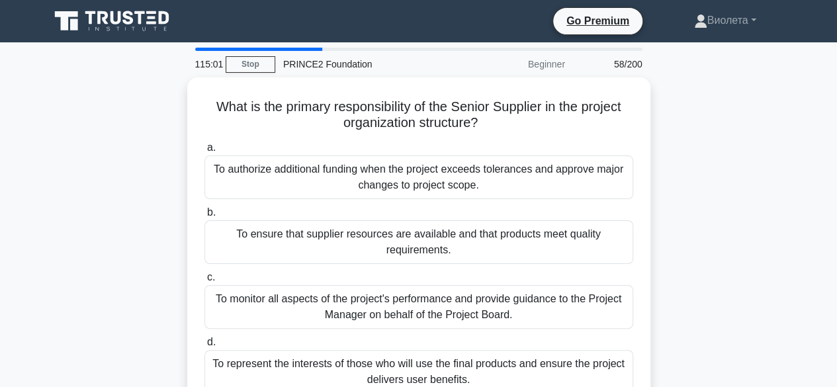
click at [480, 163] on div "To authorize additional funding when the project exceeds tolerances and approve…" at bounding box center [418, 177] width 429 height 44
click at [204, 152] on input "a. To authorize additional funding when the project exceeds tolerances and appr…" at bounding box center [204, 148] width 0 height 9
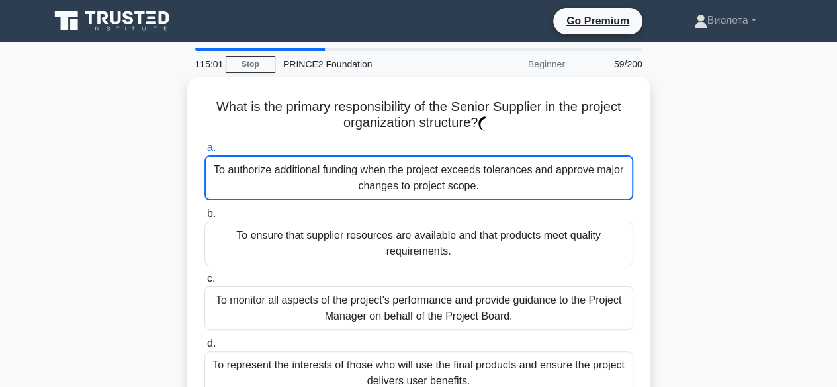
click at [480, 163] on div "To authorize additional funding when the project exceeds tolerances and approve…" at bounding box center [418, 177] width 429 height 45
click at [204, 152] on input "a. To authorize additional funding when the project exceeds tolerances and appr…" at bounding box center [204, 148] width 0 height 9
click at [480, 163] on div "To authorize additional funding when the project exceeds tolerances and approve…" at bounding box center [418, 177] width 429 height 45
click at [204, 152] on input "a. To authorize additional funding when the project exceeds tolerances and appr…" at bounding box center [204, 148] width 0 height 9
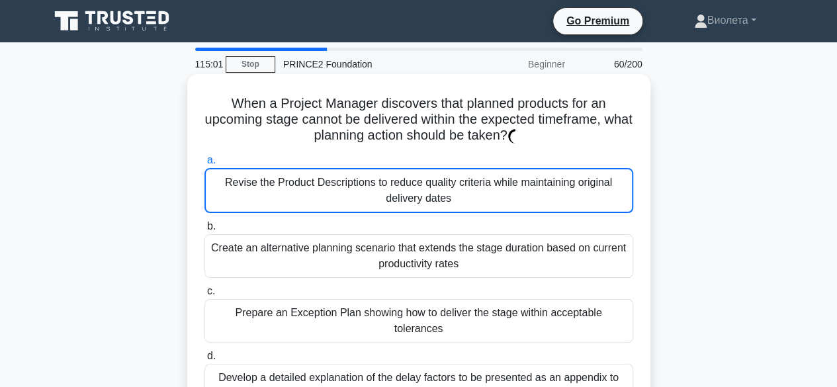
click at [482, 167] on label "a. Revise the Product Descriptions to reduce quality criteria while maintaining…" at bounding box center [418, 182] width 429 height 61
click at [204, 165] on input "a. Revise the Product Descriptions to reduce quality criteria while maintaining…" at bounding box center [204, 160] width 0 height 9
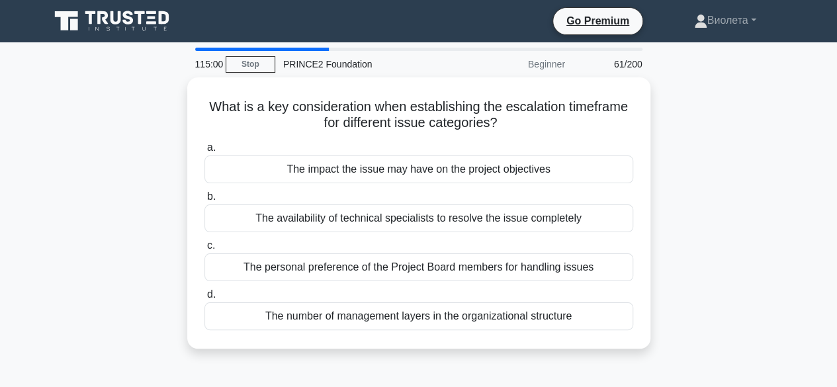
click at [482, 167] on div "The impact the issue may have on the project objectives" at bounding box center [418, 169] width 429 height 28
click at [204, 152] on input "a. The impact the issue may have on the project objectives" at bounding box center [204, 148] width 0 height 9
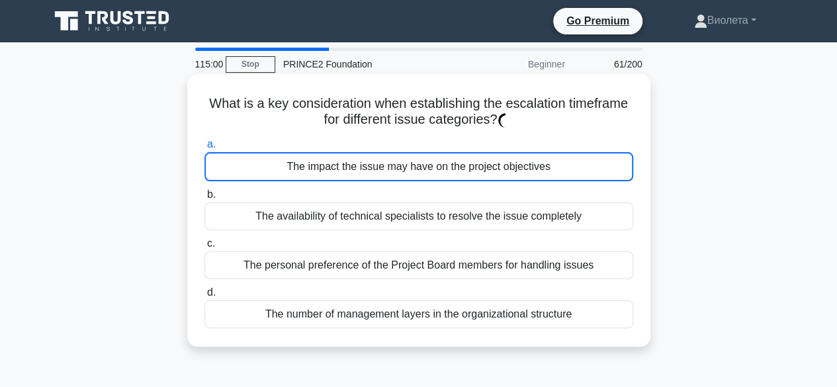
click at [482, 169] on div "The impact the issue may have on the project objectives" at bounding box center [418, 166] width 429 height 29
click at [204, 149] on input "a. The impact the issue may have on the project objectives" at bounding box center [204, 144] width 0 height 9
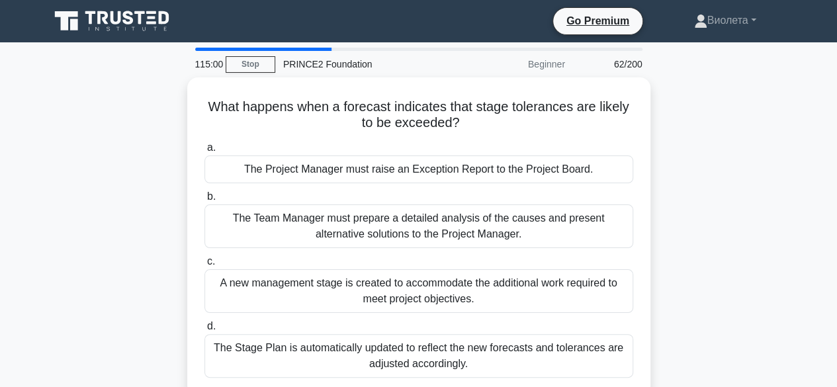
click at [482, 169] on div "The Project Manager must raise an Exception Report to the Project Board." at bounding box center [418, 169] width 429 height 28
click at [204, 152] on input "a. The Project Manager must raise an Exception Report to the Project Board." at bounding box center [204, 148] width 0 height 9
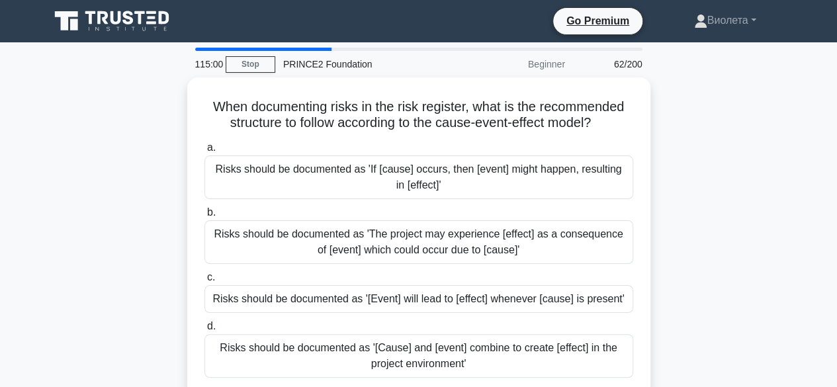
click at [482, 169] on div "Risks should be documented as 'If [cause] occurs, then [event] might happen, re…" at bounding box center [418, 177] width 429 height 44
click at [204, 152] on input "a. Risks should be documented as 'If [cause] occurs, then [event] might happen,…" at bounding box center [204, 148] width 0 height 9
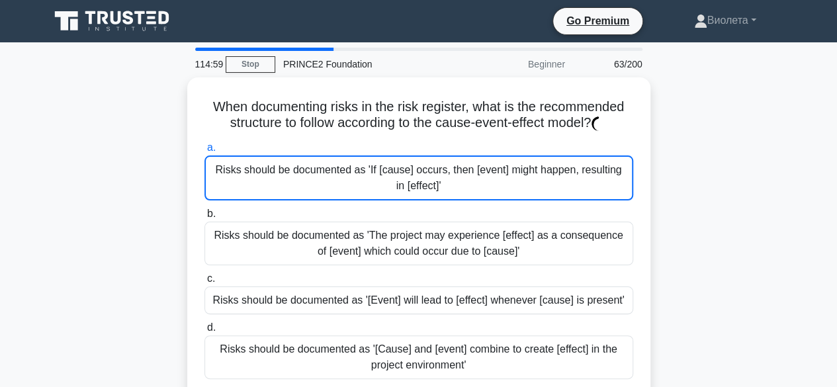
click at [482, 169] on div "Risks should be documented as 'If [cause] occurs, then [event] might happen, re…" at bounding box center [418, 177] width 429 height 45
click at [204, 152] on input "a. Risks should be documented as 'If [cause] occurs, then [event] might happen,…" at bounding box center [204, 148] width 0 height 9
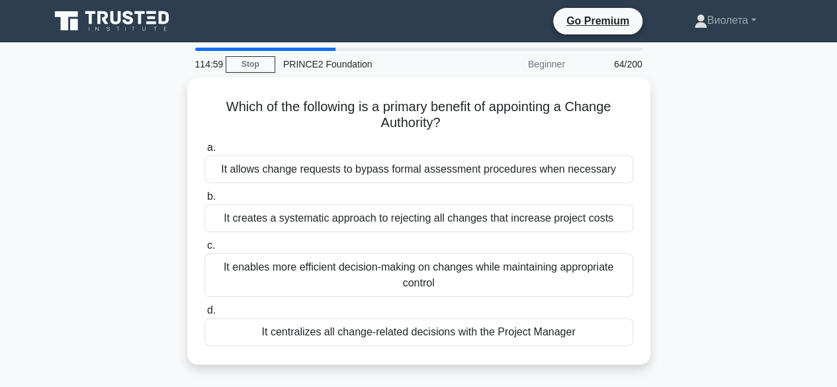
click at [482, 169] on div "It allows change requests to bypass formal assessment procedures when necessary" at bounding box center [418, 169] width 429 height 28
click at [204, 152] on input "a. It allows change requests to bypass formal assessment procedures when necess…" at bounding box center [204, 148] width 0 height 9
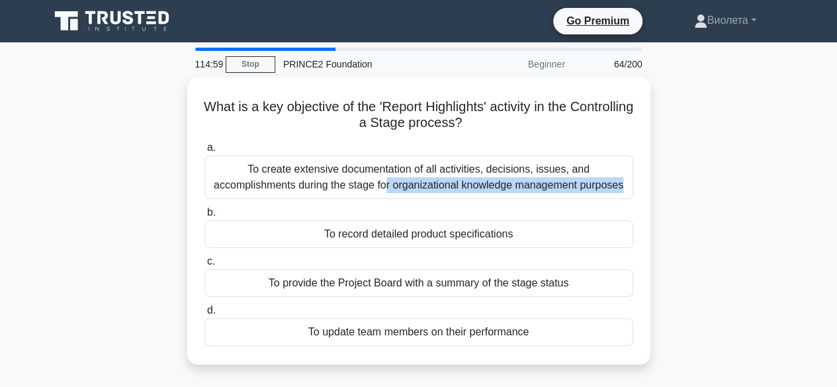
click at [482, 169] on div "To create extensive documentation of all activities, decisions, issues, and acc…" at bounding box center [418, 177] width 429 height 44
click at [204, 152] on input "a. To create extensive documentation of all activities, decisions, issues, and …" at bounding box center [204, 148] width 0 height 9
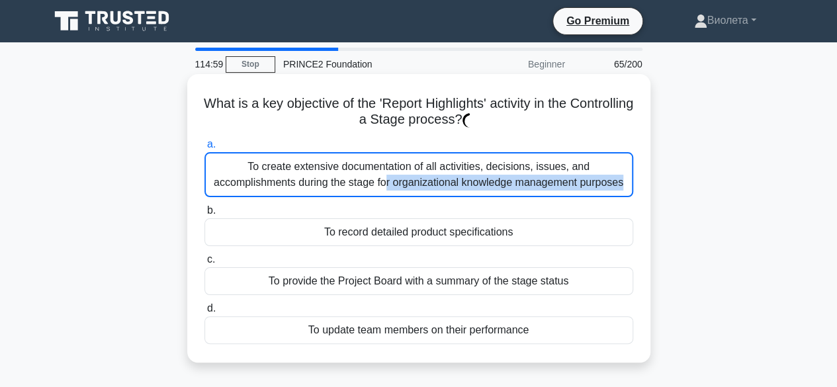
click at [481, 164] on div "To create extensive documentation of all activities, decisions, issues, and acc…" at bounding box center [418, 174] width 429 height 45
click at [204, 149] on input "a. To create extensive documentation of all activities, decisions, issues, and …" at bounding box center [204, 144] width 0 height 9
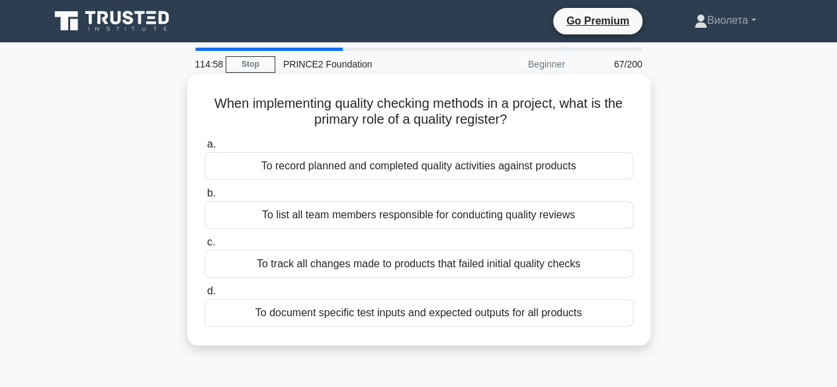
click at [481, 165] on div "To record planned and completed quality activities against products" at bounding box center [418, 166] width 429 height 28
click at [204, 149] on input "a. To record planned and completed quality activities against products" at bounding box center [204, 144] width 0 height 9
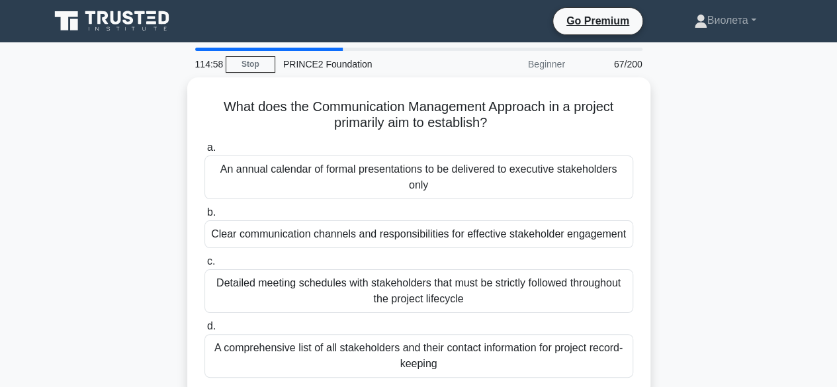
click at [482, 166] on div "An annual calendar of formal presentations to be delivered to executive stakeho…" at bounding box center [418, 177] width 429 height 44
click at [204, 152] on input "a. An annual calendar of formal presentations to be delivered to executive stak…" at bounding box center [204, 148] width 0 height 9
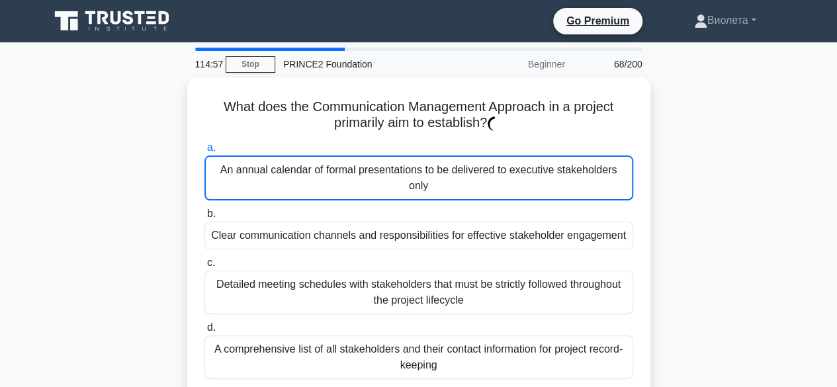
click at [482, 166] on div "An annual calendar of formal presentations to be delivered to executive stakeho…" at bounding box center [418, 177] width 429 height 45
click at [204, 152] on input "a. An annual calendar of formal presentations to be delivered to executive stak…" at bounding box center [204, 148] width 0 height 9
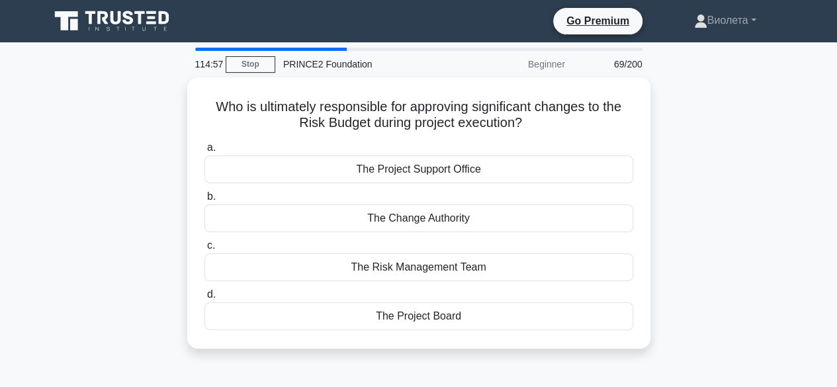
click at [482, 166] on div "The Project Support Office" at bounding box center [418, 169] width 429 height 28
click at [204, 152] on input "a. The Project Support Office" at bounding box center [204, 148] width 0 height 9
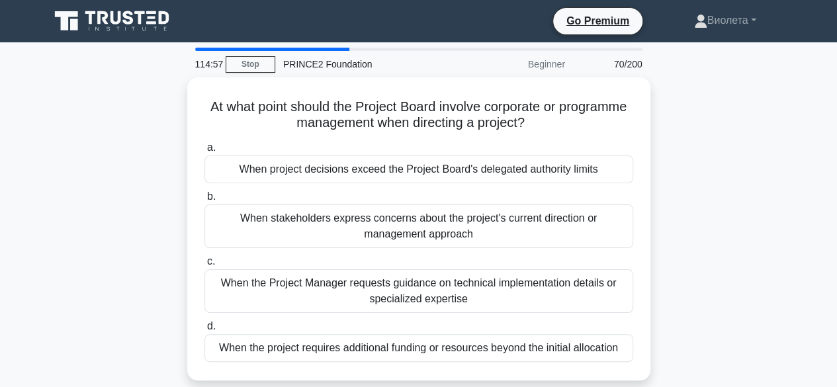
click at [482, 166] on div "When project decisions exceed the Project Board's delegated authority limits" at bounding box center [418, 169] width 429 height 28
click at [204, 152] on input "a. When project decisions exceed the Project Board's delegated authority limits" at bounding box center [204, 148] width 0 height 9
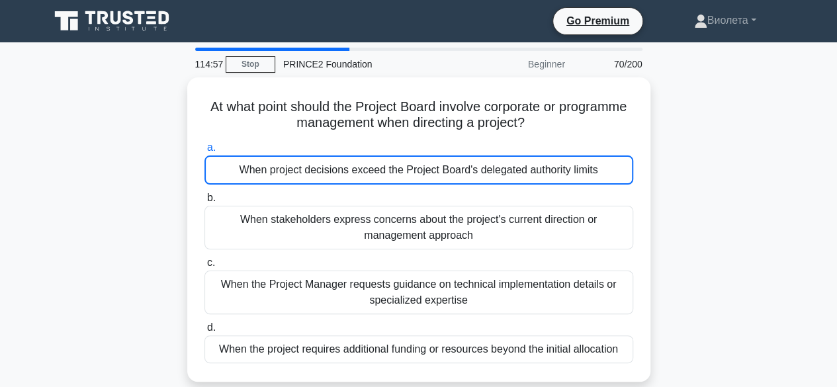
click at [482, 166] on div "When project decisions exceed the Project Board's delegated authority limits" at bounding box center [418, 169] width 429 height 29
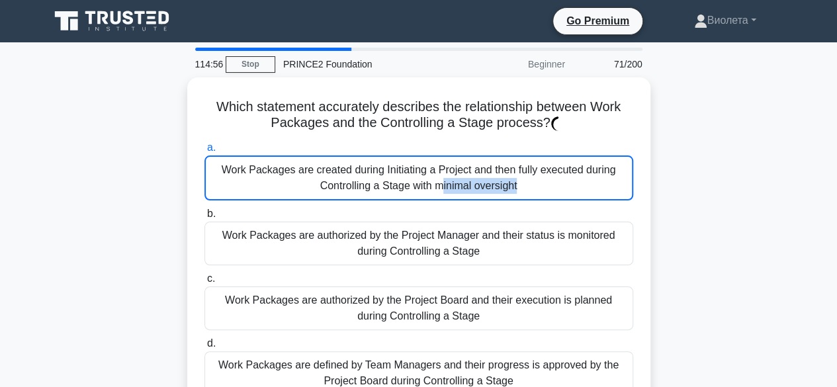
click at [482, 166] on div "Work Packages are created during Initiating a Project and then fully executed d…" at bounding box center [418, 177] width 429 height 45
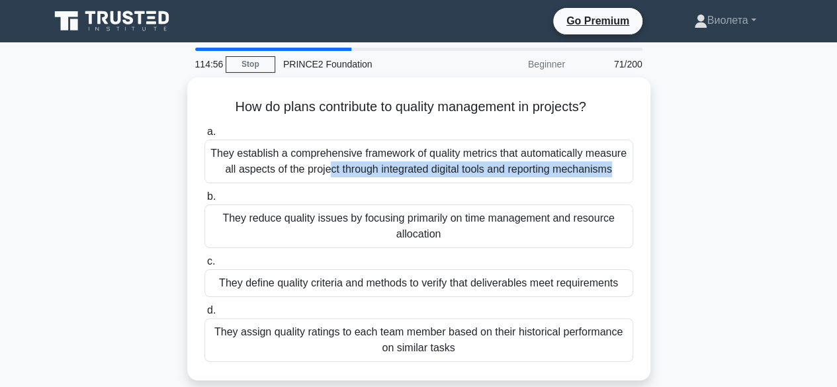
click at [482, 166] on div "They establish a comprehensive framework of quality metrics that automatically …" at bounding box center [418, 162] width 429 height 44
click at [204, 136] on input "a. They establish a comprehensive framework of quality metrics that automatical…" at bounding box center [204, 132] width 0 height 9
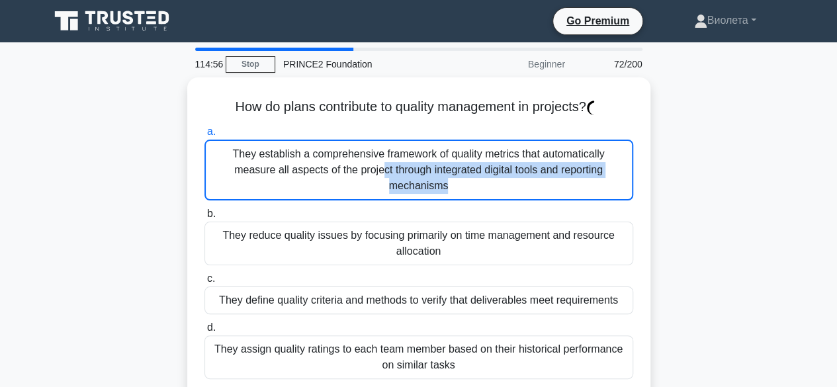
click at [482, 166] on div "They establish a comprehensive framework of quality metrics that automatically …" at bounding box center [418, 170] width 429 height 61
click at [204, 136] on input "a. They establish a comprehensive framework of quality metrics that automatical…" at bounding box center [204, 132] width 0 height 9
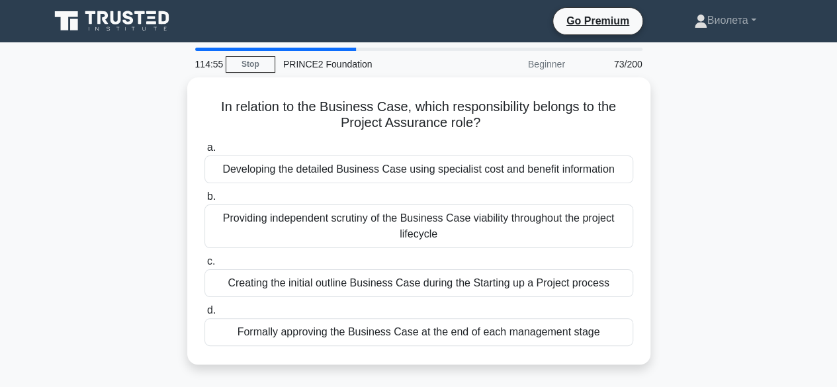
click at [482, 166] on div "Developing the detailed Business Case using specialist cost and benefit informa…" at bounding box center [418, 169] width 429 height 28
click at [204, 152] on input "a. Developing the detailed Business Case using specialist cost and benefit info…" at bounding box center [204, 148] width 0 height 9
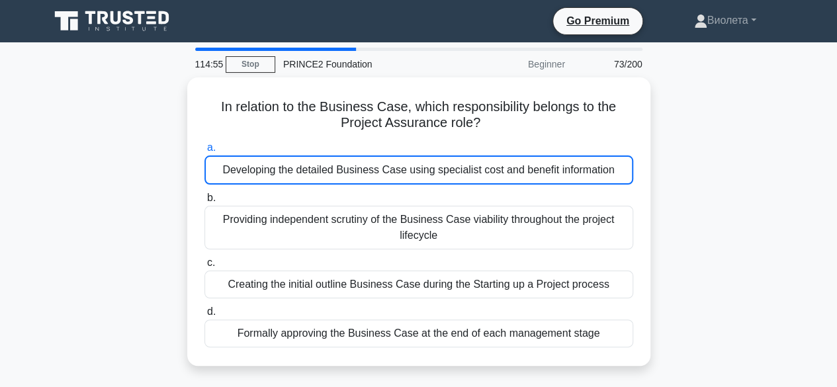
click at [482, 166] on div "Developing the detailed Business Case using specialist cost and benefit informa…" at bounding box center [418, 169] width 429 height 29
click at [204, 152] on input "a. Developing the detailed Business Case using specialist cost and benefit info…" at bounding box center [204, 148] width 0 height 9
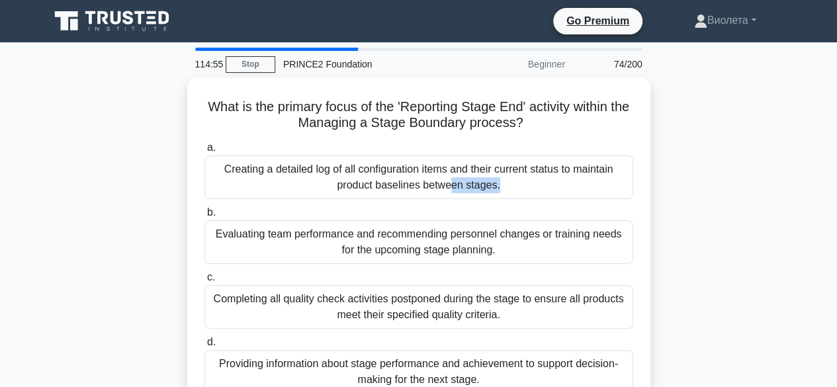
click at [482, 166] on div "Creating a detailed log of all configuration items and their current status to …" at bounding box center [418, 177] width 429 height 44
click at [204, 152] on input "a. Creating a detailed log of all configuration items and their current status …" at bounding box center [204, 148] width 0 height 9
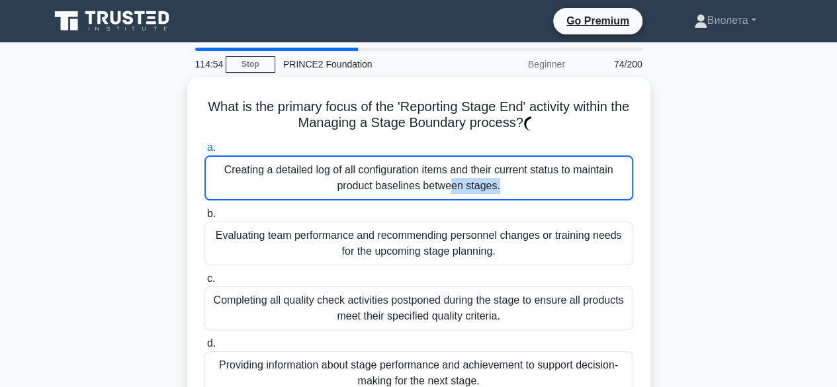
click at [482, 166] on div "Creating a detailed log of all configuration items and their current status to …" at bounding box center [418, 177] width 429 height 45
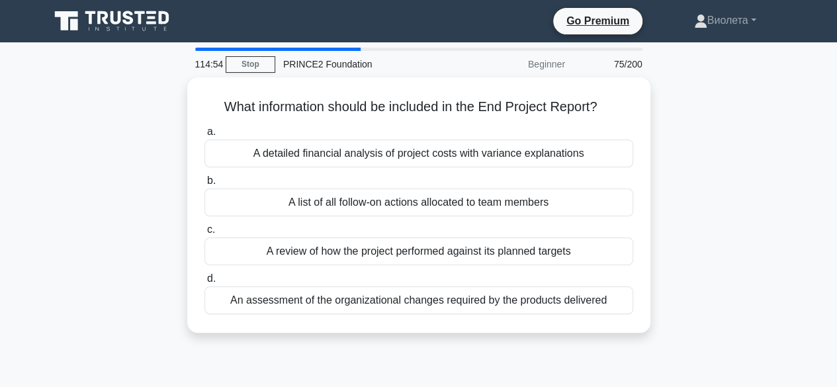
click at [482, 166] on div "a. A detailed financial analysis of project costs with variance explanations b.…" at bounding box center [419, 219] width 445 height 196
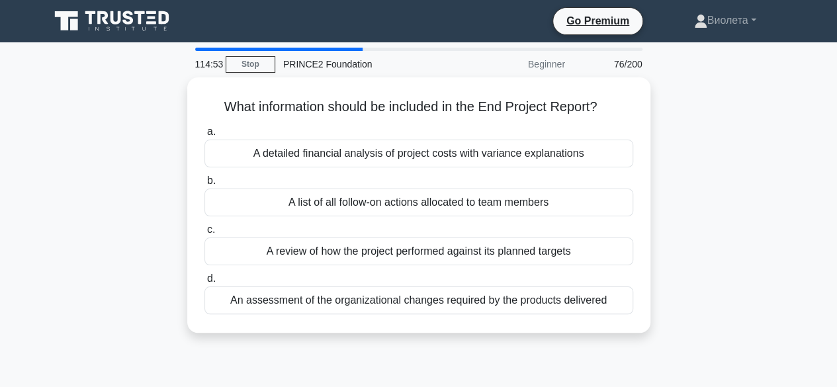
click at [482, 166] on div "a. A detailed financial analysis of project costs with variance explanations b.…" at bounding box center [419, 219] width 445 height 196
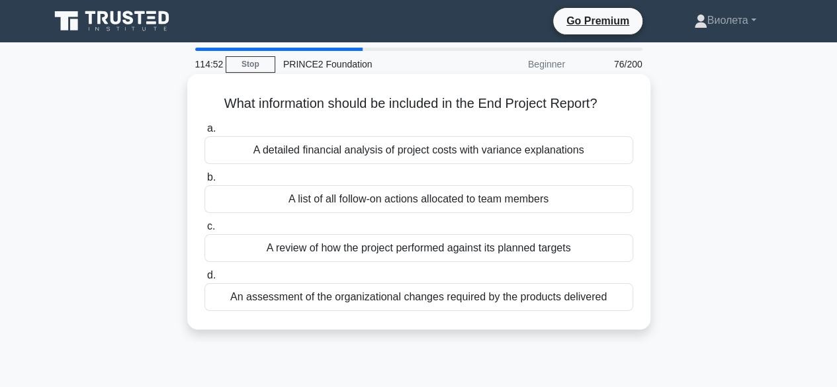
click at [478, 154] on div "A detailed financial analysis of project costs with variance explanations" at bounding box center [418, 150] width 429 height 28
click at [204, 133] on input "a. A detailed financial analysis of project costs with variance explanations" at bounding box center [204, 128] width 0 height 9
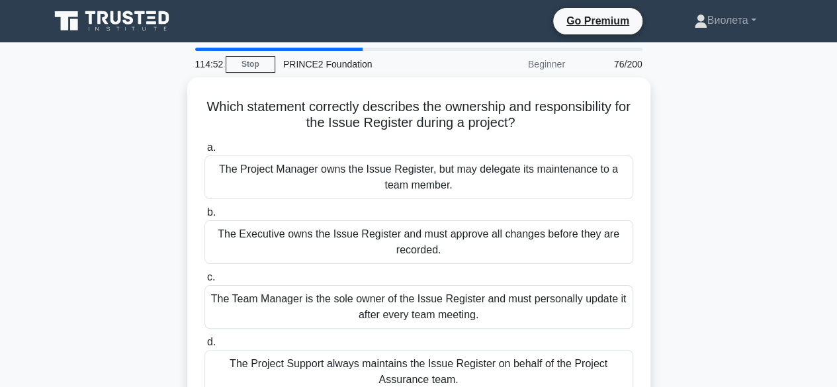
click at [478, 154] on label "a. The Project Manager owns the Issue Register, but may delegate its maintenanc…" at bounding box center [418, 170] width 429 height 60
click at [204, 152] on input "a. The Project Manager owns the Issue Register, but may delegate its maintenanc…" at bounding box center [204, 148] width 0 height 9
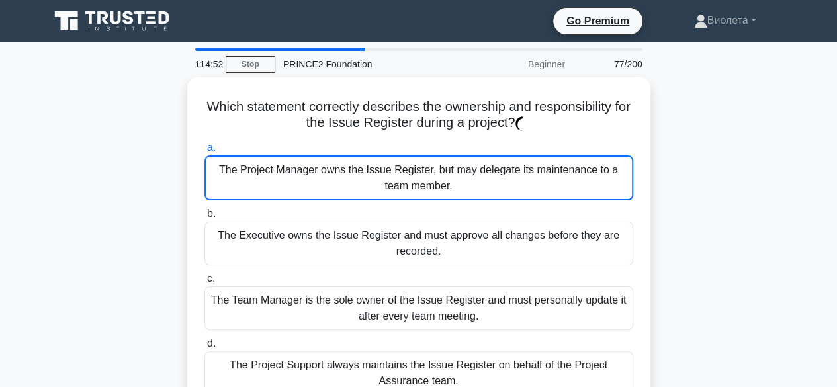
click at [478, 155] on div "The Project Manager owns the Issue Register, but may delegate its maintenance t…" at bounding box center [418, 177] width 429 height 45
click at [204, 152] on input "a. The Project Manager owns the Issue Register, but may delegate its maintenanc…" at bounding box center [204, 148] width 0 height 9
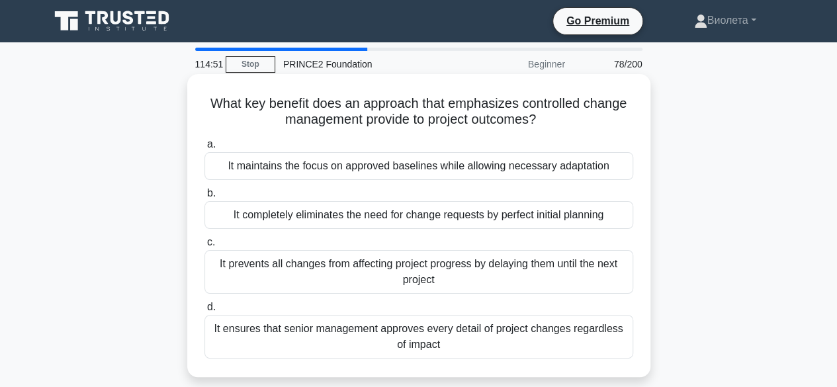
click at [480, 165] on div "It maintains the focus on approved baselines while allowing necessary adaptation" at bounding box center [418, 166] width 429 height 28
click at [204, 149] on input "a. It maintains the focus on approved baselines while allowing necessary adapta…" at bounding box center [204, 144] width 0 height 9
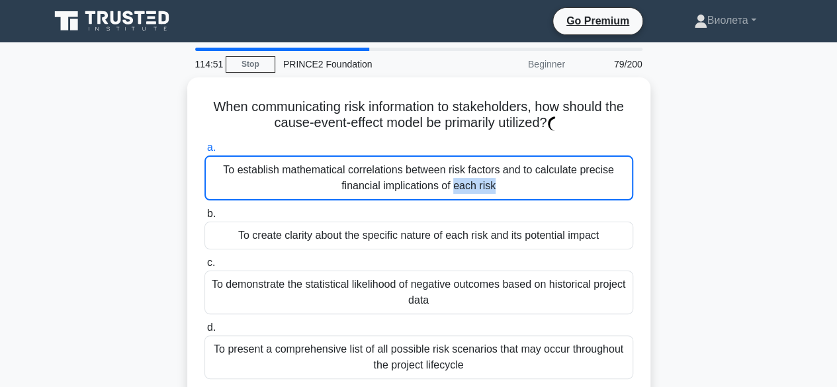
click at [480, 165] on div "To establish mathematical correlations between risk factors and to calculate pr…" at bounding box center [418, 177] width 429 height 45
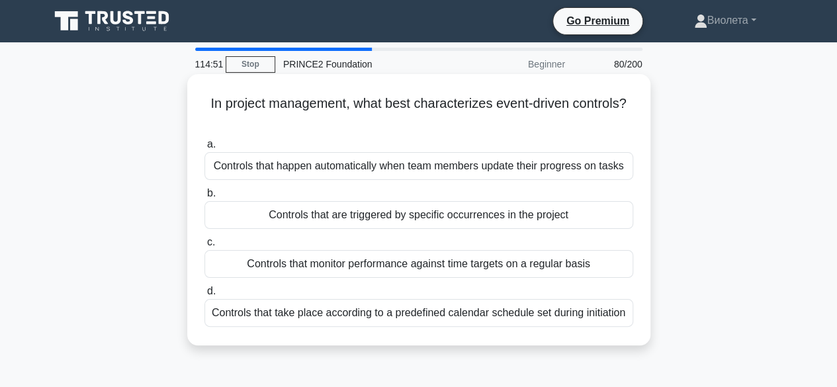
click at [484, 173] on div "Controls that happen automatically when team members update their progress on t…" at bounding box center [418, 166] width 429 height 28
click at [204, 149] on input "a. Controls that happen automatically when team members update their progress o…" at bounding box center [204, 144] width 0 height 9
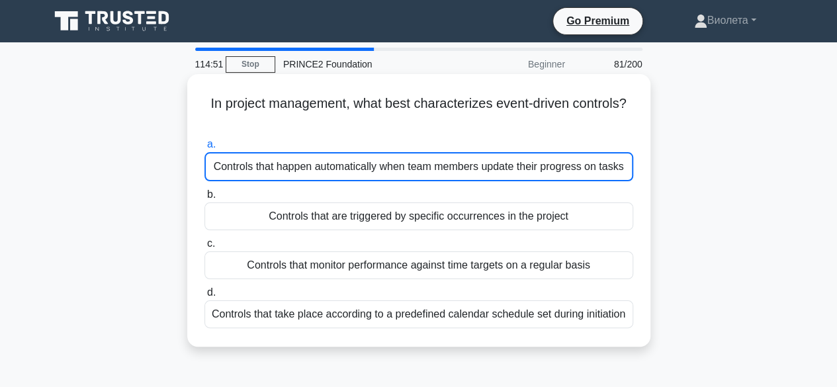
click at [496, 173] on div "Controls that happen automatically when team members update their progress on t…" at bounding box center [418, 166] width 429 height 29
click at [204, 149] on input "a. Controls that happen automatically when team members update their progress o…" at bounding box center [204, 144] width 0 height 9
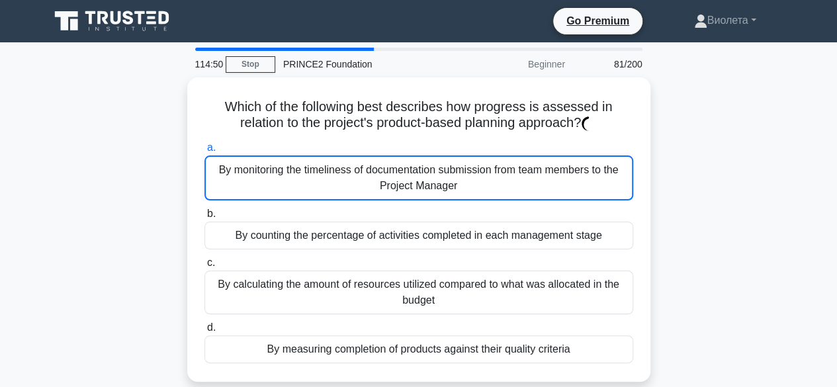
click at [495, 164] on div "By monitoring the timeliness of documentation submission from team members to t…" at bounding box center [418, 177] width 429 height 45
click at [204, 152] on input "a. By monitoring the timeliness of documentation submission from team members t…" at bounding box center [204, 148] width 0 height 9
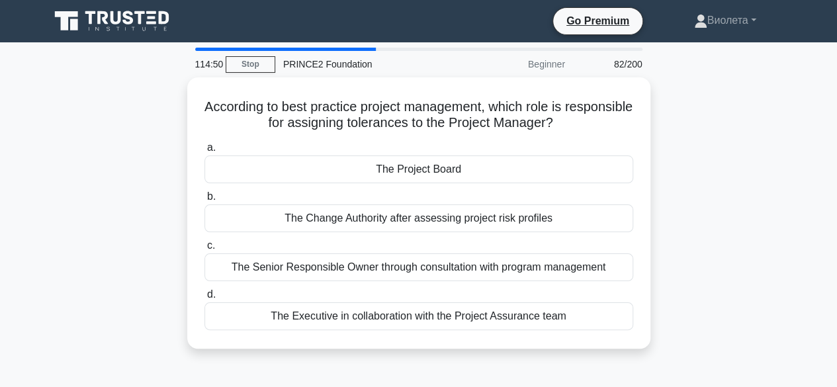
click at [471, 179] on div "The Project Board" at bounding box center [418, 169] width 429 height 28
click at [204, 152] on input "a. The Project Board" at bounding box center [204, 148] width 0 height 9
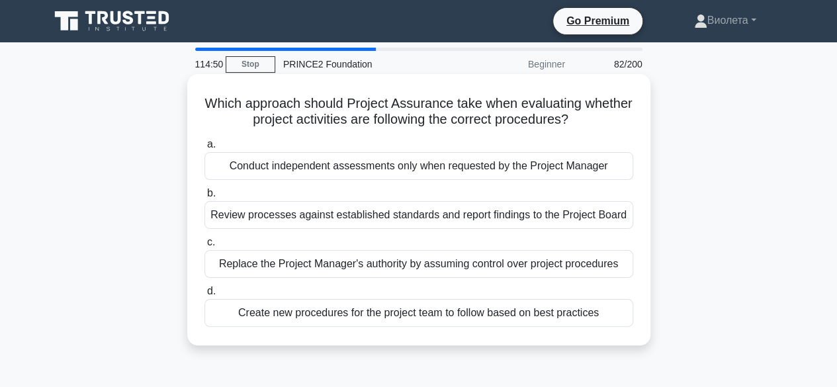
click at [470, 168] on div "Conduct independent assessments only when requested by the Project Manager" at bounding box center [418, 166] width 429 height 28
click at [204, 149] on input "a. Conduct independent assessments only when requested by the Project Manager" at bounding box center [204, 144] width 0 height 9
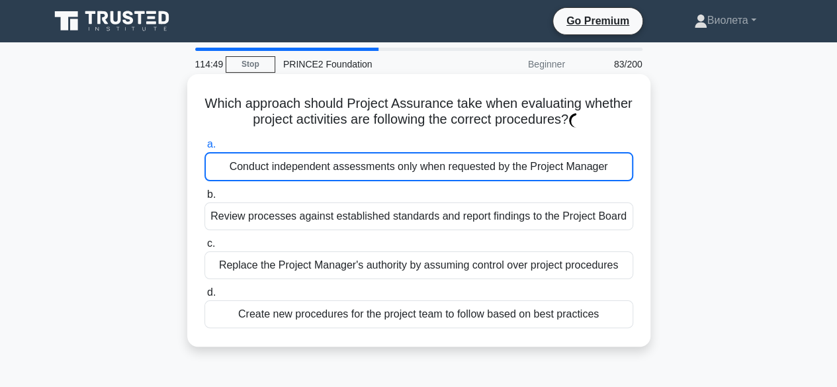
click at [470, 167] on div "Conduct independent assessments only when requested by the Project Manager" at bounding box center [418, 166] width 429 height 29
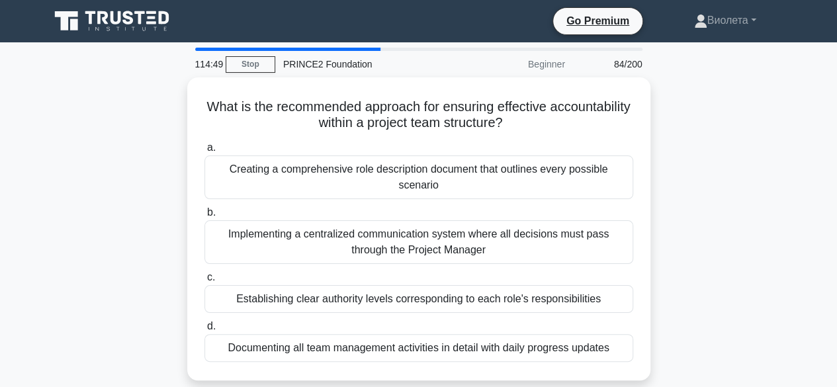
click at [470, 167] on div "Creating a comprehensive role description document that outlines every possible…" at bounding box center [418, 177] width 429 height 44
click at [204, 152] on input "a. Creating a comprehensive role description document that outlines every possi…" at bounding box center [204, 148] width 0 height 9
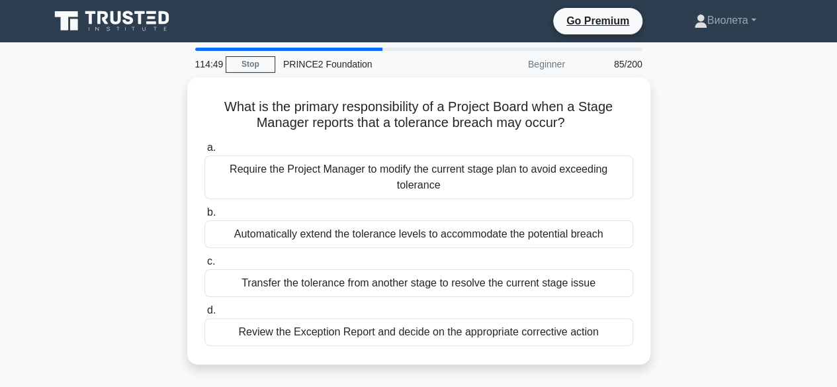
click at [470, 167] on div "Require the Project Manager to modify the current stage plan to avoid exceeding…" at bounding box center [418, 177] width 429 height 44
click at [204, 152] on input "a. Require the Project Manager to modify the current stage plan to avoid exceed…" at bounding box center [204, 148] width 0 height 9
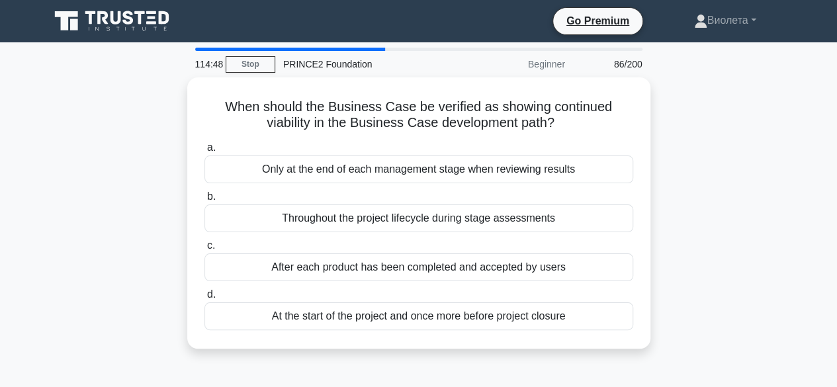
click at [470, 167] on div "Only at the end of each management stage when reviewing results" at bounding box center [418, 169] width 429 height 28
click at [204, 152] on input "a. Only at the end of each management stage when reviewing results" at bounding box center [204, 148] width 0 height 9
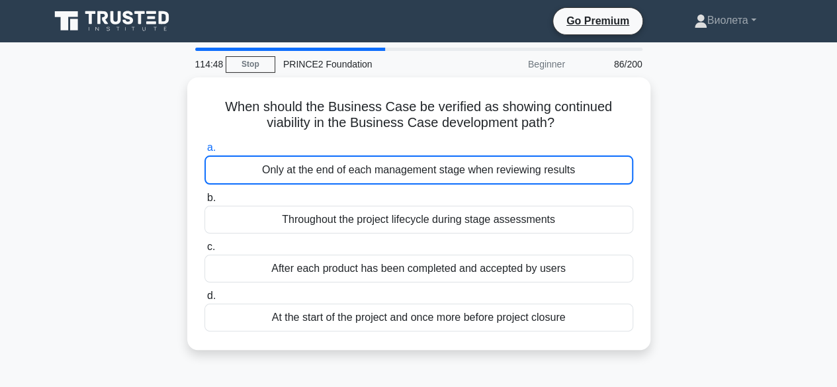
click at [470, 167] on div "Only at the end of each management stage when reviewing results" at bounding box center [418, 169] width 429 height 29
click at [204, 152] on input "a. Only at the end of each management stage when reviewing results" at bounding box center [204, 148] width 0 height 9
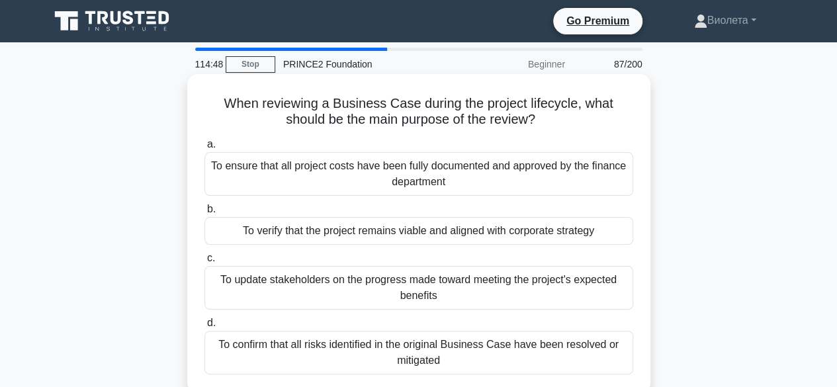
click at [471, 168] on div "To ensure that all project costs have been fully documented and approved by the…" at bounding box center [418, 174] width 429 height 44
click at [204, 149] on input "a. To ensure that all project costs have been fully documented and approved by …" at bounding box center [204, 144] width 0 height 9
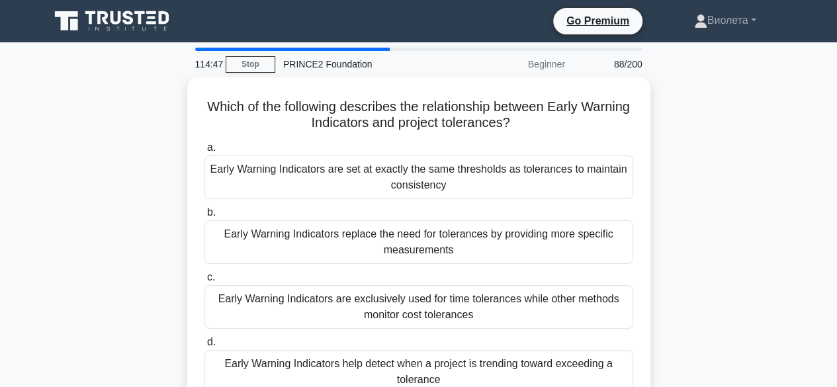
click at [474, 171] on div "Early Warning Indicators are set at exactly the same thresholds as tolerances t…" at bounding box center [418, 177] width 429 height 44
click at [204, 152] on input "a. Early Warning Indicators are set at exactly the same thresholds as tolerance…" at bounding box center [204, 148] width 0 height 9
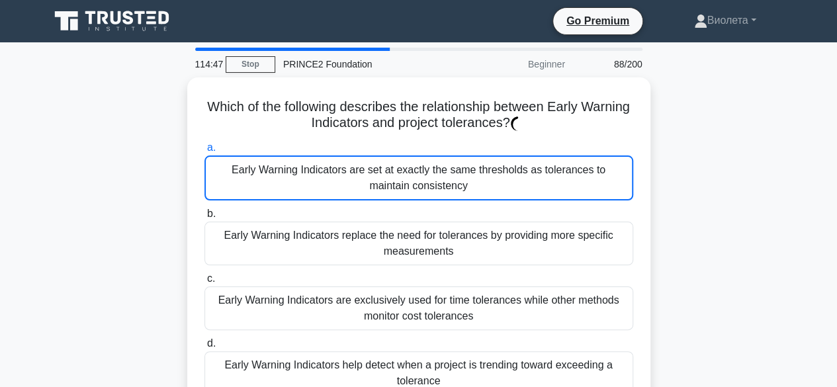
click at [474, 171] on div "Early Warning Indicators are set at exactly the same thresholds as tolerances t…" at bounding box center [418, 177] width 429 height 45
click at [204, 152] on input "a. Early Warning Indicators are set at exactly the same thresholds as tolerance…" at bounding box center [204, 148] width 0 height 9
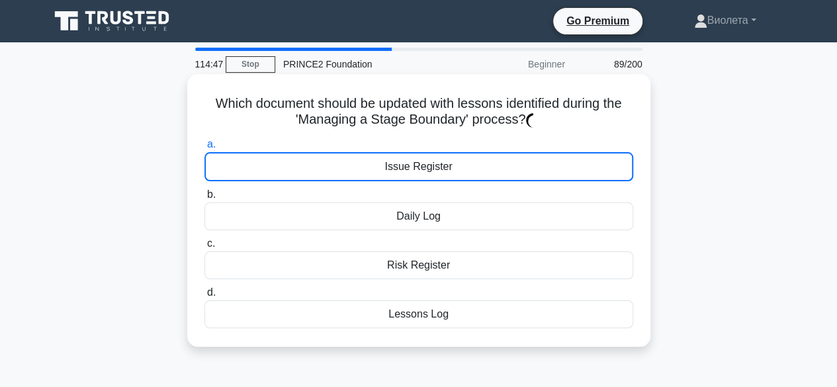
click at [475, 170] on div "Issue Register" at bounding box center [418, 166] width 429 height 29
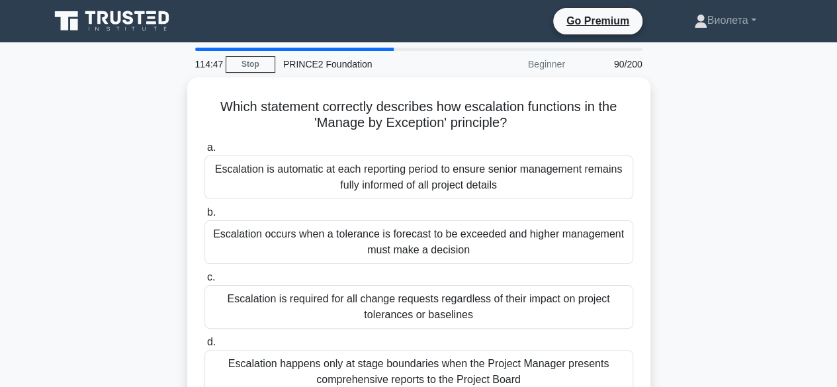
click at [477, 171] on div "Escalation is automatic at each reporting period to ensure senior management re…" at bounding box center [418, 177] width 429 height 44
click at [204, 152] on input "a. Escalation is automatic at each reporting period to ensure senior management…" at bounding box center [204, 148] width 0 height 9
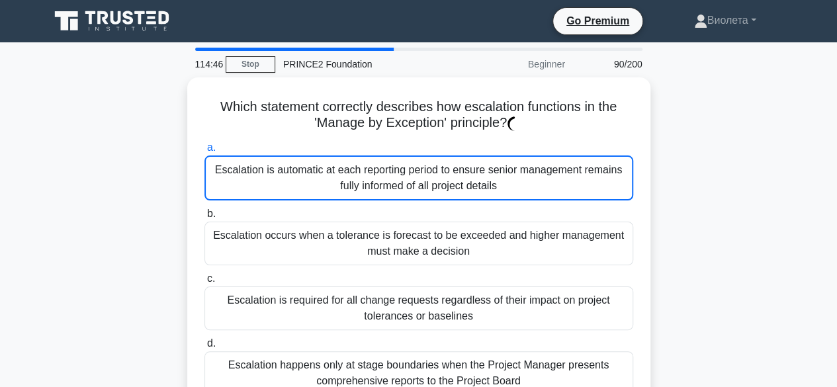
click at [477, 171] on div "Escalation is automatic at each reporting period to ensure senior management re…" at bounding box center [418, 177] width 429 height 45
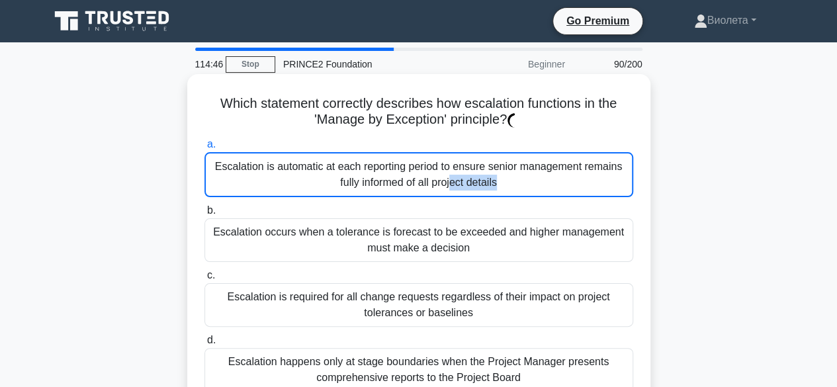
drag, startPoint x: 477, startPoint y: 171, endPoint x: 505, endPoint y: 162, distance: 29.3
click at [494, 171] on div "Escalation is automatic at each reporting period to ensure senior management re…" at bounding box center [418, 174] width 429 height 45
click at [509, 165] on div "Escalation is automatic at each reporting period to ensure senior management re…" at bounding box center [418, 174] width 429 height 45
click at [544, 176] on div "Escalation is automatic at each reporting period to ensure senior management re…" at bounding box center [418, 174] width 429 height 45
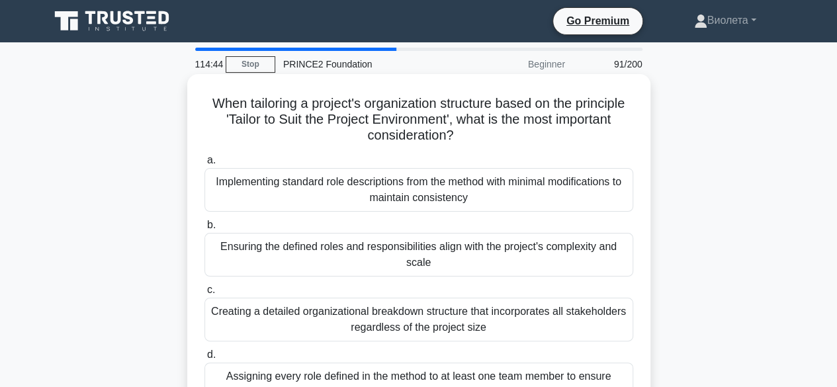
click at [450, 191] on div "Implementing standard role descriptions from the method with minimal modificati…" at bounding box center [418, 190] width 429 height 44
click at [204, 165] on input "a. Implementing standard role descriptions from the method with minimal modific…" at bounding box center [204, 160] width 0 height 9
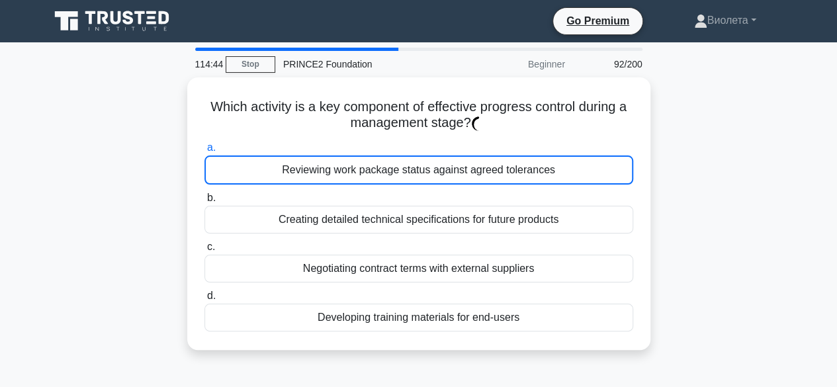
click at [440, 178] on div "Reviewing work package status against agreed tolerances" at bounding box center [418, 169] width 429 height 29
click at [204, 152] on input "a. Reviewing work package status against agreed tolerances" at bounding box center [204, 148] width 0 height 9
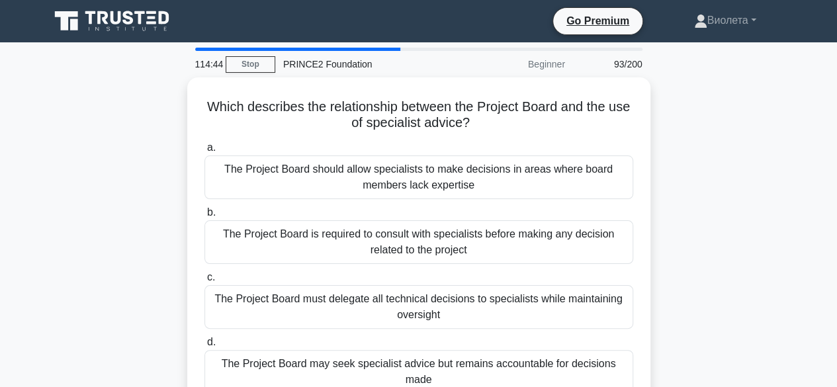
click at [440, 178] on div "The Project Board should allow specialists to make decisions in areas where boa…" at bounding box center [418, 177] width 429 height 44
click at [204, 152] on input "a. The Project Board should allow specialists to make decisions in areas where …" at bounding box center [204, 148] width 0 height 9
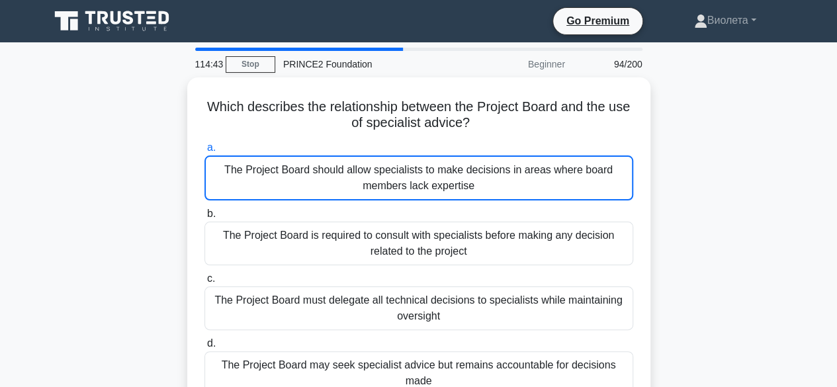
click at [440, 178] on div "The Project Board should allow specialists to make decisions in areas where boa…" at bounding box center [418, 177] width 429 height 45
click at [204, 152] on input "a. The Project Board should allow specialists to make decisions in areas where …" at bounding box center [204, 148] width 0 height 9
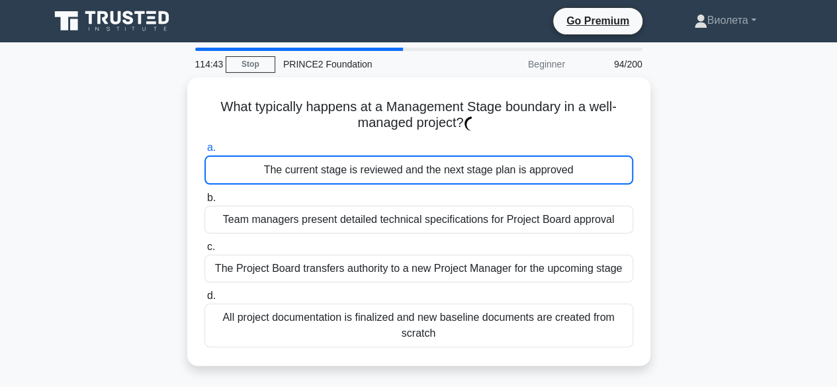
click at [440, 178] on div "The current stage is reviewed and the next stage plan is approved" at bounding box center [418, 169] width 429 height 29
click at [204, 152] on input "a. The current stage is reviewed and the next stage plan is approved" at bounding box center [204, 148] width 0 height 9
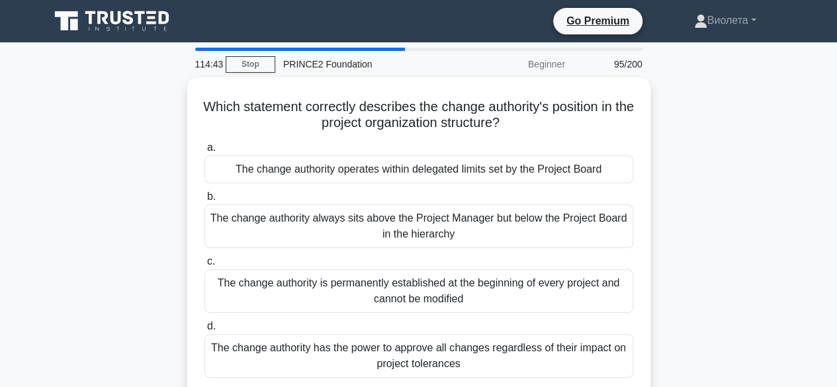
click at [440, 178] on div "The change authority operates within delegated limits set by the Project Board" at bounding box center [418, 169] width 429 height 28
click at [204, 152] on input "a. The change authority operates within delegated limits set by the Project Boa…" at bounding box center [204, 148] width 0 height 9
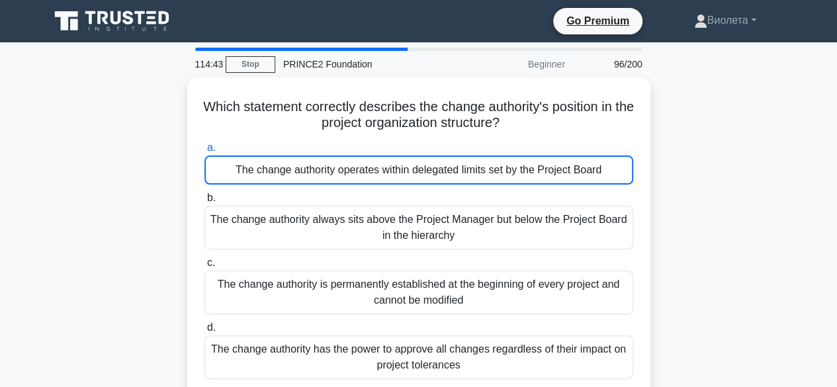
click at [440, 178] on div "The change authority operates within delegated limits set by the Project Board" at bounding box center [418, 169] width 429 height 29
click at [204, 152] on input "a. The change authority operates within delegated limits set by the Project Boa…" at bounding box center [204, 148] width 0 height 9
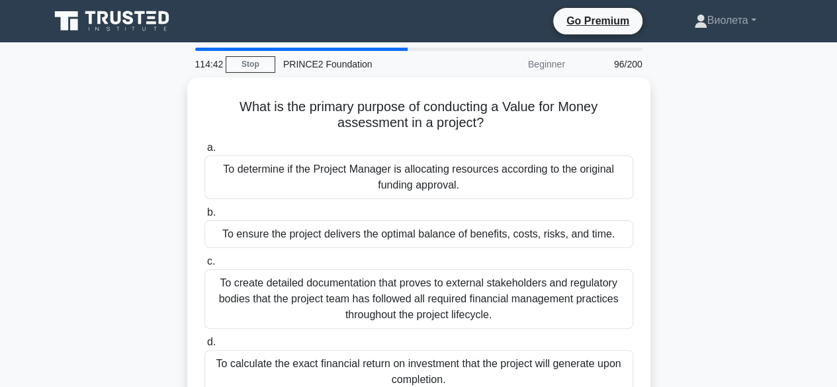
click at [440, 178] on div "To determine if the Project Manager is allocating resources according to the or…" at bounding box center [418, 177] width 429 height 44
click at [204, 152] on input "a. To determine if the Project Manager is allocating resources according to the…" at bounding box center [204, 148] width 0 height 9
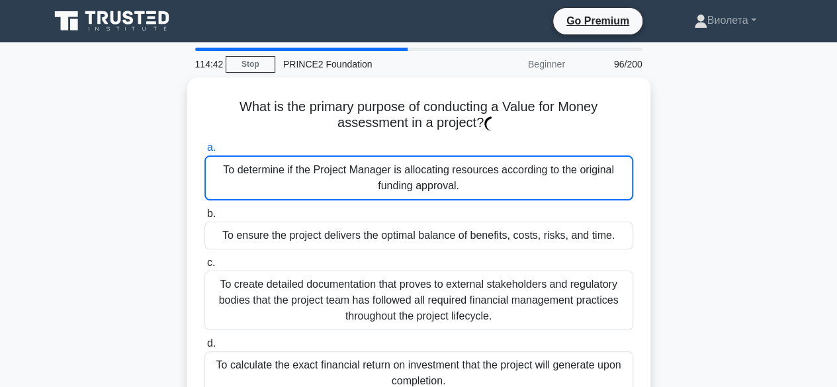
click at [440, 178] on div "To determine if the Project Manager is allocating resources according to the or…" at bounding box center [418, 177] width 429 height 45
click at [204, 152] on input "a. To determine if the Project Manager is allocating resources according to the…" at bounding box center [204, 148] width 0 height 9
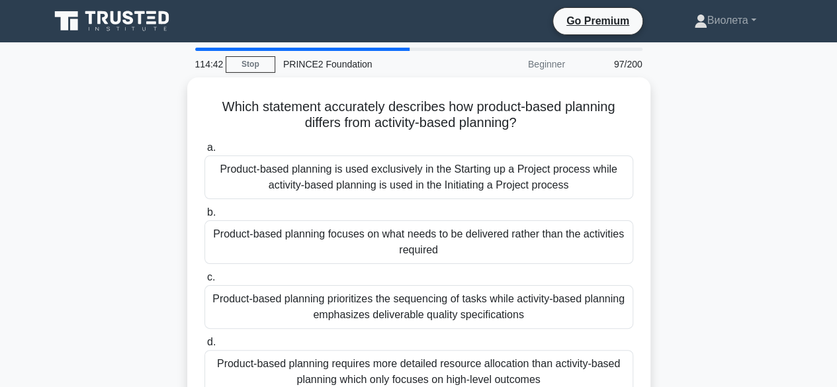
click at [440, 178] on div "Product-based planning is used exclusively in the Starting up a Project process…" at bounding box center [418, 177] width 429 height 44
click at [204, 152] on input "a. Product-based planning is used exclusively in the Starting up a Project proc…" at bounding box center [204, 148] width 0 height 9
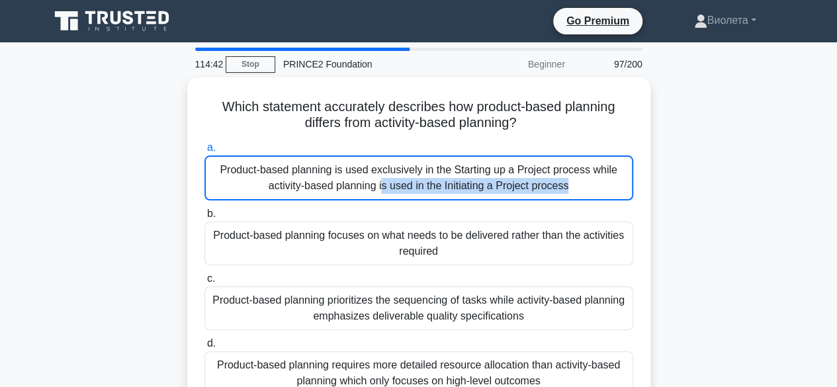
click at [440, 178] on div "Product-based planning is used exclusively in the Starting up a Project process…" at bounding box center [418, 177] width 429 height 45
click at [204, 152] on input "a. Product-based planning is used exclusively in the Starting up a Project proc…" at bounding box center [204, 148] width 0 height 9
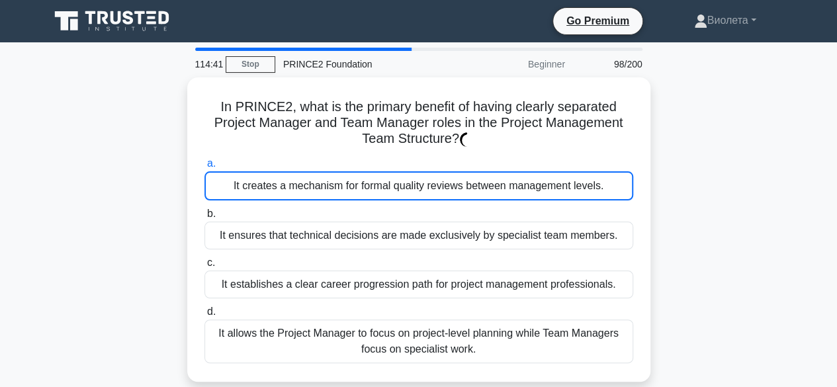
click at [440, 178] on div "It creates a mechanism for formal quality reviews between management levels." at bounding box center [418, 185] width 429 height 29
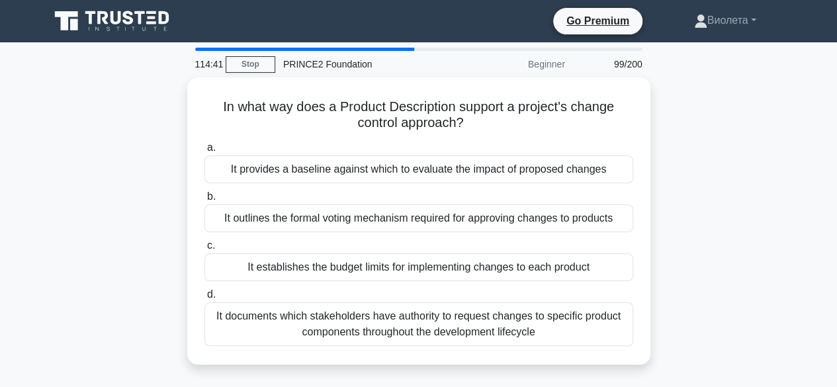
click at [440, 178] on div "It provides a baseline against which to evaluate the impact of proposed changes" at bounding box center [418, 169] width 429 height 28
click at [204, 152] on input "a. It provides a baseline against which to evaluate the impact of proposed chan…" at bounding box center [204, 148] width 0 height 9
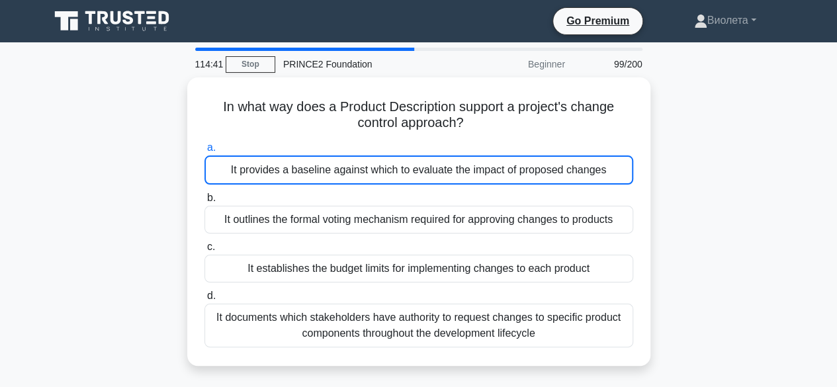
click at [440, 178] on div "It provides a baseline against which to evaluate the impact of proposed changes" at bounding box center [418, 169] width 429 height 29
click at [204, 152] on input "a. It provides a baseline against which to evaluate the impact of proposed chan…" at bounding box center [204, 148] width 0 height 9
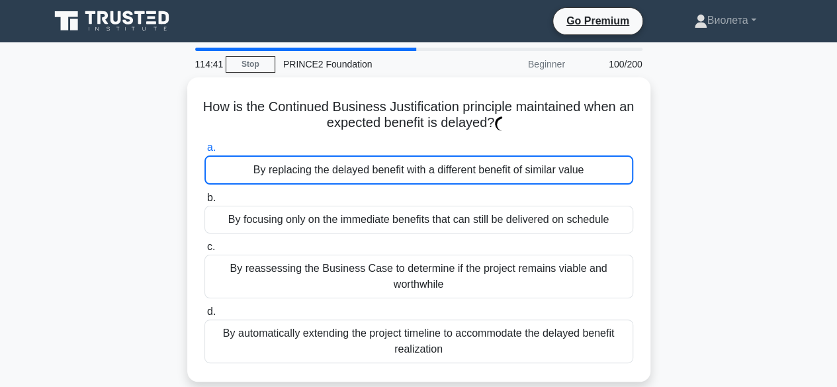
click at [440, 178] on div "By replacing the delayed benefit with a different benefit of similar value" at bounding box center [418, 169] width 429 height 29
click at [204, 152] on input "a. By replacing the delayed benefit with a different benefit of similar value" at bounding box center [204, 148] width 0 height 9
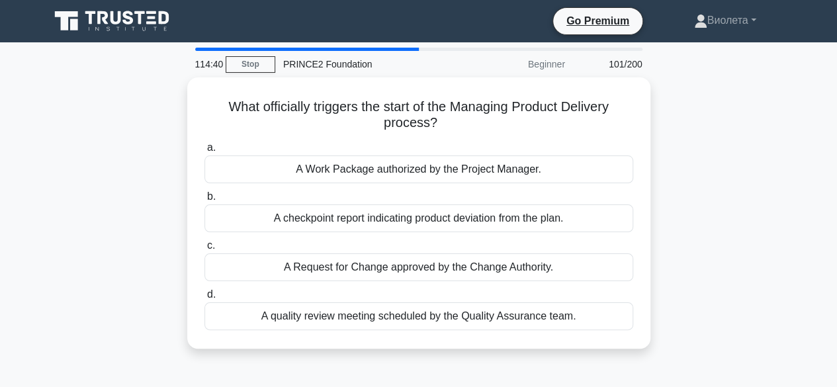
click at [440, 178] on div "A Work Package authorized by the Project Manager." at bounding box center [418, 169] width 429 height 28
click at [204, 152] on input "a. A Work Package authorized by the Project Manager." at bounding box center [204, 148] width 0 height 9
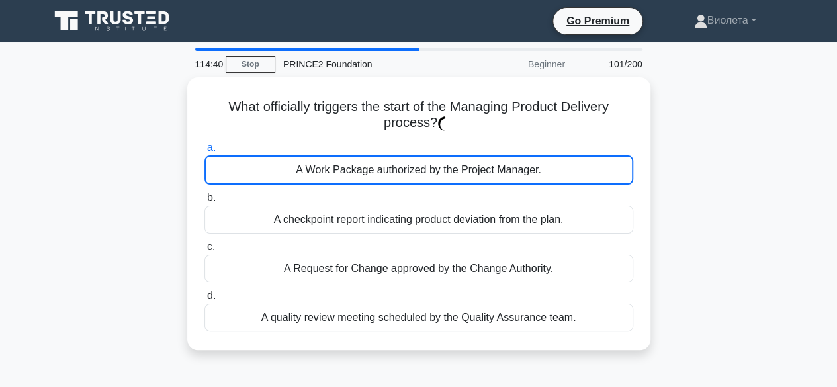
click at [440, 178] on div "A Work Package authorized by the Project Manager." at bounding box center [418, 169] width 429 height 29
click at [204, 152] on input "a. A Work Package authorized by the Project Manager." at bounding box center [204, 148] width 0 height 9
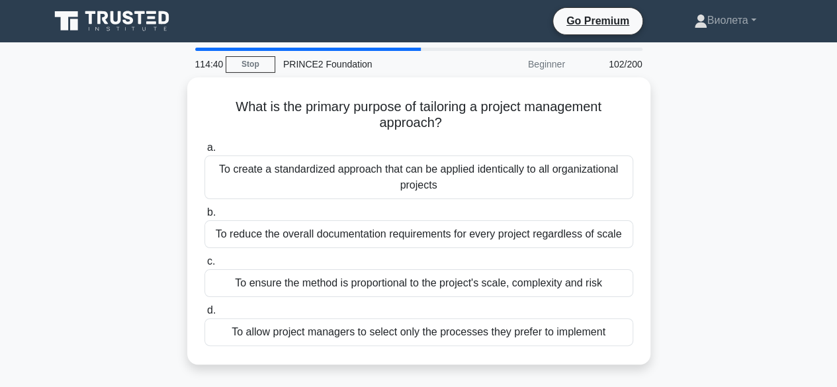
click at [440, 178] on div "To create a standardized approach that can be applied identically to all organi…" at bounding box center [418, 177] width 429 height 44
click at [204, 152] on input "a. To create a standardized approach that can be applied identically to all org…" at bounding box center [204, 148] width 0 height 9
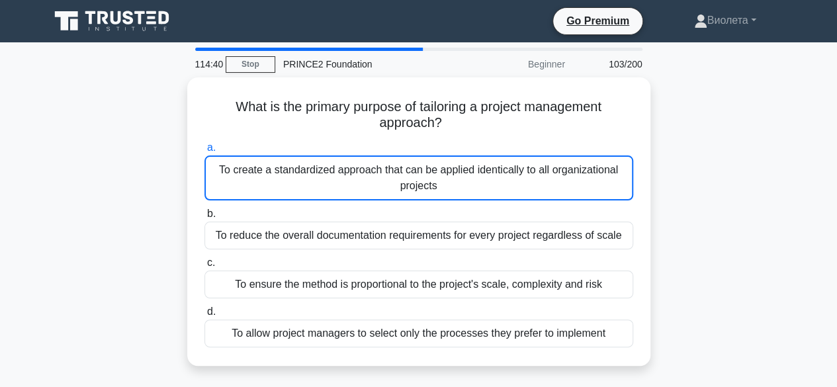
click at [440, 178] on div "To create a standardized approach that can be applied identically to all organi…" at bounding box center [418, 177] width 429 height 45
click at [204, 152] on input "a. To create a standardized approach that can be applied identically to all org…" at bounding box center [204, 148] width 0 height 9
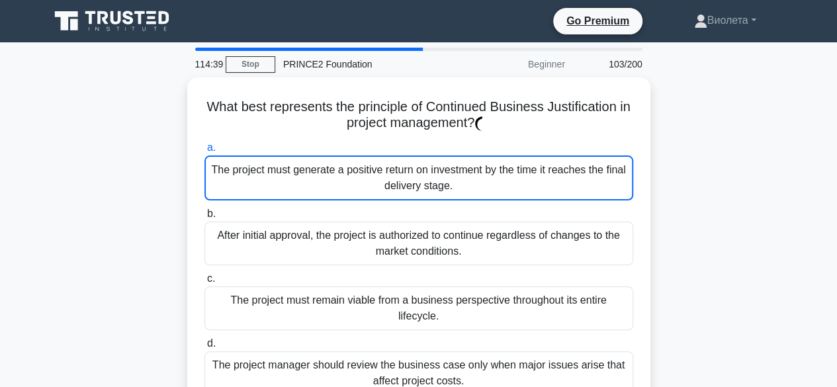
click at [440, 178] on div "The project must generate a positive return on investment by the time it reache…" at bounding box center [418, 177] width 429 height 45
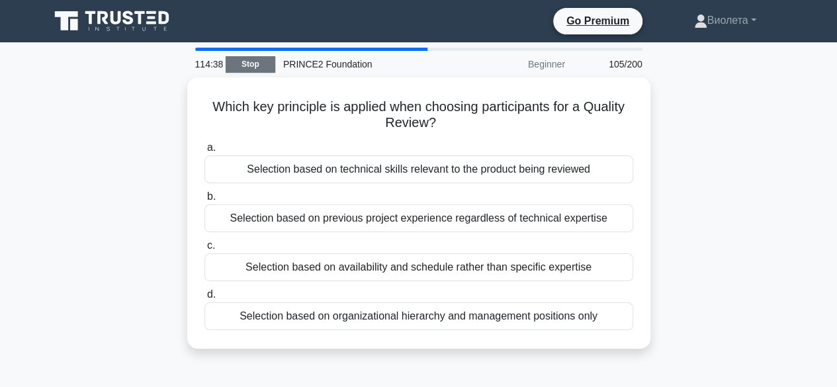
click at [261, 64] on link "Stop" at bounding box center [251, 64] width 50 height 17
click at [257, 66] on link "Stop" at bounding box center [251, 64] width 50 height 17
drag, startPoint x: 251, startPoint y: 75, endPoint x: 252, endPoint y: 68, distance: 6.6
click at [251, 77] on div "Which key principle is applied when choosing participants for a Quality Review?…" at bounding box center [418, 212] width 463 height 271
click at [252, 66] on link "Stop" at bounding box center [251, 64] width 50 height 17
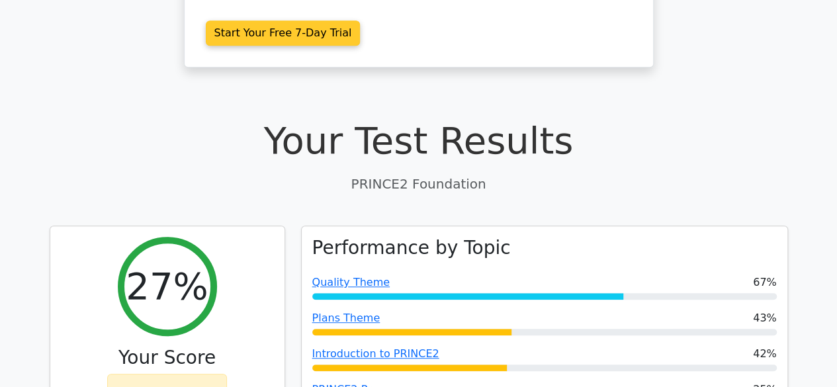
scroll to position [331, 0]
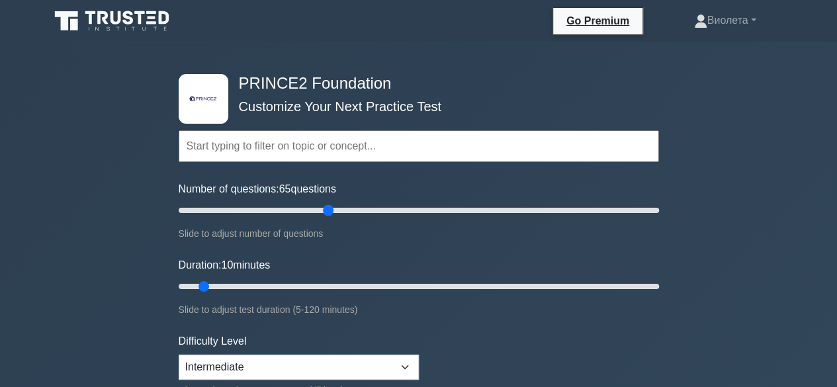
drag, startPoint x: 196, startPoint y: 210, endPoint x: 323, endPoint y: 216, distance: 127.2
click at [323, 216] on input "Number of questions: 65 questions" at bounding box center [419, 210] width 480 height 16
drag, startPoint x: 327, startPoint y: 212, endPoint x: 319, endPoint y: 212, distance: 8.0
type input "60"
click at [319, 212] on input "Number of questions: 60 questions" at bounding box center [419, 210] width 480 height 16
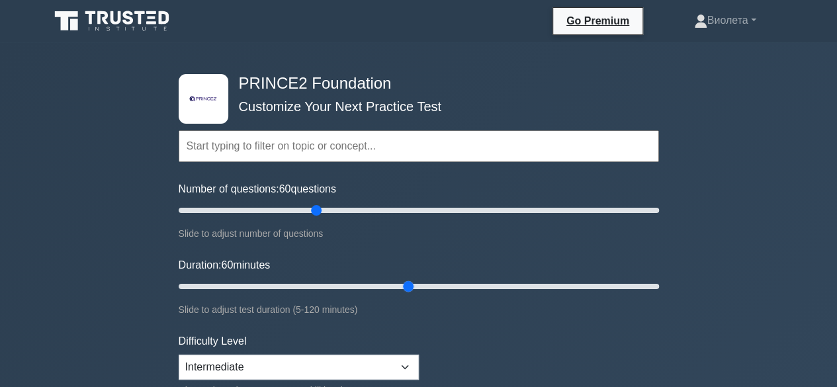
drag, startPoint x: 226, startPoint y: 283, endPoint x: 394, endPoint y: 287, distance: 168.1
click at [398, 285] on input "Duration: 60 minutes" at bounding box center [419, 287] width 480 height 16
drag, startPoint x: 385, startPoint y: 284, endPoint x: 397, endPoint y: 285, distance: 12.0
click at [398, 285] on input "Duration: 60 minutes" at bounding box center [419, 287] width 480 height 16
drag, startPoint x: 389, startPoint y: 286, endPoint x: 398, endPoint y: 283, distance: 9.2
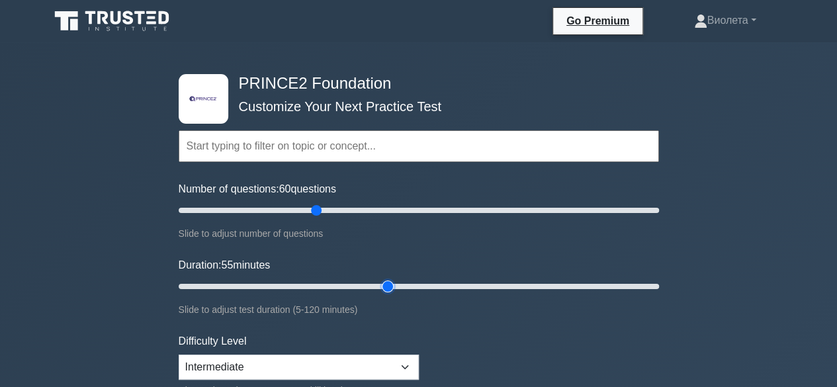
click at [397, 285] on input "Duration: 55 minutes" at bounding box center [419, 287] width 480 height 16
drag, startPoint x: 390, startPoint y: 284, endPoint x: 397, endPoint y: 285, distance: 6.7
click at [397, 285] on input "Duration: 55 minutes" at bounding box center [419, 287] width 480 height 16
drag, startPoint x: 390, startPoint y: 287, endPoint x: 398, endPoint y: 288, distance: 7.4
click at [398, 288] on input "Duration: 55 minutes" at bounding box center [419, 287] width 480 height 16
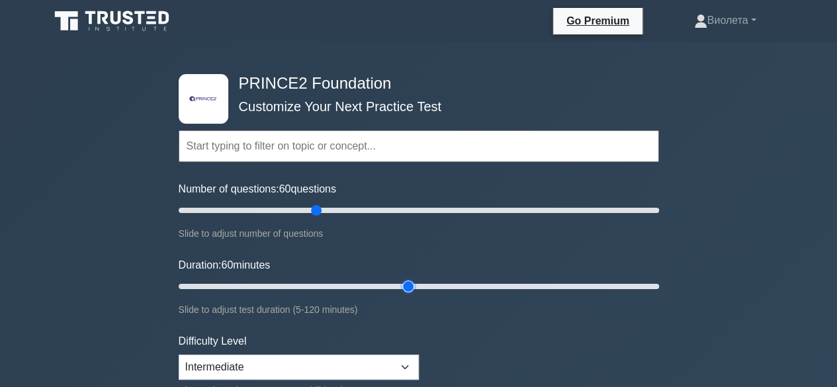
drag, startPoint x: 394, startPoint y: 284, endPoint x: 406, endPoint y: 285, distance: 12.6
type input "60"
click at [406, 285] on input "Duration: 60 minutes" at bounding box center [419, 287] width 480 height 16
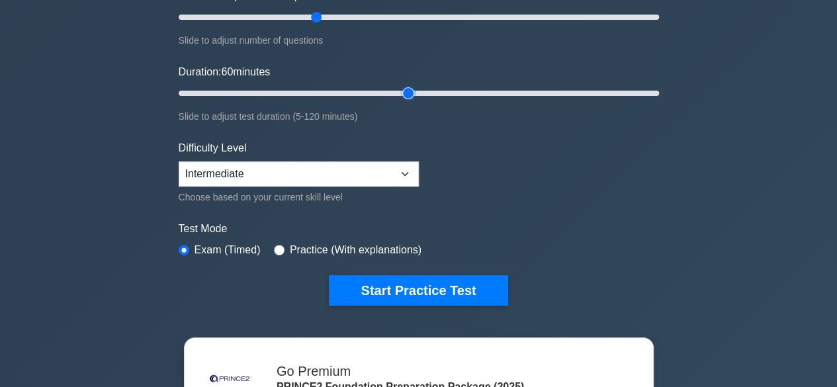
scroll to position [199, 0]
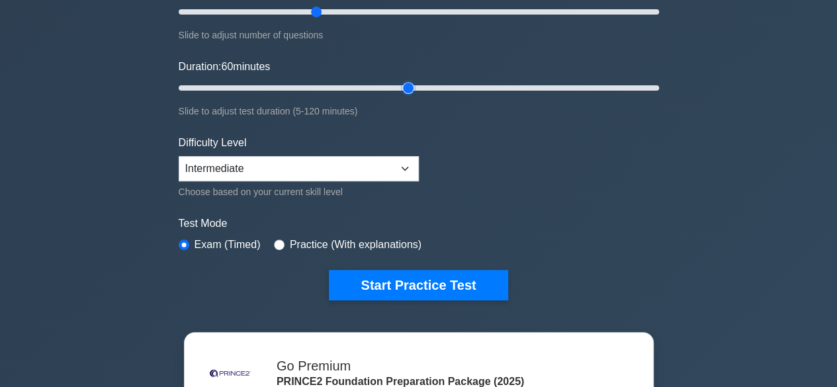
drag, startPoint x: 315, startPoint y: 242, endPoint x: 342, endPoint y: 263, distance: 34.4
click at [315, 242] on label "Practice (With explanations)" at bounding box center [356, 245] width 132 height 16
click at [279, 243] on input "radio" at bounding box center [279, 245] width 11 height 11
radio input "true"
click at [209, 240] on label "Exam (Timed)" at bounding box center [228, 245] width 66 height 16
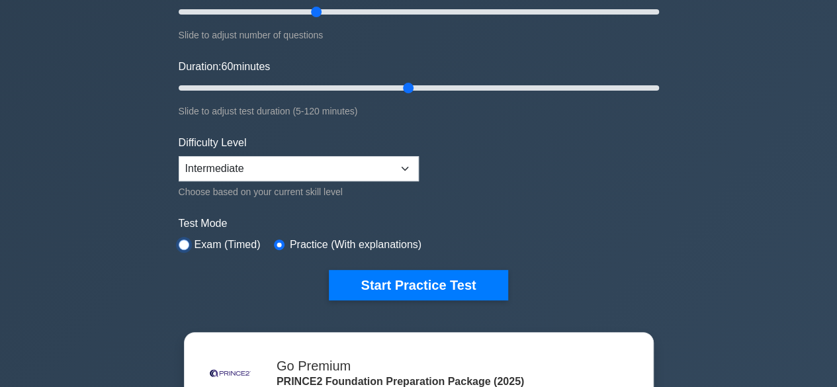
click at [181, 241] on input "radio" at bounding box center [184, 245] width 11 height 11
radio input "true"
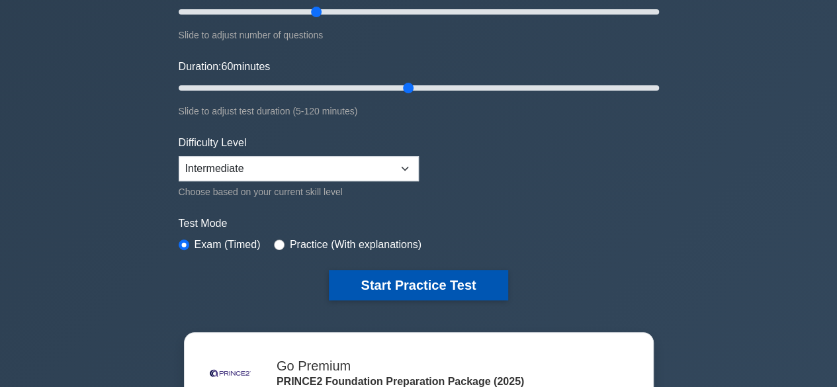
click at [379, 285] on button "Start Practice Test" at bounding box center [418, 285] width 179 height 30
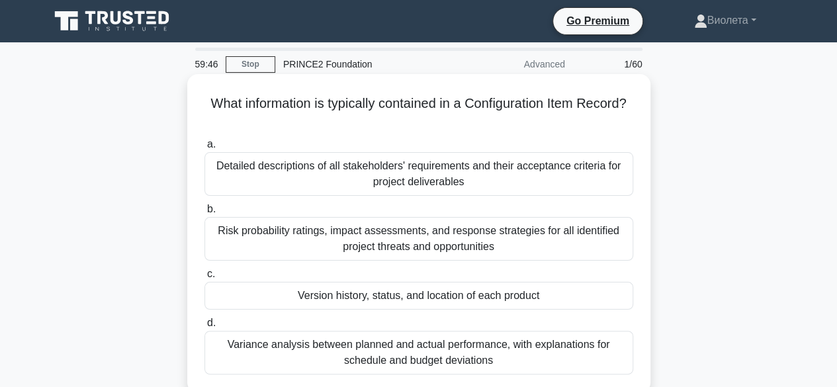
click at [381, 171] on div "Detailed descriptions of all stakeholders' requirements and their acceptance cr…" at bounding box center [418, 174] width 429 height 44
click at [204, 149] on input "a. Detailed descriptions of all stakeholders' requirements and their acceptance…" at bounding box center [204, 144] width 0 height 9
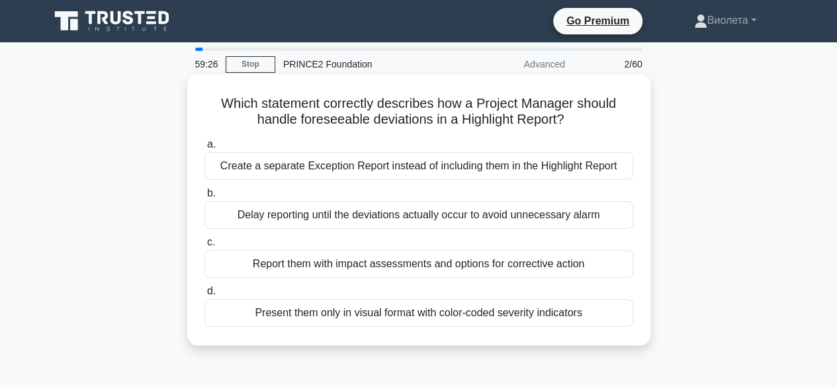
drag, startPoint x: 439, startPoint y: 278, endPoint x: 439, endPoint y: 270, distance: 7.9
click at [439, 276] on div "a. Create a separate Exception Report instead of including them in the Highligh…" at bounding box center [419, 232] width 445 height 196
click at [440, 270] on div "Report them with impact assessments and options for corrective action" at bounding box center [418, 264] width 429 height 28
click at [204, 247] on input "c. Report them with impact assessments and options for corrective action" at bounding box center [204, 242] width 0 height 9
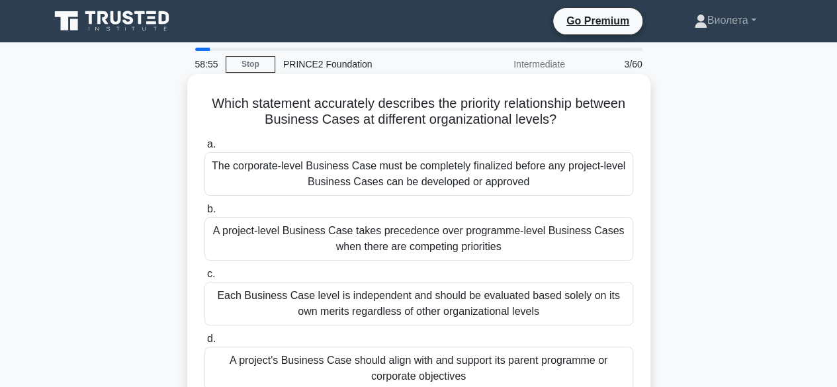
click at [488, 374] on div "A project's Business Case should align with and support its parent programme or…" at bounding box center [418, 369] width 429 height 44
click at [204, 343] on input "d. A project's Business Case should align with and support its parent programme…" at bounding box center [204, 339] width 0 height 9
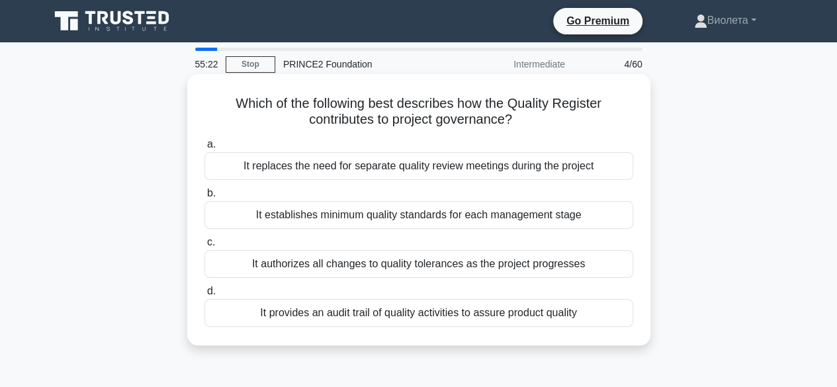
click at [361, 310] on div "It provides an audit trail of quality activities to assure product quality" at bounding box center [418, 313] width 429 height 28
click at [204, 296] on input "d. It provides an audit trail of quality activities to assure product quality" at bounding box center [204, 291] width 0 height 9
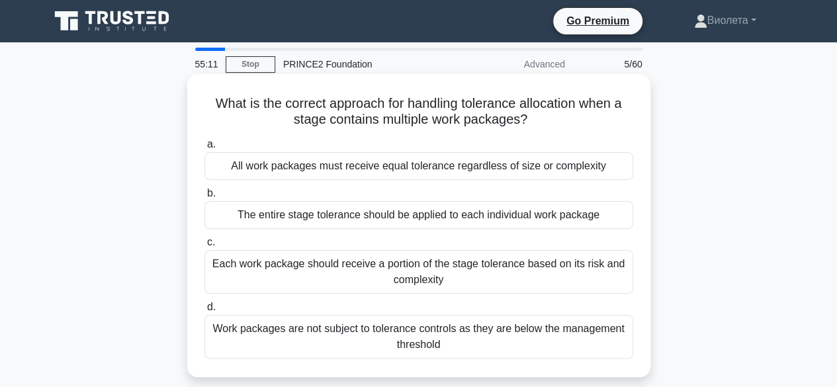
click at [499, 213] on div "The entire stage tolerance should be applied to each individual work package" at bounding box center [418, 215] width 429 height 28
click at [204, 198] on input "b. The entire stage tolerance should be applied to each individual work package" at bounding box center [204, 193] width 0 height 9
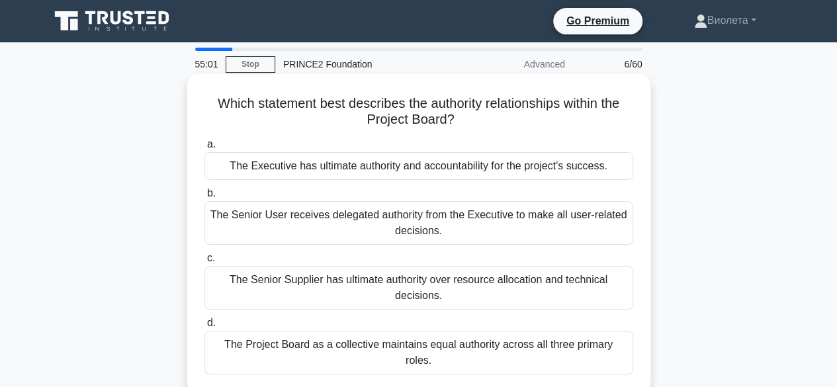
click at [435, 171] on div "The Executive has ultimate authority and accountability for the project's succe…" at bounding box center [418, 166] width 429 height 28
click at [204, 149] on input "a. The Executive has ultimate authority and accountability for the project's su…" at bounding box center [204, 144] width 0 height 9
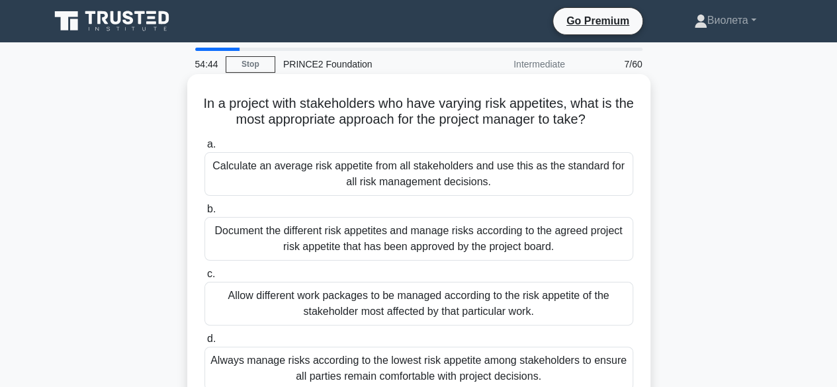
click at [488, 361] on div "Always manage risks according to the lowest risk appetite among stakeholders to…" at bounding box center [418, 369] width 429 height 44
click at [204, 343] on input "d. Always manage risks according to the lowest risk appetite among stakeholders…" at bounding box center [204, 339] width 0 height 9
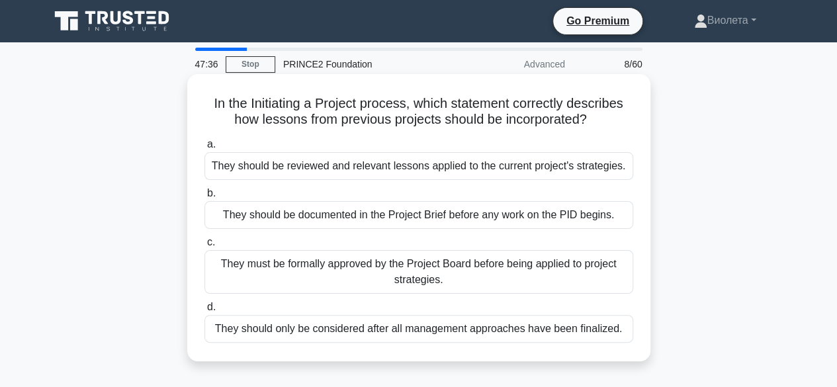
click at [500, 215] on div "They should be documented in the Project Brief before any work on the PID begin…" at bounding box center [418, 215] width 429 height 28
click at [204, 198] on input "b. They should be documented in the Project Brief before any work on the PID be…" at bounding box center [204, 193] width 0 height 9
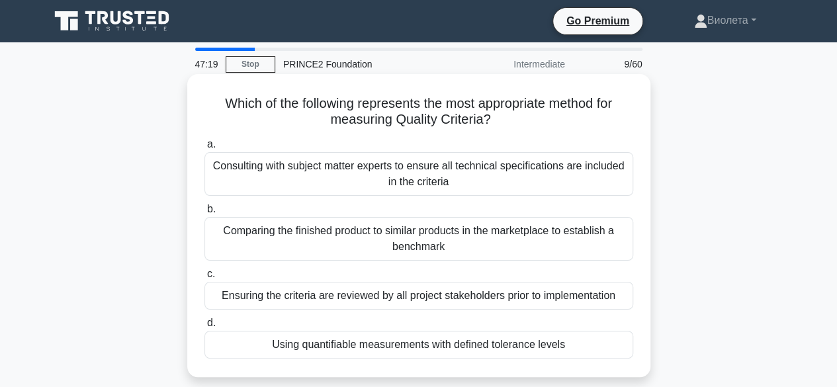
click at [446, 345] on div "Using quantifiable measurements with defined tolerance levels" at bounding box center [418, 345] width 429 height 28
click at [204, 328] on input "d. Using quantifiable measurements with defined tolerance levels" at bounding box center [204, 323] width 0 height 9
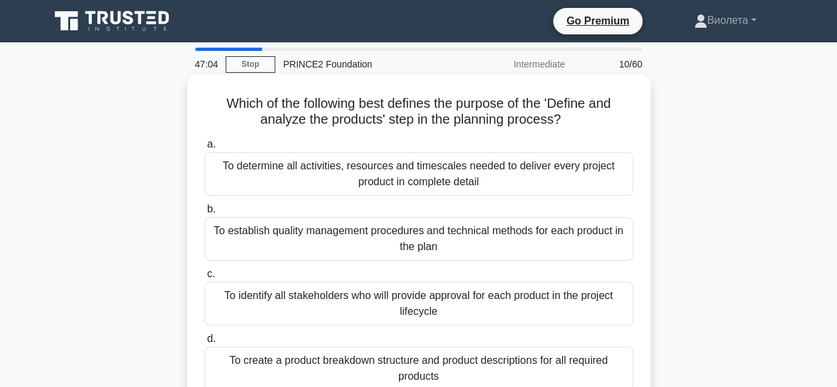
click at [451, 240] on div "To establish quality management procedures and technical methods for each produ…" at bounding box center [418, 239] width 429 height 44
click at [204, 214] on input "b. To establish quality management procedures and technical methods for each pr…" at bounding box center [204, 209] width 0 height 9
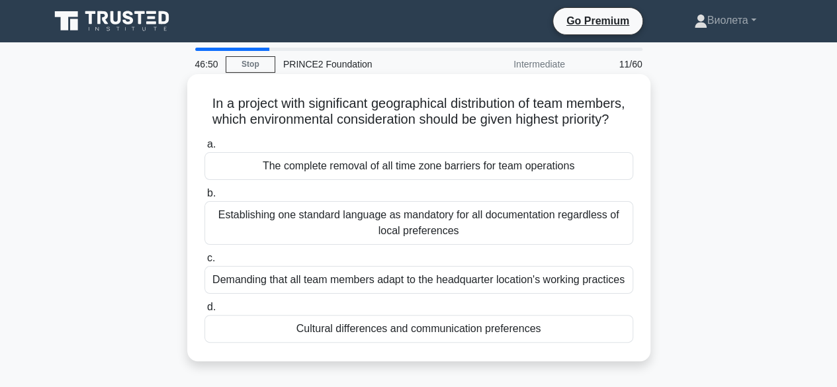
click at [529, 241] on div "Establishing one standard language as mandatory for all documentation regardles…" at bounding box center [418, 223] width 429 height 44
click at [204, 198] on input "b. Establishing one standard language as mandatory for all documentation regard…" at bounding box center [204, 193] width 0 height 9
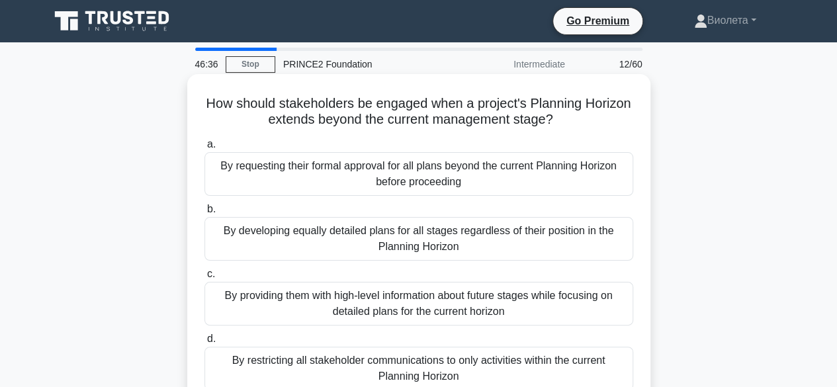
click at [461, 306] on div "By providing them with high-level information about future stages while focusin…" at bounding box center [418, 304] width 429 height 44
click at [204, 279] on input "c. By providing them with high-level information about future stages while focu…" at bounding box center [204, 274] width 0 height 9
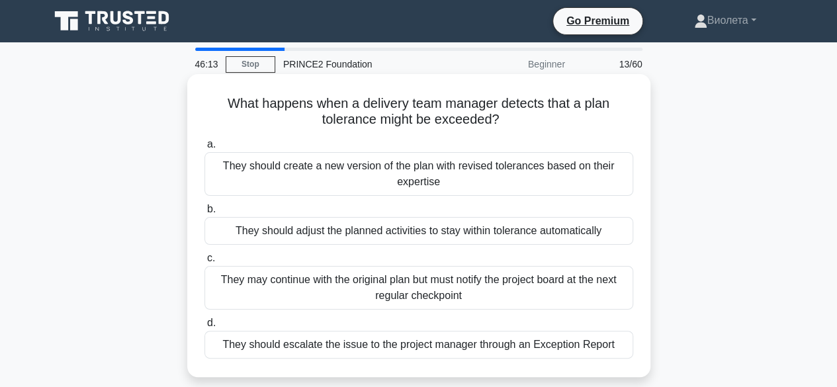
click at [536, 350] on div "They should escalate the issue to the project manager through an Exception Repo…" at bounding box center [418, 345] width 429 height 28
click at [204, 328] on input "d. They should escalate the issue to the project manager through an Exception R…" at bounding box center [204, 323] width 0 height 9
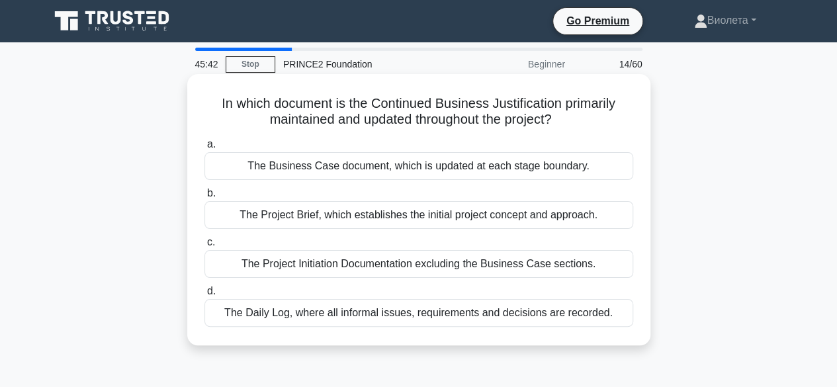
click at [551, 167] on div "The Business Case document, which is updated at each stage boundary." at bounding box center [418, 166] width 429 height 28
click at [204, 149] on input "a. The Business Case document, which is updated at each stage boundary." at bounding box center [204, 144] width 0 height 9
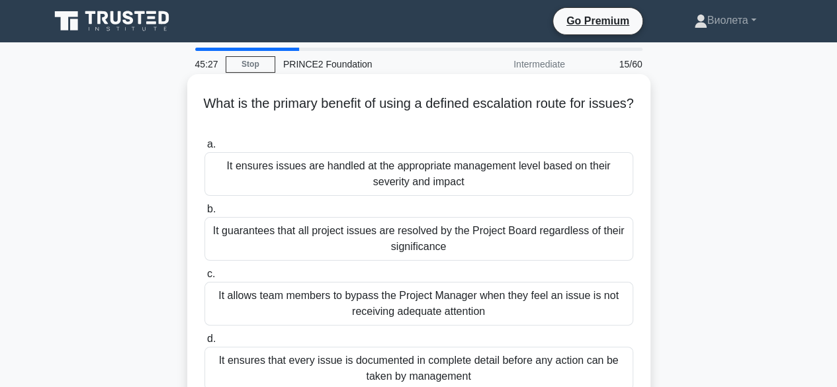
click at [373, 367] on div "It ensures that every issue is documented in complete detail before any action …" at bounding box center [418, 369] width 429 height 44
click at [204, 343] on input "d. It ensures that every issue is documented in complete detail before any acti…" at bounding box center [204, 339] width 0 height 9
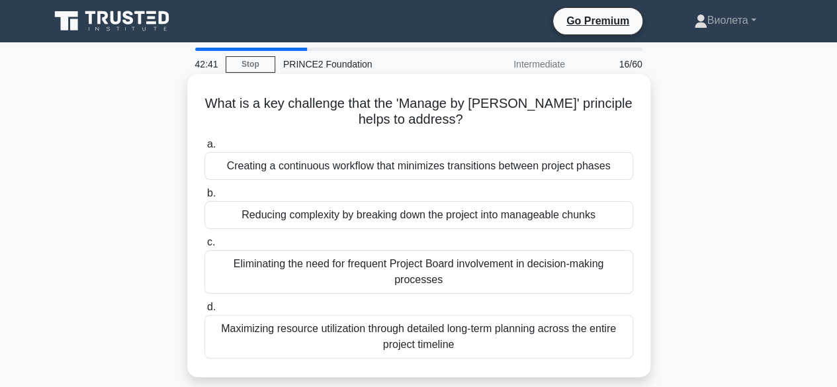
click at [412, 170] on div "Creating a continuous workflow that minimizes transitions between project phases" at bounding box center [418, 166] width 429 height 28
click at [204, 149] on input "a. Creating a continuous workflow that minimizes transitions between project ph…" at bounding box center [204, 144] width 0 height 9
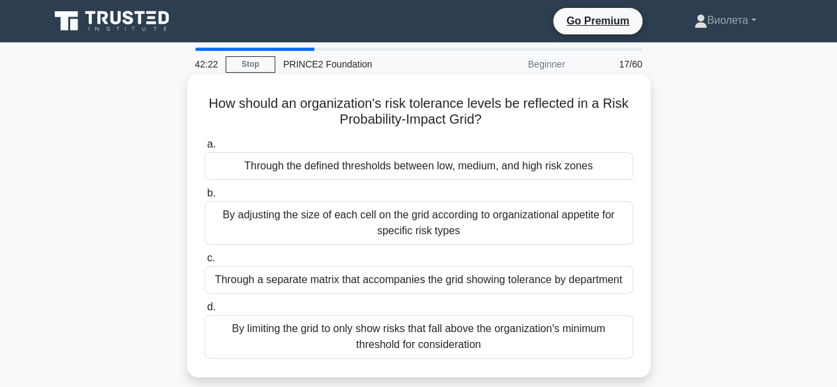
drag, startPoint x: 417, startPoint y: 333, endPoint x: 425, endPoint y: 333, distance: 8.6
click at [420, 333] on div "By limiting the grid to only show risks that fall above the organization's mini…" at bounding box center [418, 337] width 429 height 44
click at [452, 335] on div "By limiting the grid to only show risks that fall above the organization's mini…" at bounding box center [418, 337] width 429 height 44
click at [204, 312] on input "d. By limiting the grid to only show risks that fall above the organization's m…" at bounding box center [204, 307] width 0 height 9
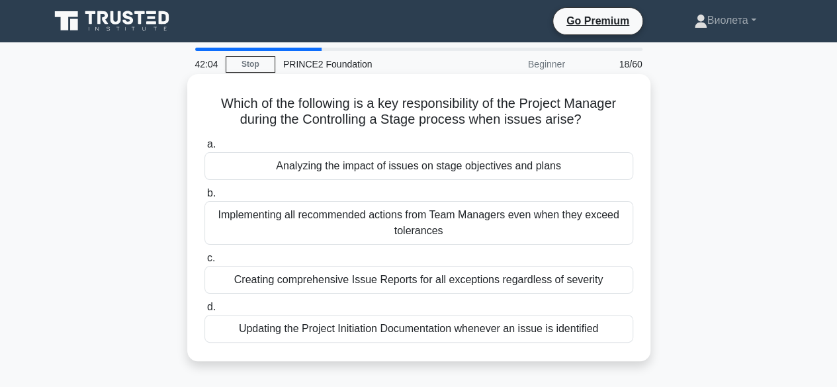
click at [461, 330] on div "Updating the Project Initiation Documentation whenever an issue is identified" at bounding box center [418, 329] width 429 height 28
click at [204, 312] on input "d. Updating the Project Initiation Documentation whenever an issue is identified" at bounding box center [204, 307] width 0 height 9
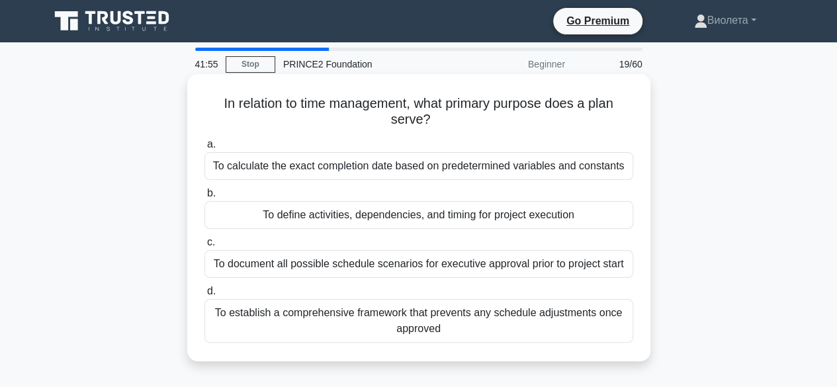
click at [388, 224] on div "To define activities, dependencies, and timing for project execution" at bounding box center [418, 215] width 429 height 28
click at [204, 198] on input "b. To define activities, dependencies, and timing for project execution" at bounding box center [204, 193] width 0 height 9
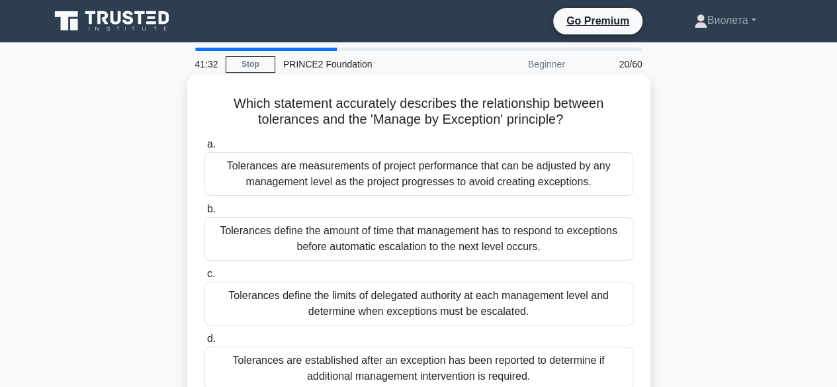
scroll to position [66, 0]
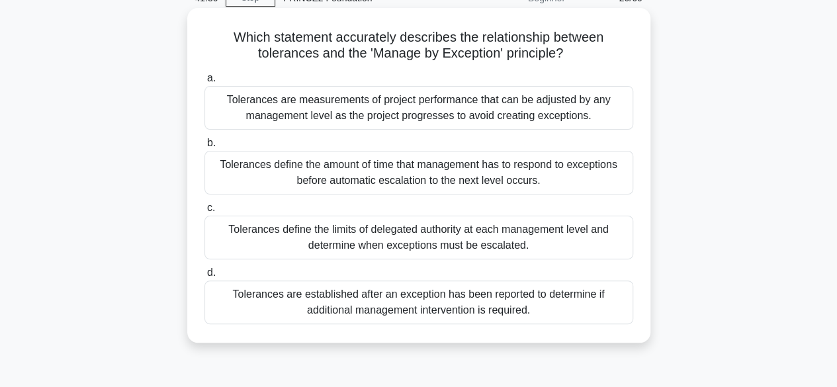
click at [450, 298] on div "Tolerances are established after an exception has been reported to determine if…" at bounding box center [418, 303] width 429 height 44
click at [204, 277] on input "d. Tolerances are established after an exception has been reported to determine…" at bounding box center [204, 273] width 0 height 9
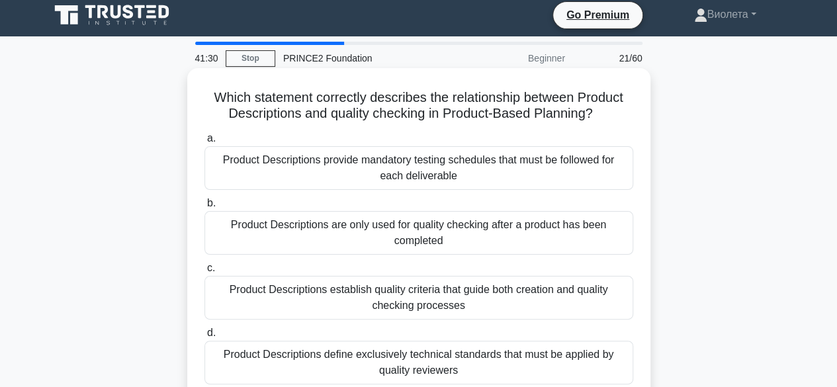
scroll to position [0, 0]
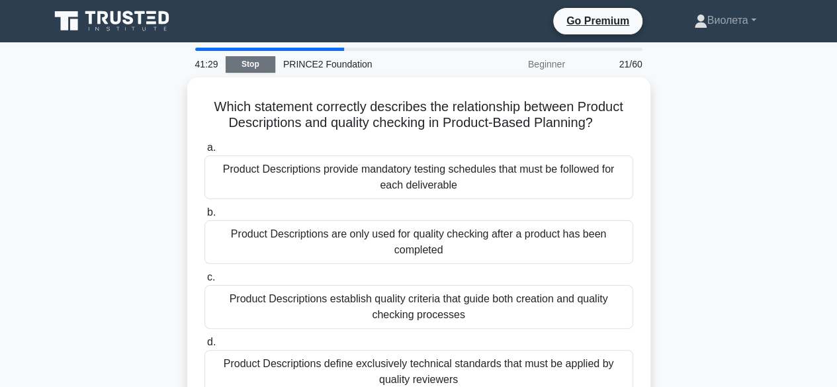
click at [261, 62] on link "Stop" at bounding box center [251, 64] width 50 height 17
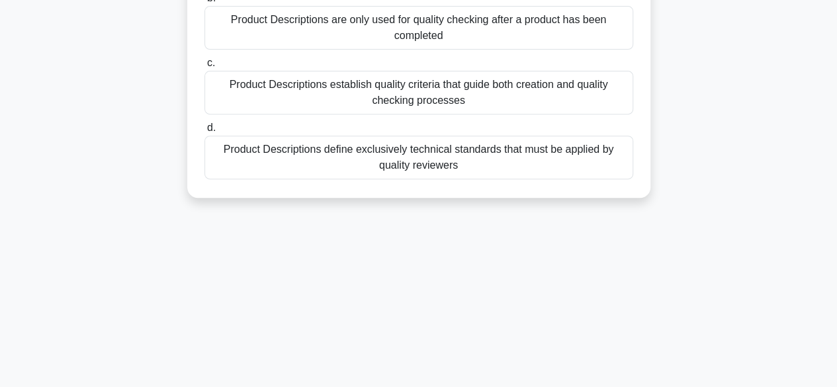
scroll to position [63, 0]
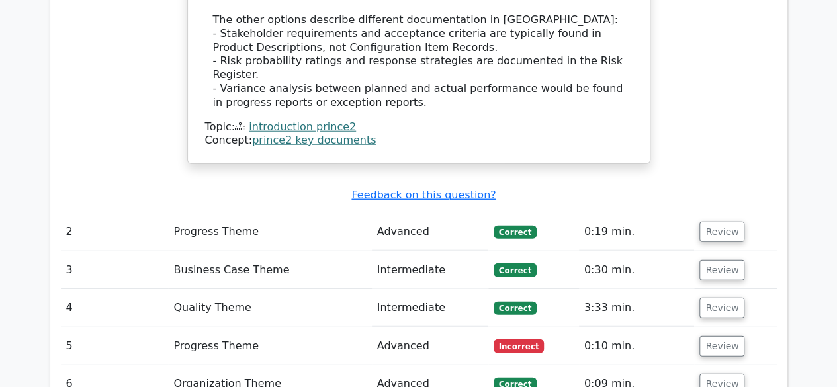
scroll to position [1654, 0]
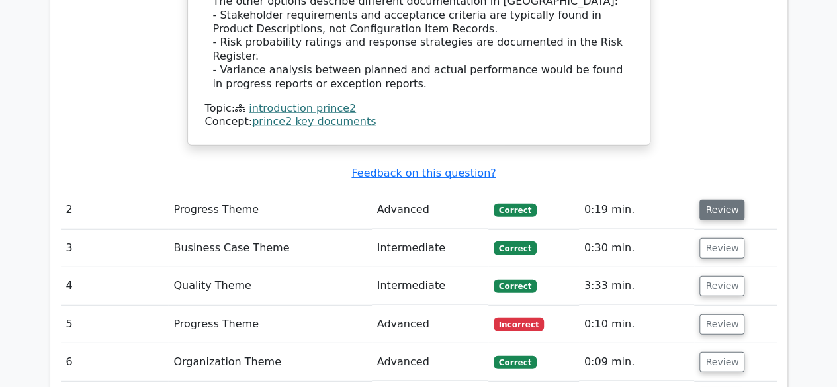
click at [710, 200] on button "Review" at bounding box center [721, 210] width 45 height 21
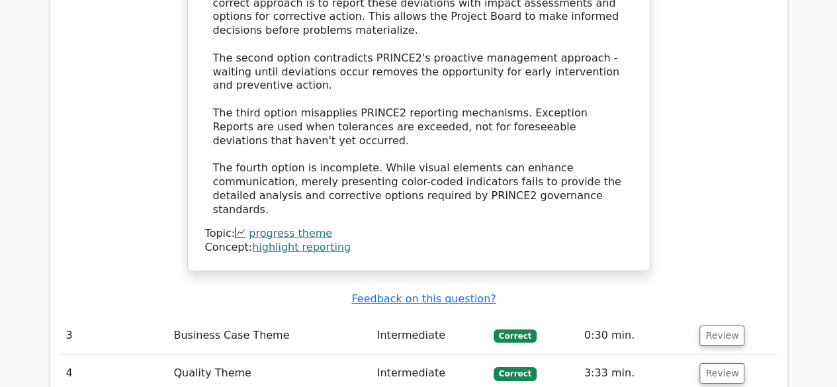
scroll to position [2316, 0]
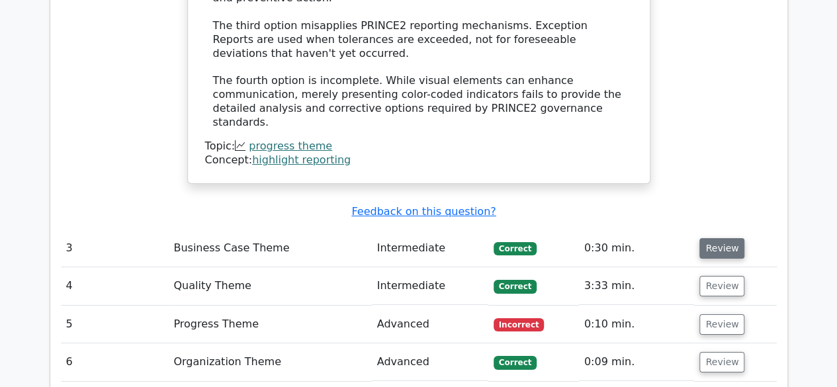
click at [723, 238] on button "Review" at bounding box center [721, 248] width 45 height 21
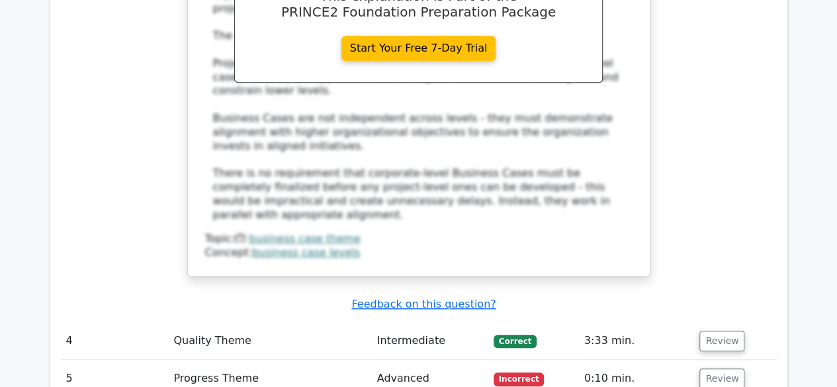
scroll to position [2978, 0]
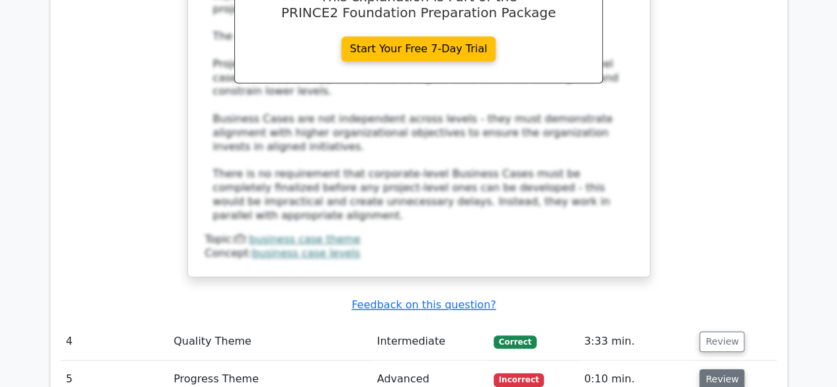
click at [713, 369] on button "Review" at bounding box center [721, 379] width 45 height 21
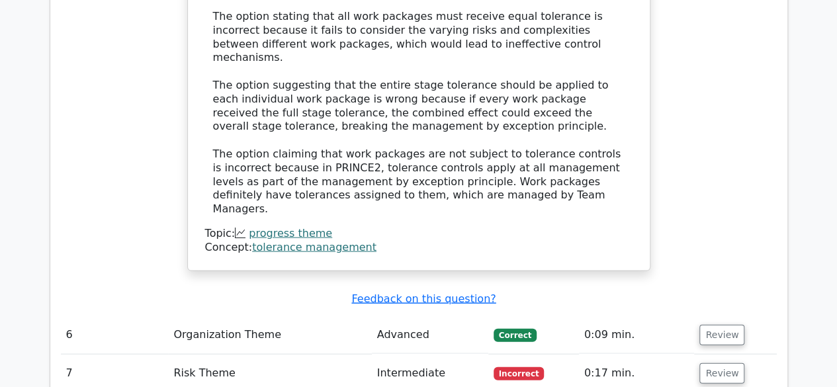
scroll to position [3838, 0]
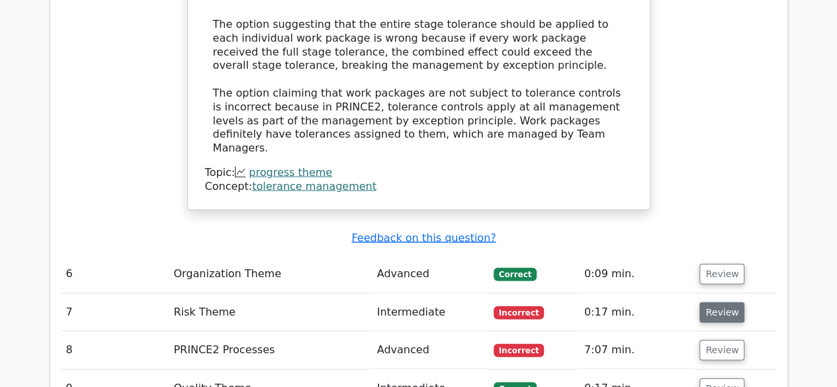
click at [714, 302] on button "Review" at bounding box center [721, 312] width 45 height 21
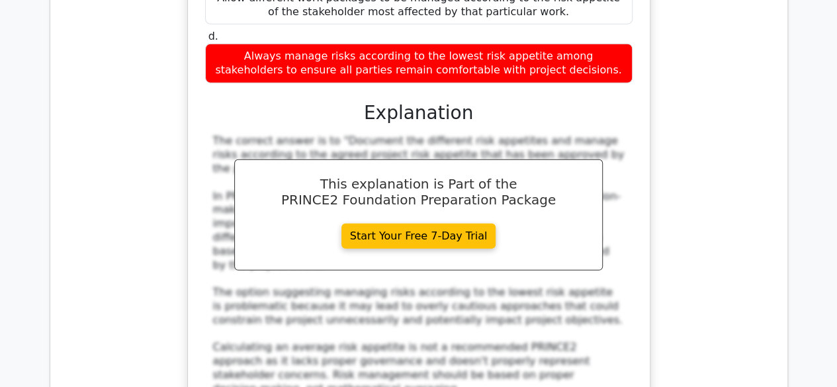
scroll to position [4433, 0]
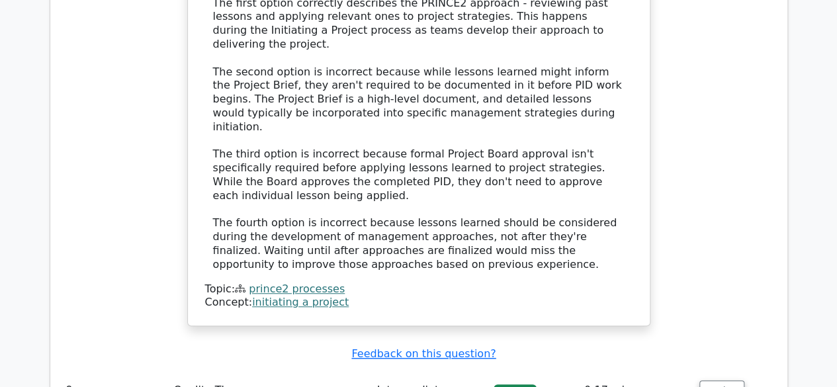
scroll to position [5426, 0]
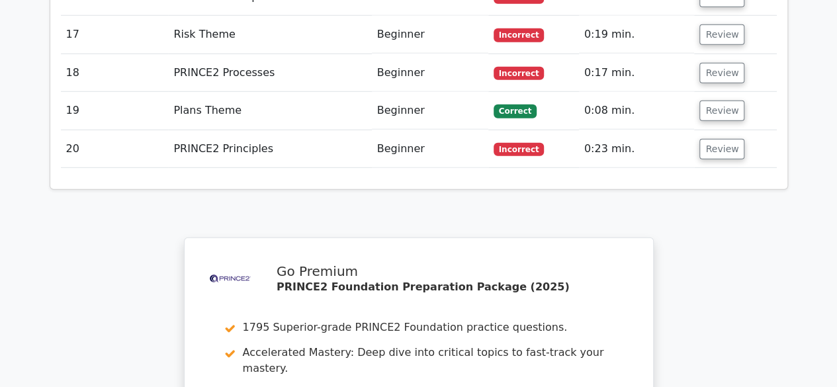
scroll to position [6815, 0]
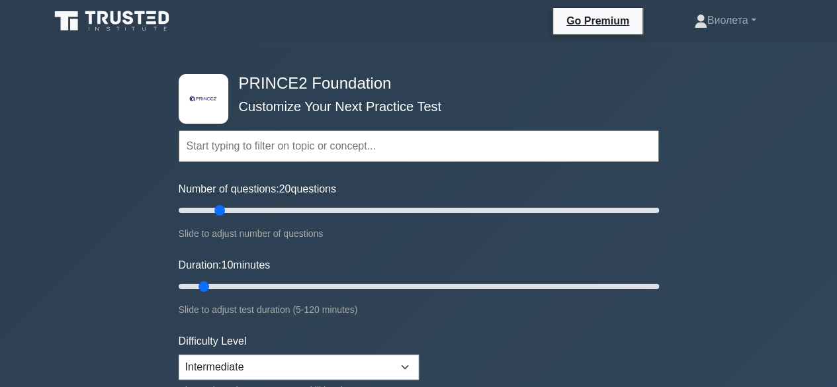
drag, startPoint x: 194, startPoint y: 210, endPoint x: 224, endPoint y: 212, distance: 30.5
type input "20"
click at [224, 212] on input "Number of questions: 20 questions" at bounding box center [419, 210] width 480 height 16
drag, startPoint x: 204, startPoint y: 284, endPoint x: 241, endPoint y: 287, distance: 37.2
type input "20"
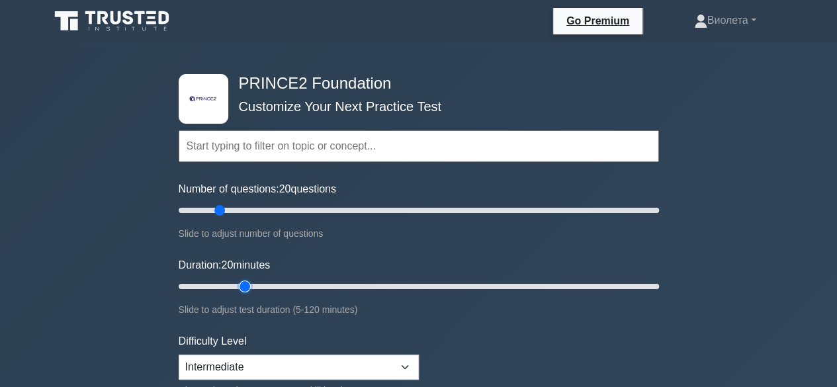
click at [241, 287] on input "Duration: 20 minutes" at bounding box center [419, 287] width 480 height 16
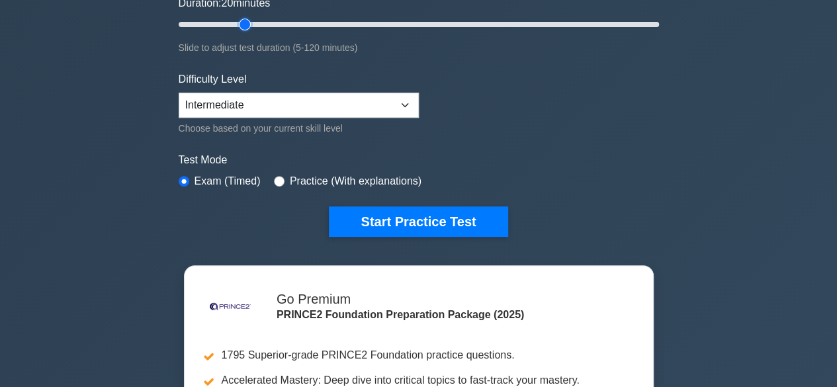
scroll to position [265, 0]
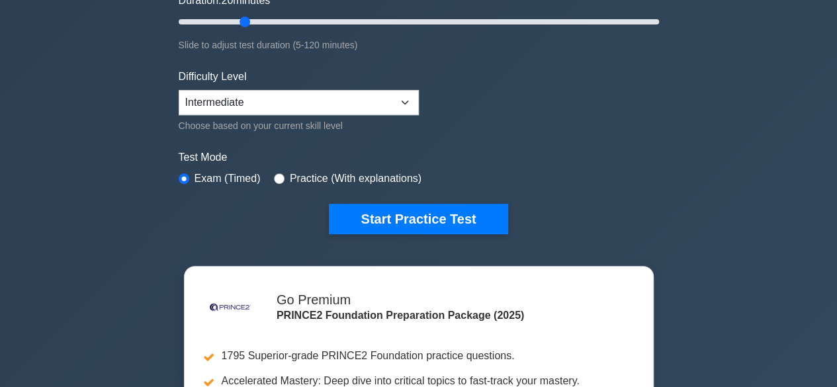
click at [311, 179] on label "Practice (With explanations)" at bounding box center [356, 179] width 132 height 16
click at [274, 177] on input "radio" at bounding box center [279, 178] width 11 height 11
radio input "true"
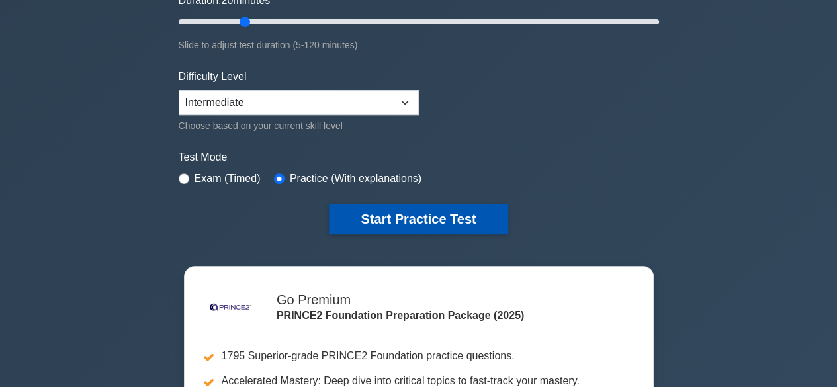
drag, startPoint x: 401, startPoint y: 223, endPoint x: 474, endPoint y: 221, distance: 72.8
click at [401, 223] on button "Start Practice Test" at bounding box center [418, 219] width 179 height 30
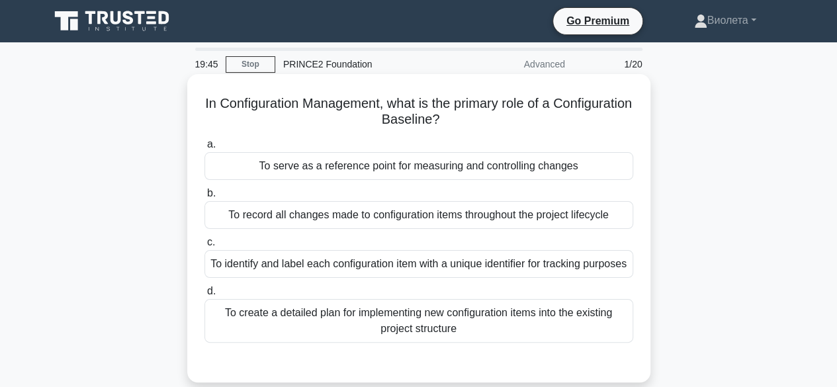
click at [502, 267] on div "To identify and label each configuration item with a unique identifier for trac…" at bounding box center [418, 264] width 429 height 28
click at [486, 269] on div "To identify and label each configuration item with a unique identifier for trac…" at bounding box center [418, 264] width 429 height 28
click at [204, 247] on input "c. To identify and label each configuration item with a unique identifier for t…" at bounding box center [204, 242] width 0 height 9
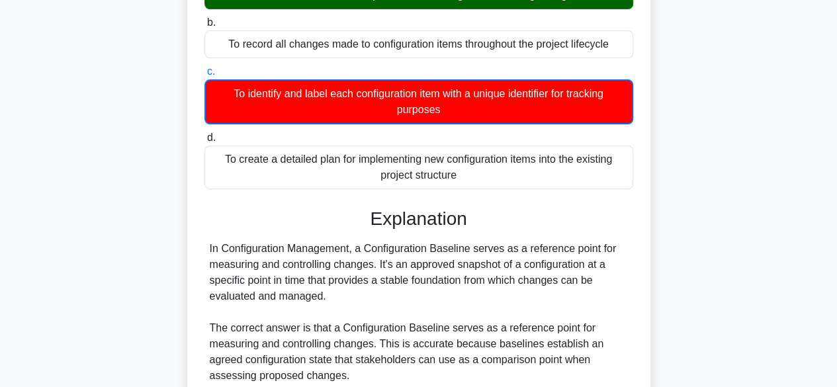
scroll to position [397, 0]
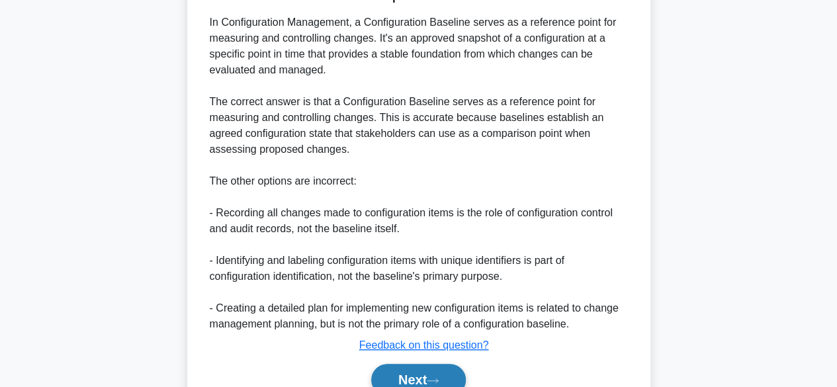
click at [441, 373] on button "Next" at bounding box center [418, 380] width 95 height 32
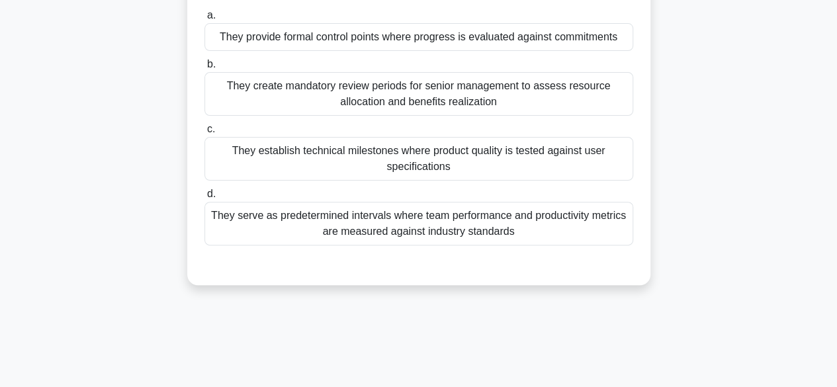
scroll to position [0, 0]
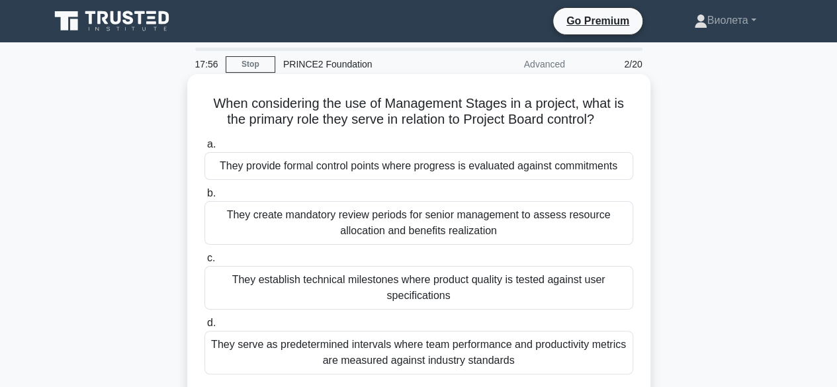
click at [425, 285] on div "They establish technical milestones where product quality is tested against use…" at bounding box center [418, 288] width 429 height 44
click at [204, 263] on input "c. They establish technical milestones where product quality is tested against …" at bounding box center [204, 258] width 0 height 9
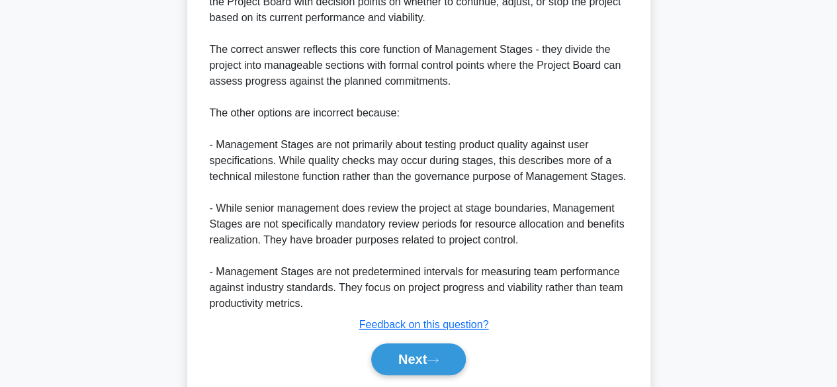
scroll to position [508, 0]
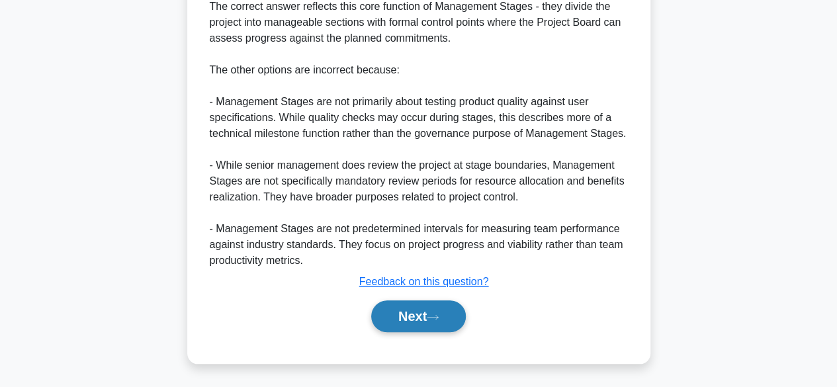
click at [441, 310] on button "Next" at bounding box center [418, 316] width 95 height 32
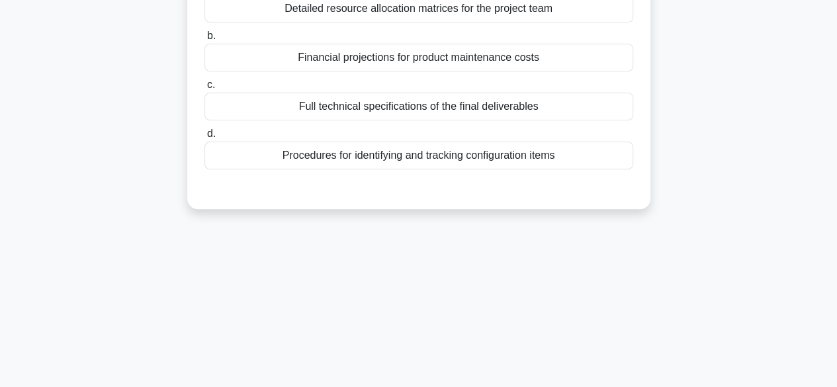
scroll to position [0, 0]
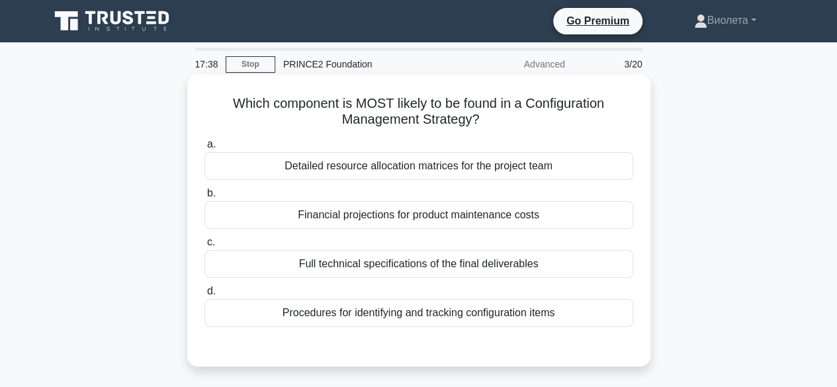
click at [371, 268] on div "Full technical specifications of the final deliverables" at bounding box center [418, 264] width 429 height 28
click at [204, 247] on input "c. Full technical specifications of the final deliverables" at bounding box center [204, 242] width 0 height 9
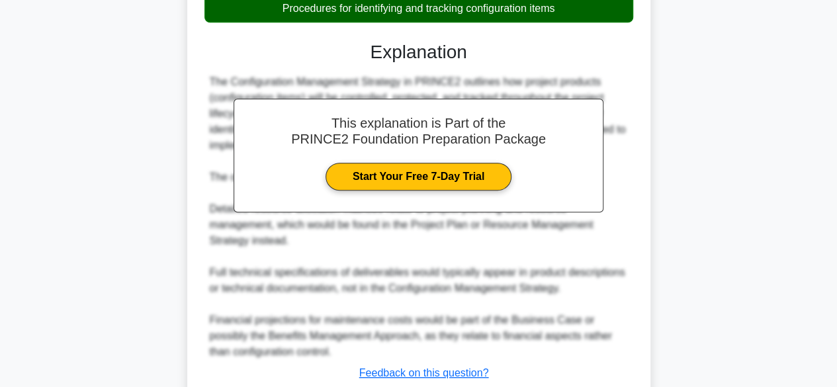
scroll to position [397, 0]
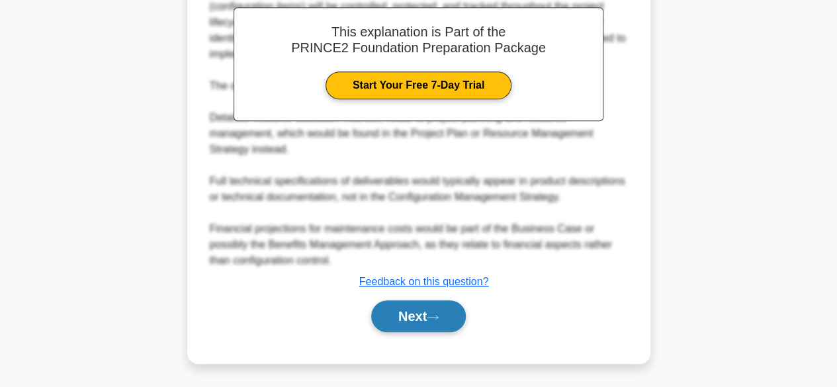
click at [425, 320] on button "Next" at bounding box center [418, 316] width 95 height 32
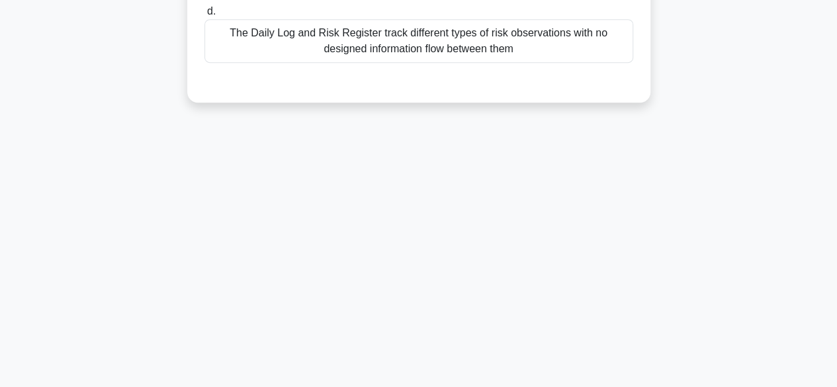
scroll to position [0, 0]
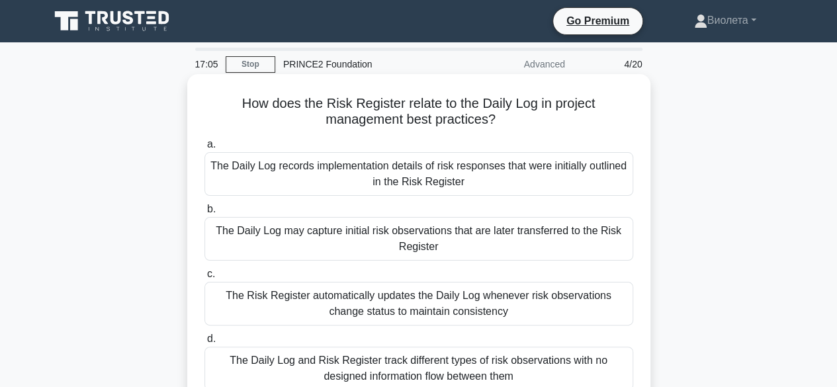
click at [545, 231] on div "The Daily Log may capture initial risk observations that are later transferred …" at bounding box center [418, 239] width 429 height 44
click at [204, 214] on input "b. The Daily Log may capture initial risk observations that are later transferr…" at bounding box center [204, 209] width 0 height 9
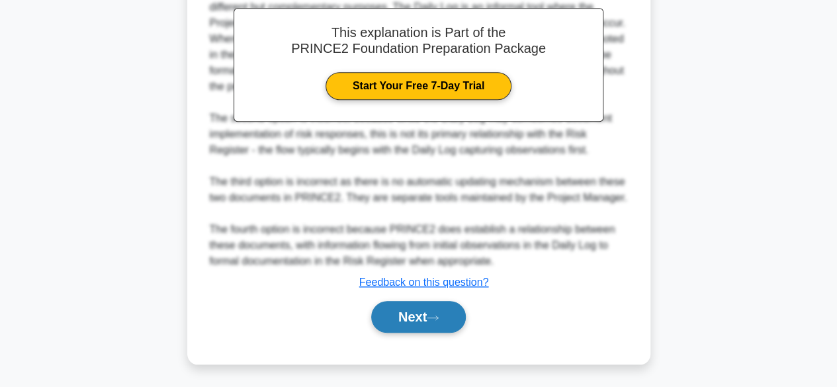
click at [418, 317] on button "Next" at bounding box center [418, 317] width 95 height 32
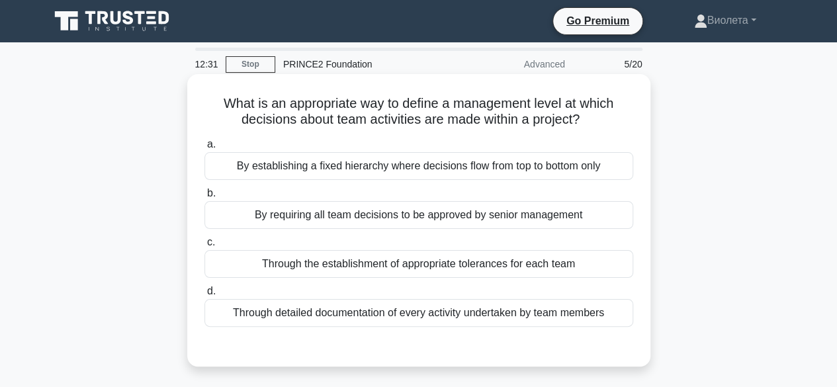
click at [454, 318] on div "Through detailed documentation of every activity undertaken by team members" at bounding box center [418, 313] width 429 height 28
click at [204, 296] on input "d. Through detailed documentation of every activity undertaken by team members" at bounding box center [204, 291] width 0 height 9
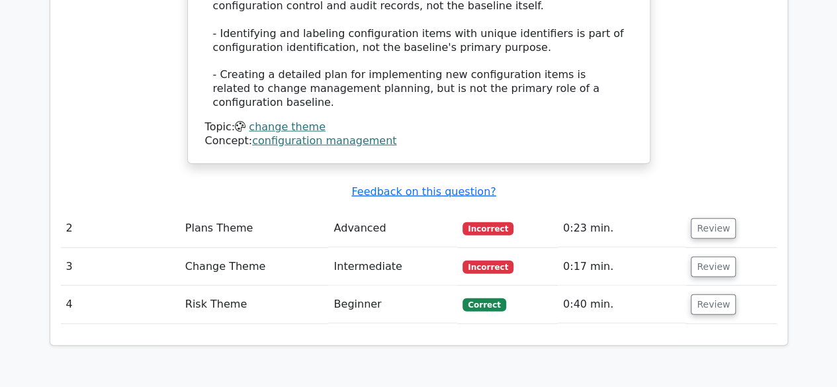
scroll to position [1588, 0]
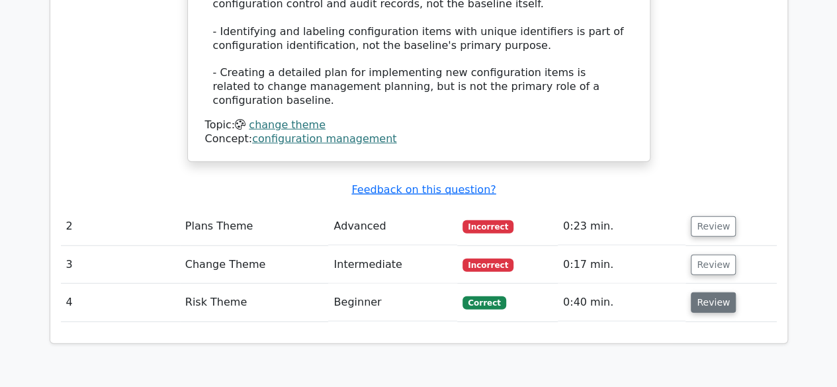
click at [720, 292] on button "Review" at bounding box center [713, 302] width 45 height 21
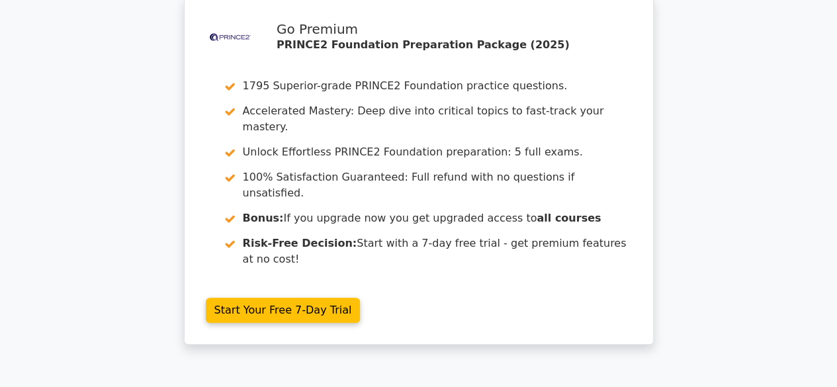
scroll to position [2786, 0]
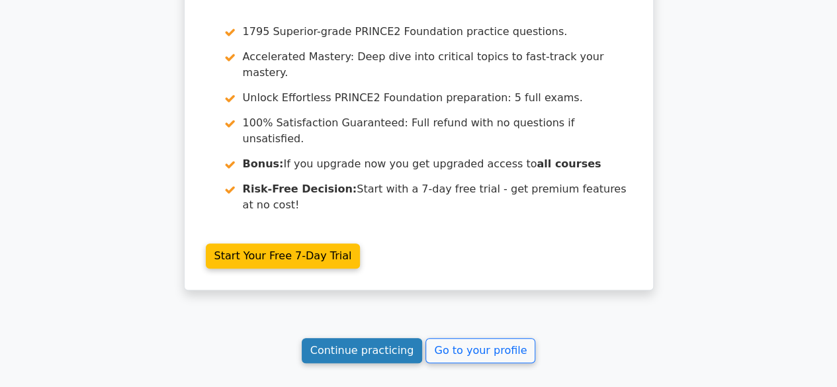
click at [382, 338] on link "Continue practicing" at bounding box center [362, 350] width 121 height 25
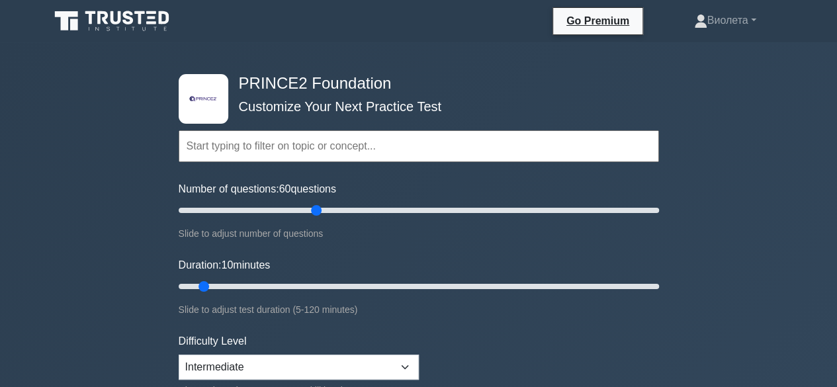
drag, startPoint x: 195, startPoint y: 208, endPoint x: 322, endPoint y: 214, distance: 127.2
type input "60"
click at [319, 208] on input "Number of questions: 60 questions" at bounding box center [419, 210] width 480 height 16
drag, startPoint x: 203, startPoint y: 281, endPoint x: 394, endPoint y: 296, distance: 191.8
click at [397, 294] on input "Duration: 60 minutes" at bounding box center [419, 287] width 480 height 16
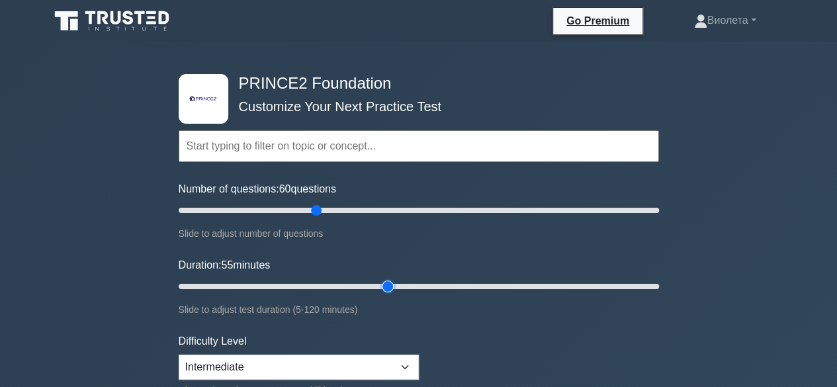
drag, startPoint x: 385, startPoint y: 284, endPoint x: 395, endPoint y: 285, distance: 9.9
click at [395, 285] on input "Duration: 55 minutes" at bounding box center [419, 287] width 480 height 16
drag, startPoint x: 393, startPoint y: 289, endPoint x: 400, endPoint y: 291, distance: 7.5
type input "60"
click at [401, 291] on input "Duration: 60 minutes" at bounding box center [419, 287] width 480 height 16
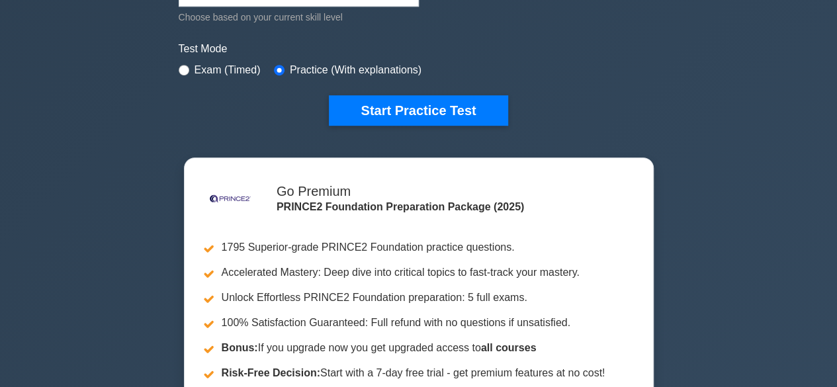
scroll to position [199, 0]
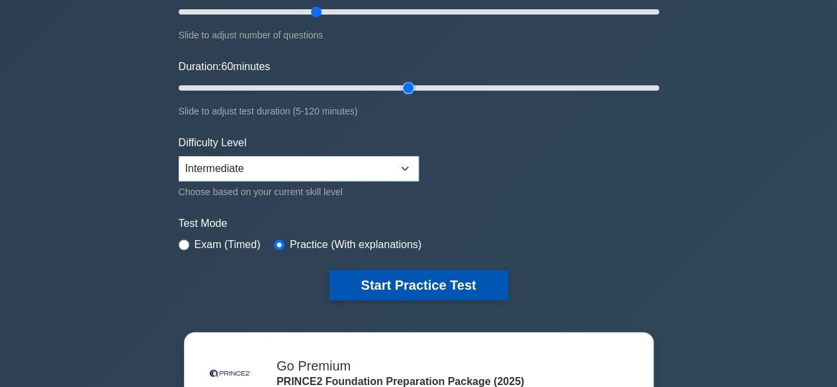
drag, startPoint x: 210, startPoint y: 243, endPoint x: 354, endPoint y: 282, distance: 148.6
click at [212, 242] on label "Exam (Timed)" at bounding box center [228, 245] width 66 height 16
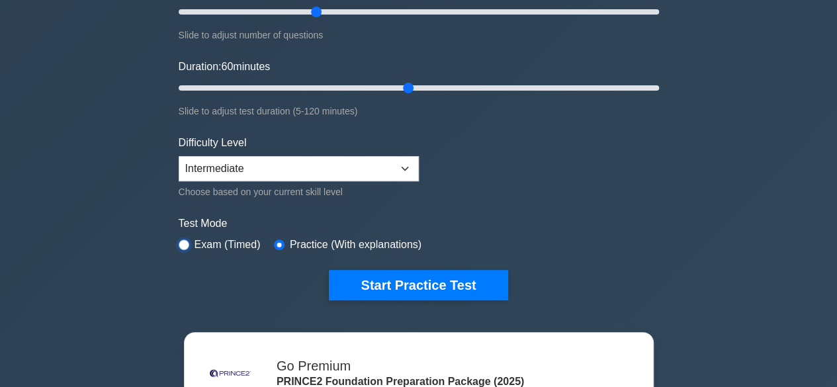
click at [184, 246] on input "radio" at bounding box center [184, 245] width 11 height 11
radio input "true"
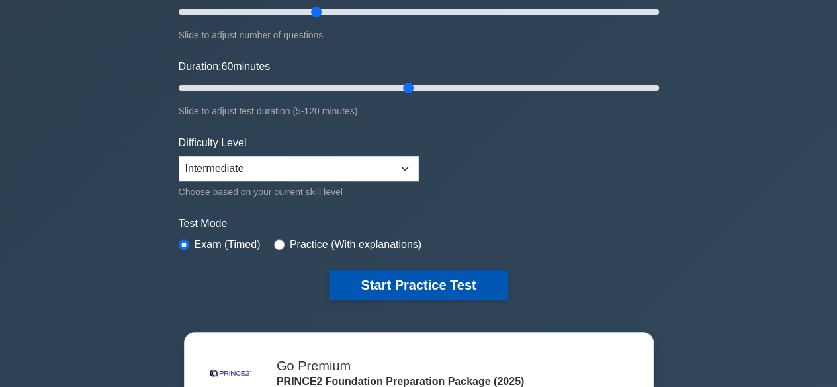
click at [452, 283] on button "Start Practice Test" at bounding box center [418, 285] width 179 height 30
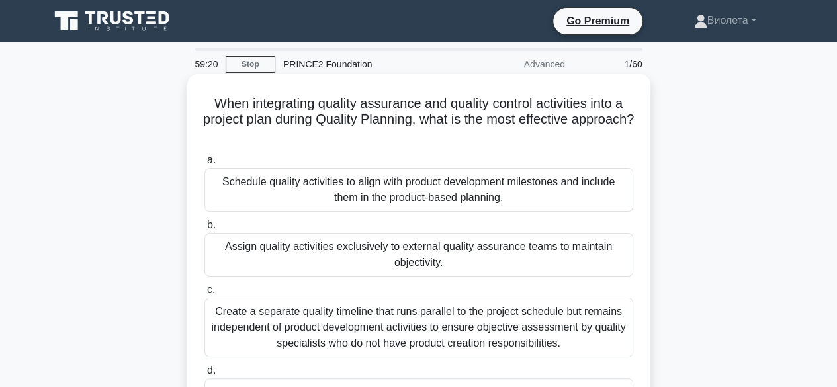
scroll to position [66, 0]
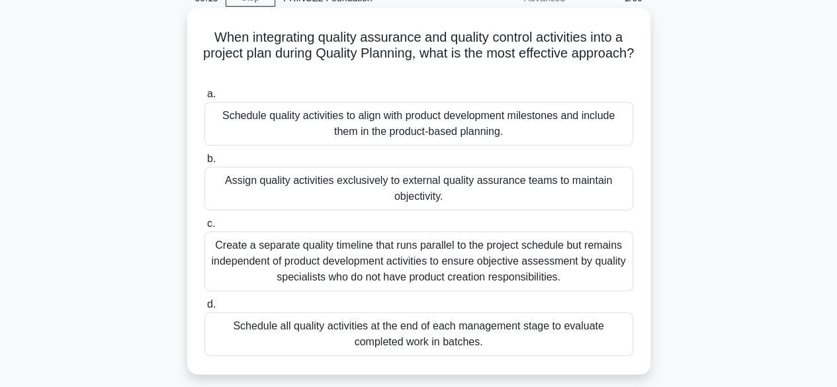
click at [352, 124] on div "Schedule quality activities to align with product development milestones and in…" at bounding box center [418, 124] width 429 height 44
click at [204, 99] on input "a. Schedule quality activities to align with product development milestones and…" at bounding box center [204, 94] width 0 height 9
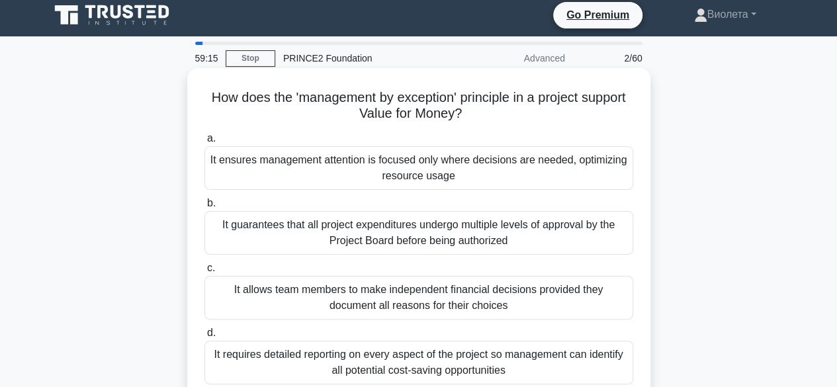
scroll to position [0, 0]
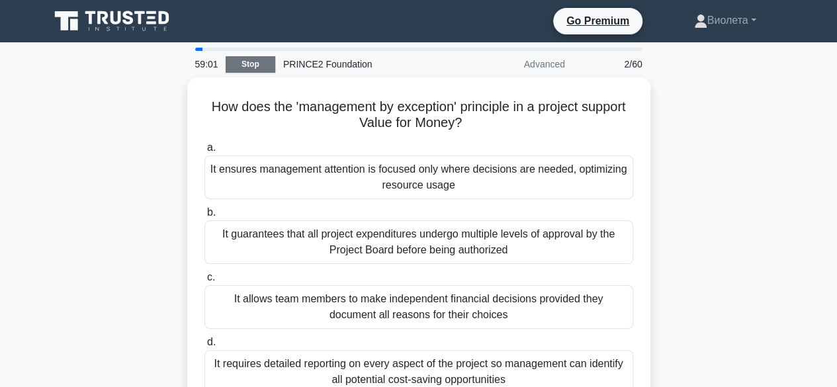
click at [268, 66] on link "Stop" at bounding box center [251, 64] width 50 height 17
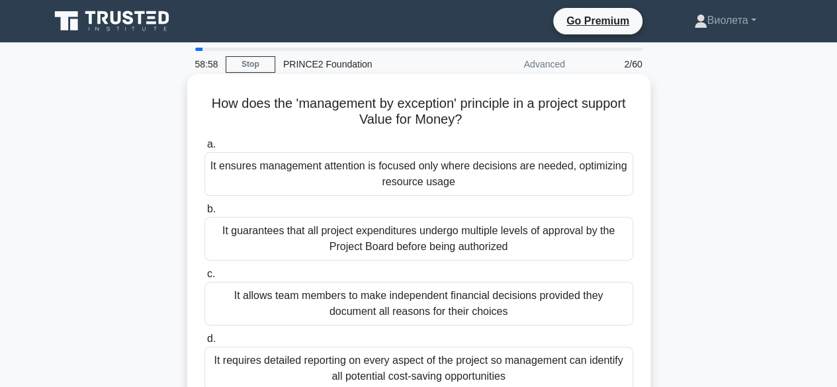
scroll to position [327, 0]
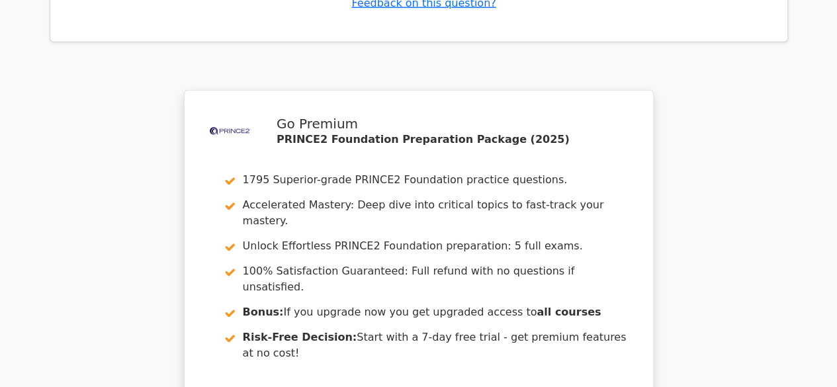
scroll to position [1946, 0]
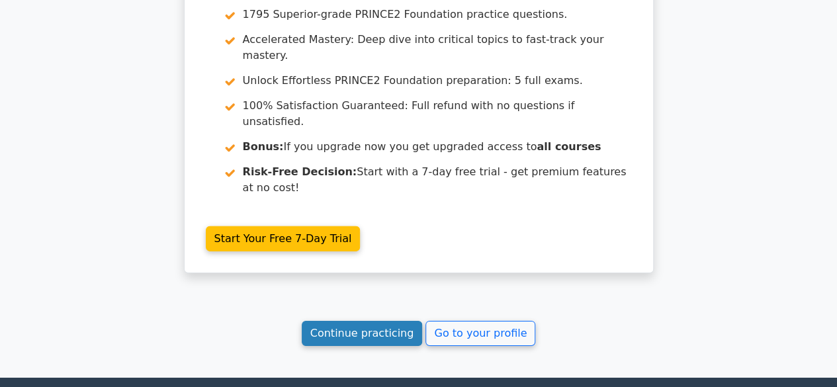
click at [373, 321] on link "Continue practicing" at bounding box center [362, 333] width 121 height 25
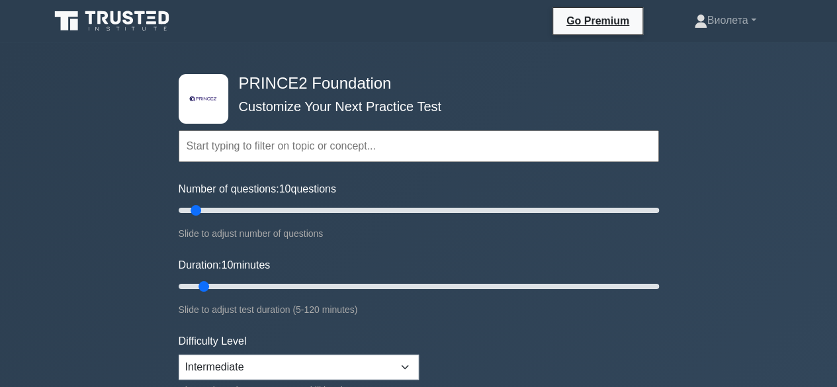
scroll to position [199, 0]
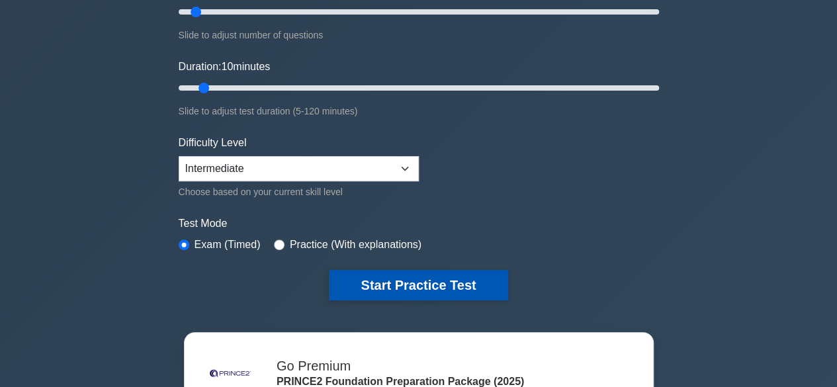
drag, startPoint x: 418, startPoint y: 285, endPoint x: 528, endPoint y: 260, distance: 112.7
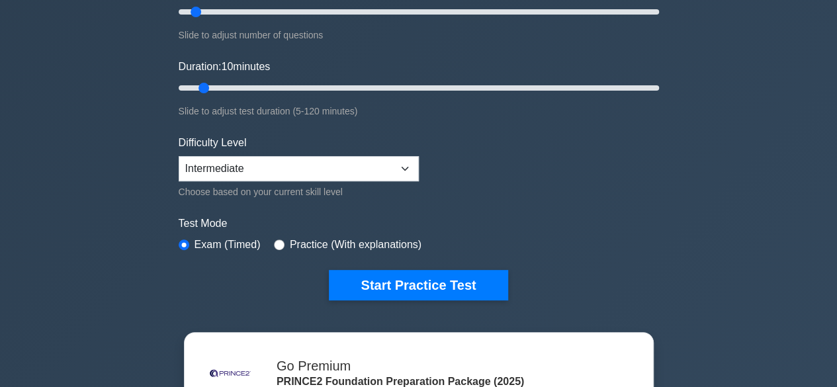
click at [418, 283] on button "Start Practice Test" at bounding box center [418, 285] width 179 height 30
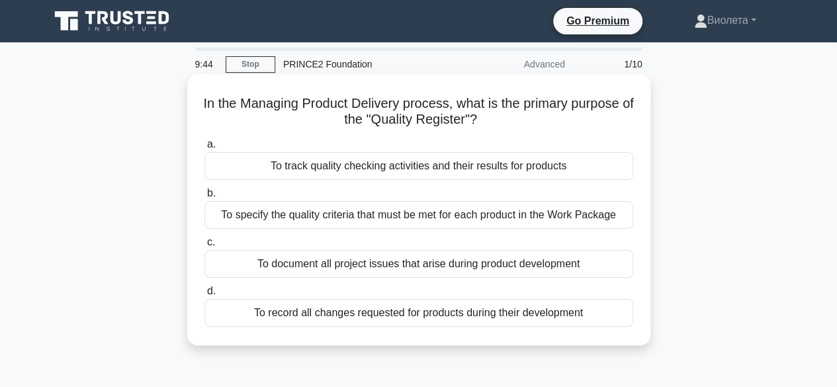
click at [445, 169] on div "To track quality checking activities and their results for products" at bounding box center [418, 166] width 429 height 28
click at [204, 149] on input "a. To track quality checking activities and their results for products" at bounding box center [204, 144] width 0 height 9
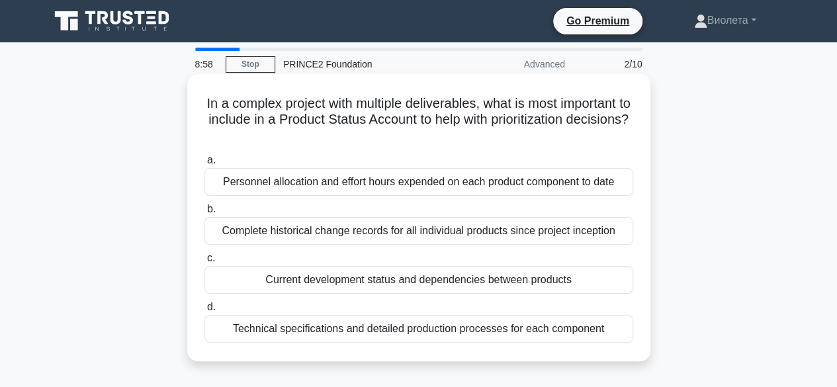
click at [474, 330] on div "Technical specifications and detailed production processes for each component" at bounding box center [418, 329] width 429 height 28
click at [204, 312] on input "d. Technical specifications and detailed production processes for each component" at bounding box center [204, 307] width 0 height 9
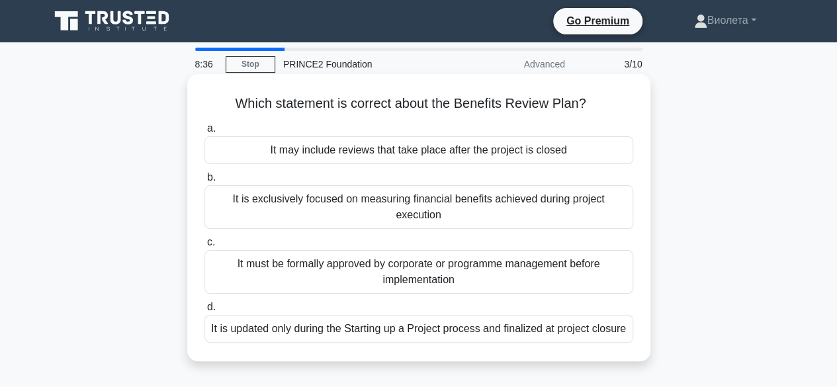
click at [462, 152] on div "It may include reviews that take place after the project is closed" at bounding box center [418, 150] width 429 height 28
click at [204, 133] on input "a. It may include reviews that take place after the project is closed" at bounding box center [204, 128] width 0 height 9
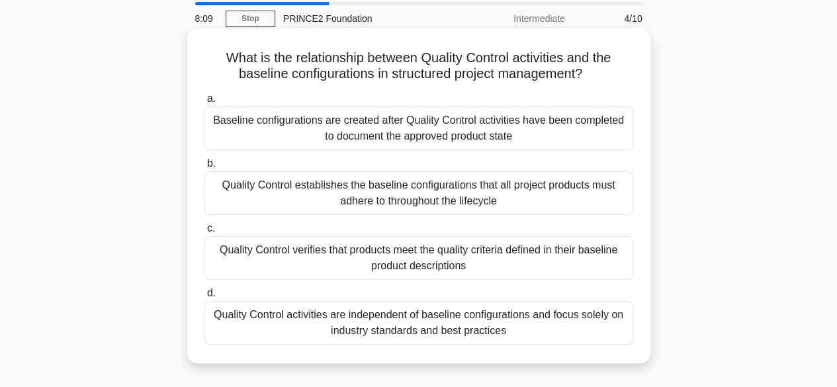
scroll to position [66, 0]
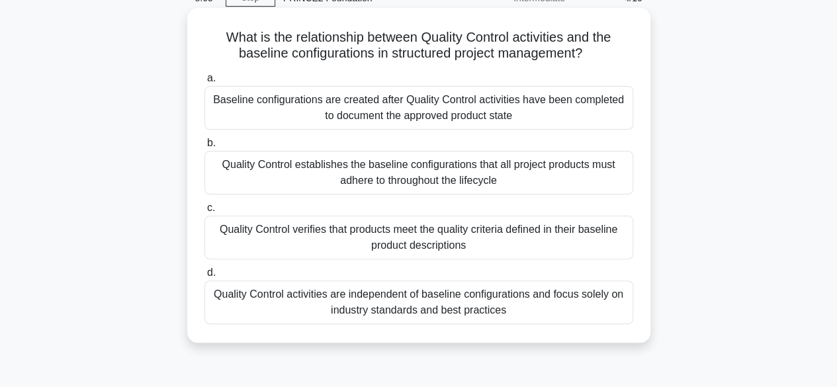
click at [423, 308] on div "Quality Control activities are independent of baseline configurations and focus…" at bounding box center [418, 303] width 429 height 44
click at [204, 277] on input "d. Quality Control activities are independent of baseline configurations and fo…" at bounding box center [204, 273] width 0 height 9
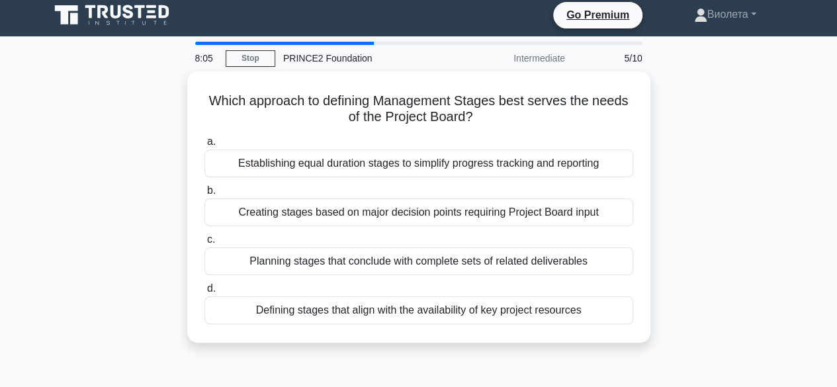
scroll to position [0, 0]
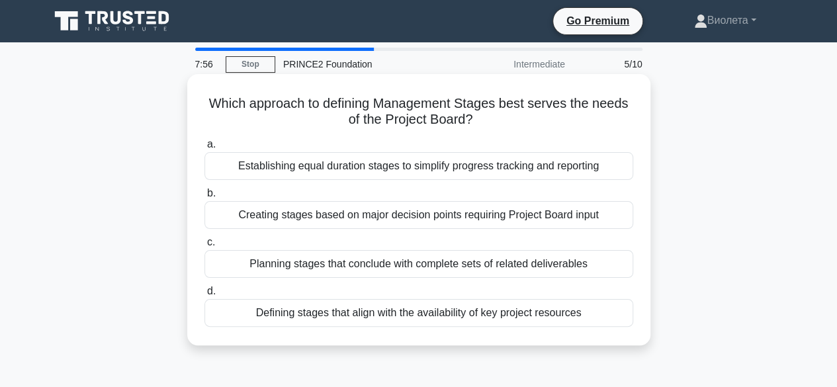
click at [339, 175] on div "Establishing equal duration stages to simplify progress tracking and reporting" at bounding box center [418, 166] width 429 height 28
click at [204, 149] on input "a. Establishing equal duration stages to simplify progress tracking and reporti…" at bounding box center [204, 144] width 0 height 9
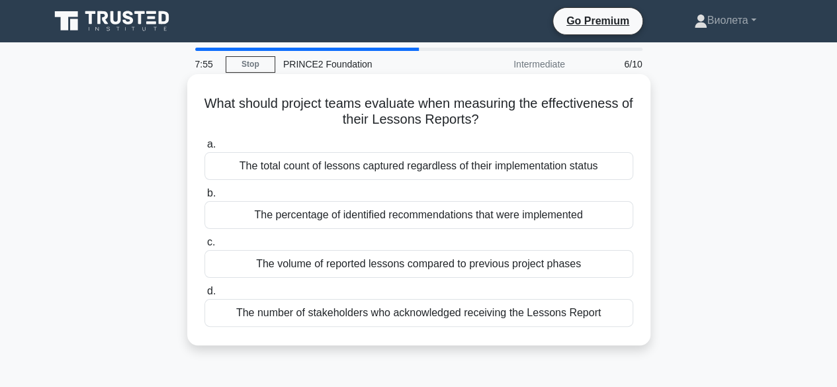
click at [343, 174] on div "The total count of lessons captured regardless of their implementation status" at bounding box center [418, 166] width 429 height 28
click at [204, 149] on input "a. The total count of lessons captured regardless of their implementation status" at bounding box center [204, 144] width 0 height 9
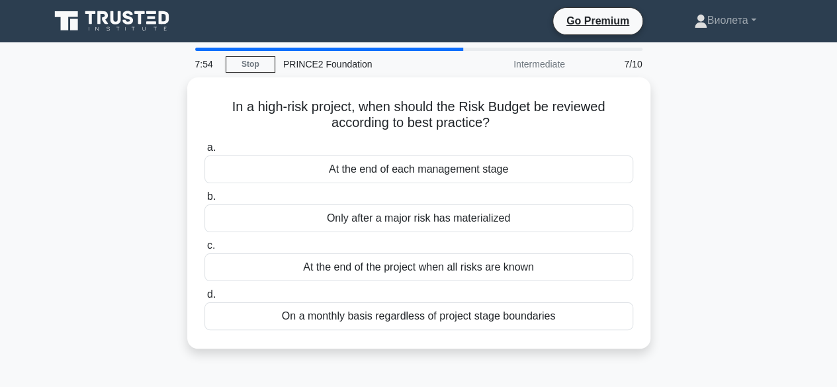
click at [343, 174] on div "At the end of each management stage" at bounding box center [418, 169] width 429 height 28
click at [204, 152] on input "a. At the end of each management stage" at bounding box center [204, 148] width 0 height 9
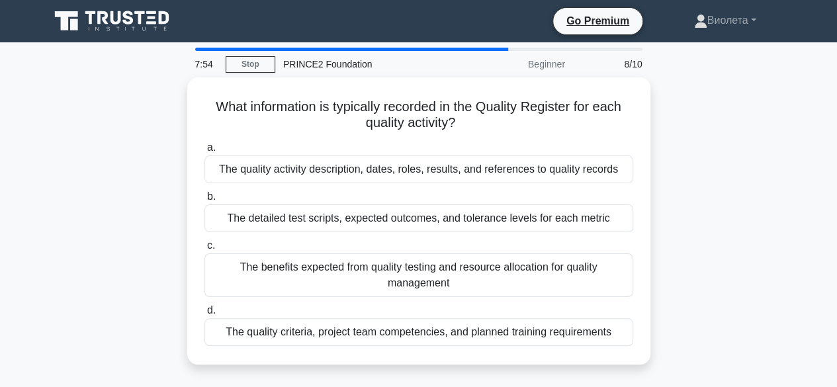
click at [343, 174] on div "The quality activity description, dates, roles, results, and references to qual…" at bounding box center [418, 169] width 429 height 28
click at [204, 152] on input "a. The quality activity description, dates, roles, results, and references to q…" at bounding box center [204, 148] width 0 height 9
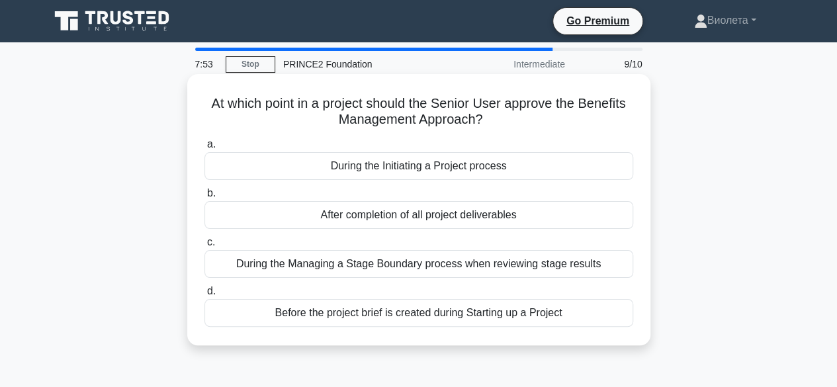
click at [344, 171] on div "During the Initiating a Project process" at bounding box center [418, 166] width 429 height 28
click at [204, 149] on input "a. During the Initiating a Project process" at bounding box center [204, 144] width 0 height 9
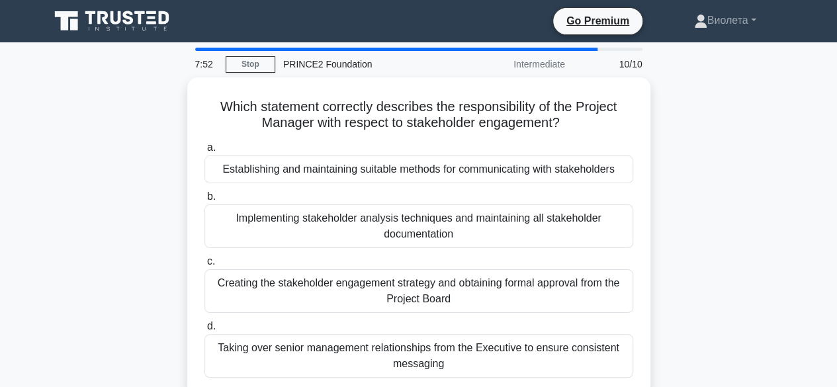
click at [345, 170] on div "Establishing and maintaining suitable methods for communicating with stakeholde…" at bounding box center [418, 169] width 429 height 28
click at [204, 152] on input "a. Establishing and maintaining suitable methods for communicating with stakeho…" at bounding box center [204, 148] width 0 height 9
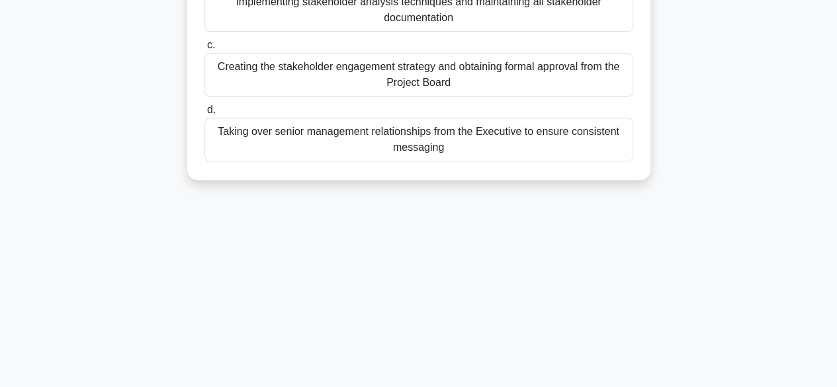
scroll to position [328, 0]
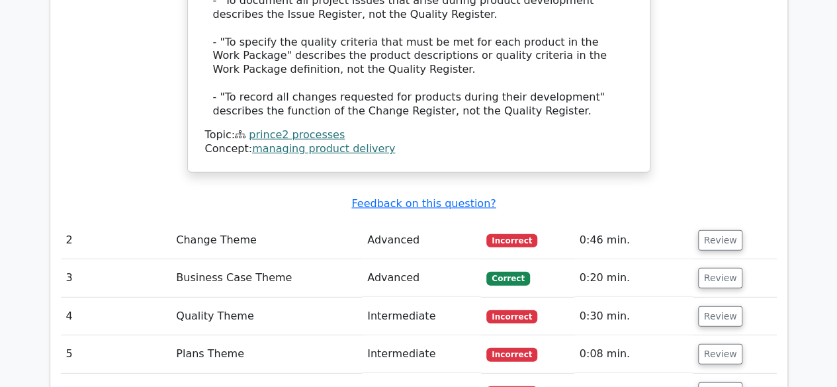
scroll to position [1787, 0]
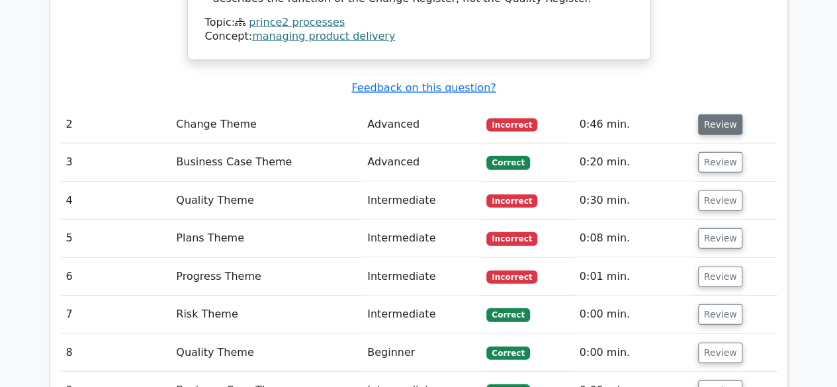
click at [716, 114] on button "Review" at bounding box center [720, 124] width 45 height 21
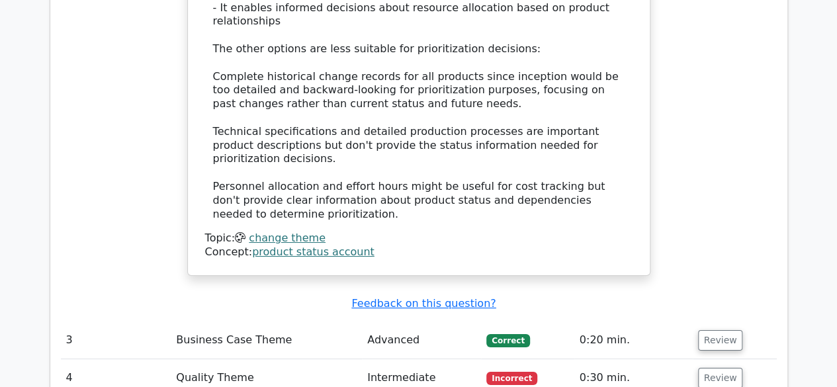
scroll to position [2514, 0]
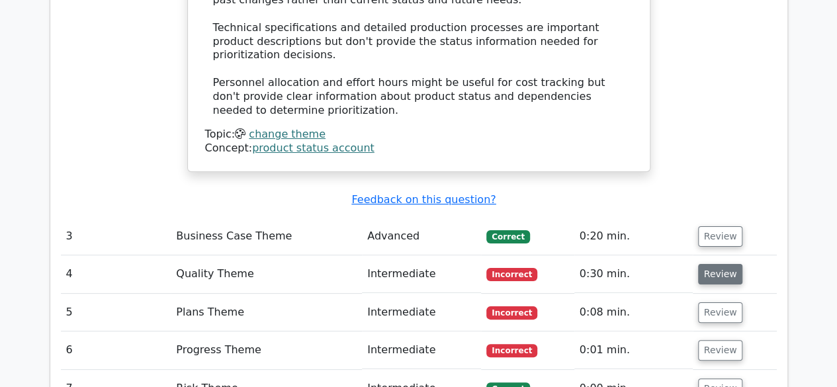
click at [727, 264] on button "Review" at bounding box center [720, 274] width 45 height 21
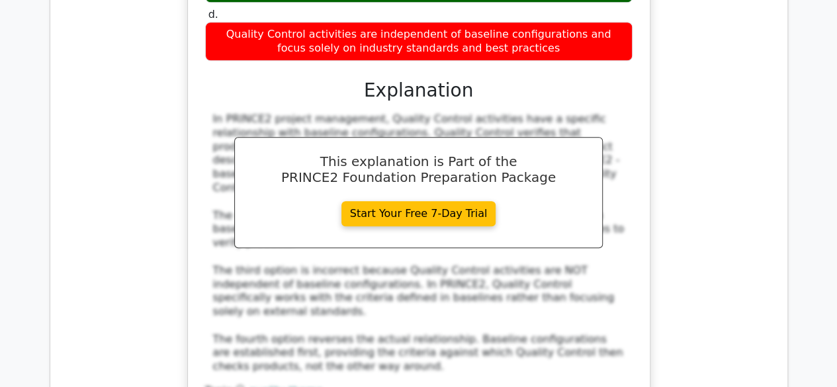
scroll to position [3242, 0]
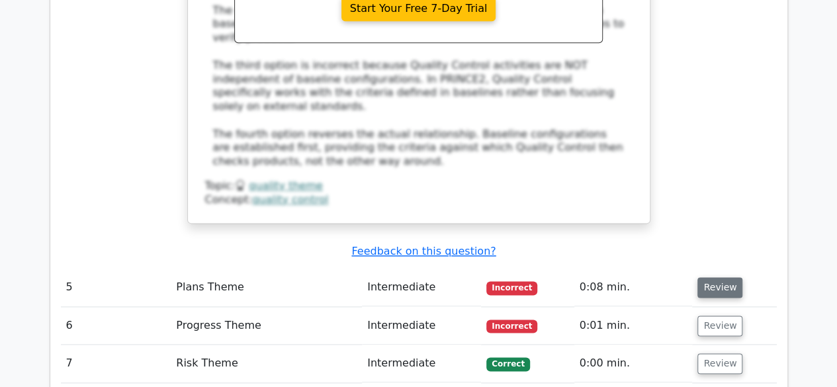
click at [717, 277] on button "Review" at bounding box center [719, 287] width 45 height 21
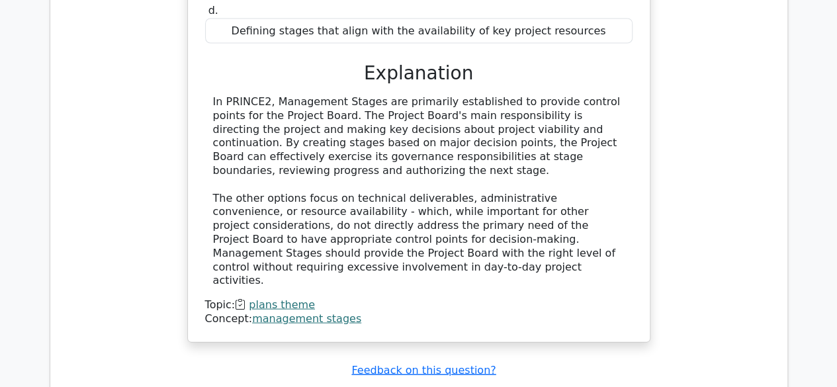
scroll to position [3838, 0]
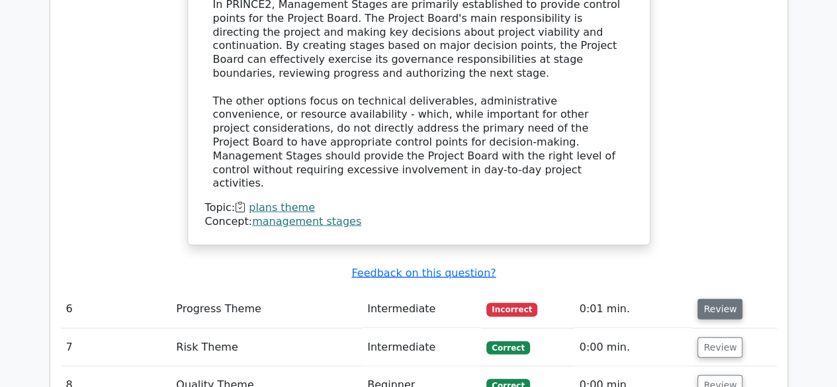
click at [727, 299] on button "Review" at bounding box center [719, 309] width 45 height 21
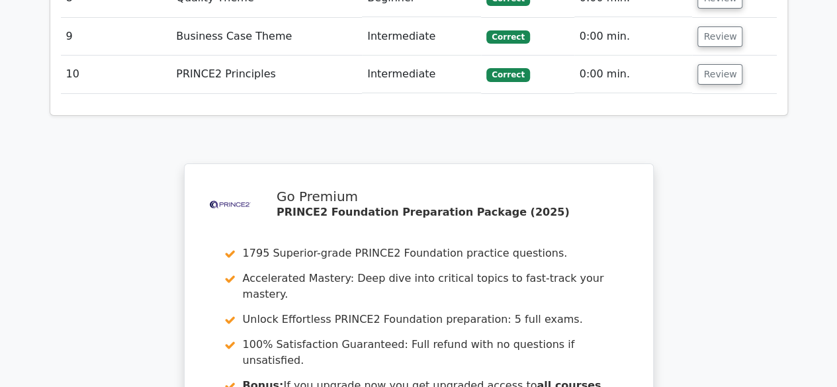
scroll to position [4980, 0]
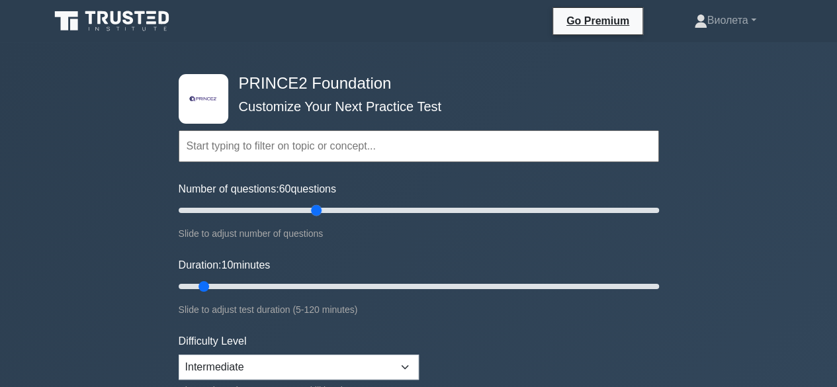
drag, startPoint x: 222, startPoint y: 210, endPoint x: 315, endPoint y: 218, distance: 93.0
type input "60"
click at [315, 218] on input "Number of questions: 60 questions" at bounding box center [419, 210] width 480 height 16
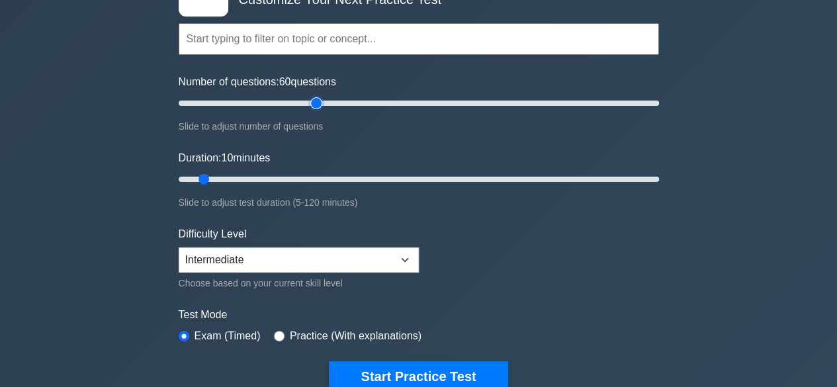
scroll to position [397, 0]
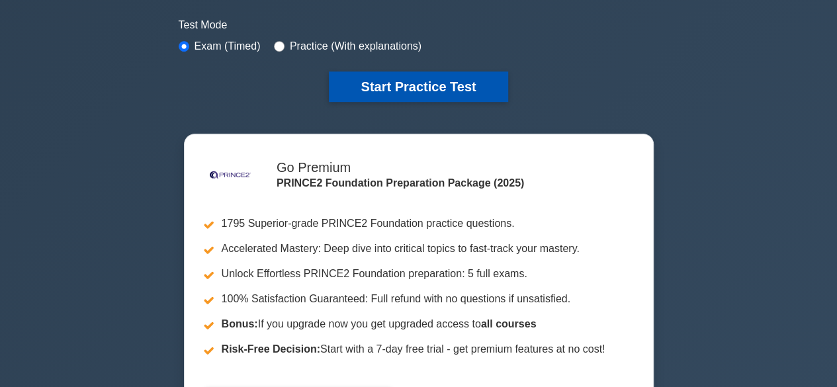
click at [422, 87] on button "Start Practice Test" at bounding box center [418, 86] width 179 height 30
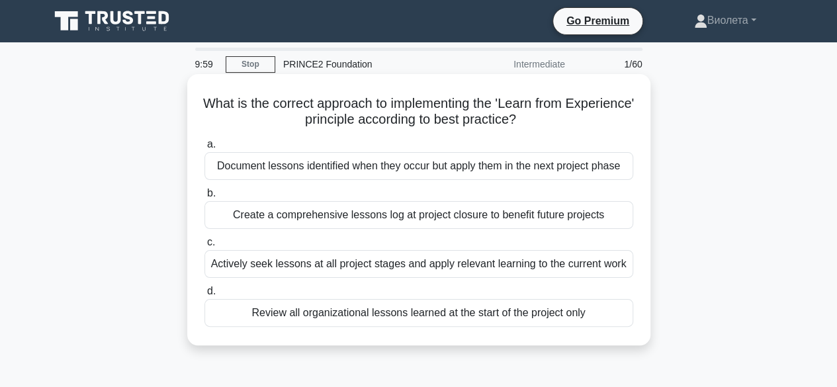
click at [322, 165] on div "Document lessons identified when they occur but apply them in the next project …" at bounding box center [418, 166] width 429 height 28
click at [204, 149] on input "a. Document lessons identified when they occur but apply them in the next proje…" at bounding box center [204, 144] width 0 height 9
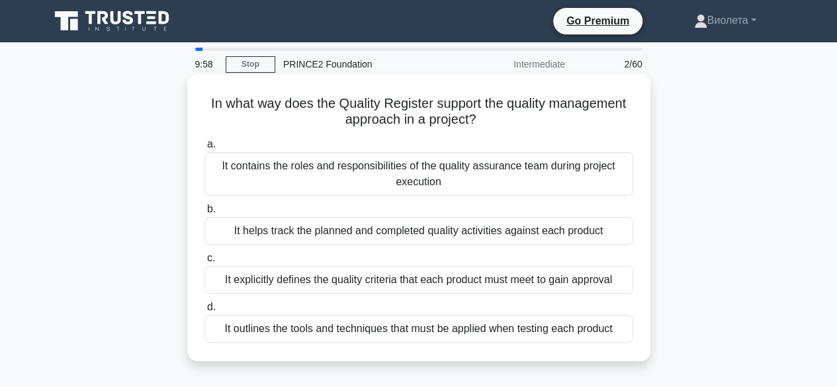
click at [334, 171] on div "It contains the roles and responsibilities of the quality assurance team during…" at bounding box center [418, 174] width 429 height 44
click at [204, 149] on input "a. It contains the roles and responsibilities of the quality assurance team dur…" at bounding box center [204, 144] width 0 height 9
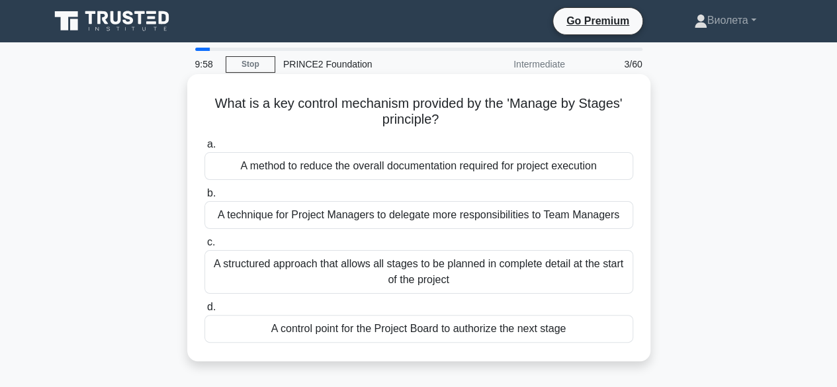
click at [339, 175] on div "A method to reduce the overall documentation required for project execution" at bounding box center [418, 166] width 429 height 28
click at [204, 149] on input "a. A method to reduce the overall documentation required for project execution" at bounding box center [204, 144] width 0 height 9
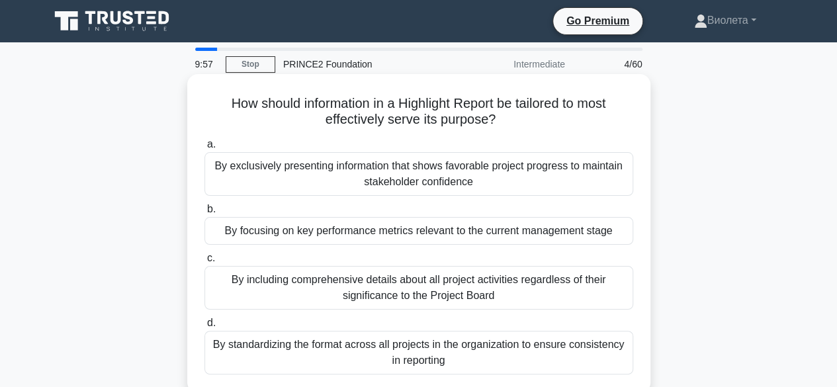
click at [336, 173] on div "By exclusively presenting information that shows favorable project progress to …" at bounding box center [418, 174] width 429 height 44
click at [204, 149] on input "a. By exclusively presenting information that shows favorable project progress …" at bounding box center [204, 144] width 0 height 9
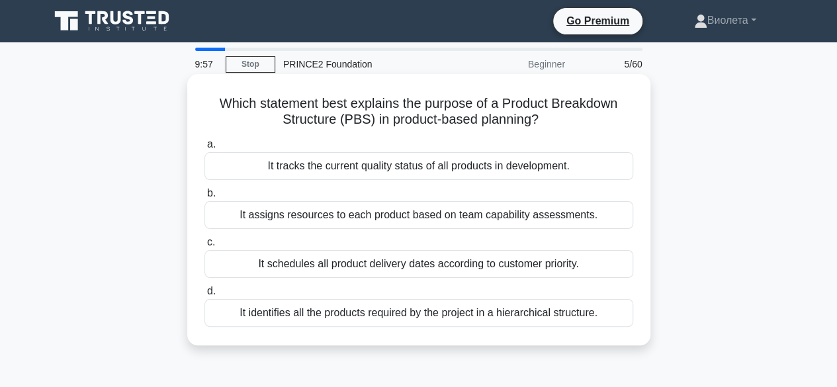
click at [340, 175] on div "It tracks the current quality status of all products in development." at bounding box center [418, 166] width 429 height 28
click at [204, 149] on input "a. It tracks the current quality status of all products in development." at bounding box center [204, 144] width 0 height 9
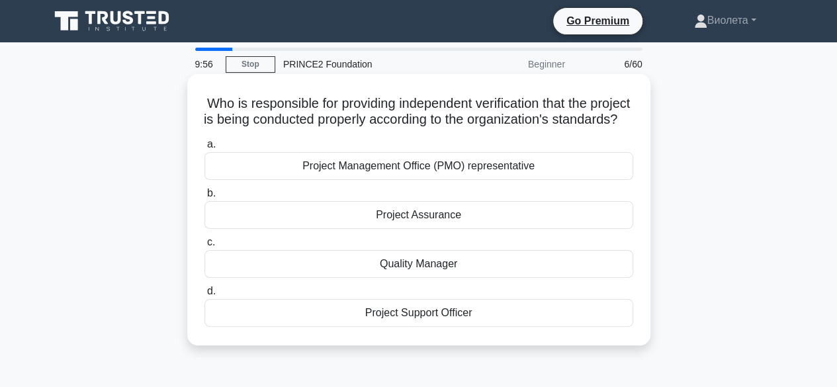
click at [351, 180] on div "Project Management Office (PMO) representative" at bounding box center [418, 166] width 429 height 28
click at [204, 149] on input "a. Project Management Office (PMO) representative" at bounding box center [204, 144] width 0 height 9
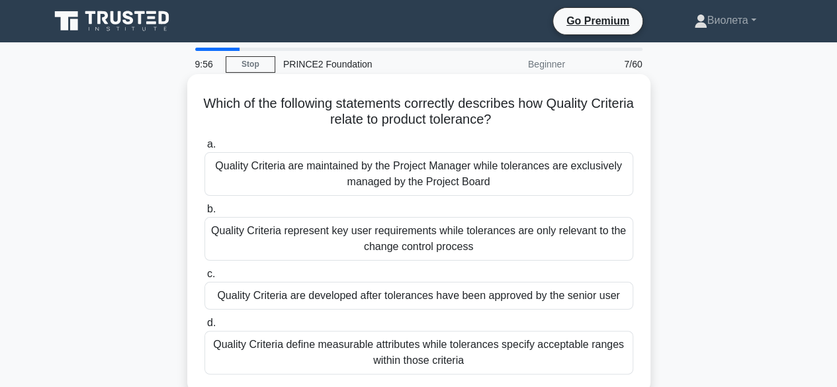
click at [447, 187] on div "Quality Criteria are maintained by the Project Manager while tolerances are exc…" at bounding box center [418, 174] width 429 height 44
click at [204, 149] on input "a. Quality Criteria are maintained by the Project Manager while tolerances are …" at bounding box center [204, 144] width 0 height 9
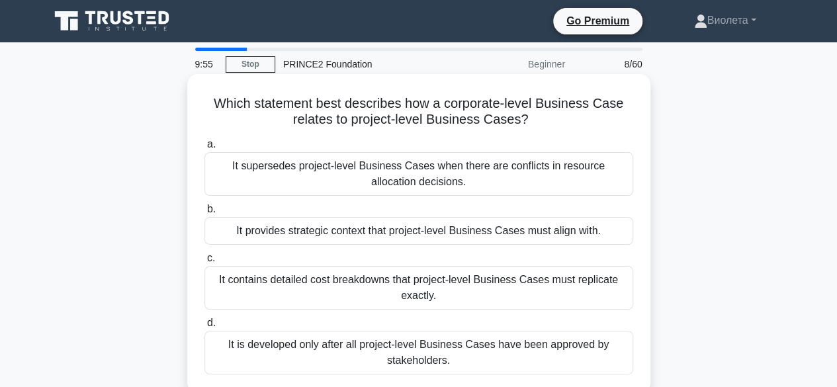
click at [446, 179] on div "It supersedes project-level Business Cases when there are conflicts in resource…" at bounding box center [418, 174] width 429 height 44
click at [204, 149] on input "a. It supersedes project-level Business Cases when there are conflicts in resou…" at bounding box center [204, 144] width 0 height 9
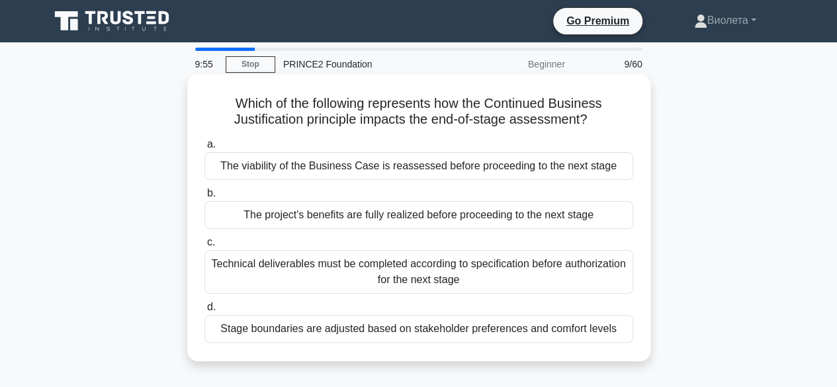
click at [447, 175] on div "The viability of the Business Case is reassessed before proceeding to the next …" at bounding box center [418, 166] width 429 height 28
click at [204, 149] on input "a. The viability of the Business Case is reassessed before proceeding to the ne…" at bounding box center [204, 144] width 0 height 9
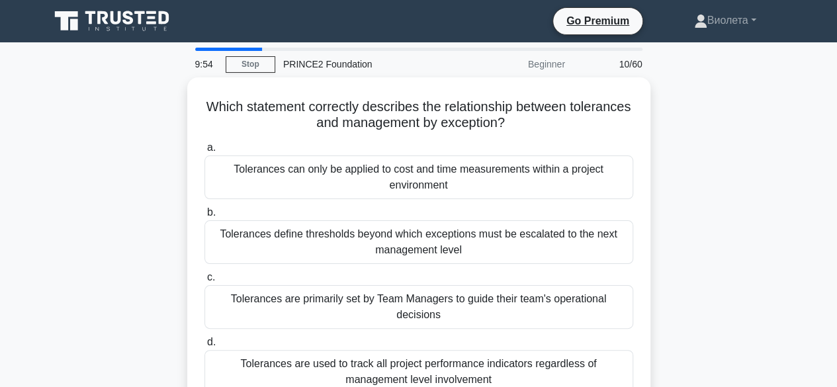
click at [445, 169] on div "Tolerances can only be applied to cost and time measurements within a project e…" at bounding box center [418, 177] width 429 height 44
click at [204, 152] on input "a. Tolerances can only be applied to cost and time measurements within a projec…" at bounding box center [204, 148] width 0 height 9
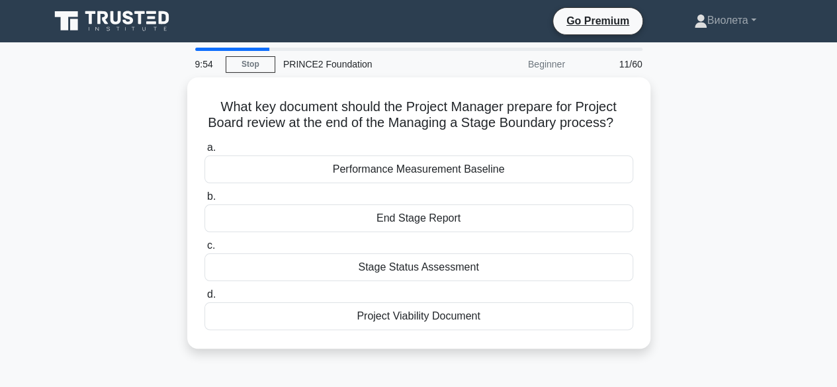
click at [445, 169] on div "Performance Measurement Baseline" at bounding box center [418, 169] width 429 height 28
click at [204, 152] on input "a. Performance Measurement Baseline" at bounding box center [204, 148] width 0 height 9
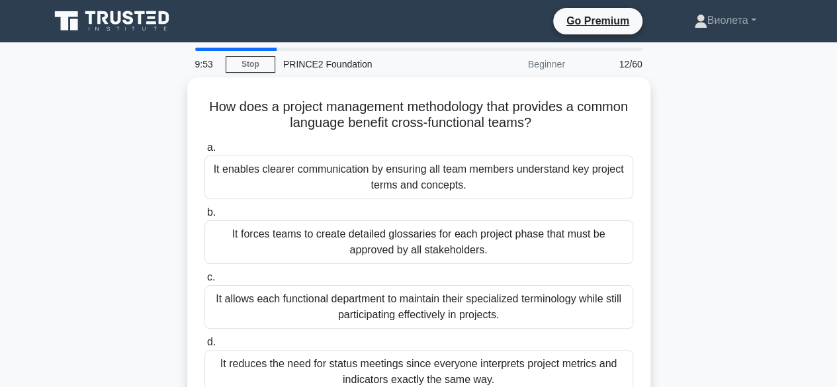
click at [445, 169] on div "It enables clearer communication by ensuring all team members understand key pr…" at bounding box center [418, 177] width 429 height 44
click at [204, 152] on input "a. It enables clearer communication by ensuring all team members understand key…" at bounding box center [204, 148] width 0 height 9
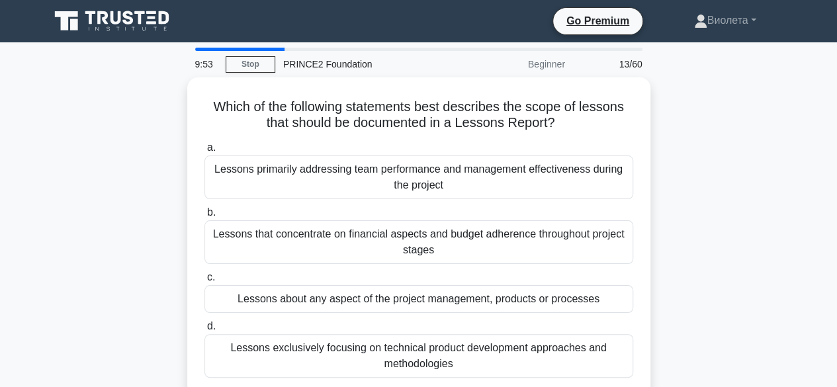
click at [447, 170] on div "Lessons primarily addressing team performance and management effectiveness duri…" at bounding box center [418, 177] width 429 height 44
click at [204, 152] on input "a. Lessons primarily addressing team performance and management effectiveness d…" at bounding box center [204, 148] width 0 height 9
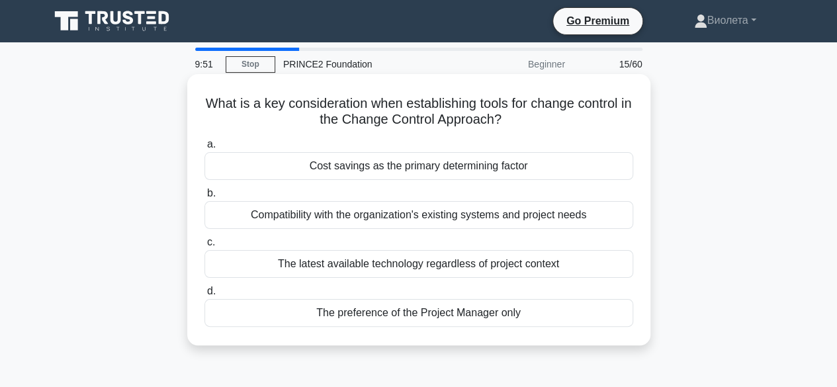
click at [439, 167] on div "Cost savings as the primary determining factor" at bounding box center [418, 166] width 429 height 28
click at [204, 149] on input "a. Cost savings as the primary determining factor" at bounding box center [204, 144] width 0 height 9
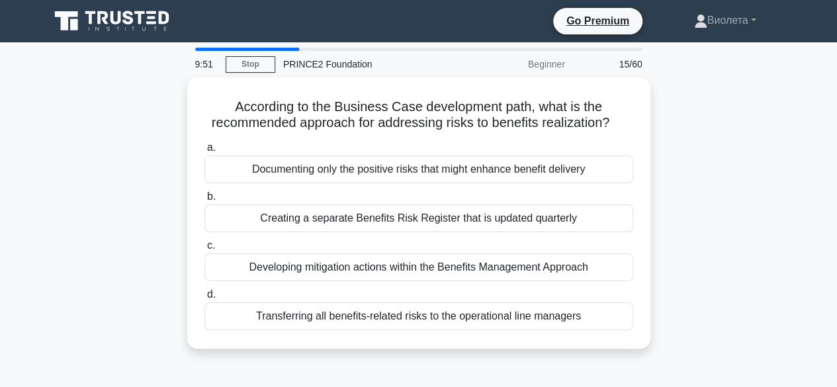
click at [443, 167] on div "Documenting only the positive risks that might enhance benefit delivery" at bounding box center [418, 169] width 429 height 28
click at [204, 152] on input "a. Documenting only the positive risks that might enhance benefit delivery" at bounding box center [204, 148] width 0 height 9
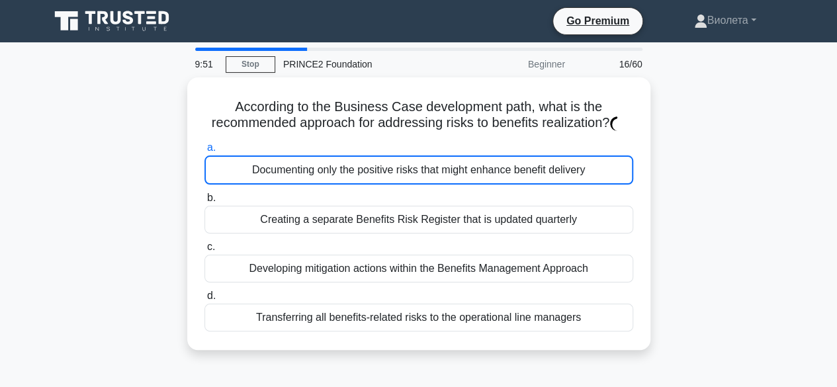
click at [443, 167] on div "Documenting only the positive risks that might enhance benefit delivery" at bounding box center [418, 169] width 429 height 29
click at [204, 152] on input "a. Documenting only the positive risks that might enhance benefit delivery" at bounding box center [204, 148] width 0 height 9
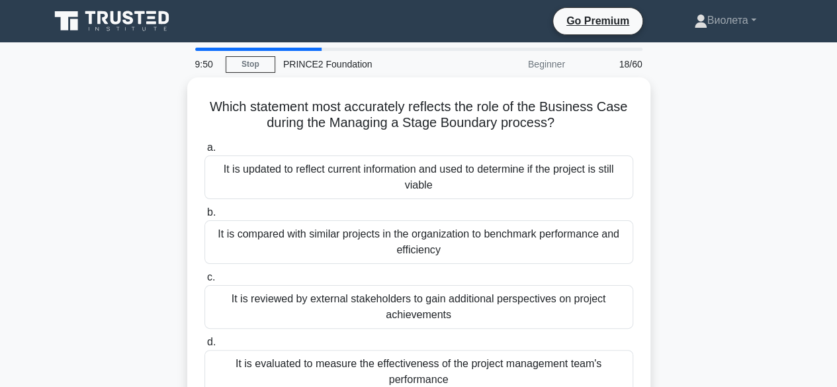
click at [443, 167] on div "It is updated to reflect current information and used to determine if the proje…" at bounding box center [418, 177] width 429 height 44
click at [204, 152] on input "a. It is updated to reflect current information and used to determine if the pr…" at bounding box center [204, 148] width 0 height 9
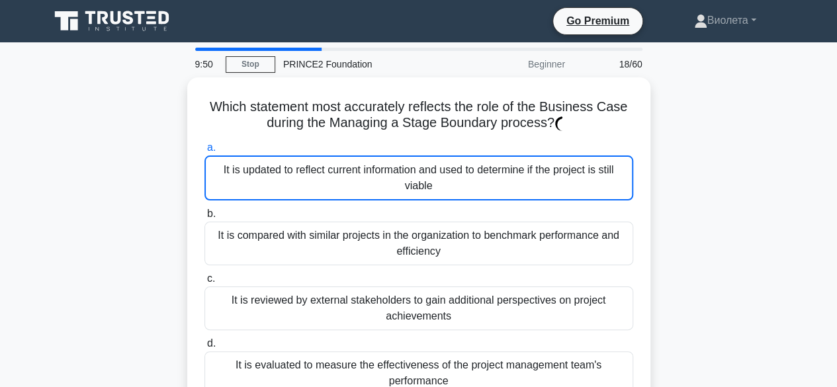
click at [443, 167] on div "It is updated to reflect current information and used to determine if the proje…" at bounding box center [418, 177] width 429 height 45
click at [204, 152] on input "a. It is updated to reflect current information and used to determine if the pr…" at bounding box center [204, 148] width 0 height 9
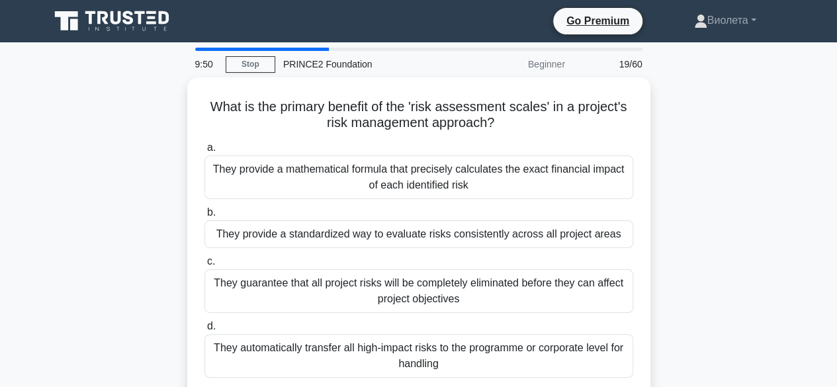
click at [443, 167] on div "They provide a mathematical formula that precisely calculates the exact financi…" at bounding box center [418, 177] width 429 height 44
click at [204, 152] on input "a. They provide a mathematical formula that precisely calculates the exact fina…" at bounding box center [204, 148] width 0 height 9
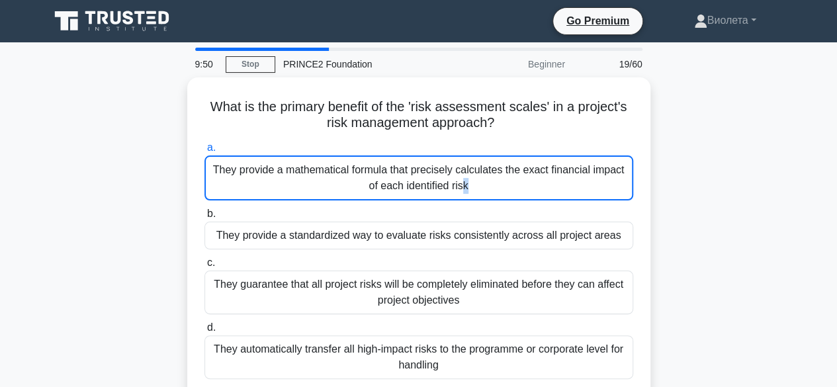
click at [443, 167] on div "They provide a mathematical formula that precisely calculates the exact financi…" at bounding box center [418, 177] width 429 height 45
click at [204, 152] on input "a. They provide a mathematical formula that precisely calculates the exact fina…" at bounding box center [204, 148] width 0 height 9
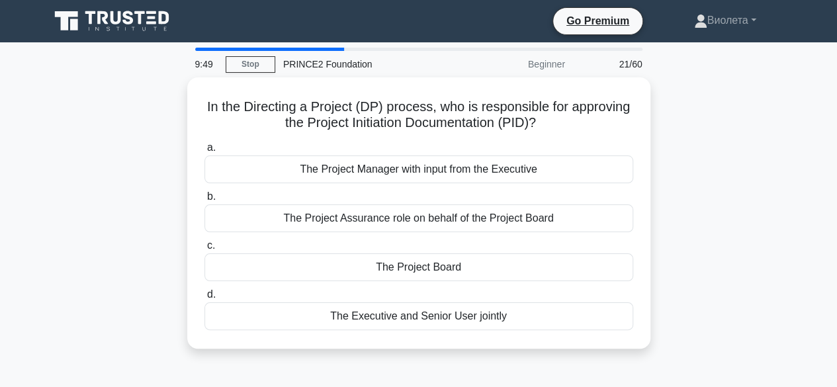
click at [443, 167] on div "The Project Manager with input from the Executive" at bounding box center [418, 169] width 429 height 28
click at [204, 152] on input "a. The Project Manager with input from the Executive" at bounding box center [204, 148] width 0 height 9
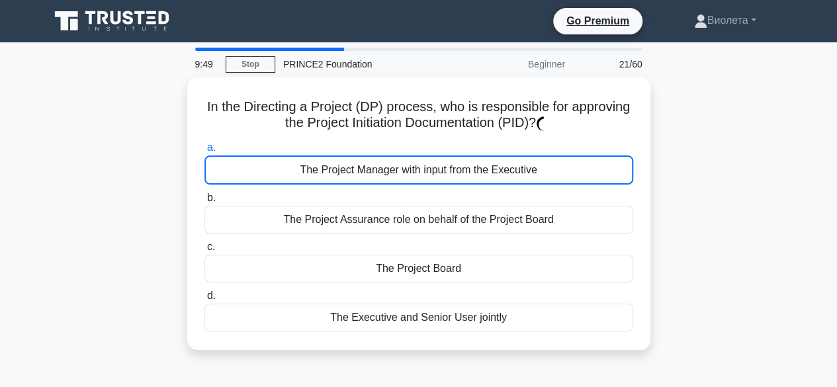
click at [443, 167] on div "The Project Manager with input from the Executive" at bounding box center [418, 169] width 429 height 29
click at [204, 152] on input "a. The Project Manager with input from the Executive" at bounding box center [204, 148] width 0 height 9
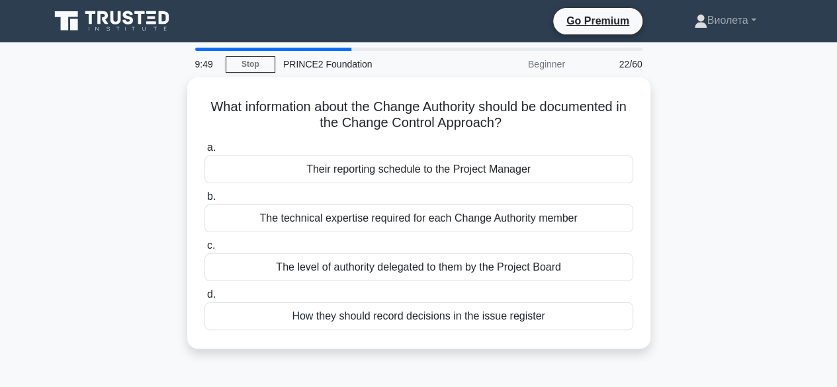
click at [443, 167] on div "Their reporting schedule to the Project Manager" at bounding box center [418, 169] width 429 height 28
click at [204, 152] on input "a. Their reporting schedule to the Project Manager" at bounding box center [204, 148] width 0 height 9
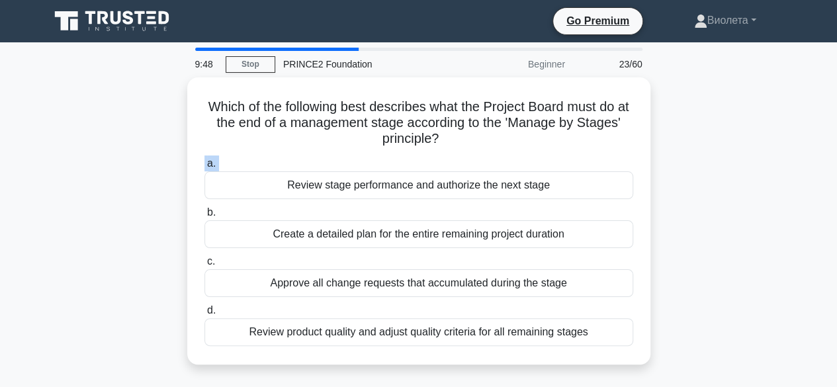
click at [443, 167] on label "a. Review stage performance and authorize the next stage" at bounding box center [418, 177] width 429 height 44
click at [204, 167] on input "a. Review stage performance and authorize the next stage" at bounding box center [204, 163] width 0 height 9
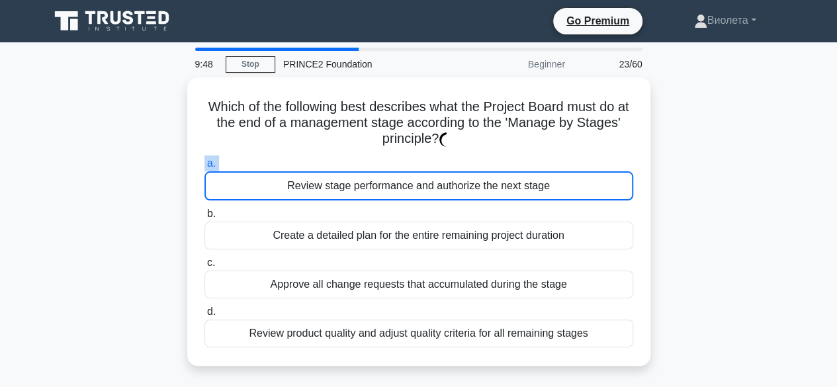
click at [443, 167] on label "a. Review stage performance and authorize the next stage" at bounding box center [418, 177] width 429 height 45
click at [204, 167] on input "a. Review stage performance and authorize the next stage" at bounding box center [204, 163] width 0 height 9
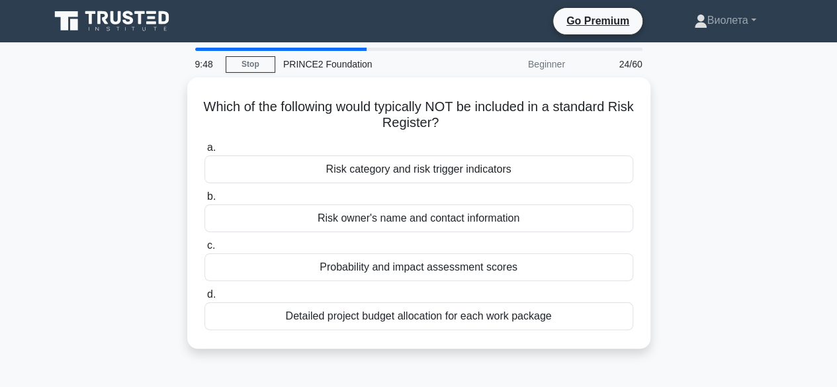
click at [443, 167] on div "Risk category and risk trigger indicators" at bounding box center [418, 169] width 429 height 28
click at [204, 152] on input "a. Risk category and risk trigger indicators" at bounding box center [204, 148] width 0 height 9
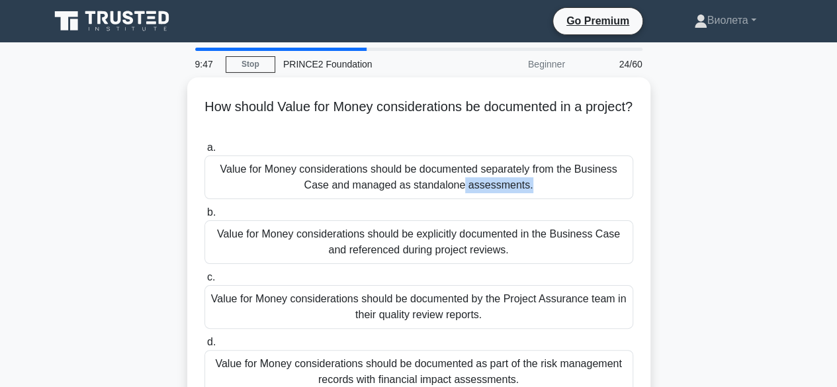
click at [443, 167] on div "Value for Money considerations should be documented separately from the Busines…" at bounding box center [418, 177] width 429 height 44
click at [204, 152] on input "a. Value for Money considerations should be documented separately from the Busi…" at bounding box center [204, 148] width 0 height 9
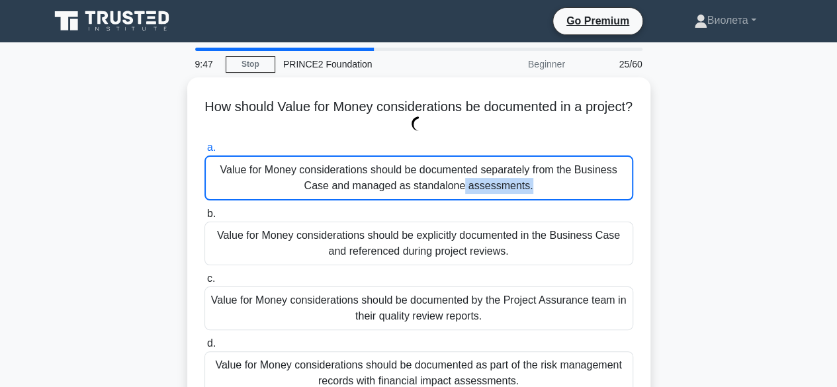
click at [443, 167] on div "Value for Money considerations should be documented separately from the Busines…" at bounding box center [418, 177] width 429 height 45
click at [204, 152] on input "a. Value for Money considerations should be documented separately from the Busi…" at bounding box center [204, 148] width 0 height 9
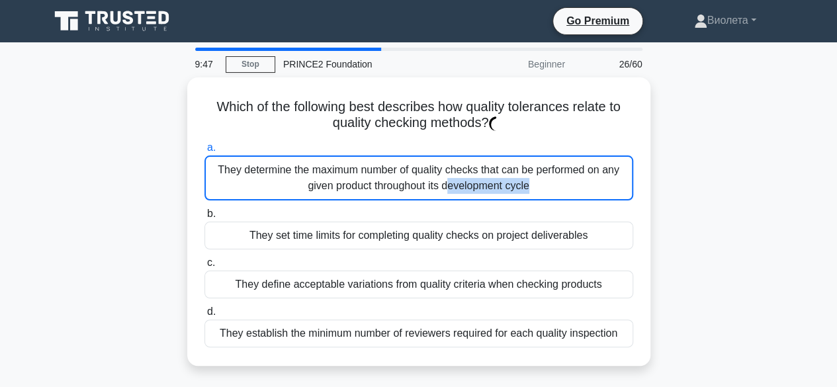
click at [443, 167] on div "They determine the maximum number of quality checks that can be performed on an…" at bounding box center [418, 177] width 429 height 45
click at [204, 152] on input "a. They determine the maximum number of quality checks that can be performed on…" at bounding box center [204, 148] width 0 height 9
click at [443, 167] on div "They determine the maximum number of quality checks that can be performed on an…" at bounding box center [418, 177] width 429 height 45
click at [204, 152] on input "a. They determine the maximum number of quality checks that can be performed on…" at bounding box center [204, 148] width 0 height 9
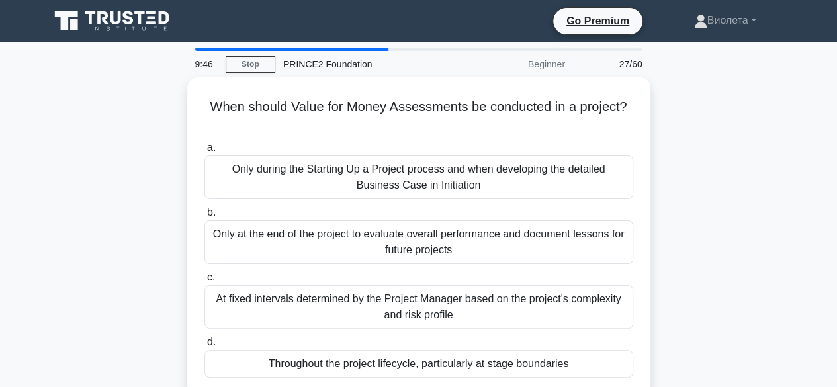
click at [443, 167] on div "Only during the Starting Up a Project process and when developing the detailed …" at bounding box center [418, 177] width 429 height 44
click at [204, 152] on input "a. Only during the Starting Up a Project process and when developing the detail…" at bounding box center [204, 148] width 0 height 9
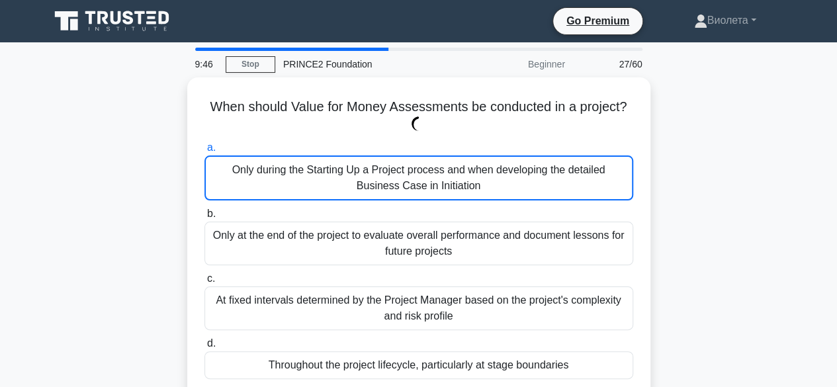
click at [443, 167] on div "Only during the Starting Up a Project process and when developing the detailed …" at bounding box center [418, 177] width 429 height 45
click at [204, 152] on input "a. Only during the Starting Up a Project process and when developing the detail…" at bounding box center [204, 148] width 0 height 9
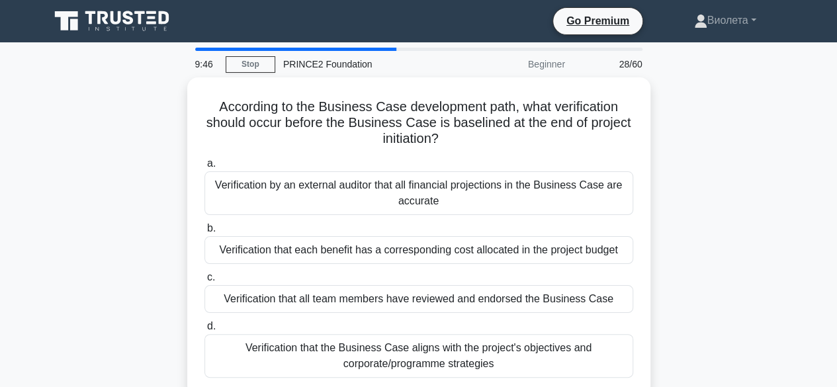
click at [443, 167] on label "a. Verification by an external auditor that all financial projections in the Bu…" at bounding box center [418, 185] width 429 height 60
click at [204, 167] on input "a. Verification by an external auditor that all financial projections in the Bu…" at bounding box center [204, 163] width 0 height 9
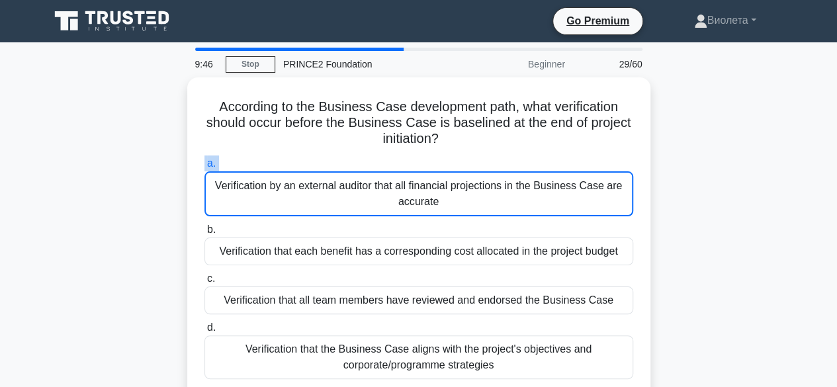
click at [443, 167] on label "a. Verification by an external auditor that all financial projections in the Bu…" at bounding box center [418, 185] width 429 height 61
click at [204, 167] on input "a. Verification by an external auditor that all financial projections in the Bu…" at bounding box center [204, 163] width 0 height 9
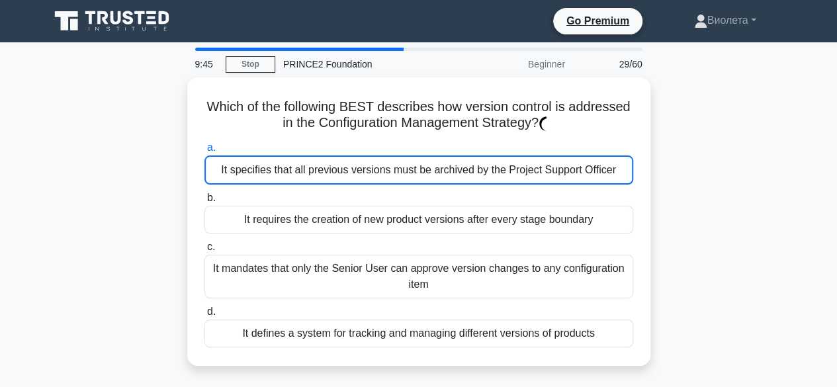
click at [443, 167] on div "It specifies that all previous versions must be archived by the Project Support…" at bounding box center [418, 169] width 429 height 29
click at [204, 152] on input "a. It specifies that all previous versions must be archived by the Project Supp…" at bounding box center [204, 148] width 0 height 9
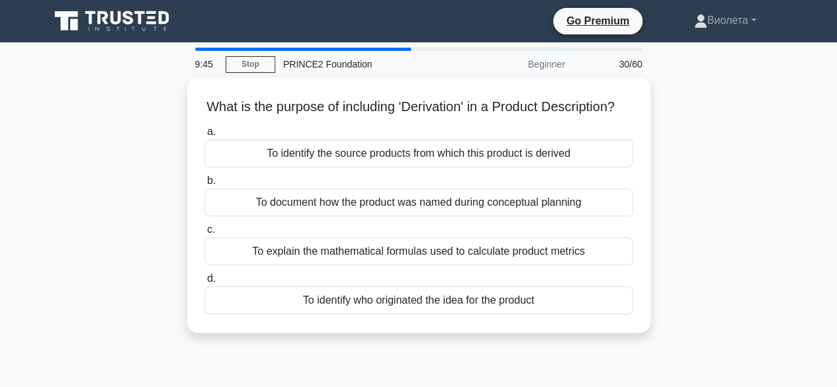
click at [443, 167] on div "To identify the source products from which this product is derived" at bounding box center [418, 154] width 429 height 28
click at [204, 136] on input "a. To identify the source products from which this product is derived" at bounding box center [204, 132] width 0 height 9
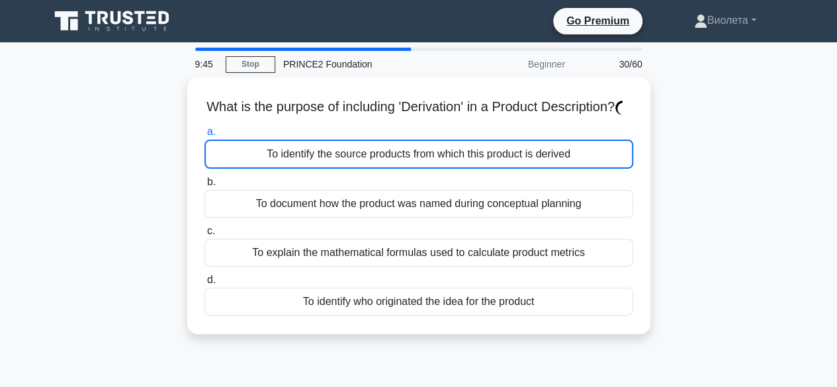
click at [443, 167] on div "To identify the source products from which this product is derived" at bounding box center [418, 154] width 429 height 29
click at [204, 136] on input "a. To identify the source products from which this product is derived" at bounding box center [204, 132] width 0 height 9
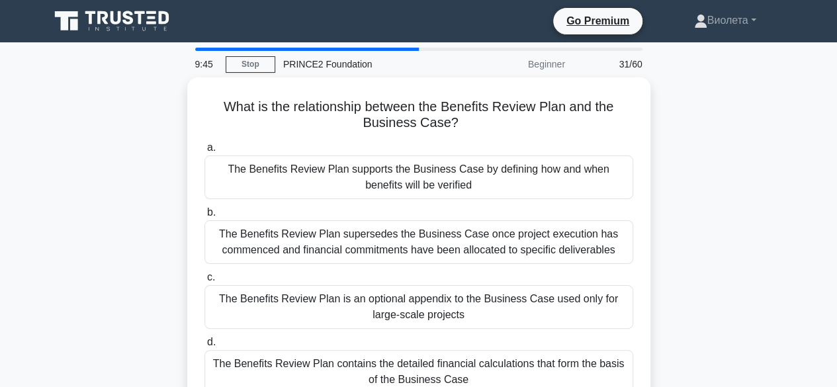
click at [443, 167] on div "The Benefits Review Plan supports the Business Case by defining how and when be…" at bounding box center [418, 177] width 429 height 44
click at [204, 152] on input "a. The Benefits Review Plan supports the Business Case by defining how and when…" at bounding box center [204, 148] width 0 height 9
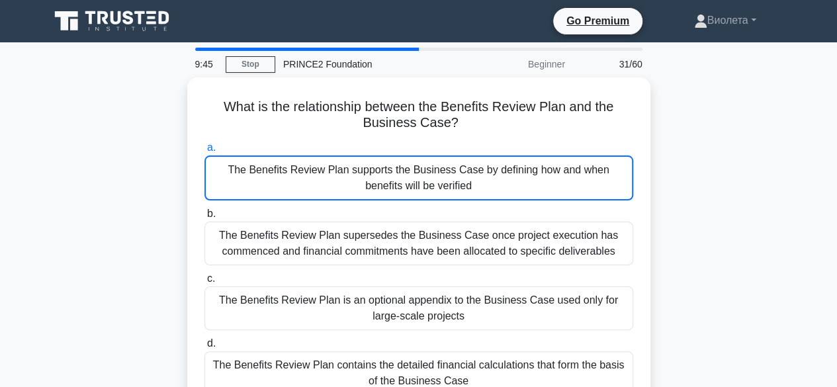
click at [443, 167] on div "The Benefits Review Plan supports the Business Case by defining how and when be…" at bounding box center [418, 177] width 429 height 45
click at [204, 152] on input "a. The Benefits Review Plan supports the Business Case by defining how and when…" at bounding box center [204, 148] width 0 height 9
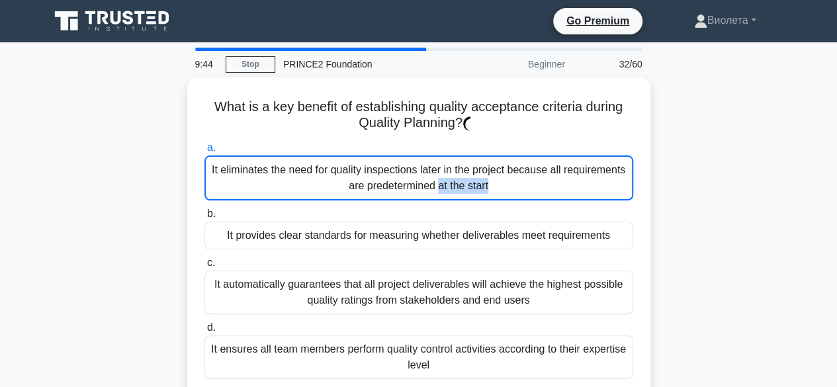
click at [443, 167] on div "It eliminates the need for quality inspections later in the project because all…" at bounding box center [418, 177] width 429 height 45
click at [204, 152] on input "a. It eliminates the need for quality inspections later in the project because …" at bounding box center [204, 148] width 0 height 9
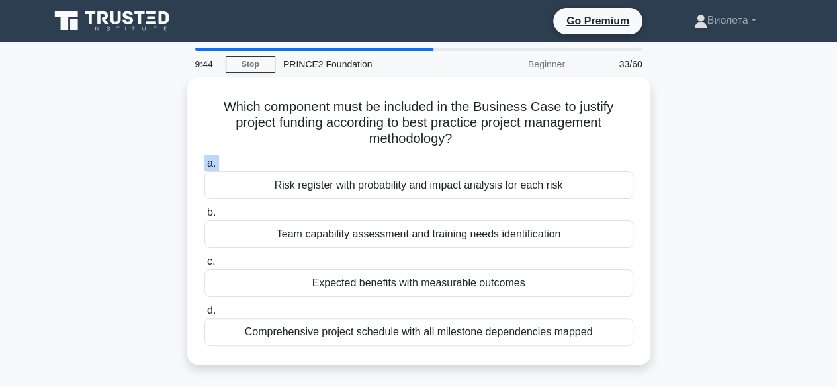
click at [443, 167] on label "a. Risk register with probability and impact analysis for each risk" at bounding box center [418, 177] width 429 height 44
click at [204, 167] on input "a. Risk register with probability and impact analysis for each risk" at bounding box center [204, 163] width 0 height 9
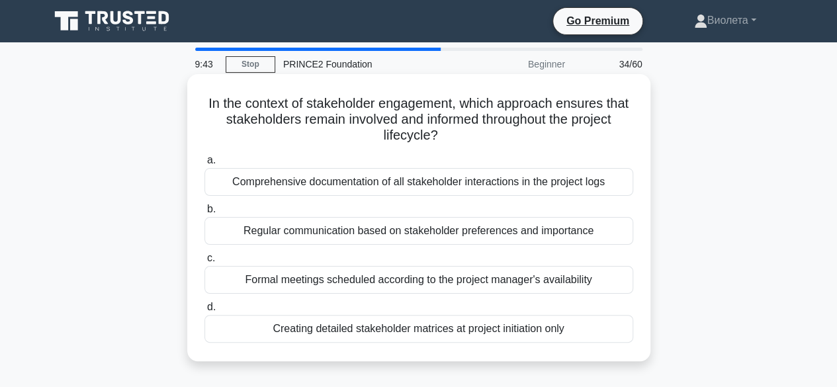
click at [443, 167] on label "a. Comprehensive documentation of all stakeholder interactions in the project l…" at bounding box center [418, 174] width 429 height 44
click at [204, 165] on input "a. Comprehensive documentation of all stakeholder interactions in the project l…" at bounding box center [204, 160] width 0 height 9
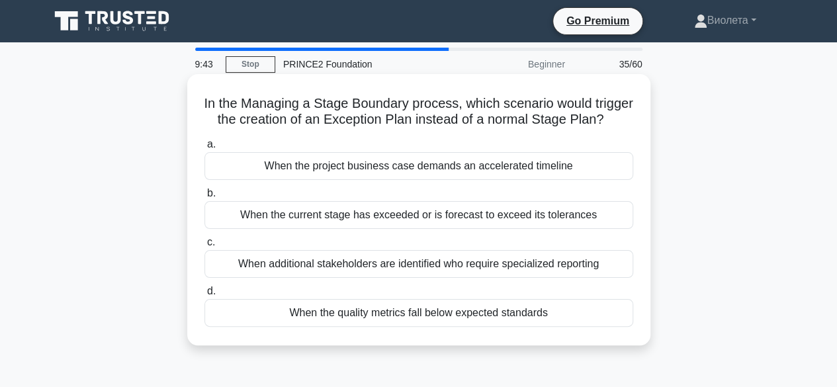
click at [443, 173] on div "When the project business case demands an accelerated timeline" at bounding box center [418, 166] width 429 height 28
click at [204, 149] on input "a. When the project business case demands an accelerated timeline" at bounding box center [204, 144] width 0 height 9
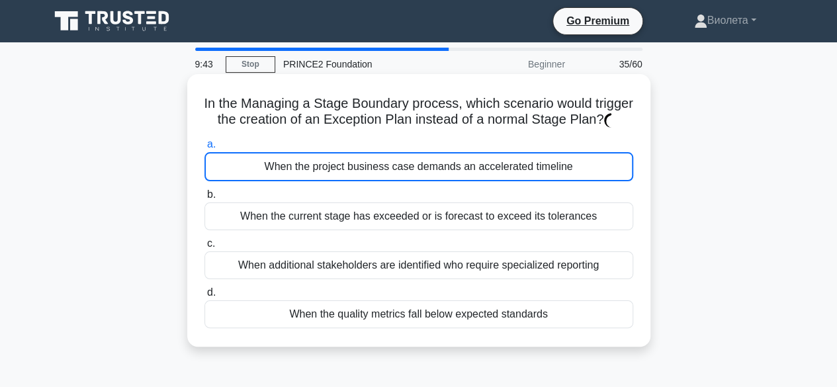
click at [443, 174] on div "When the project business case demands an accelerated timeline" at bounding box center [418, 166] width 429 height 29
click at [204, 149] on input "a. When the project business case demands an accelerated timeline" at bounding box center [204, 144] width 0 height 9
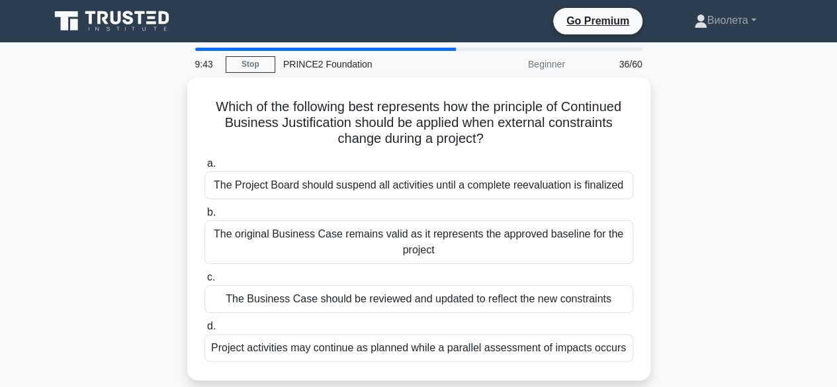
click at [443, 176] on div "The Project Board should suspend all activities until a complete reevaluation i…" at bounding box center [418, 185] width 429 height 28
click at [204, 168] on input "a. The Project Board should suspend all activities until a complete reevaluatio…" at bounding box center [204, 163] width 0 height 9
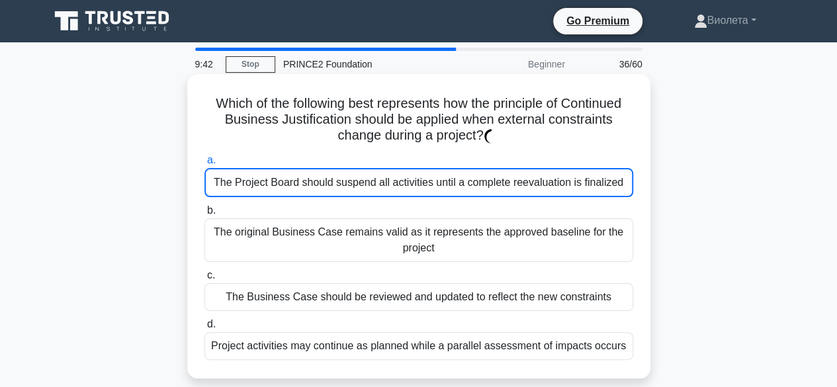
click at [443, 178] on div "The Project Board should suspend all activities until a complete reevaluation i…" at bounding box center [418, 182] width 429 height 29
click at [204, 165] on input "a. The Project Board should suspend all activities until a complete reevaluatio…" at bounding box center [204, 160] width 0 height 9
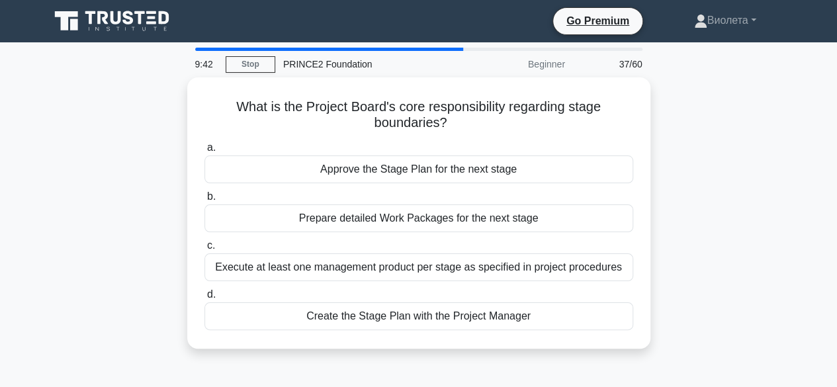
click at [443, 179] on div "Approve the Stage Plan for the next stage" at bounding box center [418, 169] width 429 height 28
click at [204, 152] on input "a. Approve the Stage Plan for the next stage" at bounding box center [204, 148] width 0 height 9
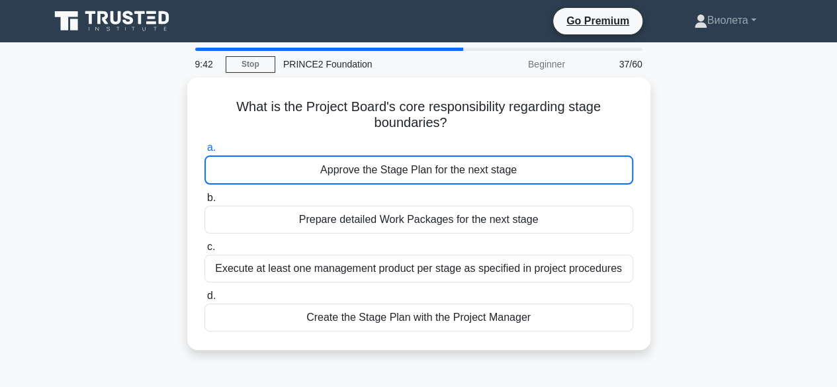
click at [443, 179] on div "Approve the Stage Plan for the next stage" at bounding box center [418, 169] width 429 height 29
click at [204, 152] on input "a. Approve the Stage Plan for the next stage" at bounding box center [204, 148] width 0 height 9
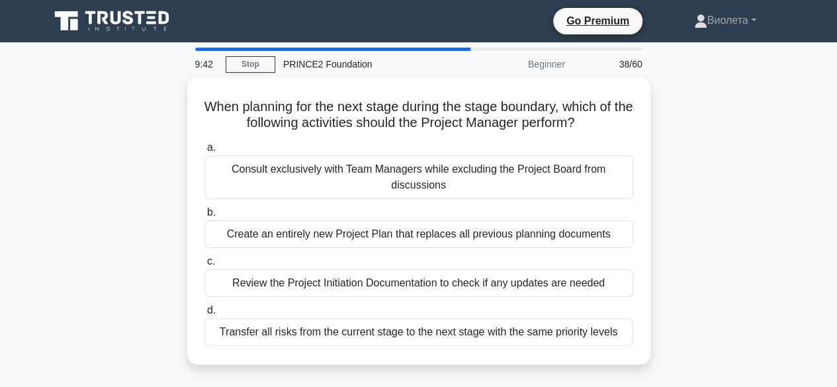
click at [443, 179] on div "Consult exclusively with Team Managers while excluding the Project Board from d…" at bounding box center [418, 177] width 429 height 44
click at [204, 152] on input "a. Consult exclusively with Team Managers while excluding the Project Board fro…" at bounding box center [204, 148] width 0 height 9
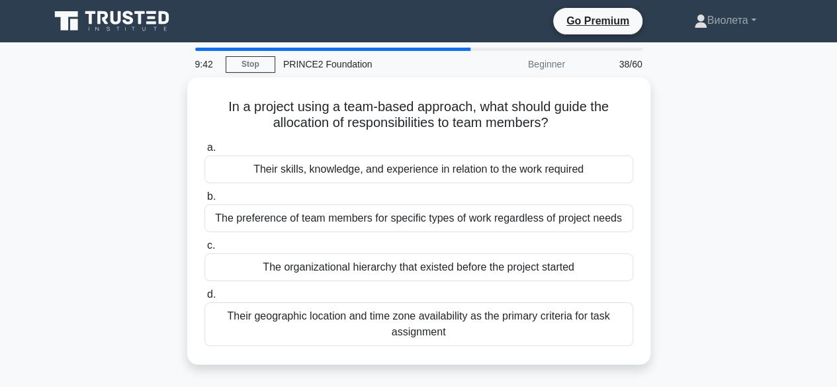
click at [443, 179] on div "Their skills, knowledge, and experience in relation to the work required" at bounding box center [418, 169] width 429 height 28
click at [204, 152] on input "a. Their skills, knowledge, and experience in relation to the work required" at bounding box center [204, 148] width 0 height 9
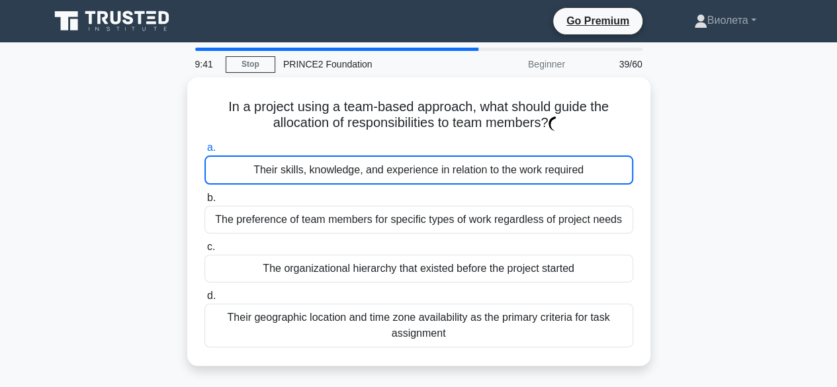
click at [443, 179] on div "Their skills, knowledge, and experience in relation to the work required" at bounding box center [418, 169] width 429 height 29
click at [204, 152] on input "a. Their skills, knowledge, and experience in relation to the work required" at bounding box center [204, 148] width 0 height 9
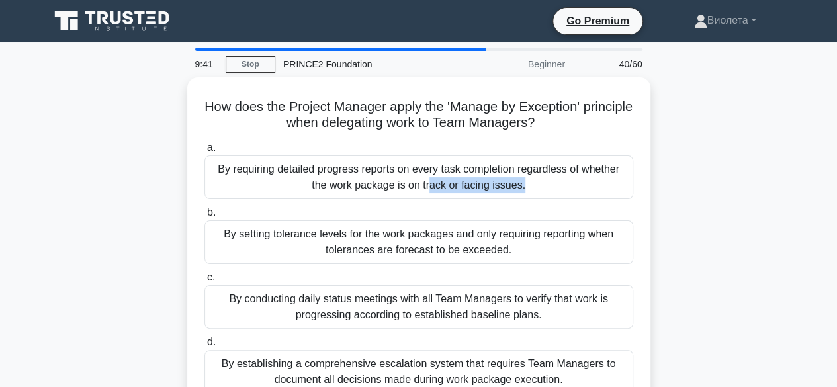
click at [443, 179] on div "By requiring detailed progress reports on every task completion regardless of w…" at bounding box center [418, 177] width 429 height 44
click at [204, 152] on input "a. By requiring detailed progress reports on every task completion regardless o…" at bounding box center [204, 148] width 0 height 9
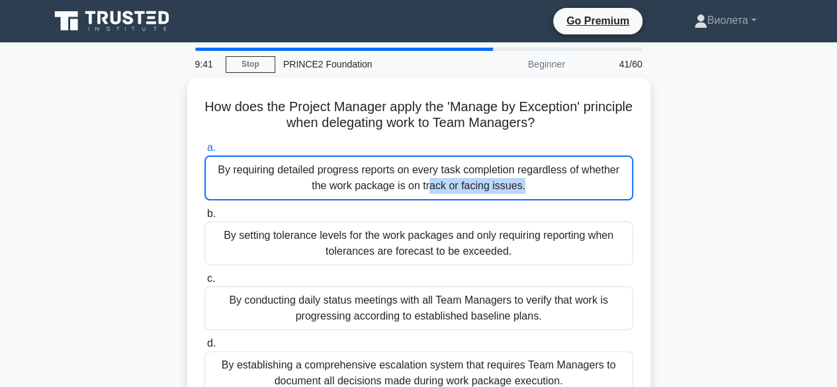
click at [443, 179] on div "By requiring detailed progress reports on every task completion regardless of w…" at bounding box center [418, 177] width 429 height 45
click at [204, 152] on input "a. By requiring detailed progress reports on every task completion regardless o…" at bounding box center [204, 148] width 0 height 9
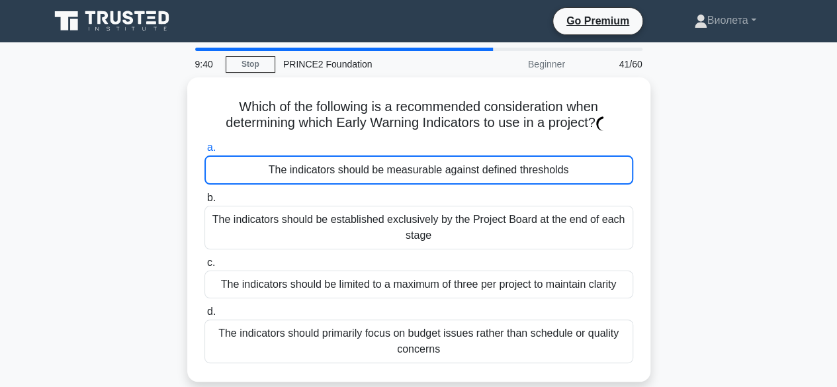
click at [443, 179] on div "The indicators should be measurable against defined thresholds" at bounding box center [418, 169] width 429 height 29
click at [204, 152] on input "a. The indicators should be measurable against defined thresholds" at bounding box center [204, 148] width 0 height 9
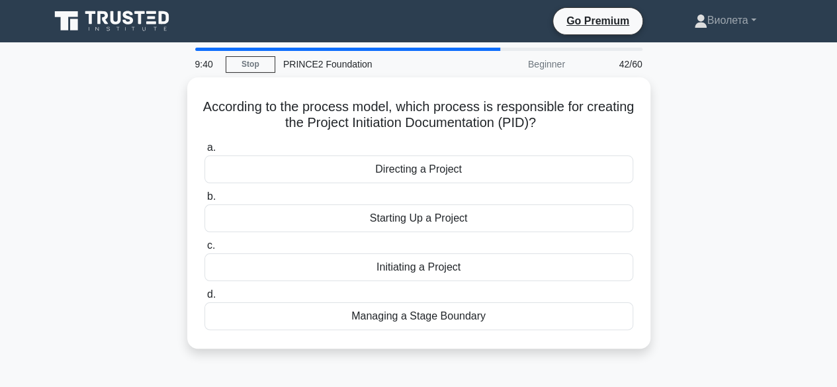
click at [443, 179] on div "Directing a Project" at bounding box center [418, 169] width 429 height 28
click at [204, 152] on input "a. Directing a Project" at bounding box center [204, 148] width 0 height 9
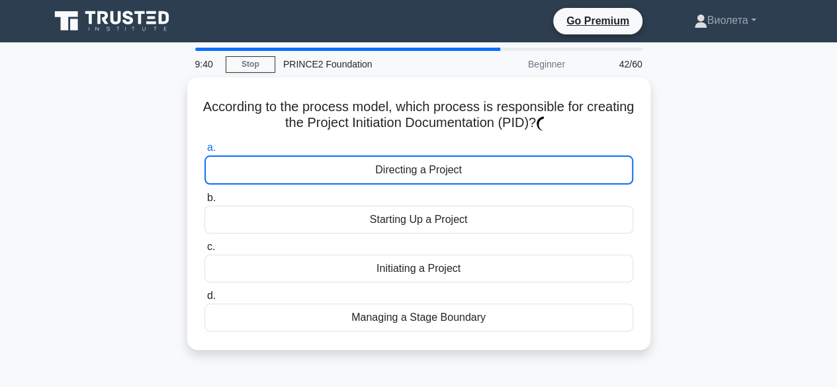
click at [443, 179] on div "Directing a Project" at bounding box center [418, 169] width 429 height 29
click at [204, 152] on input "a. Directing a Project" at bounding box center [204, 148] width 0 height 9
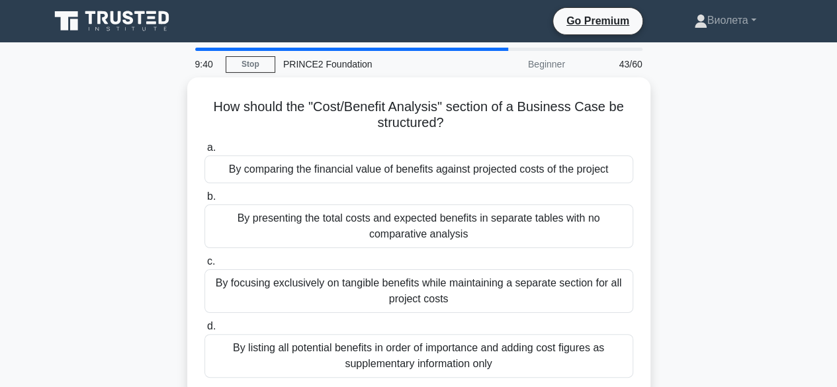
click at [443, 179] on div "By comparing the financial value of benefits against projected costs of the pro…" at bounding box center [418, 169] width 429 height 28
click at [204, 152] on input "a. By comparing the financial value of benefits against projected costs of the …" at bounding box center [204, 148] width 0 height 9
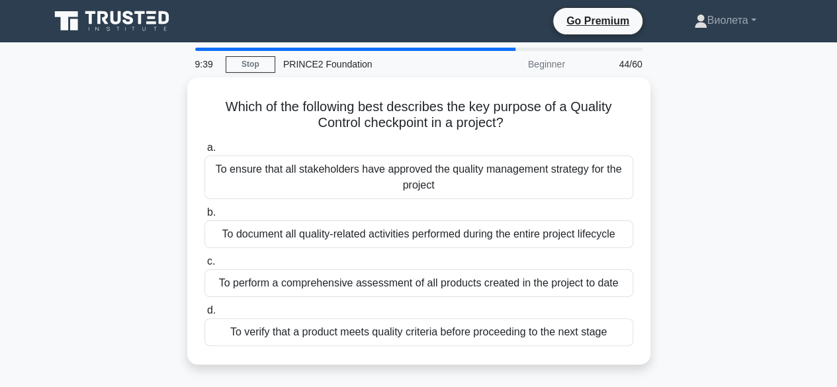
click at [443, 179] on div "To ensure that all stakeholders have approved the quality management strategy f…" at bounding box center [418, 177] width 429 height 44
click at [204, 152] on input "a. To ensure that all stakeholders have approved the quality management strateg…" at bounding box center [204, 148] width 0 height 9
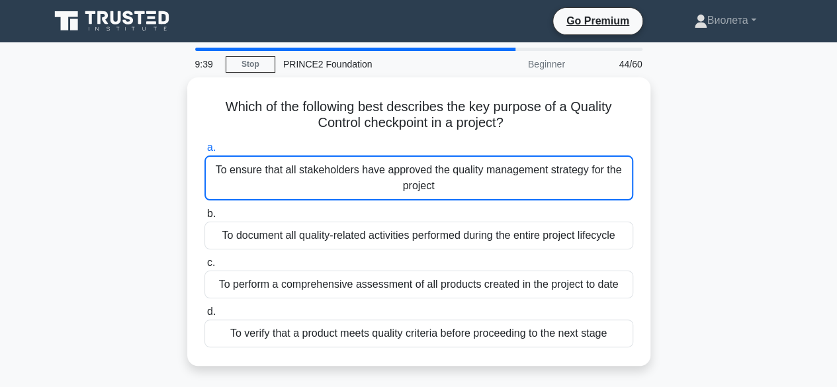
click at [443, 179] on div "To ensure that all stakeholders have approved the quality management strategy f…" at bounding box center [418, 177] width 429 height 45
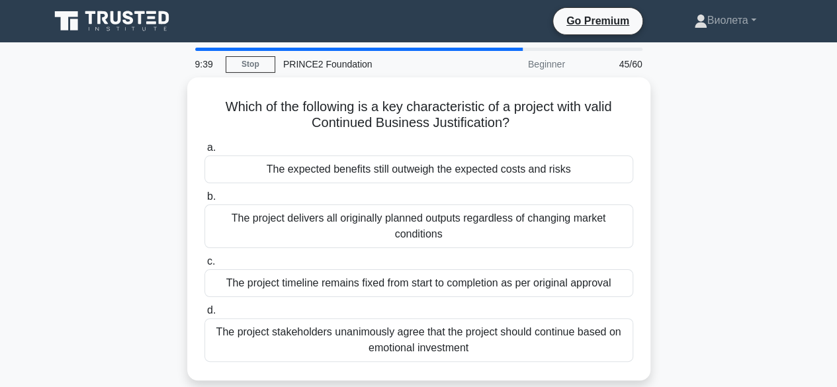
click at [443, 179] on div "The expected benefits still outweigh the expected costs and risks" at bounding box center [418, 169] width 429 height 28
click at [204, 152] on input "a. The expected benefits still outweigh the expected costs and risks" at bounding box center [204, 148] width 0 height 9
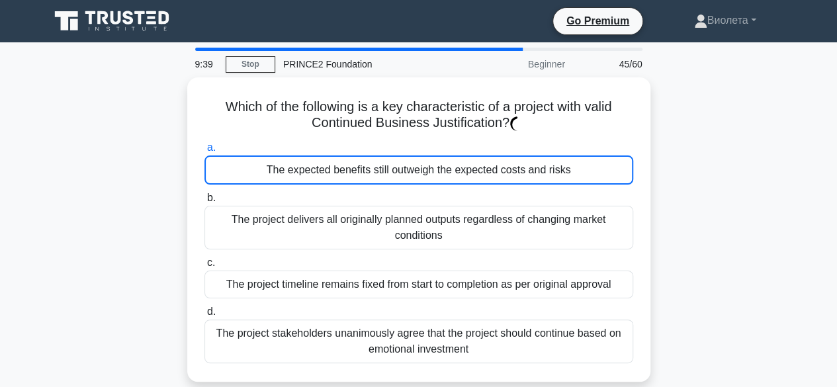
click at [443, 179] on div "The expected benefits still outweigh the expected costs and risks" at bounding box center [418, 169] width 429 height 29
click at [204, 152] on input "a. The expected benefits still outweigh the expected costs and risks" at bounding box center [204, 148] width 0 height 9
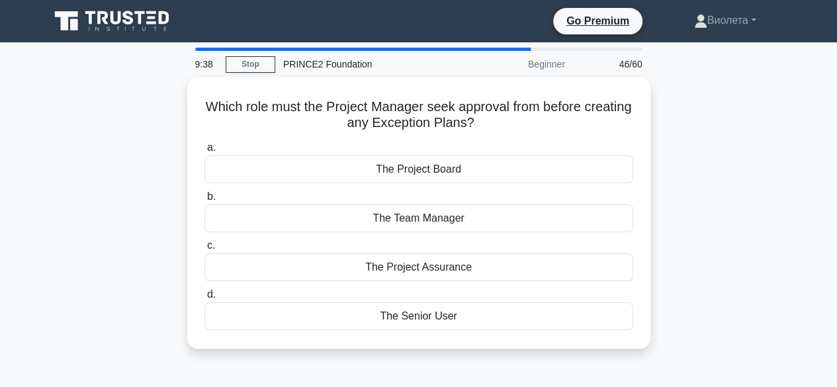
click at [446, 181] on div "a. The Project Board b. The Team Manager c. d." at bounding box center [419, 235] width 445 height 196
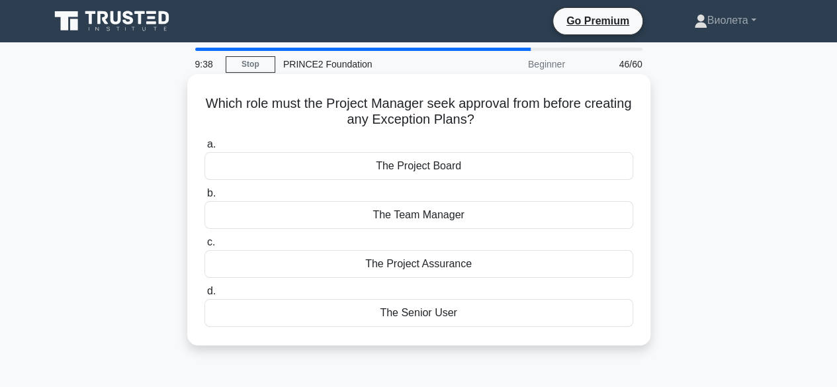
click at [445, 181] on div "a. The Project Board b. The Team Manager c. d." at bounding box center [419, 232] width 445 height 196
click at [444, 181] on div "a. The Project Board b. The Team Manager c. d." at bounding box center [419, 232] width 445 height 196
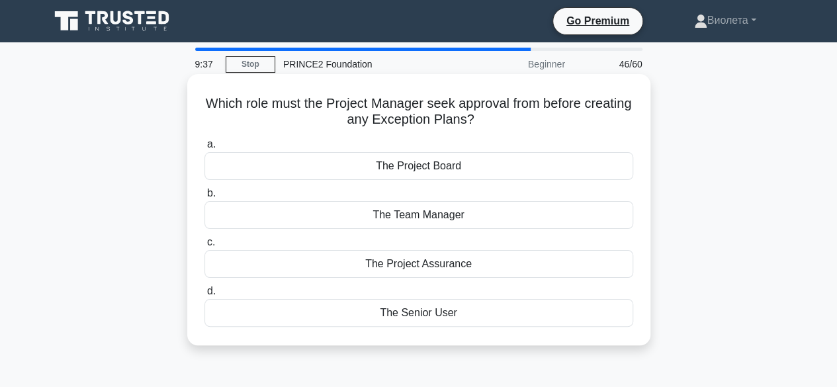
click at [441, 173] on div "The Project Board" at bounding box center [418, 166] width 429 height 28
click at [204, 149] on input "a. The Project Board" at bounding box center [204, 144] width 0 height 9
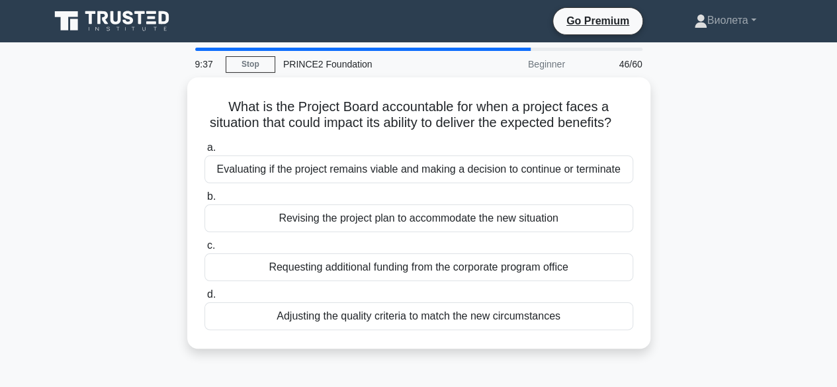
click at [441, 173] on div "Evaluating if the project remains viable and making a decision to continue or t…" at bounding box center [418, 169] width 429 height 28
click at [204, 152] on input "a. Evaluating if the project remains viable and making a decision to continue o…" at bounding box center [204, 148] width 0 height 9
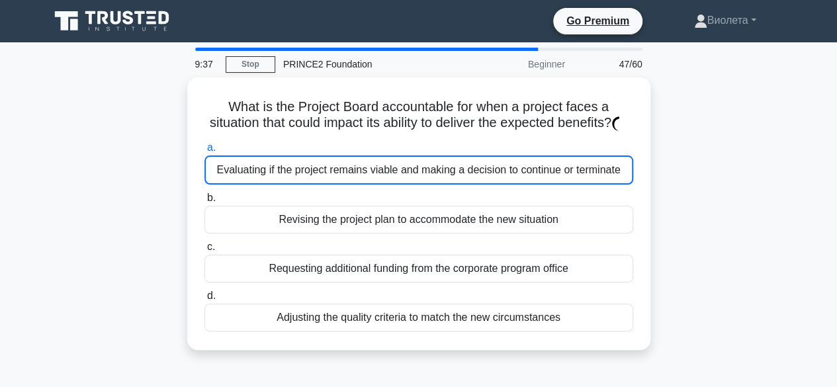
click at [441, 173] on div "Evaluating if the project remains viable and making a decision to continue or t…" at bounding box center [418, 169] width 429 height 29
click at [204, 152] on input "a. Evaluating if the project remains viable and making a decision to continue o…" at bounding box center [204, 148] width 0 height 9
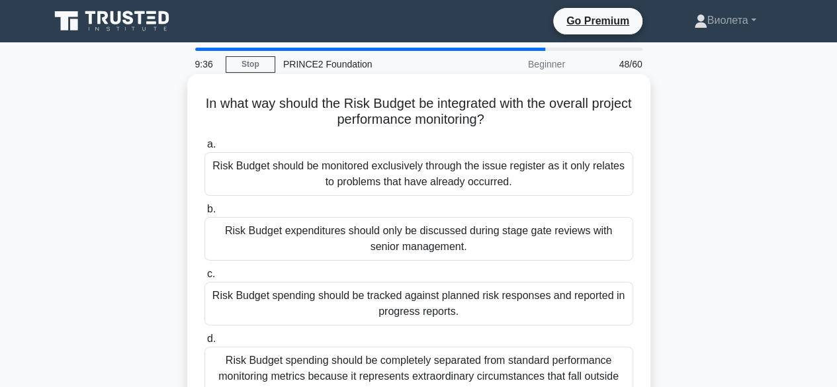
click at [441, 177] on div "Risk Budget should be monitored exclusively through the issue register as it on…" at bounding box center [418, 174] width 429 height 44
click at [204, 149] on input "a. Risk Budget should be monitored exclusively through the issue register as it…" at bounding box center [204, 144] width 0 height 9
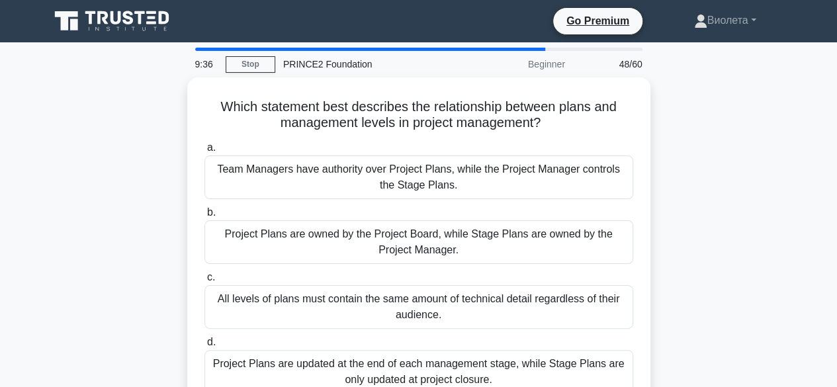
click at [441, 177] on div "Team Managers have authority over Project Plans, while the Project Manager cont…" at bounding box center [418, 177] width 429 height 44
click at [204, 152] on input "a. Team Managers have authority over Project Plans, while the Project Manager c…" at bounding box center [204, 148] width 0 height 9
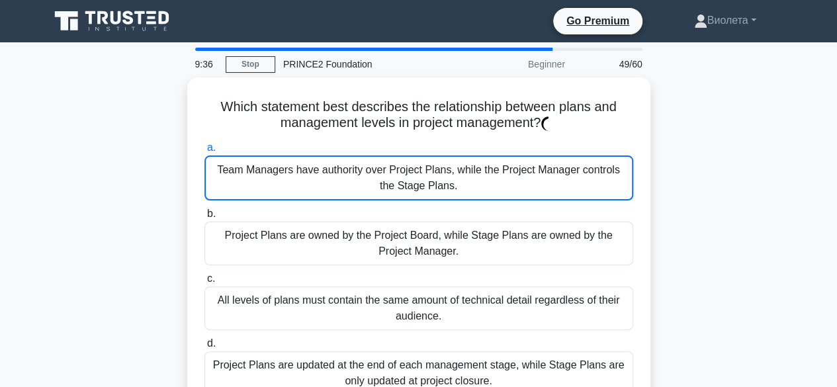
click at [441, 177] on div "Team Managers have authority over Project Plans, while the Project Manager cont…" at bounding box center [418, 177] width 429 height 45
click at [204, 152] on input "a. Team Managers have authority over Project Plans, while the Project Manager c…" at bounding box center [204, 148] width 0 height 9
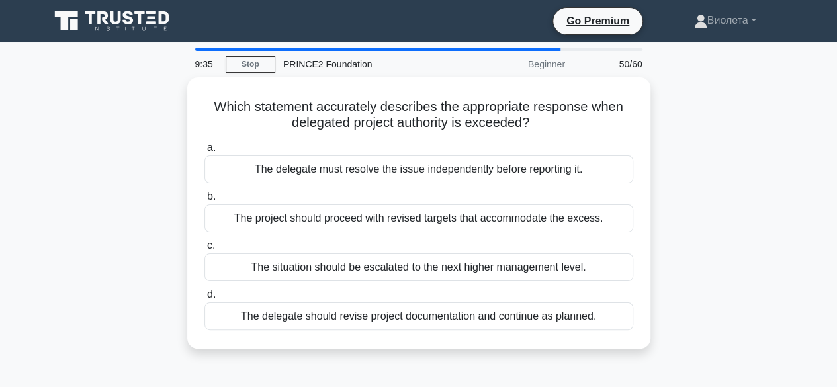
click at [441, 177] on div "The delegate must resolve the issue independently before reporting it." at bounding box center [418, 169] width 429 height 28
click at [204, 152] on input "a. The delegate must resolve the issue independently before reporting it." at bounding box center [204, 148] width 0 height 9
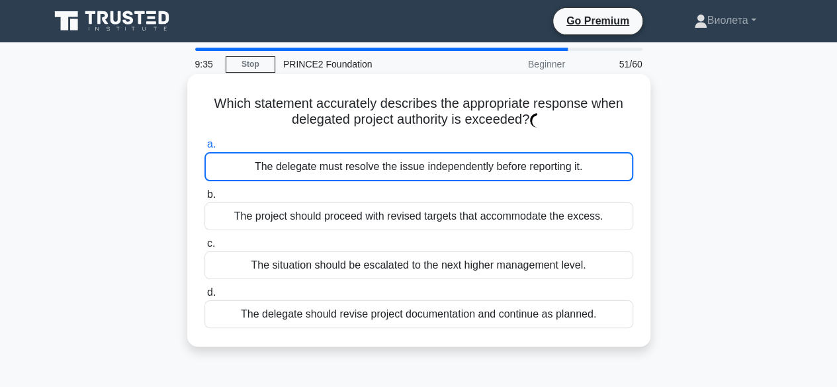
click at [442, 177] on div "The delegate must resolve the issue independently before reporting it." at bounding box center [418, 166] width 429 height 29
click at [204, 149] on input "a. The delegate must resolve the issue independently before reporting it." at bounding box center [204, 144] width 0 height 9
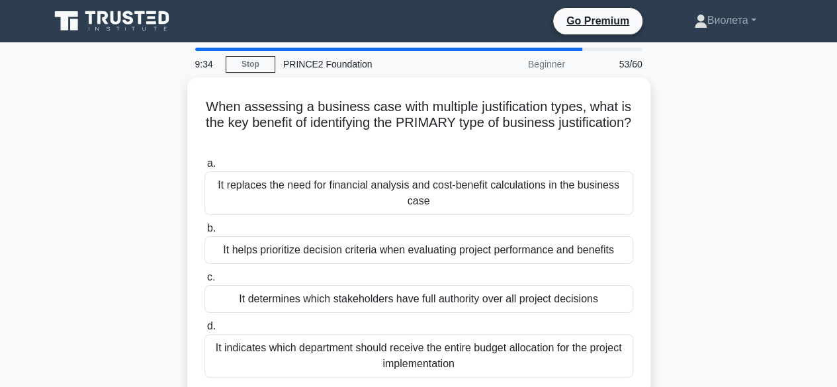
click at [439, 173] on div "It replaces the need for financial analysis and cost-benefit calculations in th…" at bounding box center [418, 193] width 429 height 44
click at [204, 168] on input "a. It replaces the need for financial analysis and cost-benefit calculations in…" at bounding box center [204, 163] width 0 height 9
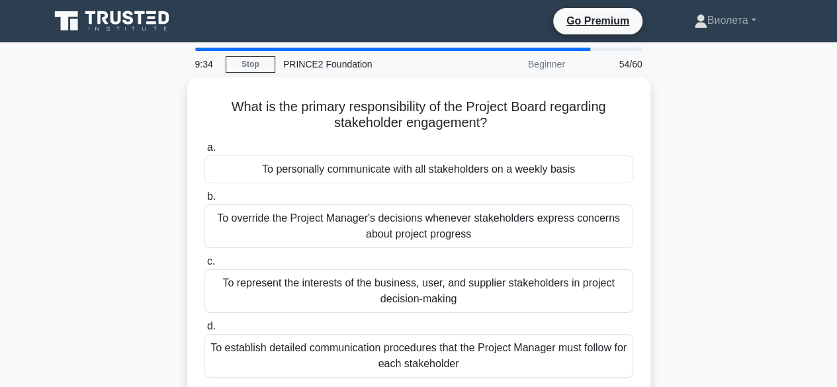
click at [439, 173] on div "To personally communicate with all stakeholders on a weekly basis" at bounding box center [418, 169] width 429 height 28
click at [204, 152] on input "a. To personally communicate with all stakeholders on a weekly basis" at bounding box center [204, 148] width 0 height 9
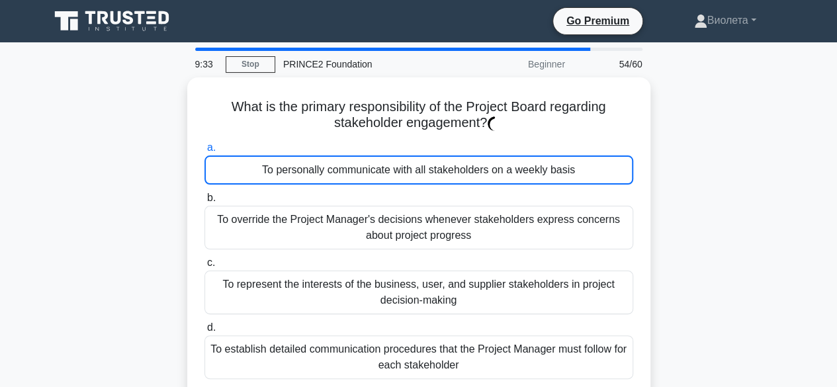
click at [439, 173] on div "To personally communicate with all stakeholders on a weekly basis" at bounding box center [418, 169] width 429 height 29
click at [204, 152] on input "a. To personally communicate with all stakeholders on a weekly basis" at bounding box center [204, 148] width 0 height 9
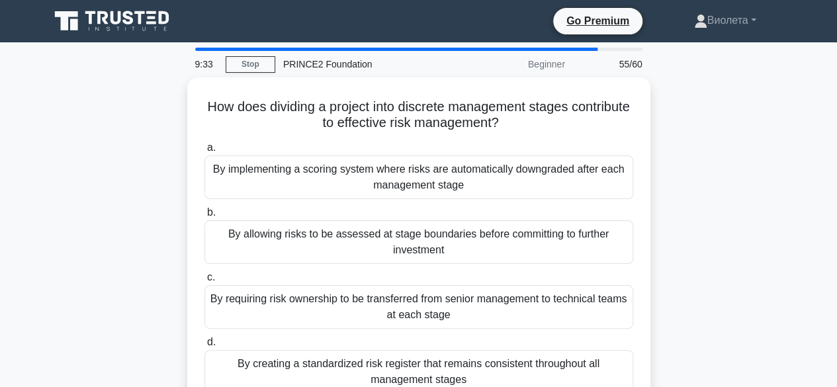
click at [439, 173] on div "By implementing a scoring system where risks are automatically downgraded after…" at bounding box center [418, 177] width 429 height 44
click at [204, 152] on input "a. By implementing a scoring system where risks are automatically downgraded af…" at bounding box center [204, 148] width 0 height 9
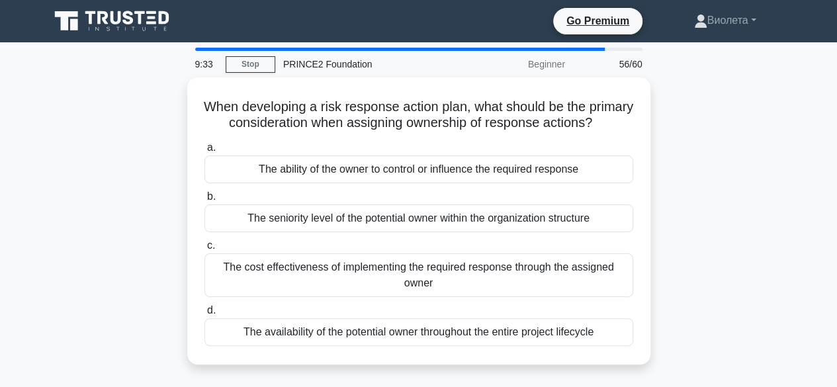
click at [439, 173] on div "The ability of the owner to control or influence the required response" at bounding box center [418, 169] width 429 height 28
click at [204, 152] on input "a. The ability of the owner to control or influence the required response" at bounding box center [204, 148] width 0 height 9
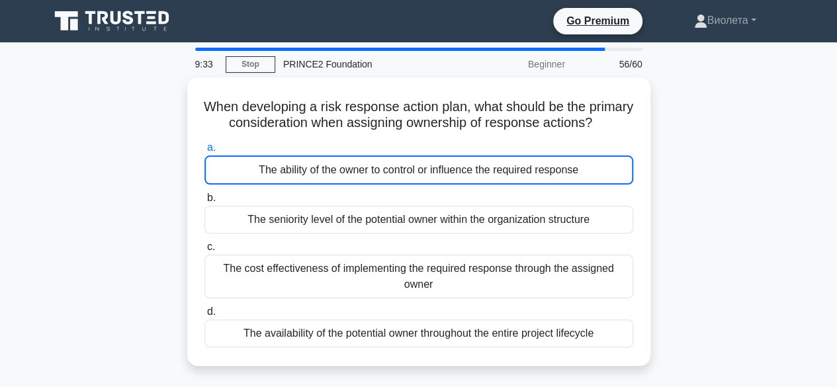
click at [439, 173] on div "The ability of the owner to control or influence the required response" at bounding box center [418, 169] width 429 height 29
click at [204, 152] on input "a. The ability of the owner to control or influence the required response" at bounding box center [204, 148] width 0 height 9
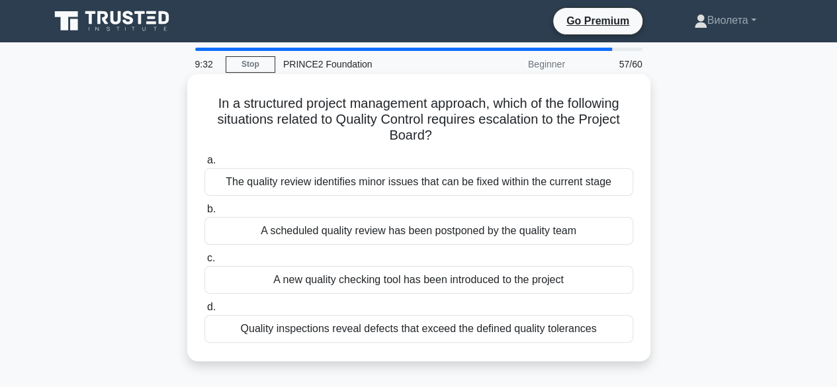
click at [441, 174] on div "The quality review identifies minor issues that can be fixed within the current…" at bounding box center [418, 182] width 429 height 28
click at [204, 165] on input "a. The quality review identifies minor issues that can be fixed within the curr…" at bounding box center [204, 160] width 0 height 9
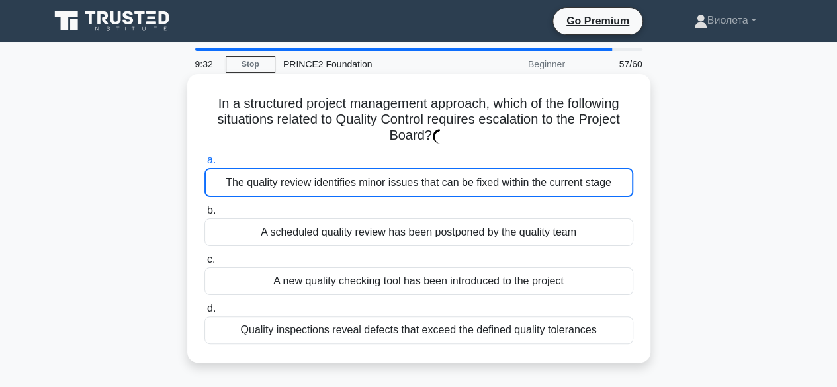
click at [441, 174] on div "The quality review identifies minor issues that can be fixed within the current…" at bounding box center [418, 182] width 429 height 29
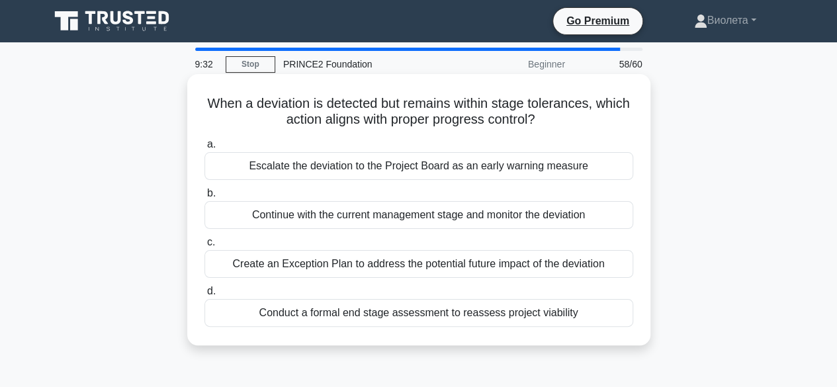
click at [441, 174] on div "Escalate the deviation to the Project Board as an early warning measure" at bounding box center [418, 166] width 429 height 28
click at [204, 149] on input "a. Escalate the deviation to the Project Board as an early warning measure" at bounding box center [204, 144] width 0 height 9
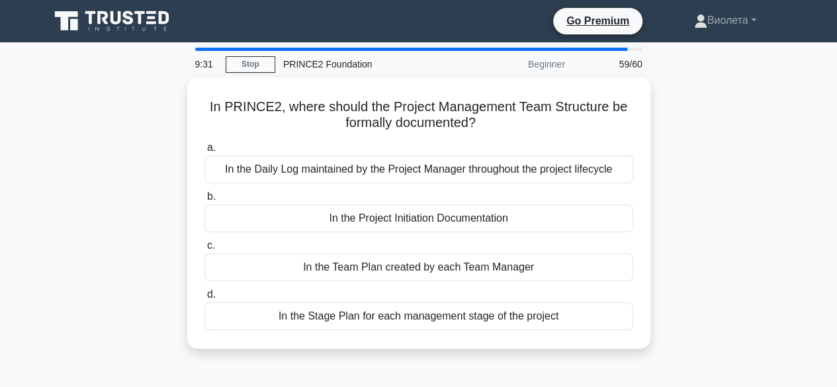
click at [441, 174] on div "In the Daily Log maintained by the Project Manager throughout the project lifec…" at bounding box center [418, 169] width 429 height 28
click at [204, 152] on input "a. In the Daily Log maintained by the Project Manager throughout the project li…" at bounding box center [204, 148] width 0 height 9
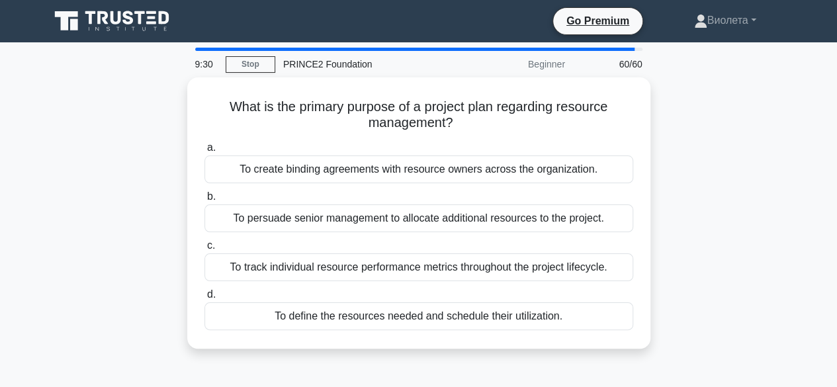
click at [441, 174] on div "To create binding agreements with resource owners across the organization." at bounding box center [418, 169] width 429 height 28
click at [204, 152] on input "a. To create binding agreements with resource owners across the organization." at bounding box center [204, 148] width 0 height 9
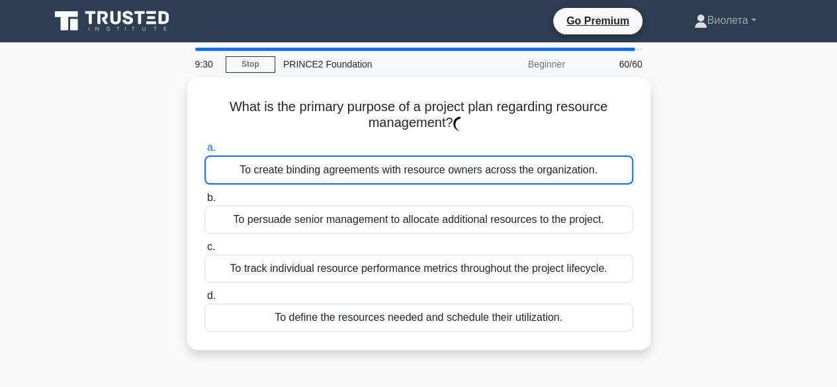
click at [441, 174] on div "To create binding agreements with resource owners across the organization." at bounding box center [418, 169] width 429 height 29
click at [204, 152] on input "a. To create binding agreements with resource owners across the organization." at bounding box center [204, 148] width 0 height 9
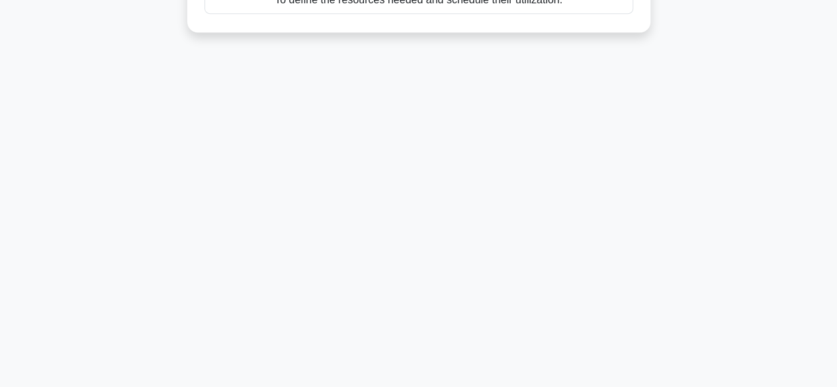
scroll to position [328, 0]
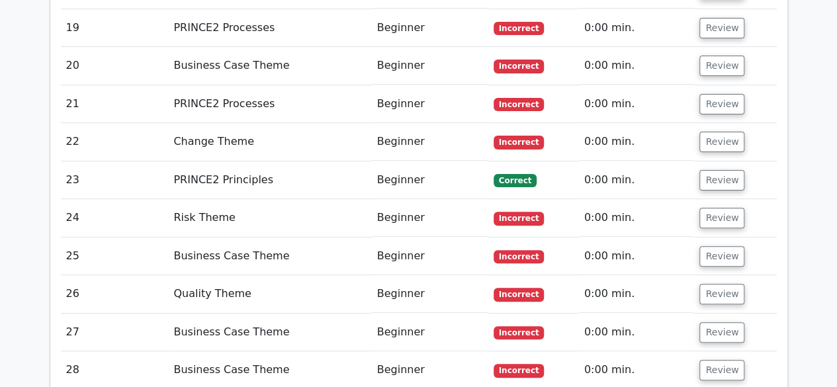
scroll to position [2713, 0]
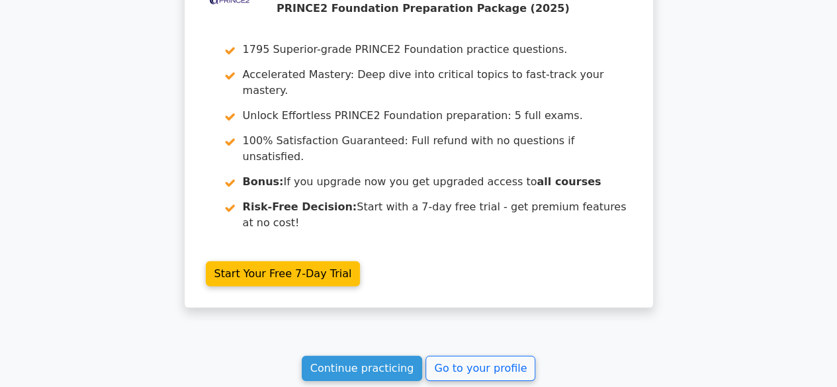
scroll to position [4379, 0]
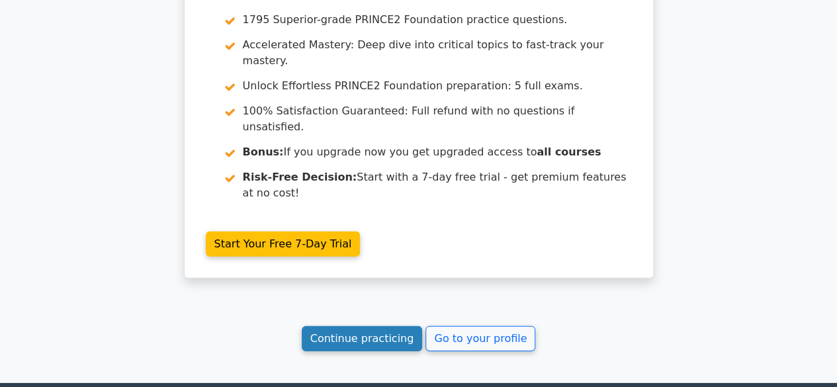
click at [380, 326] on link "Continue practicing" at bounding box center [362, 338] width 121 height 25
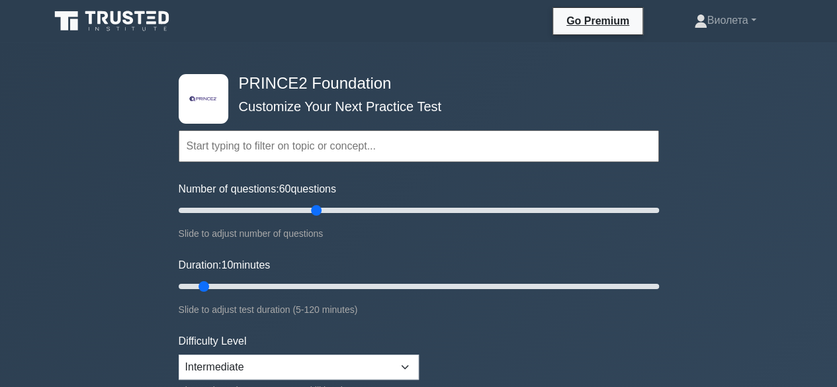
drag, startPoint x: 195, startPoint y: 210, endPoint x: 322, endPoint y: 219, distance: 127.4
type input "60"
click at [322, 218] on input "Number of questions: 60 questions" at bounding box center [419, 210] width 480 height 16
drag, startPoint x: 202, startPoint y: 289, endPoint x: 406, endPoint y: 287, distance: 203.2
type input "60"
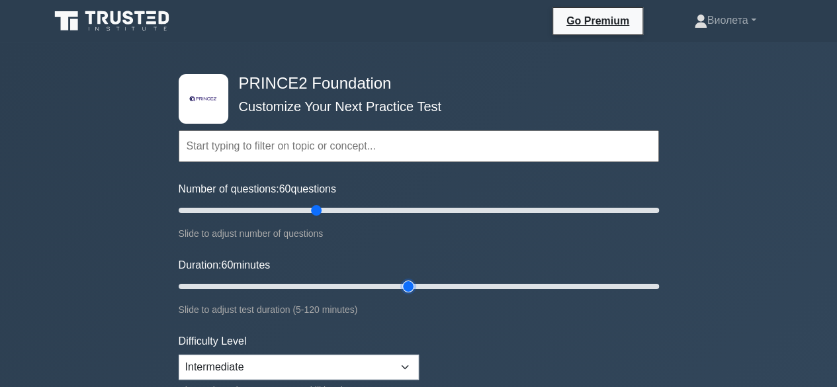
click at [406, 287] on input "Duration: 60 minutes" at bounding box center [419, 287] width 480 height 16
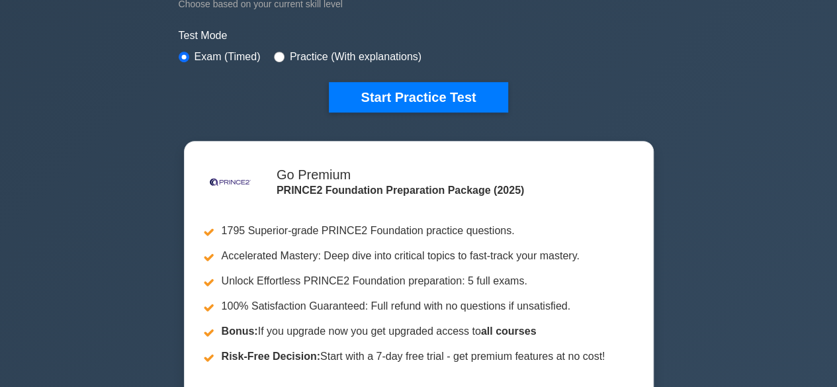
scroll to position [397, 0]
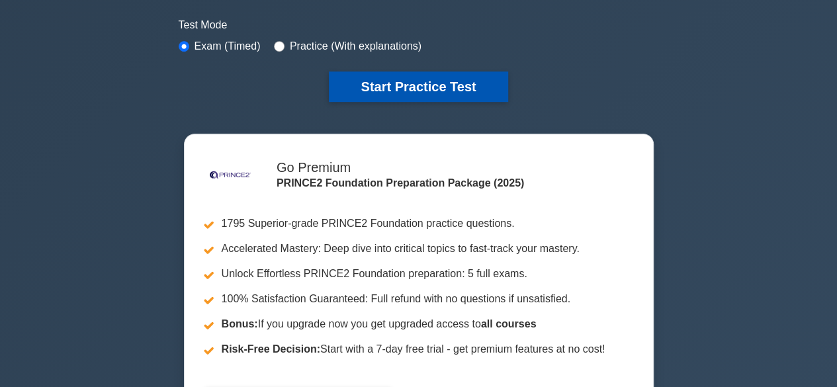
click at [445, 79] on button "Start Practice Test" at bounding box center [418, 86] width 179 height 30
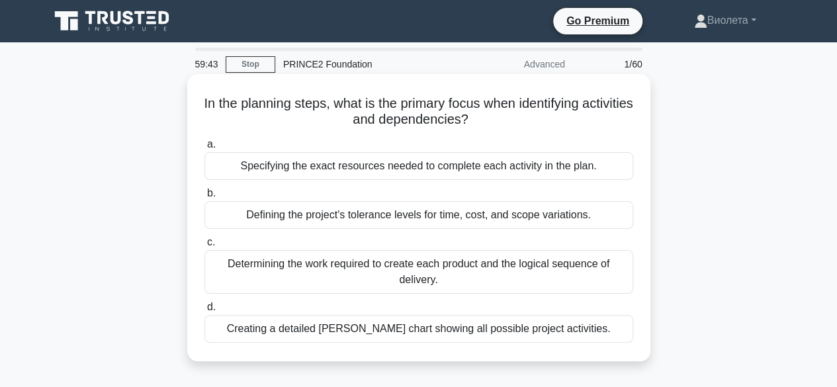
click at [511, 213] on div "Defining the project's tolerance levels for time, cost, and scope variations." at bounding box center [418, 215] width 429 height 28
click at [204, 198] on input "b. Defining the project's tolerance levels for time, cost, and scope variations." at bounding box center [204, 193] width 0 height 9
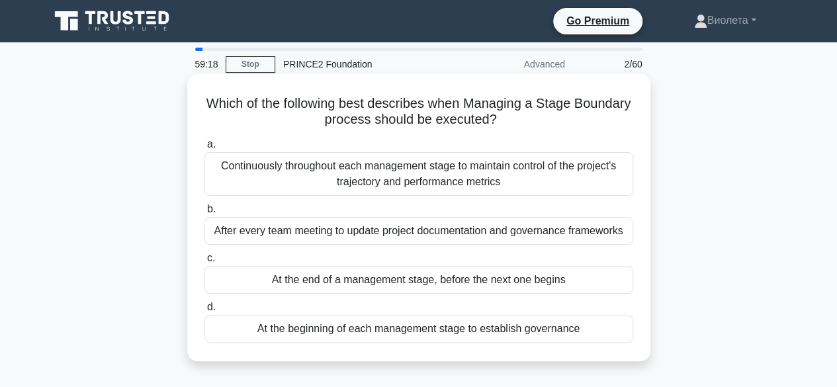
click at [488, 330] on div "At the beginning of each management stage to establish governance" at bounding box center [418, 329] width 429 height 28
click at [204, 312] on input "d. At the beginning of each management stage to establish governance" at bounding box center [204, 307] width 0 height 9
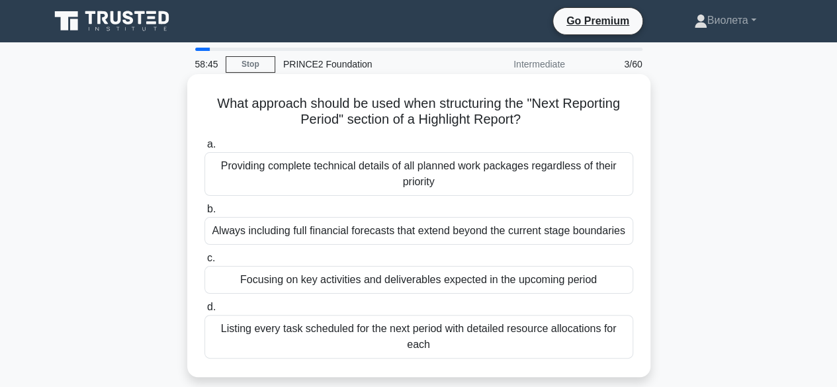
click at [483, 177] on div "Providing complete technical details of all planned work packages regardless of…" at bounding box center [418, 174] width 429 height 44
click at [204, 149] on input "a. Providing complete technical details of all planned work packages regardless…" at bounding box center [204, 144] width 0 height 9
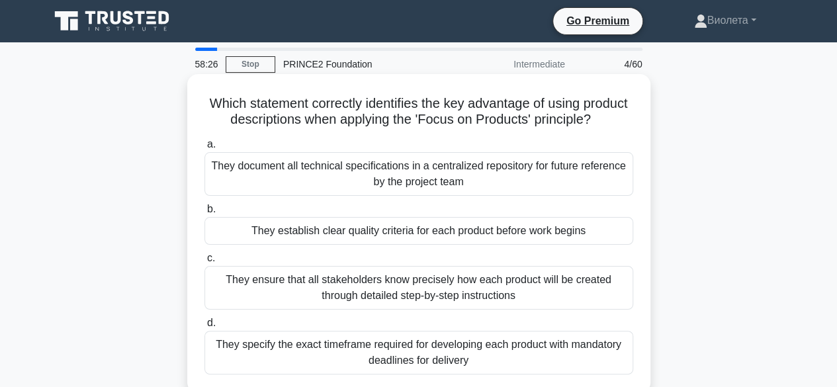
click at [444, 193] on div "They document all technical specifications in a centralized repository for futu…" at bounding box center [418, 174] width 429 height 44
click at [204, 149] on input "a. They document all technical specifications in a centralized repository for f…" at bounding box center [204, 144] width 0 height 9
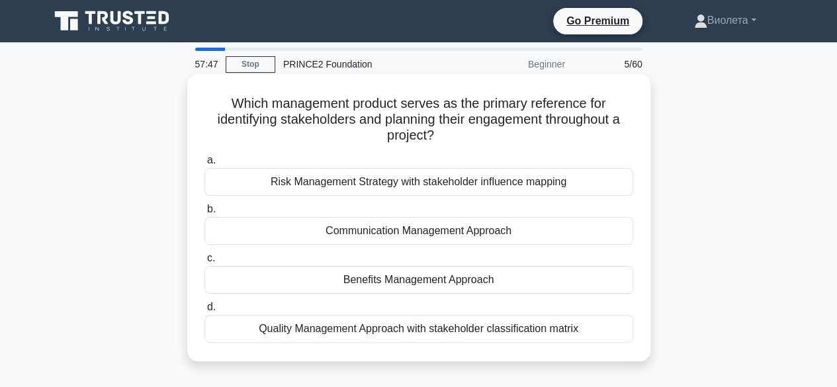
click at [491, 334] on div "Quality Management Approach with stakeholder classification matrix" at bounding box center [418, 329] width 429 height 28
click at [204, 312] on input "d. Quality Management Approach with stakeholder classification matrix" at bounding box center [204, 307] width 0 height 9
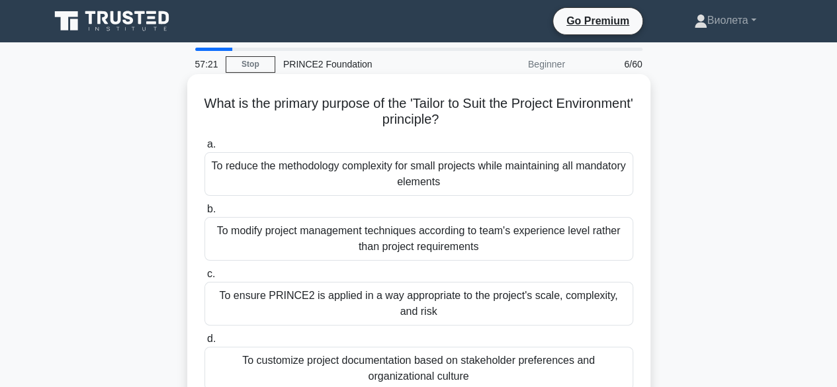
click at [423, 242] on div "To modify project management techniques according to team's experience level ra…" at bounding box center [418, 239] width 429 height 44
click at [204, 214] on input "b. To modify project management techniques according to team's experience level…" at bounding box center [204, 209] width 0 height 9
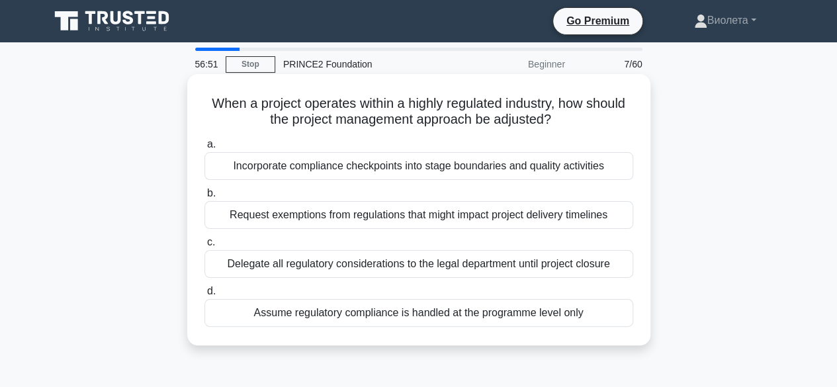
click at [334, 172] on div "Incorporate compliance checkpoints into stage boundaries and quality activities" at bounding box center [418, 166] width 429 height 28
click at [204, 149] on input "a. Incorporate compliance checkpoints into stage boundaries and quality activit…" at bounding box center [204, 144] width 0 height 9
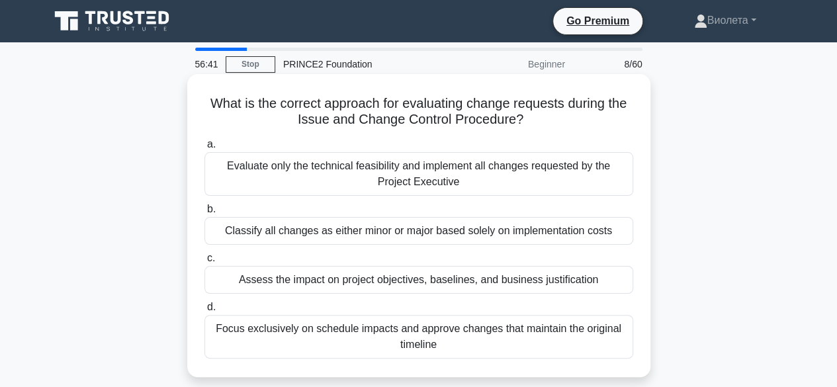
click at [275, 296] on div "a. Evaluate only the technical feasibility and implement all changes requested …" at bounding box center [419, 248] width 445 height 228
click at [273, 281] on div "Assess the impact on project objectives, baselines, and business justification" at bounding box center [418, 280] width 429 height 28
click at [204, 263] on input "c. Assess the impact on project objectives, baselines, and business justificati…" at bounding box center [204, 258] width 0 height 9
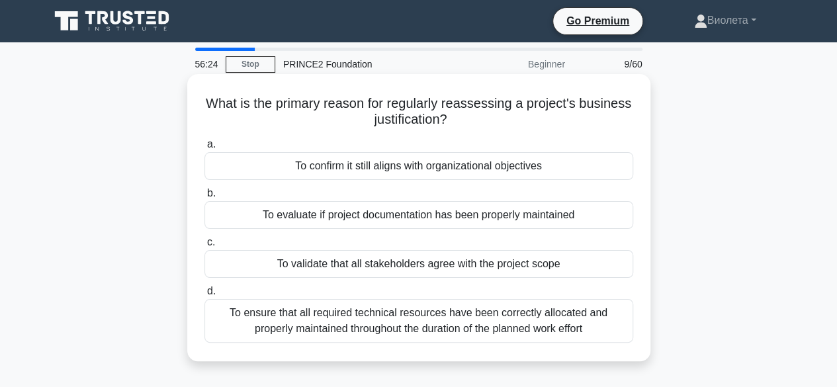
click at [361, 124] on h5 "What is the primary reason for regularly reassessing a project's business justi…" at bounding box center [418, 111] width 431 height 33
click at [504, 167] on div "To confirm it still aligns with organizational objectives" at bounding box center [418, 166] width 429 height 28
click at [204, 149] on input "a. To confirm it still aligns with organizational objectives" at bounding box center [204, 144] width 0 height 9
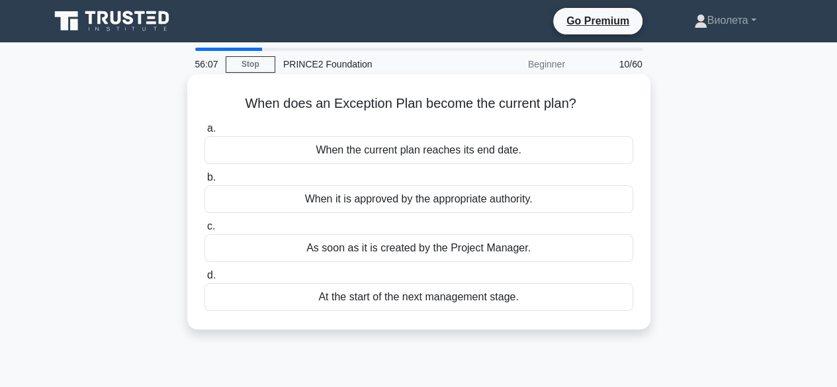
click at [500, 154] on div "When the current plan reaches its end date." at bounding box center [418, 150] width 429 height 28
click at [204, 133] on input "a. When the current plan reaches its end date." at bounding box center [204, 128] width 0 height 9
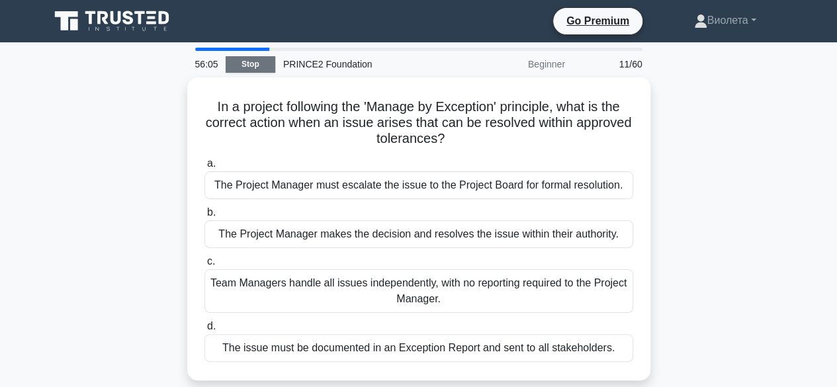
click at [246, 67] on link "Stop" at bounding box center [251, 64] width 50 height 17
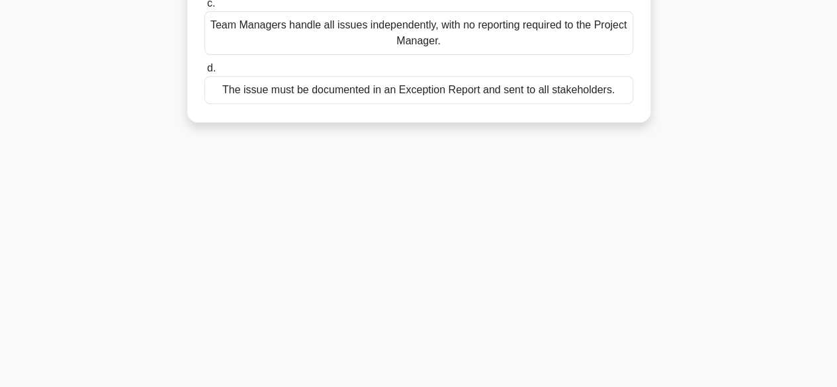
scroll to position [328, 0]
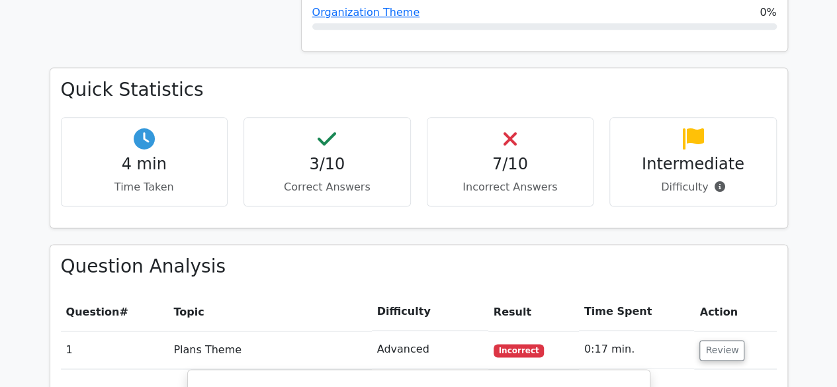
scroll to position [662, 0]
